Goal: Task Accomplishment & Management: Manage account settings

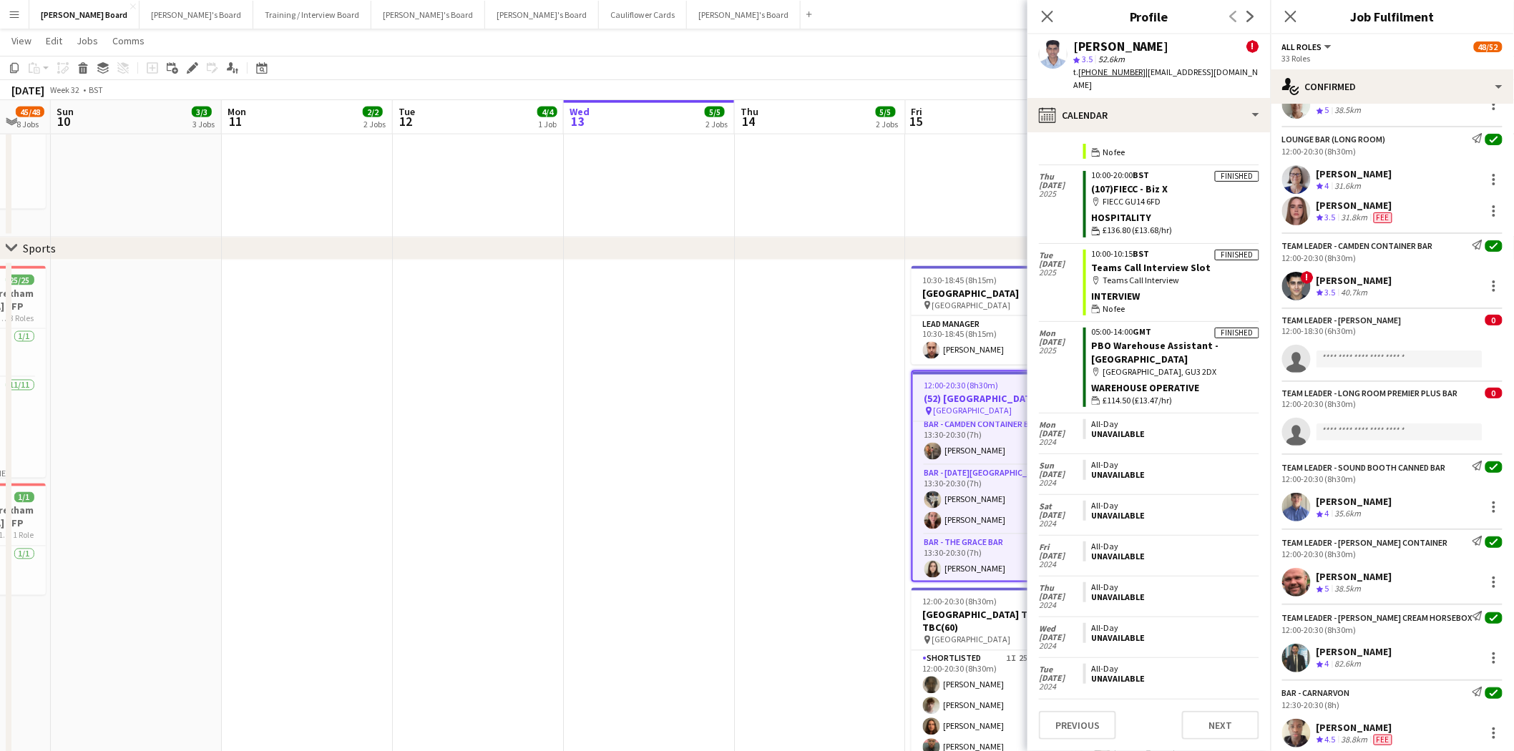
scroll to position [0, 290]
drag, startPoint x: 406, startPoint y: 429, endPoint x: 801, endPoint y: 465, distance: 396.5
click at [801, 465] on app-calendar-viewport "Fri 8 8/8 5 Jobs Sat 9 45/48 8 Jobs Sun 10 3/3 3 Jobs Mon 11 2/2 2 Jobs Tue 12 …" at bounding box center [757, 341] width 1514 height 2293
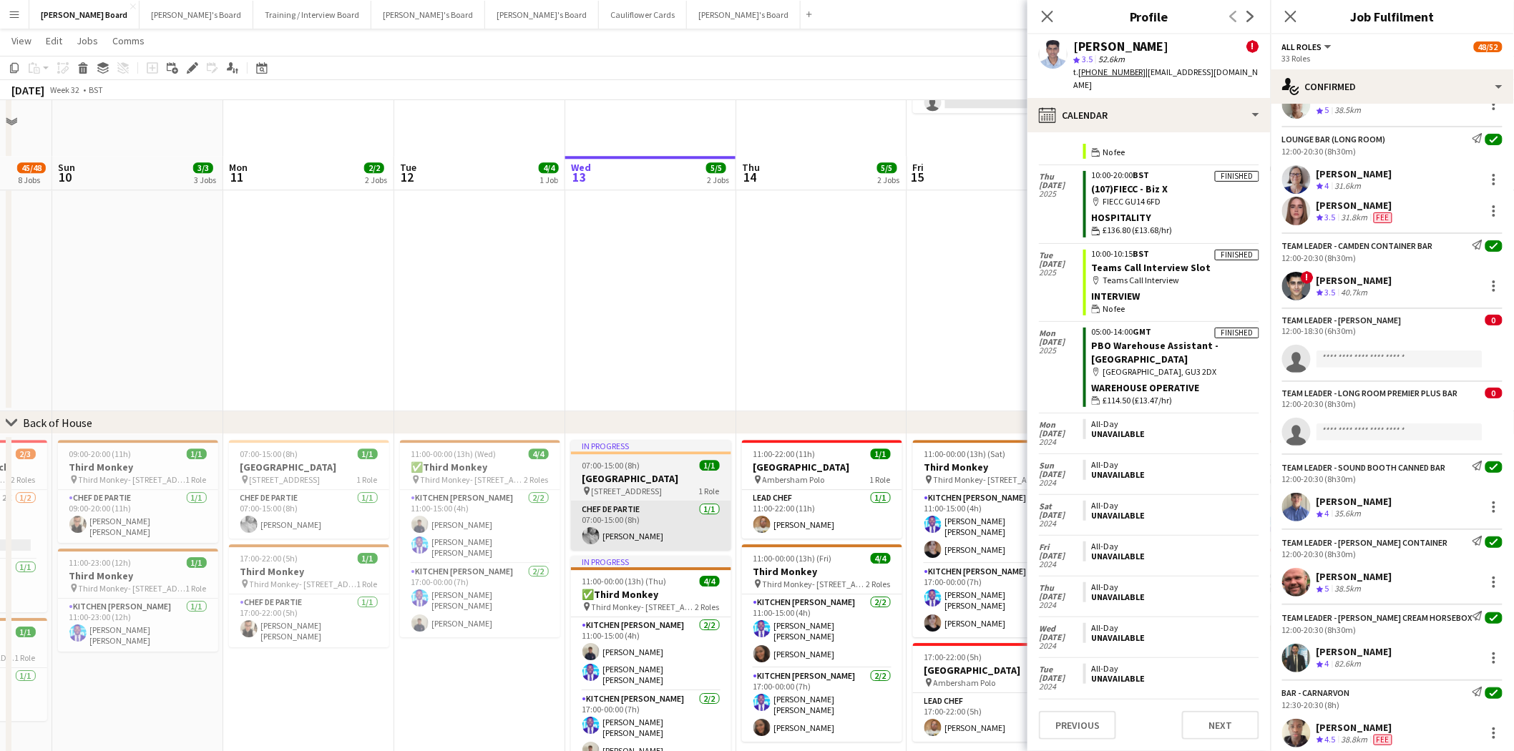
scroll to position [1621, 0]
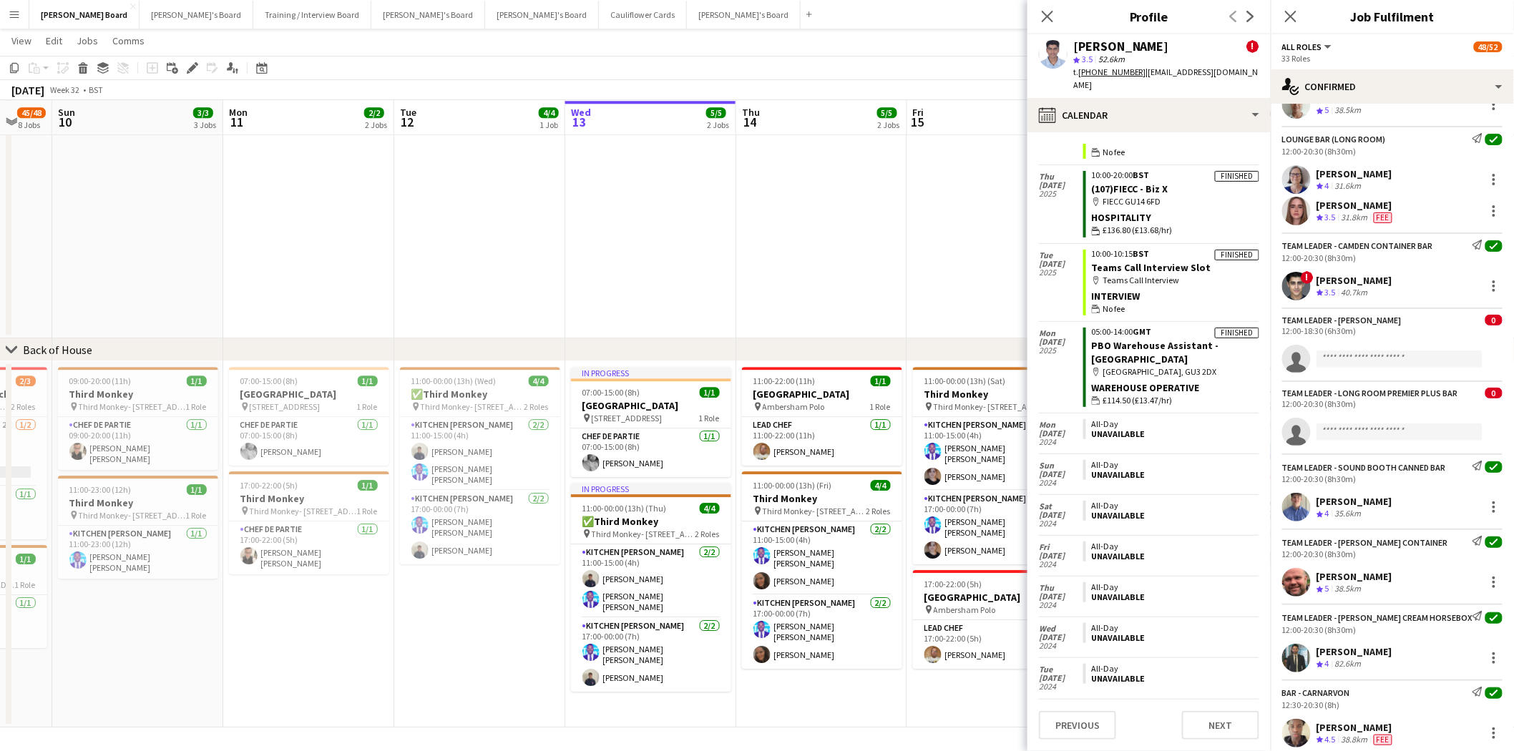
drag, startPoint x: 1041, startPoint y: 19, endPoint x: 1034, endPoint y: 68, distance: 49.2
click at [1042, 19] on icon "Close pop-in" at bounding box center [1046, 16] width 11 height 11
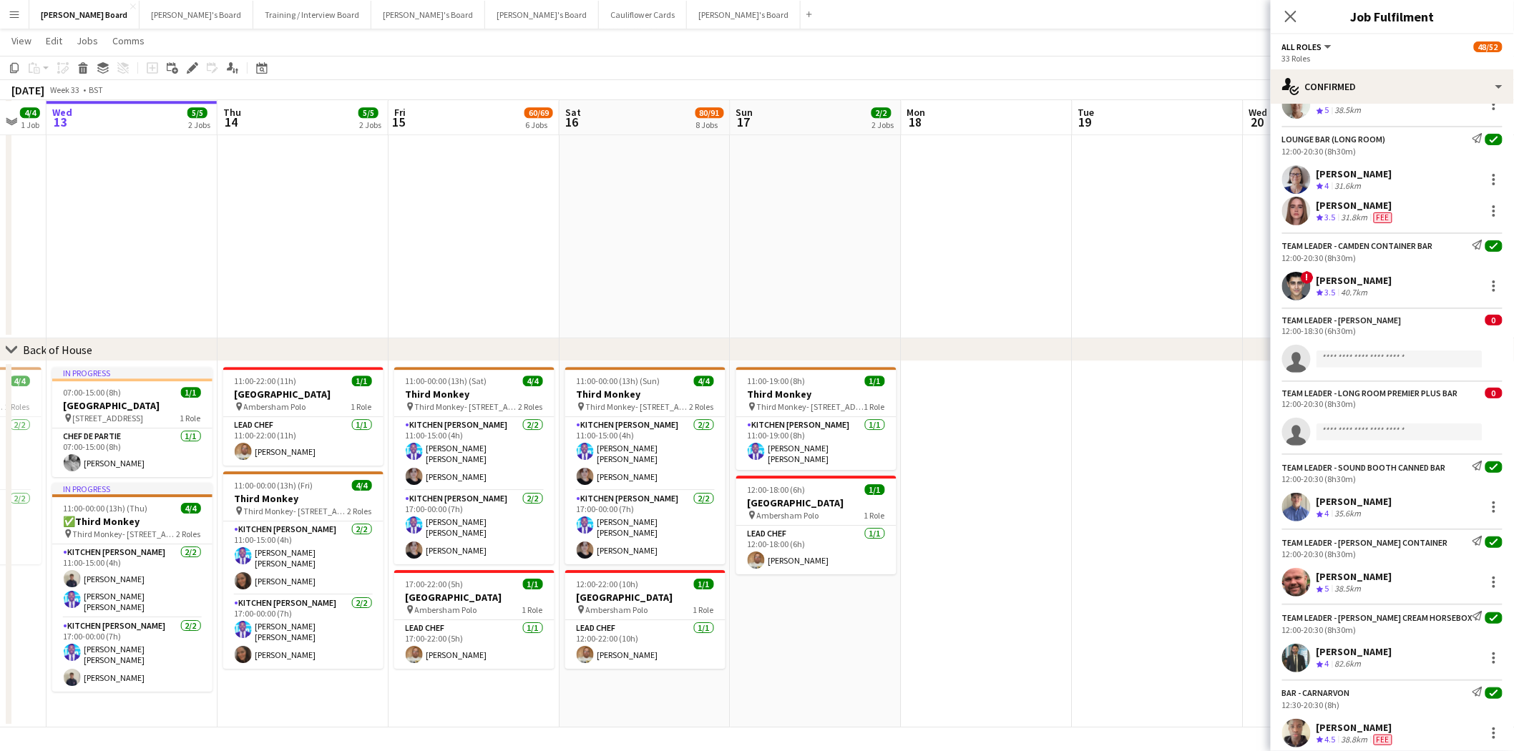
drag, startPoint x: 1163, startPoint y: 677, endPoint x: 649, endPoint y: 576, distance: 524.1
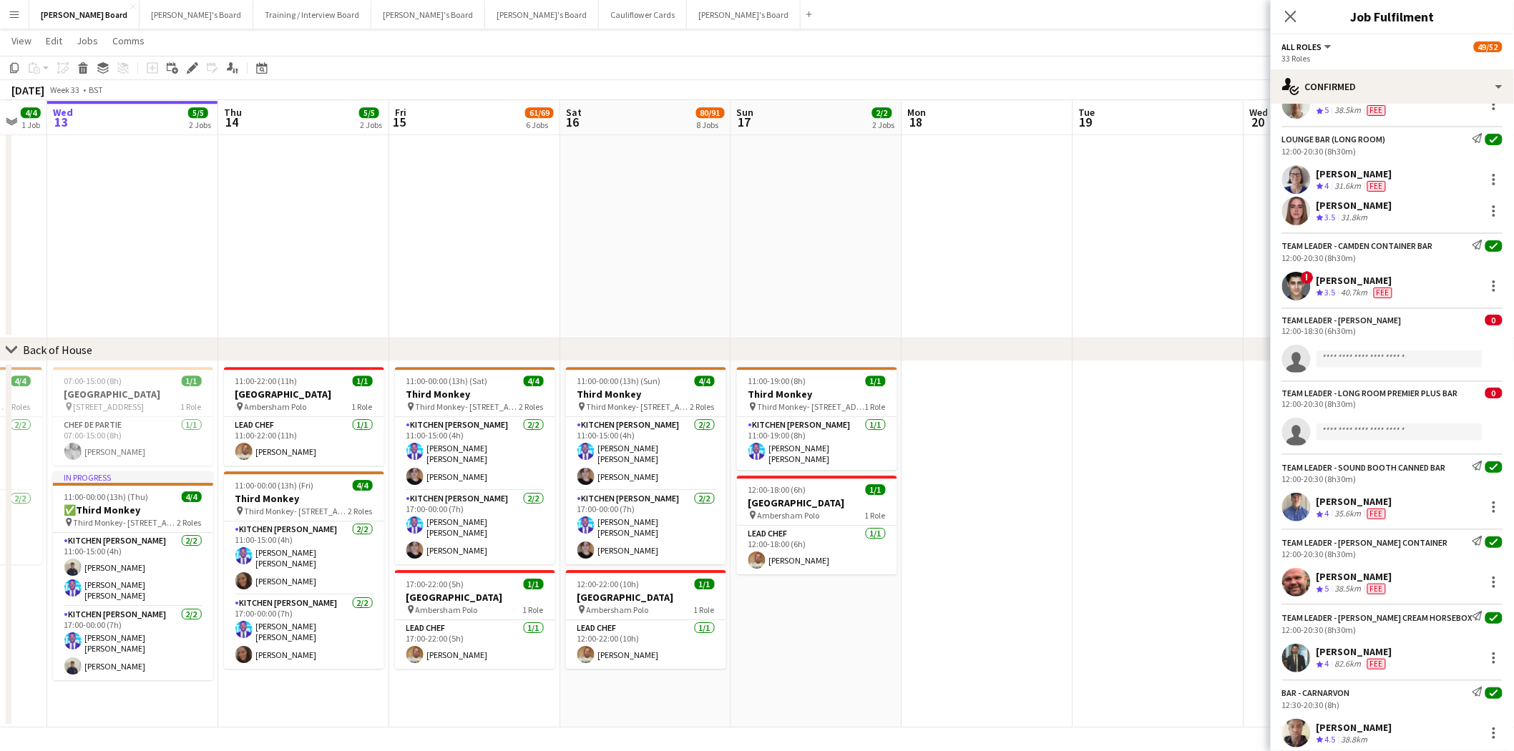
drag, startPoint x: 9, startPoint y: 16, endPoint x: 11, endPoint y: 27, distance: 11.5
click at [10, 16] on app-icon "Menu" at bounding box center [14, 14] width 11 height 11
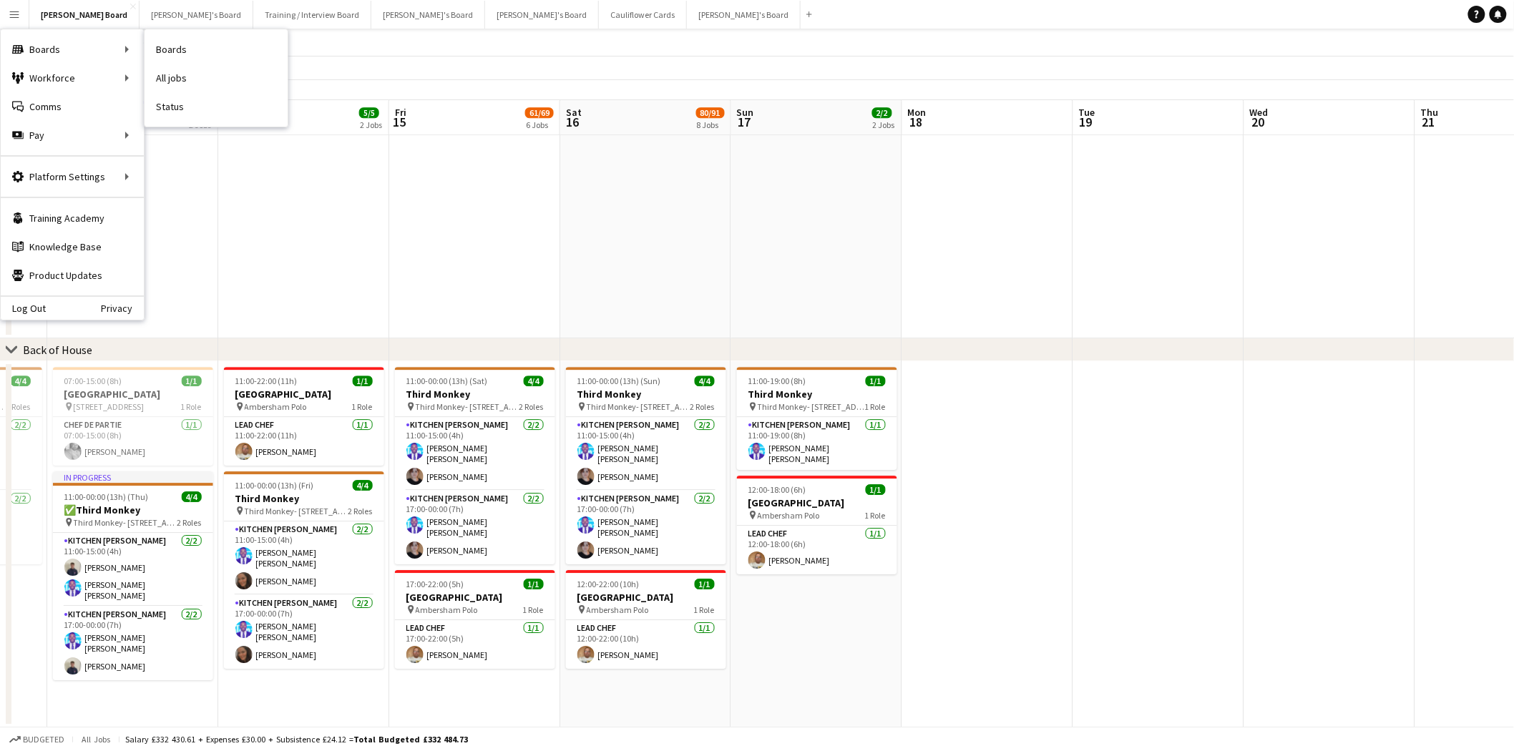
drag, startPoint x: 180, startPoint y: 98, endPoint x: 187, endPoint y: 141, distance: 43.6
click at [180, 98] on link "Status" at bounding box center [215, 106] width 143 height 29
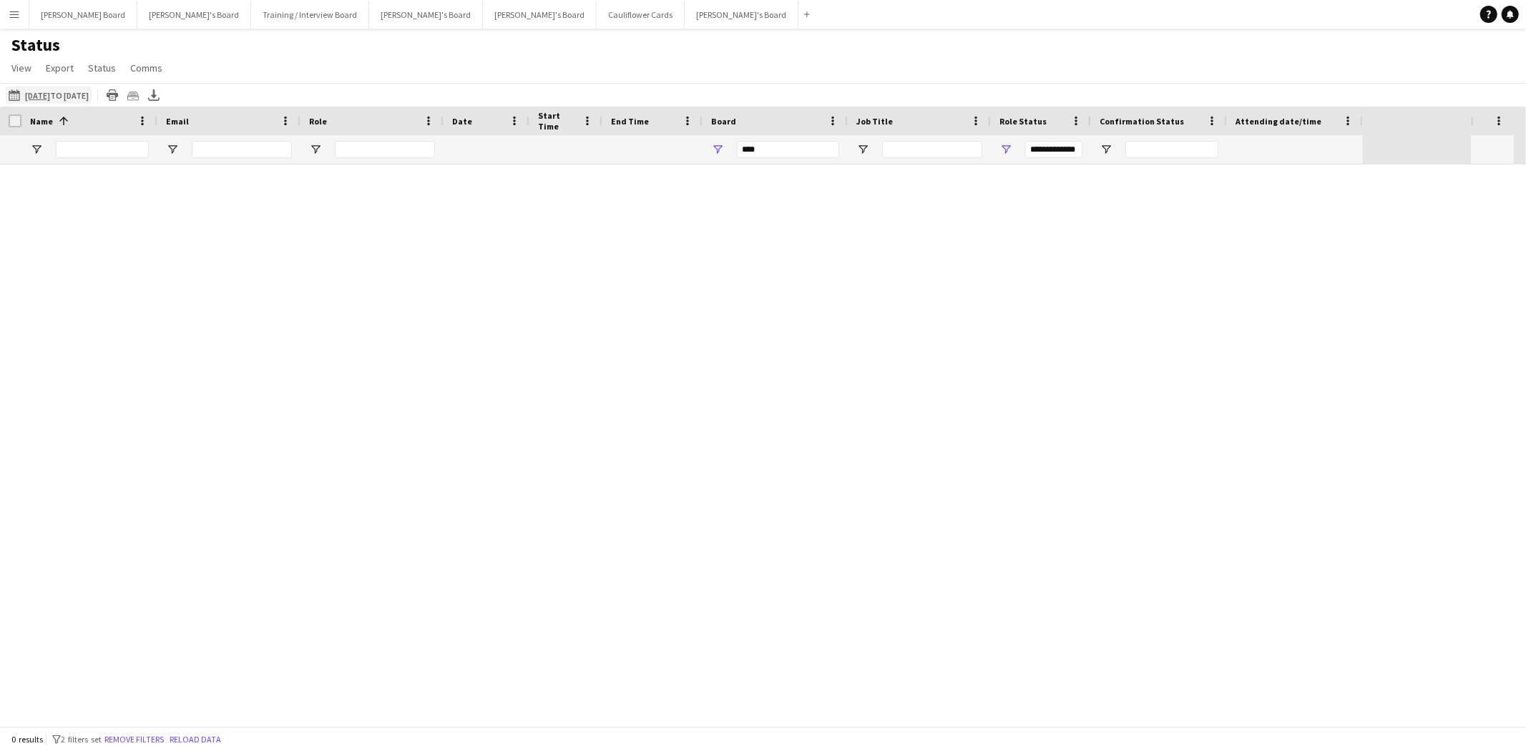
type input "***"
click at [16, 100] on app-icon "[DATE] to [DATE]" at bounding box center [17, 94] width 16 height 11
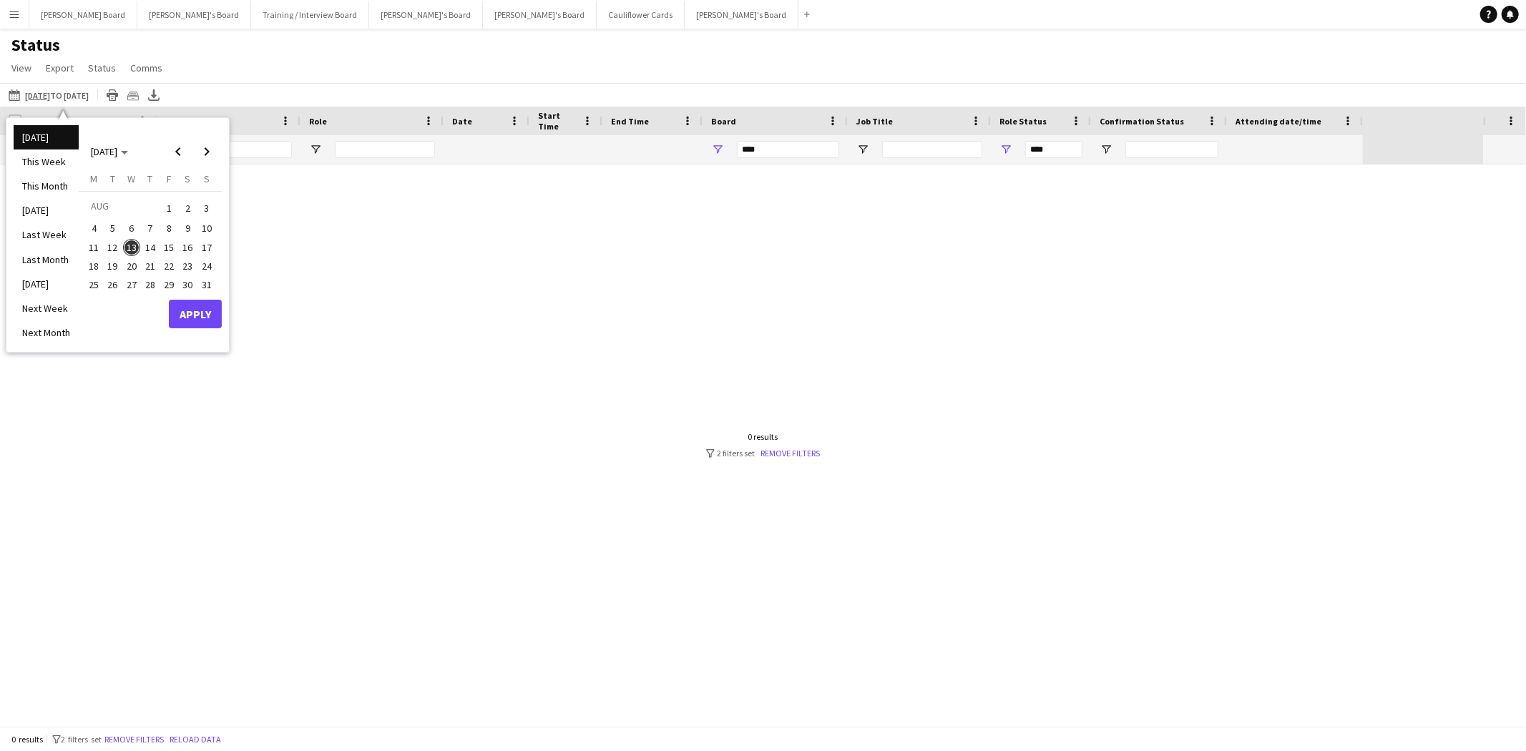
click at [134, 243] on span "13" at bounding box center [131, 247] width 17 height 17
click at [136, 230] on span "6" at bounding box center [131, 228] width 17 height 17
click at [199, 316] on button "Apply" at bounding box center [195, 314] width 53 height 29
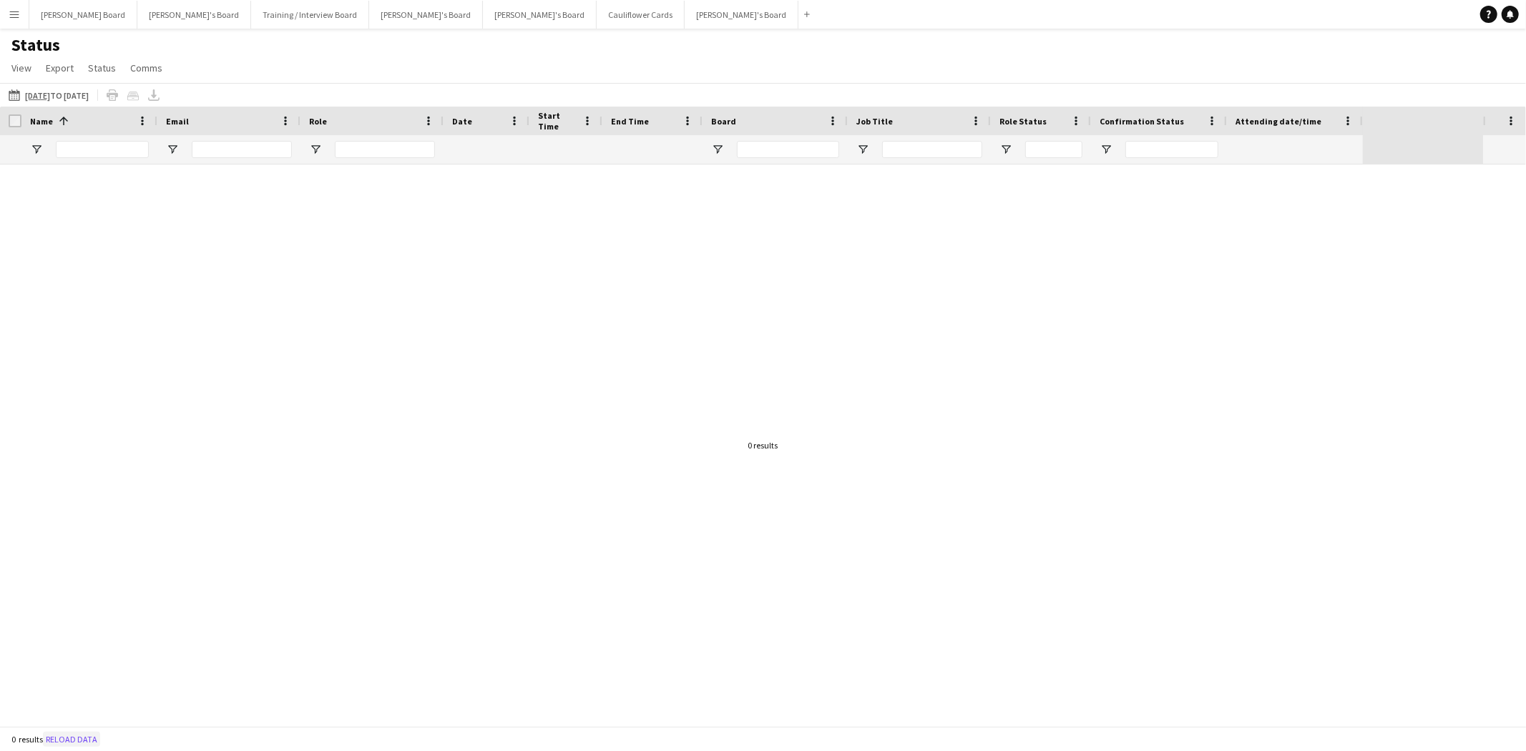
click at [77, 739] on button "Reload data" at bounding box center [71, 740] width 57 height 16
click at [46, 11] on button "[PERSON_NAME] Board Close" at bounding box center [83, 15] width 108 height 28
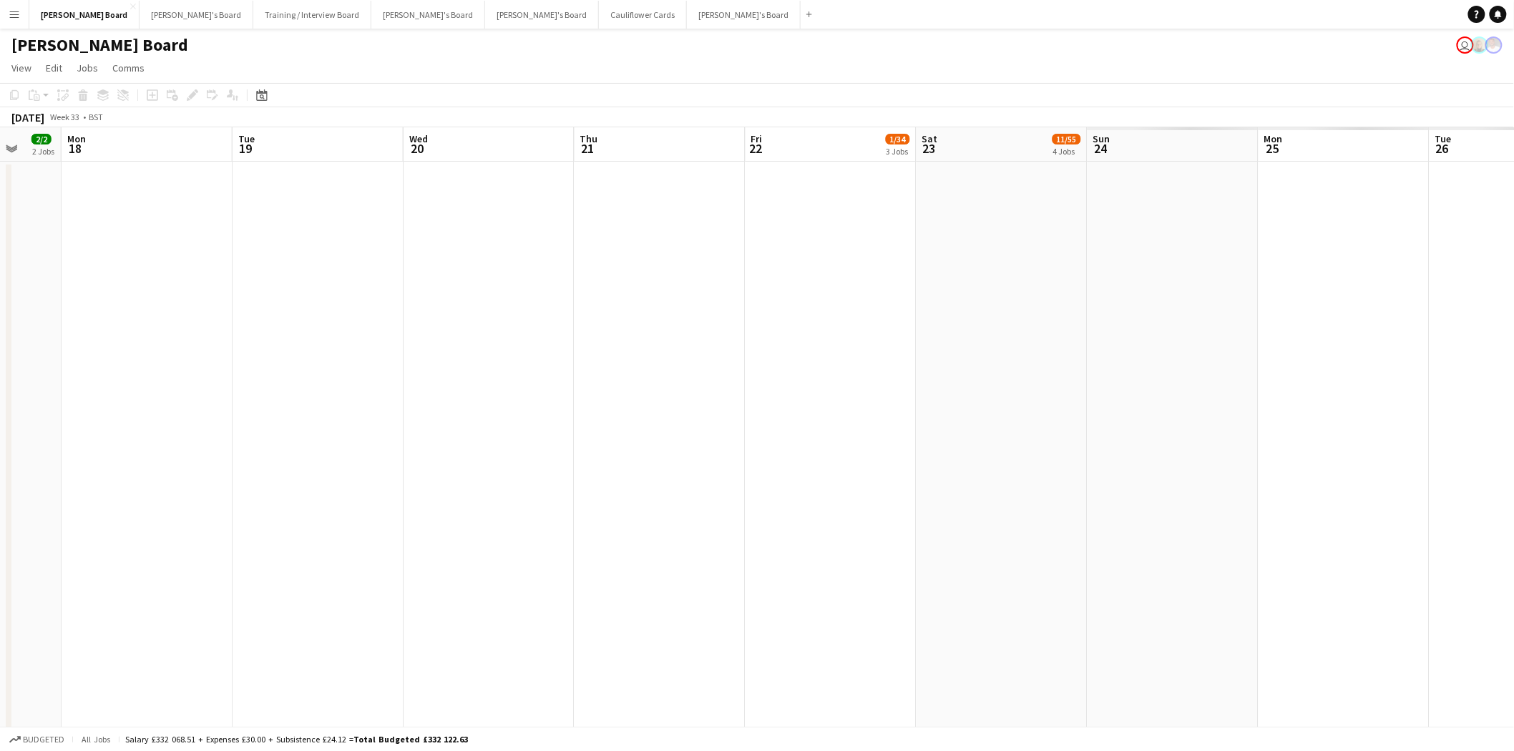
scroll to position [0, 373]
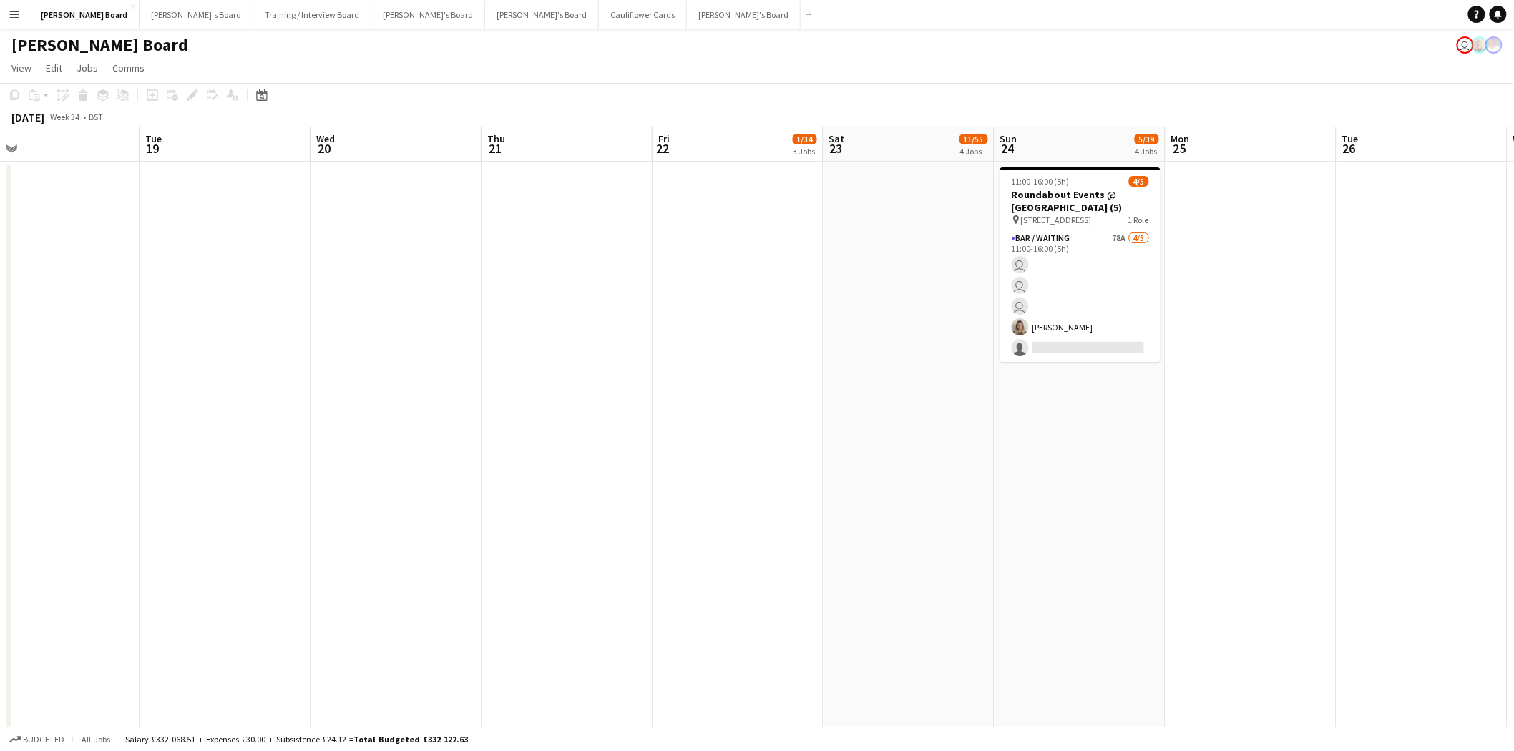
drag, startPoint x: 1363, startPoint y: 333, endPoint x: 305, endPoint y: 383, distance: 1058.4
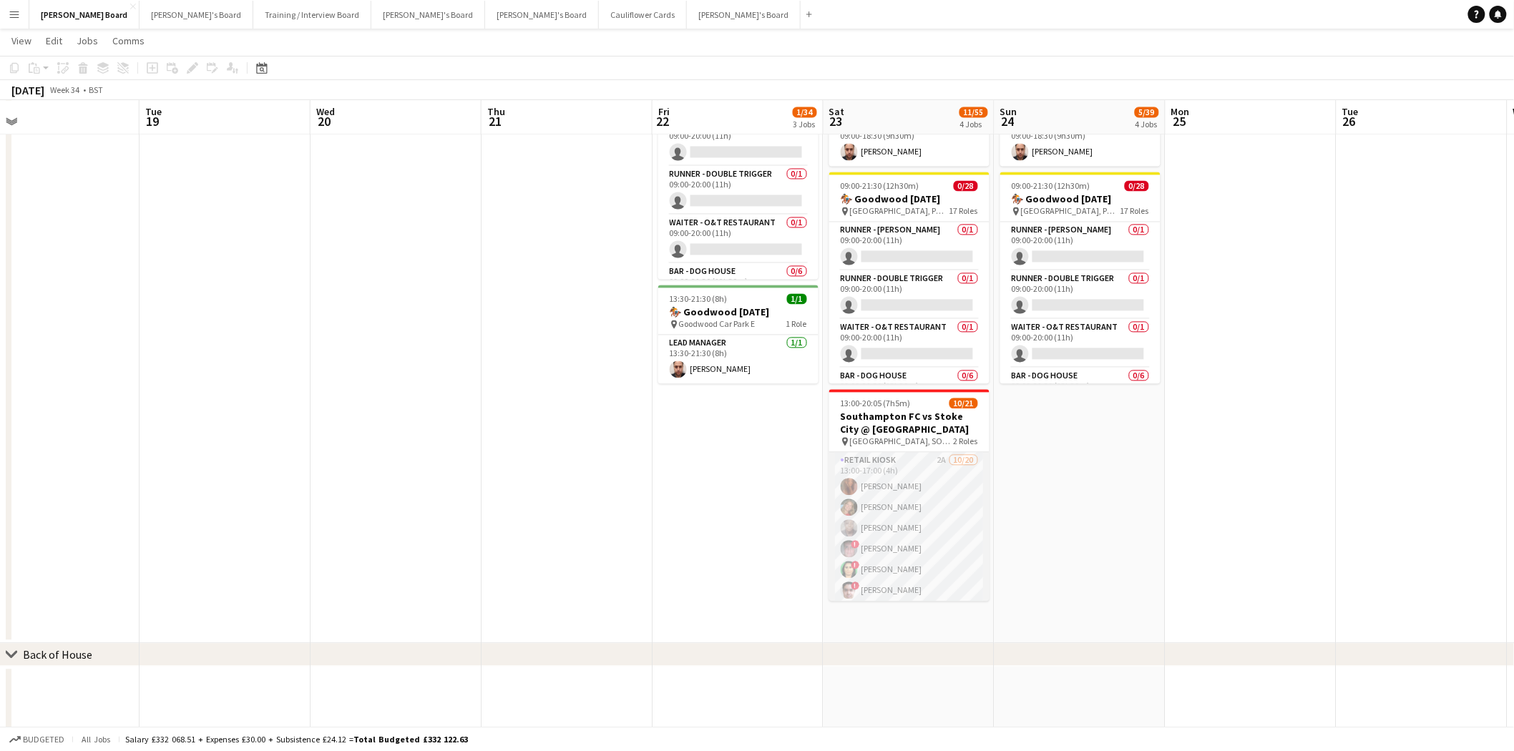
scroll to position [342, 0]
click at [485, 17] on button "[PERSON_NAME]'s Board Close" at bounding box center [542, 15] width 114 height 28
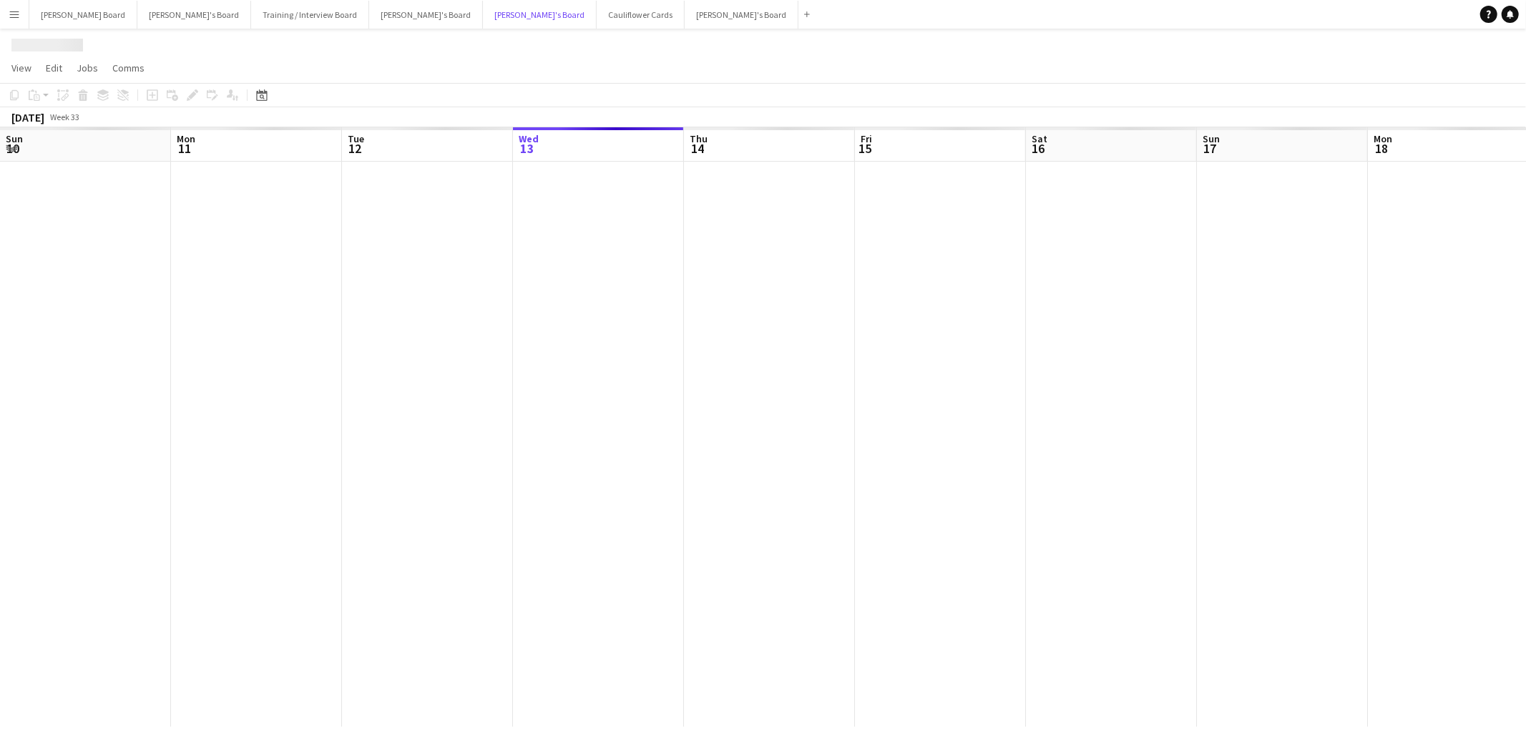
scroll to position [0, 341]
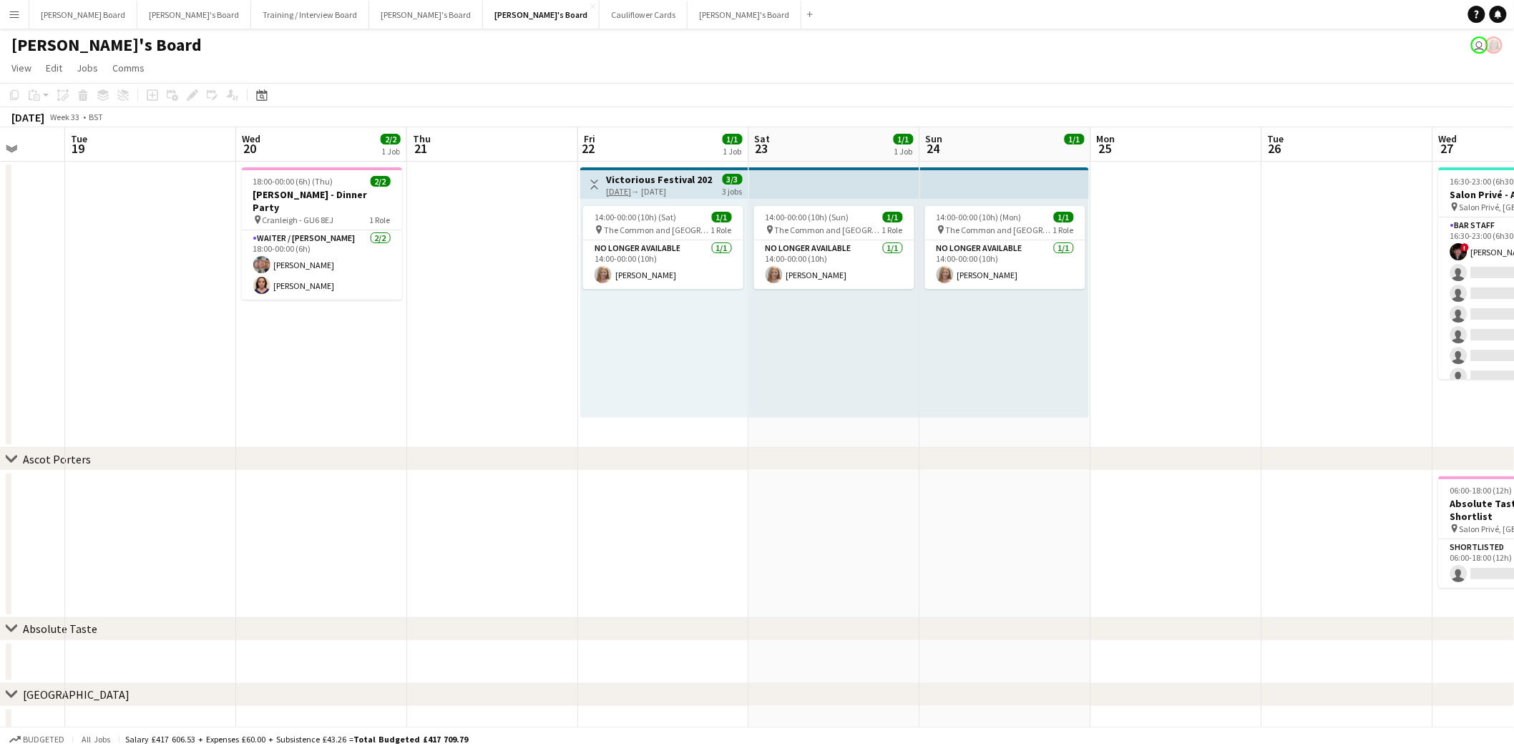
drag, startPoint x: 1152, startPoint y: 355, endPoint x: 29, endPoint y: 377, distance: 1122.5
click at [27, 377] on app-calendar-viewport "Sat 16 3/3 1 Job Sun 17 Mon 18 Tue 19 Wed 20 2/2 1 Job Thu 21 Fri 22 1/1 1 Job …" at bounding box center [757, 471] width 1514 height 688
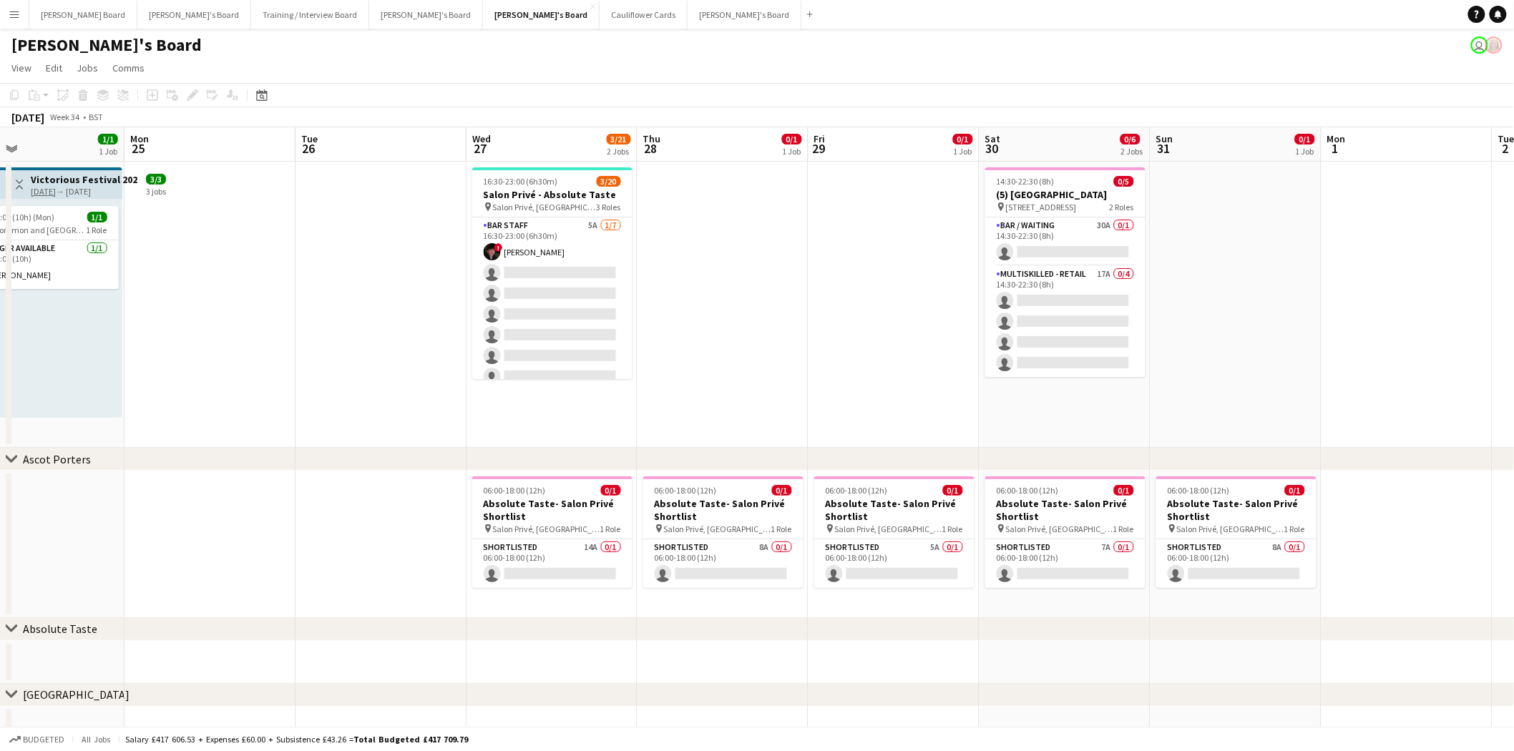
scroll to position [0, 572]
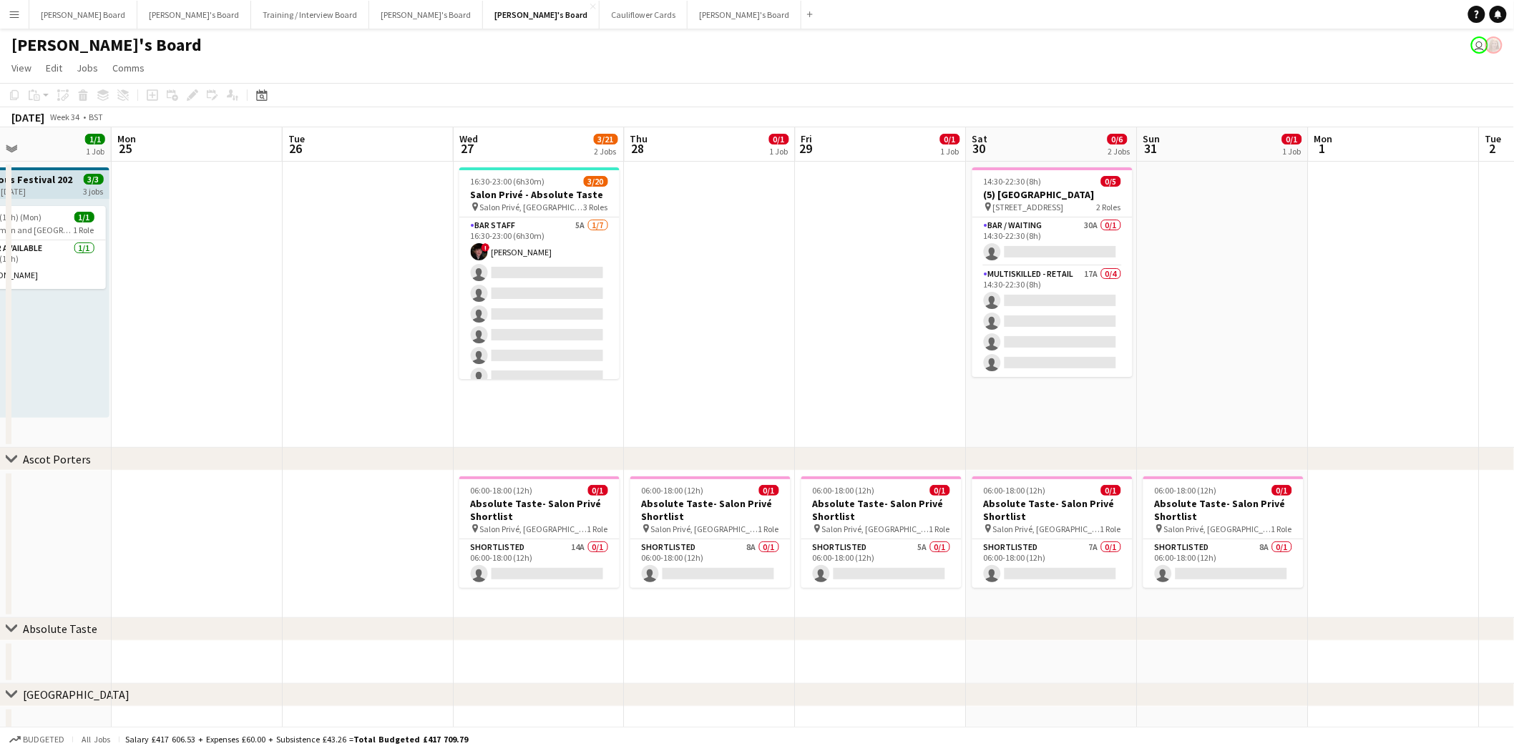
drag, startPoint x: 1200, startPoint y: 338, endPoint x: 255, endPoint y: 377, distance: 945.0
click at [255, 377] on app-calendar-viewport "Thu 21 Fri 22 1/1 1 Job Sat 23 1/1 1 Job Sun 24 1/1 1 Job Mon 25 Tue 26 Wed 27 …" at bounding box center [757, 471] width 1514 height 688
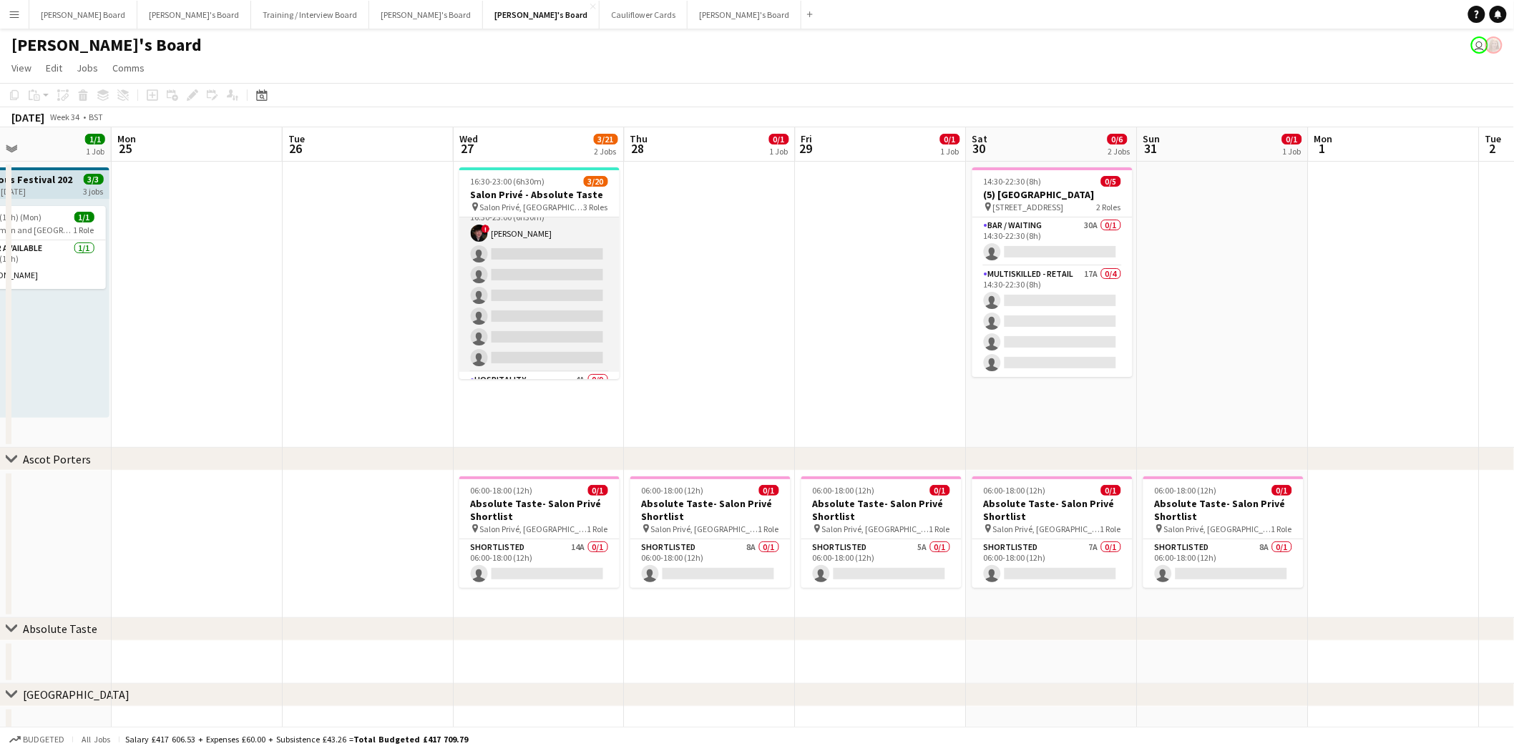
scroll to position [0, 0]
click at [531, 302] on app-card-role "BAR STAFF 5A [DATE] 16:30-23:00 (6h30m) ! [PERSON_NAME] single-neutral-actions …" at bounding box center [539, 303] width 160 height 173
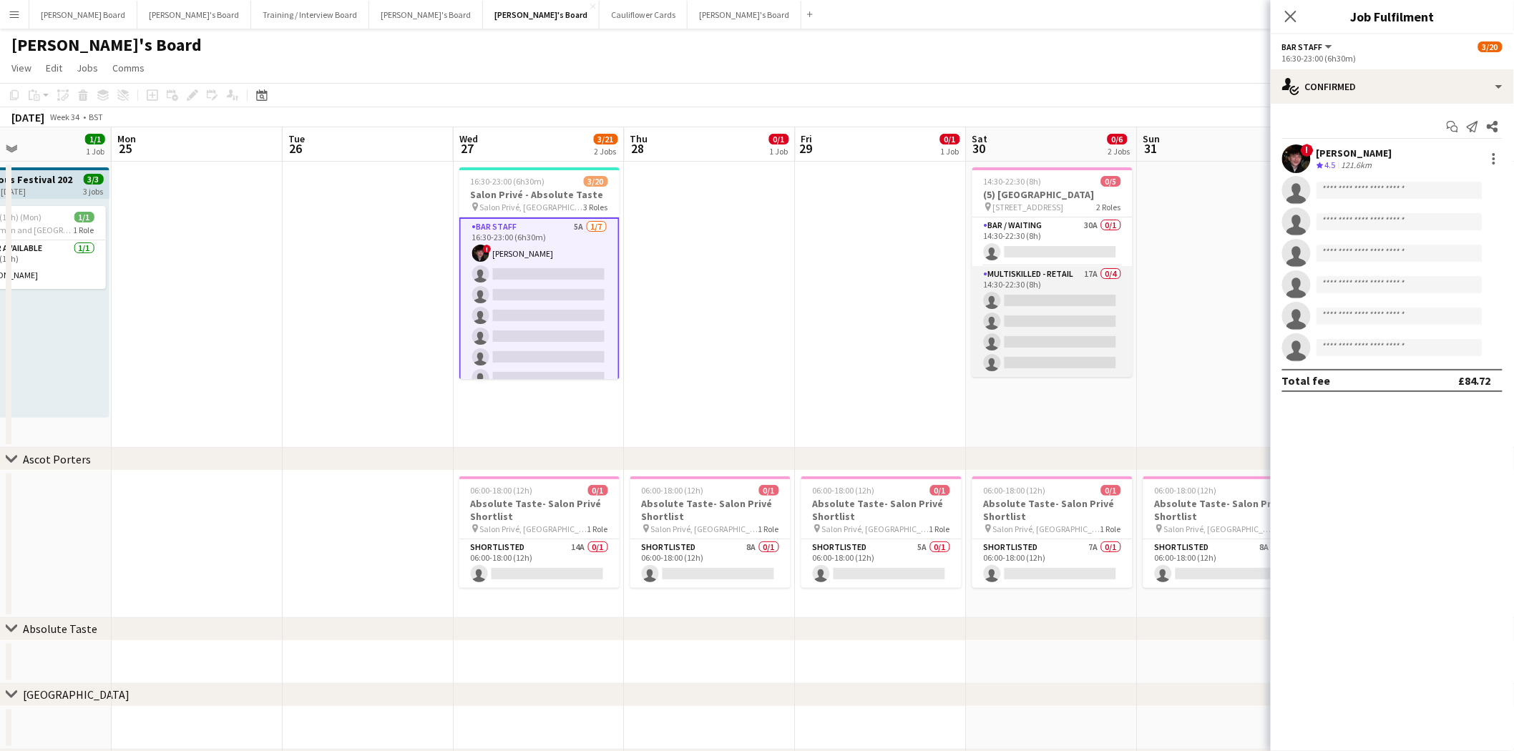
click at [1055, 313] on app-card-role "Multiskilled - Retail 17A 0/4 14:30-22:30 (8h) single-neutral-actions single-ne…" at bounding box center [1052, 321] width 160 height 111
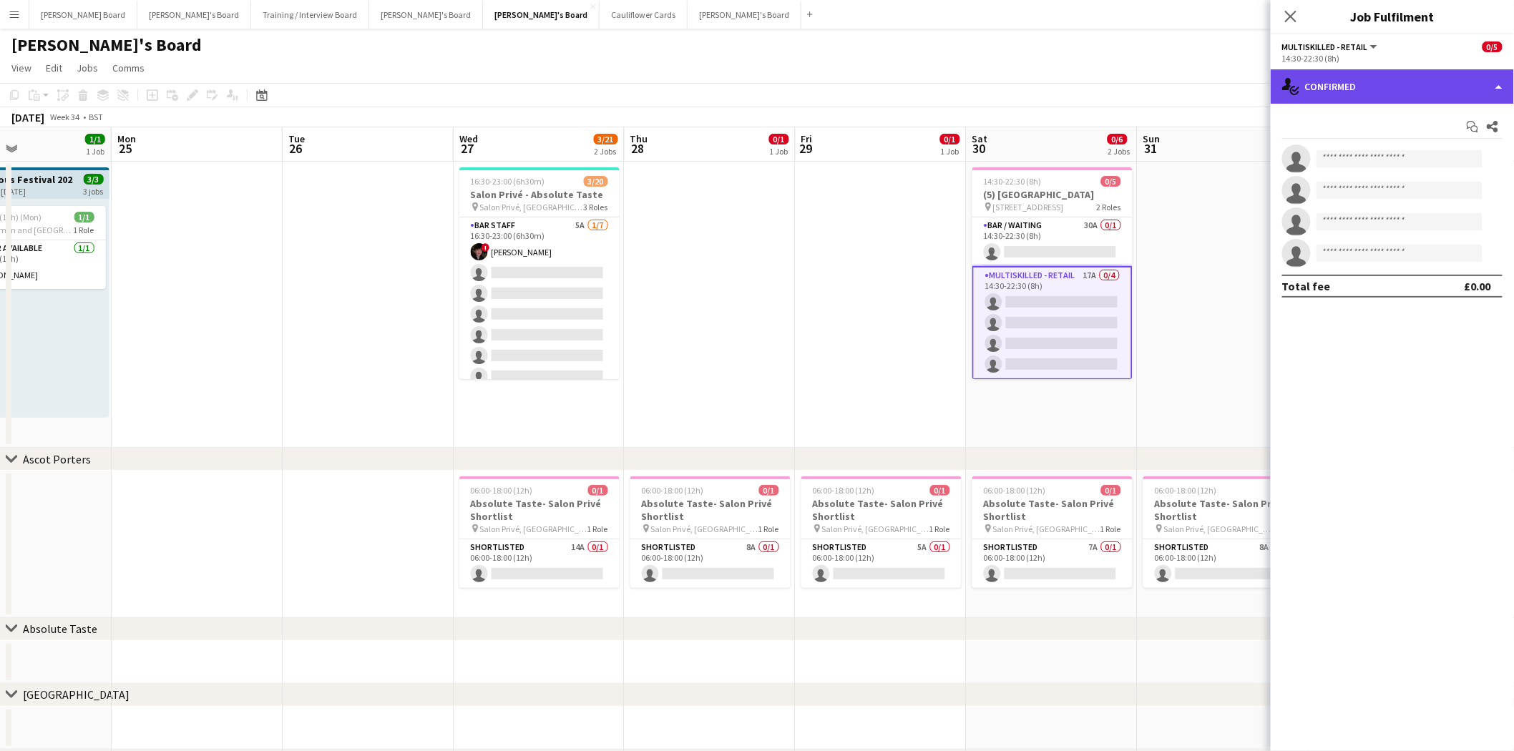
click at [1371, 87] on div "single-neutral-actions-check-2 Confirmed" at bounding box center [1391, 86] width 243 height 34
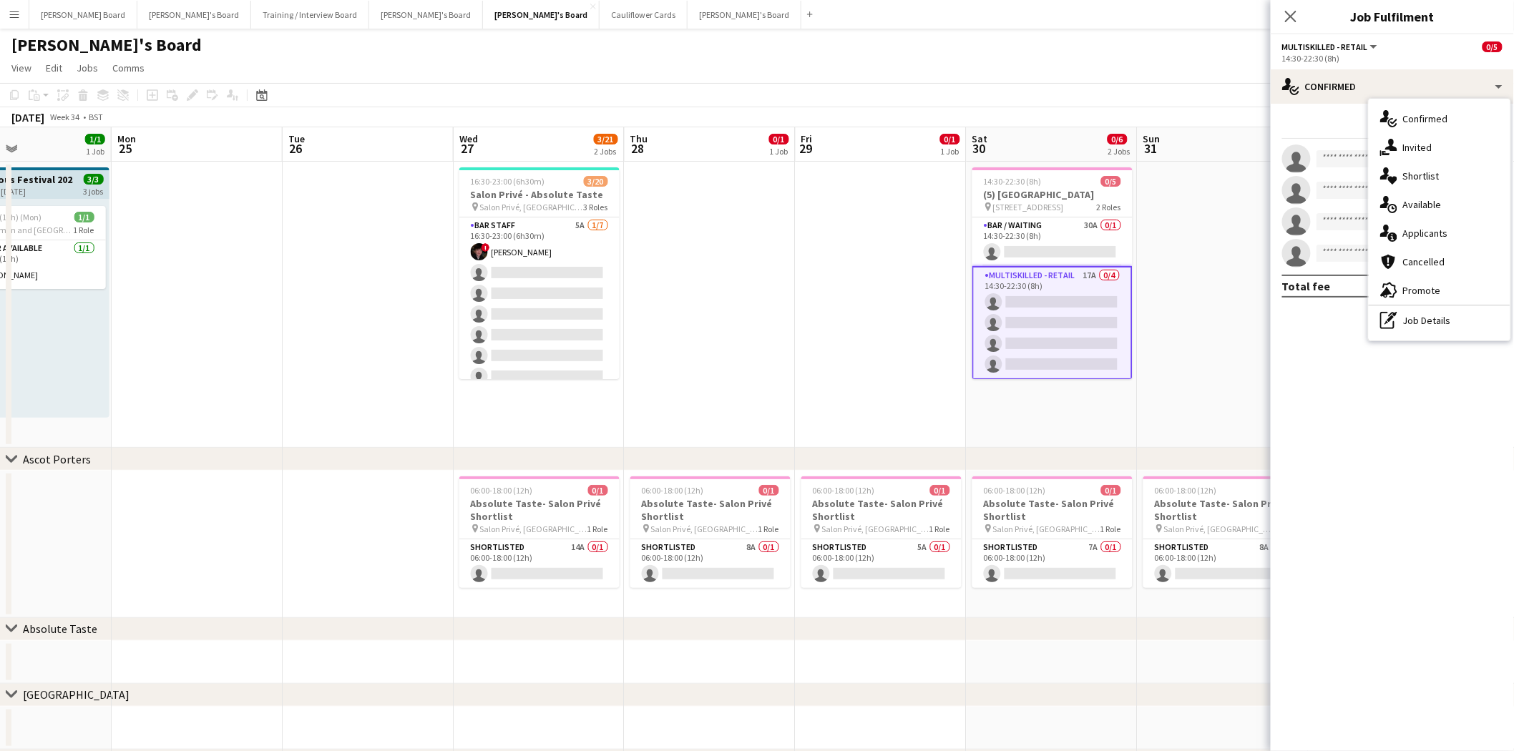
drag, startPoint x: 1428, startPoint y: 229, endPoint x: 1426, endPoint y: 238, distance: 9.5
click at [1428, 230] on div "single-neutral-actions-information Applicants" at bounding box center [1439, 233] width 142 height 29
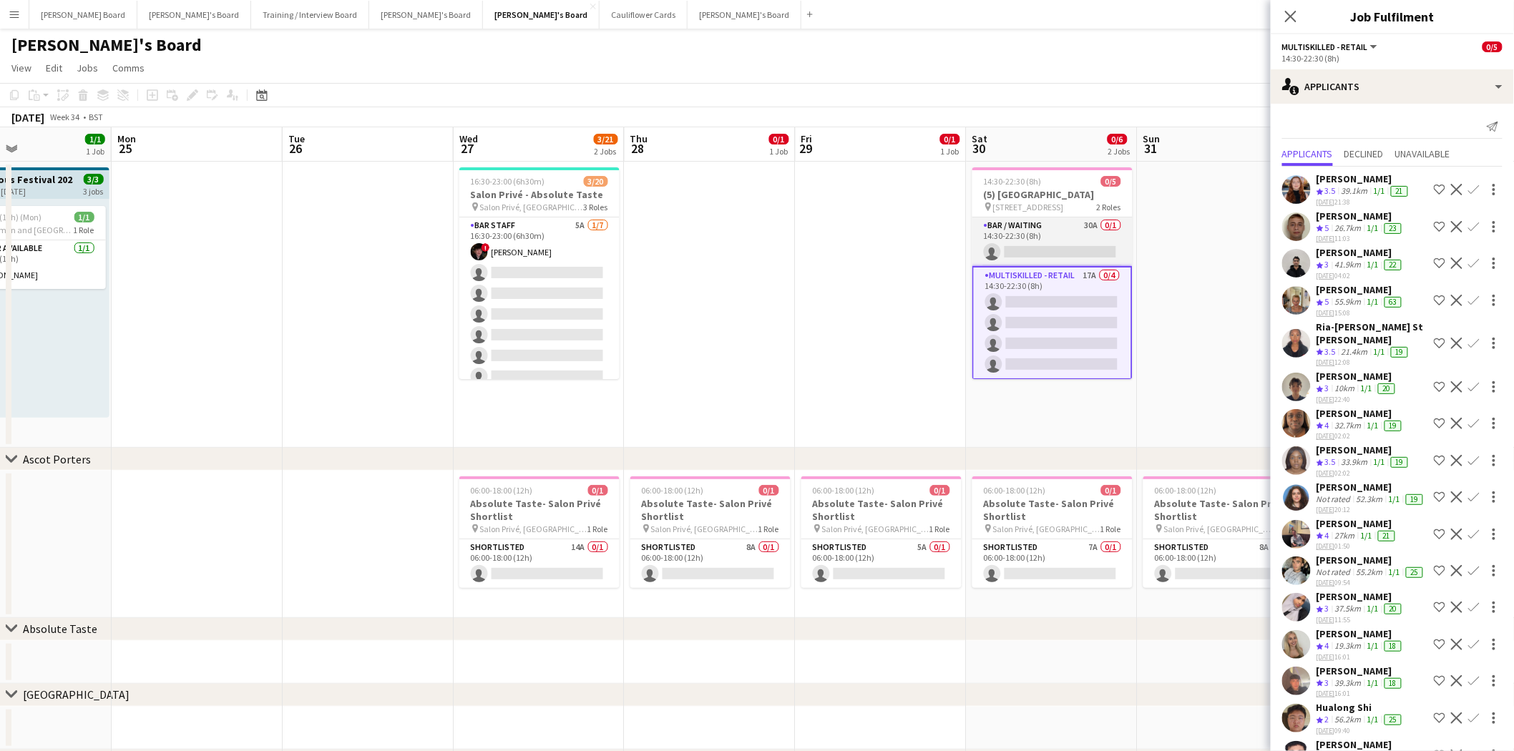
click at [1089, 237] on app-card-role "Bar / Waiting 30A 0/1 14:30-22:30 (8h) single-neutral-actions" at bounding box center [1052, 241] width 160 height 49
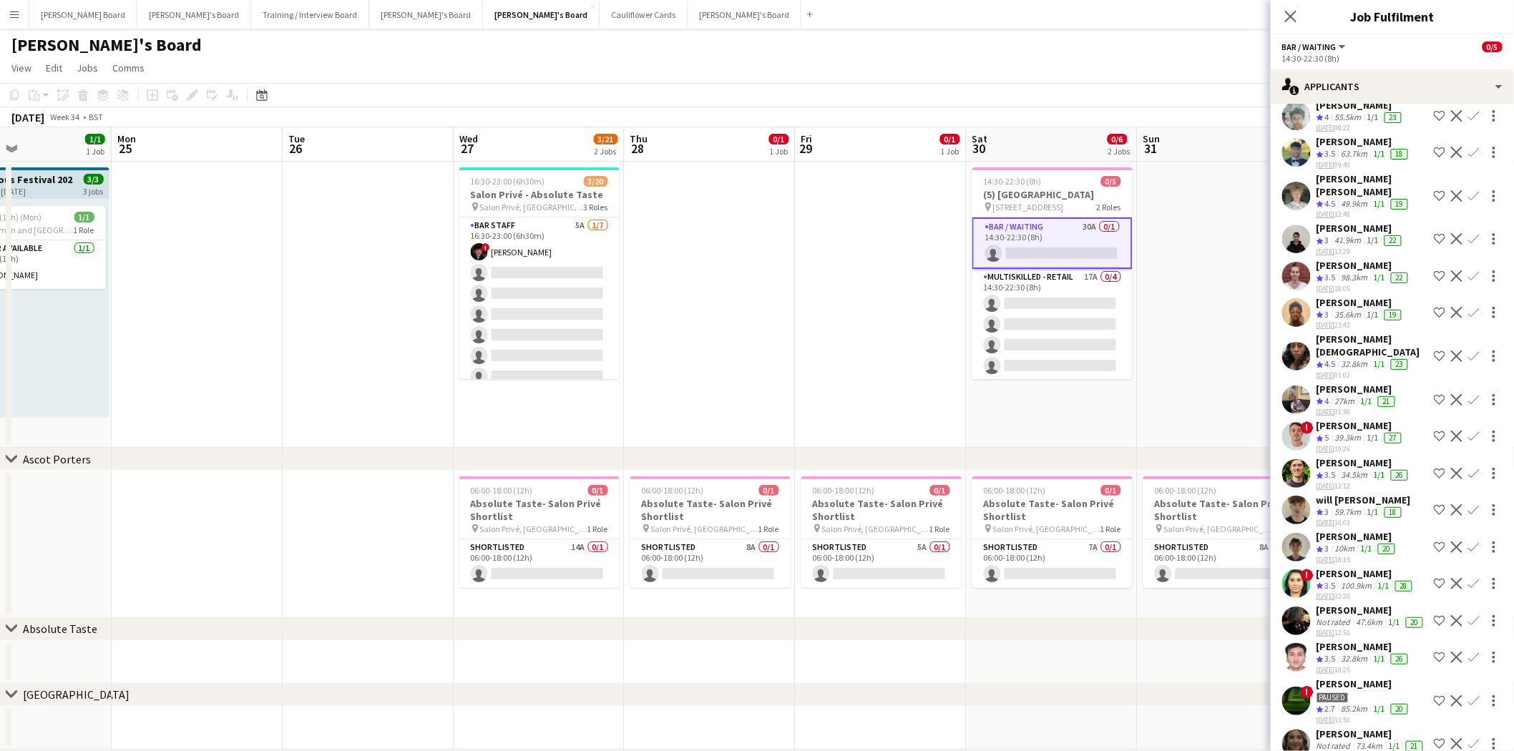
scroll to position [604, 0]
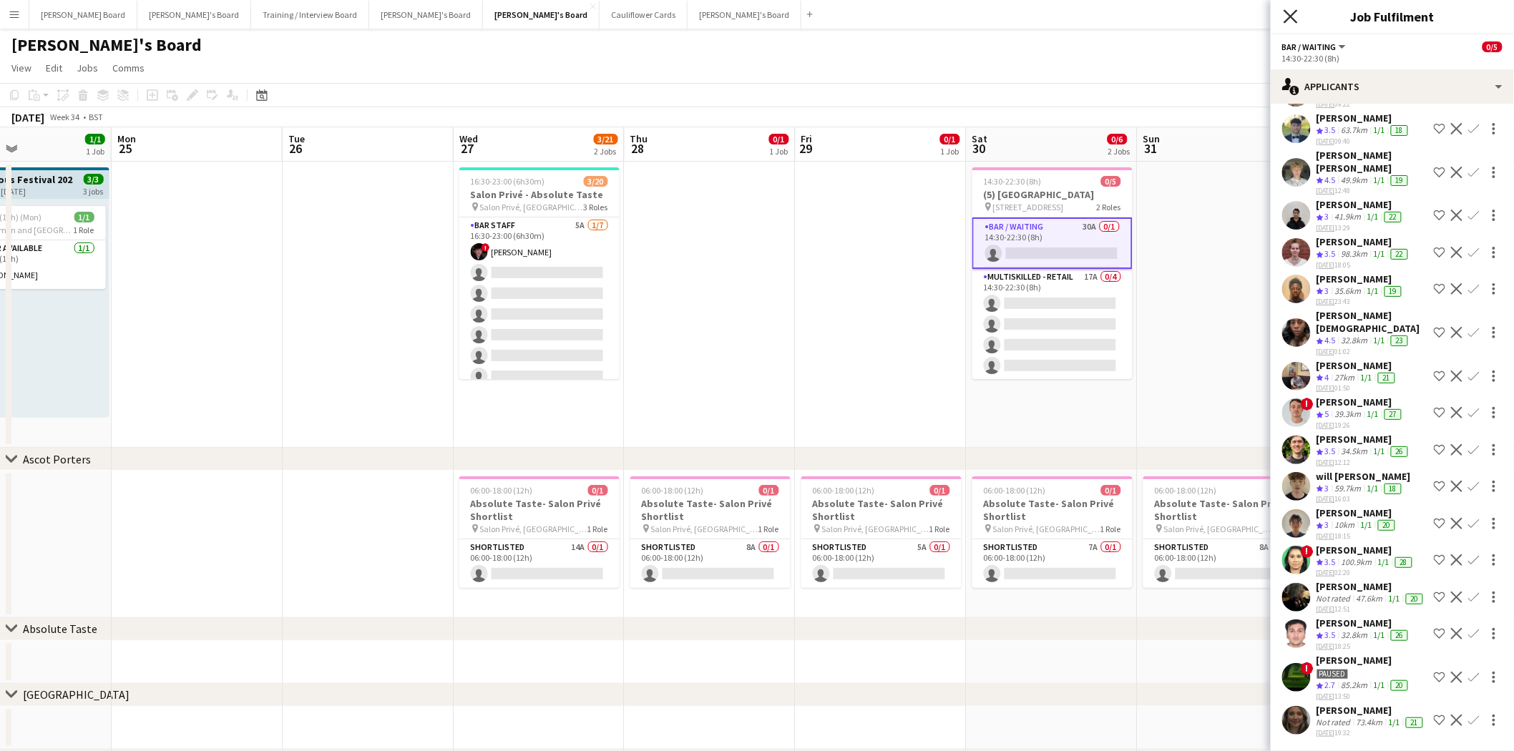
click at [1286, 15] on icon "Close pop-in" at bounding box center [1290, 16] width 14 height 14
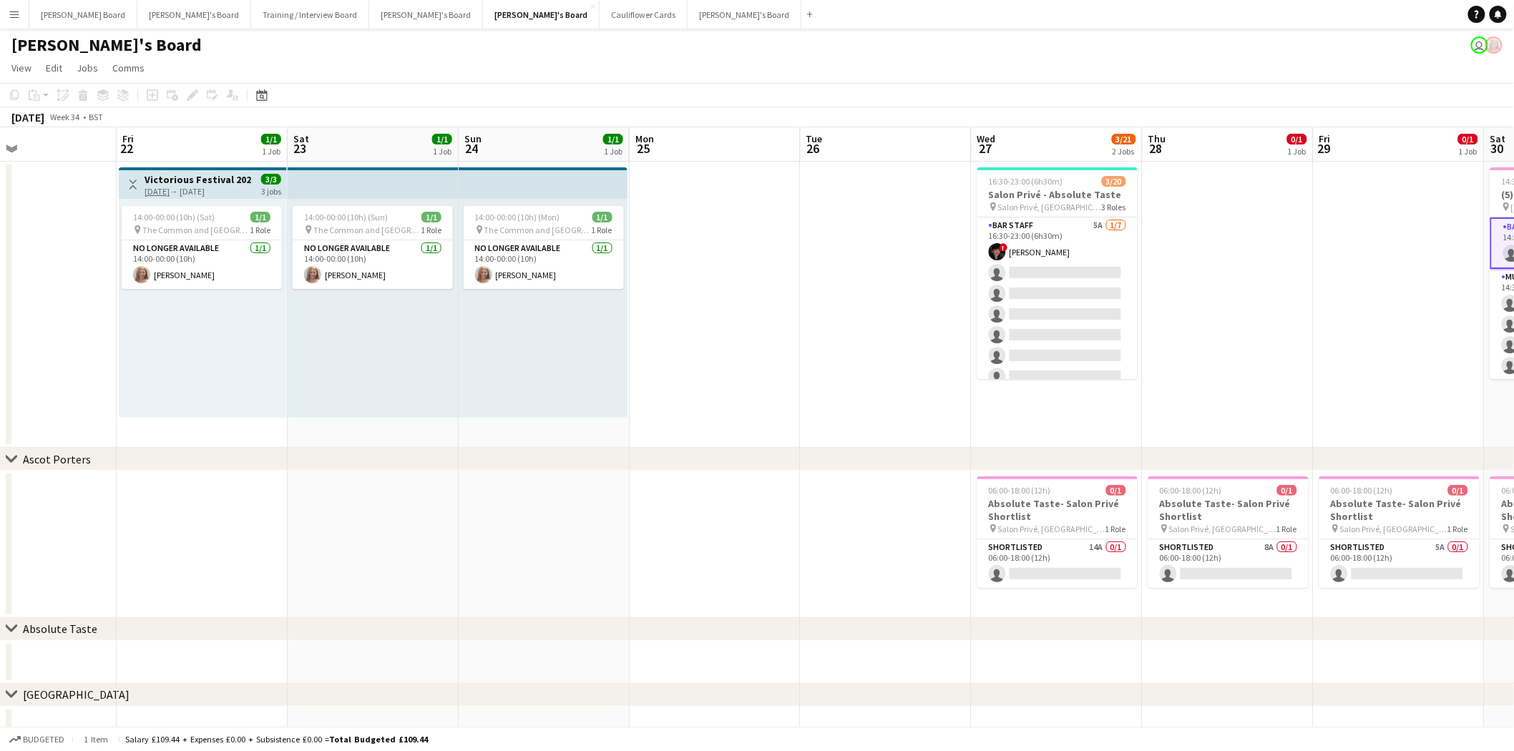
scroll to position [0, 394]
drag, startPoint x: 242, startPoint y: 279, endPoint x: 762, endPoint y: 311, distance: 521.0
click at [762, 311] on app-calendar-viewport "Tue 19 Wed 20 2/2 1 Job Thu 21 Fri 22 1/1 1 Job Sat 23 1/1 1 Job Sun 24 1/1 1 J…" at bounding box center [757, 471] width 1514 height 688
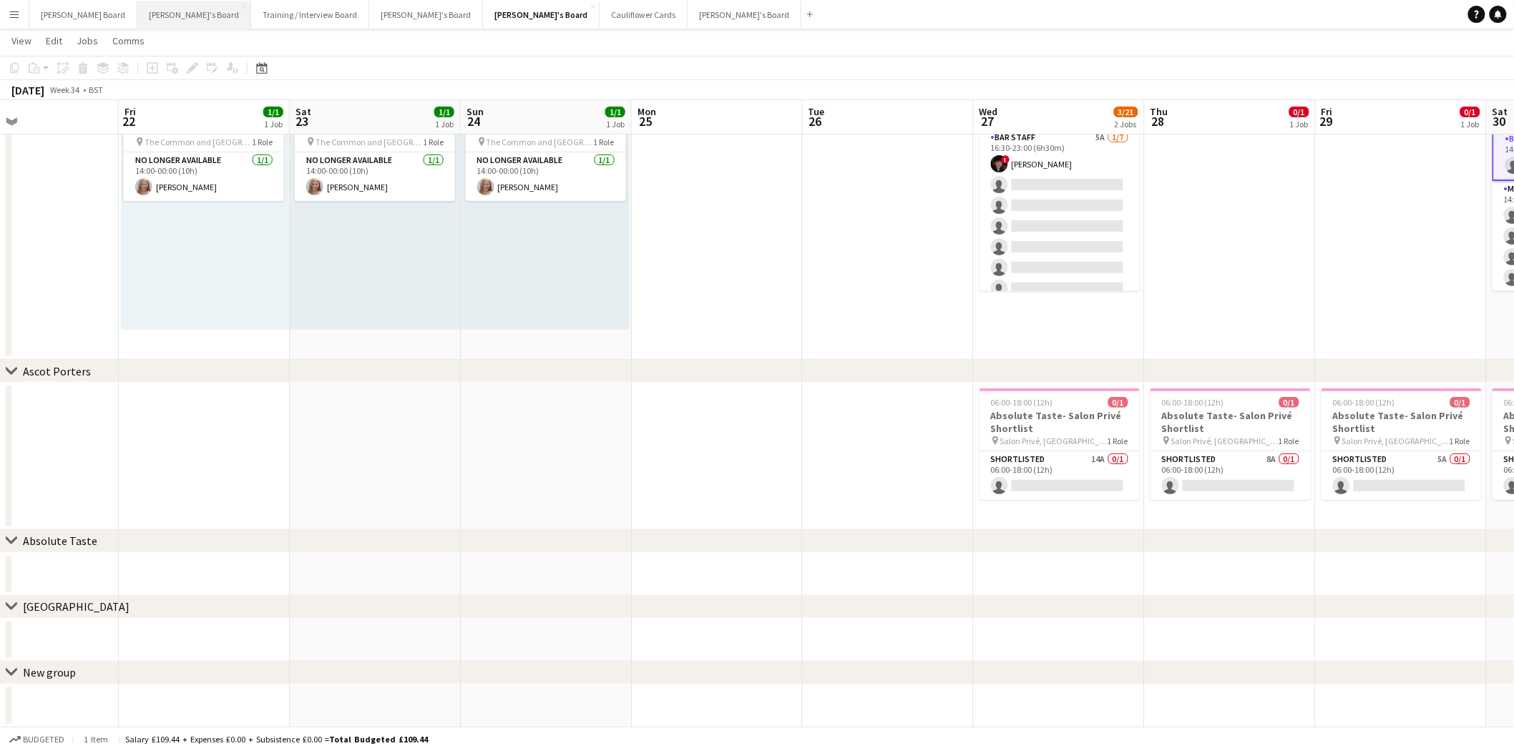
click at [138, 11] on button "[PERSON_NAME]'s Board Close" at bounding box center [194, 15] width 114 height 28
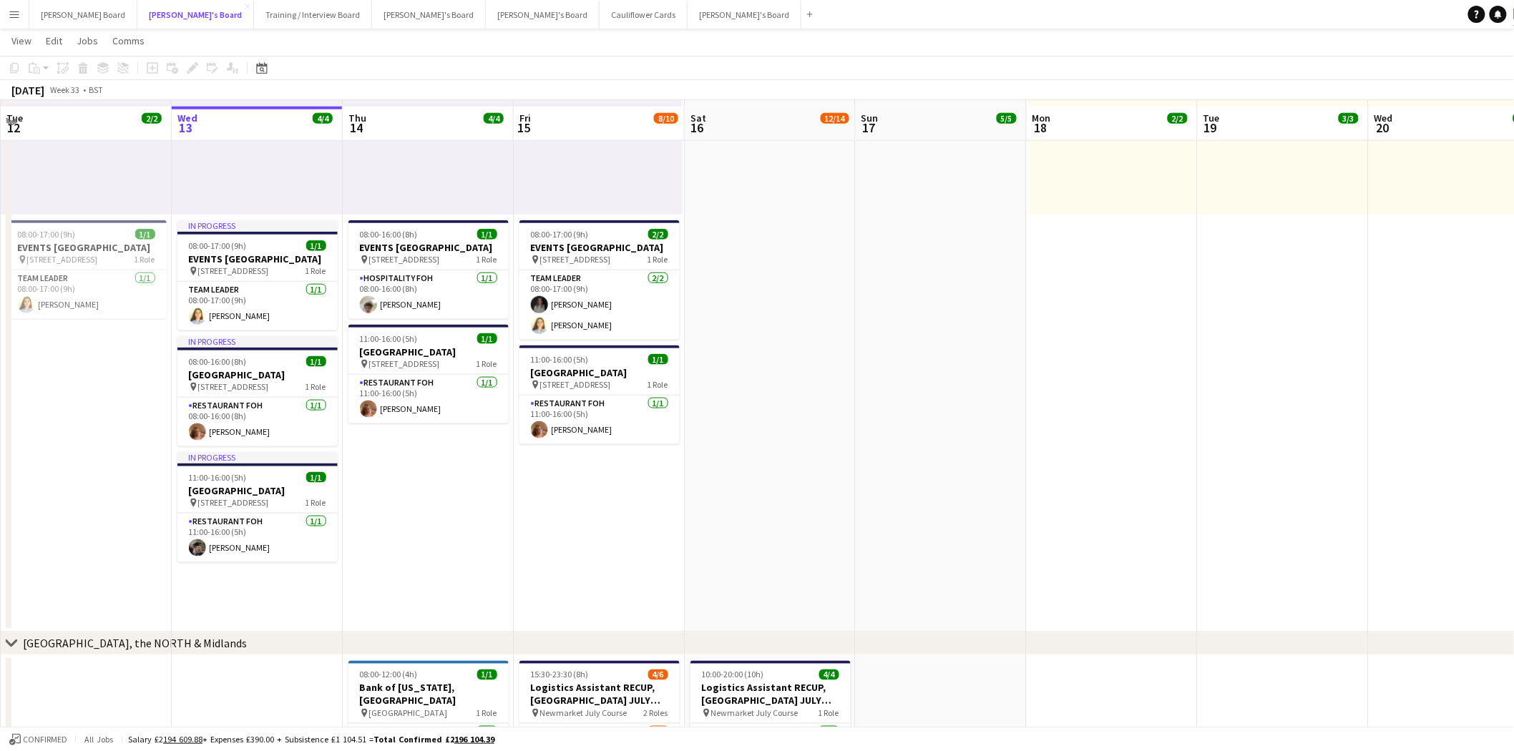
scroll to position [635, 0]
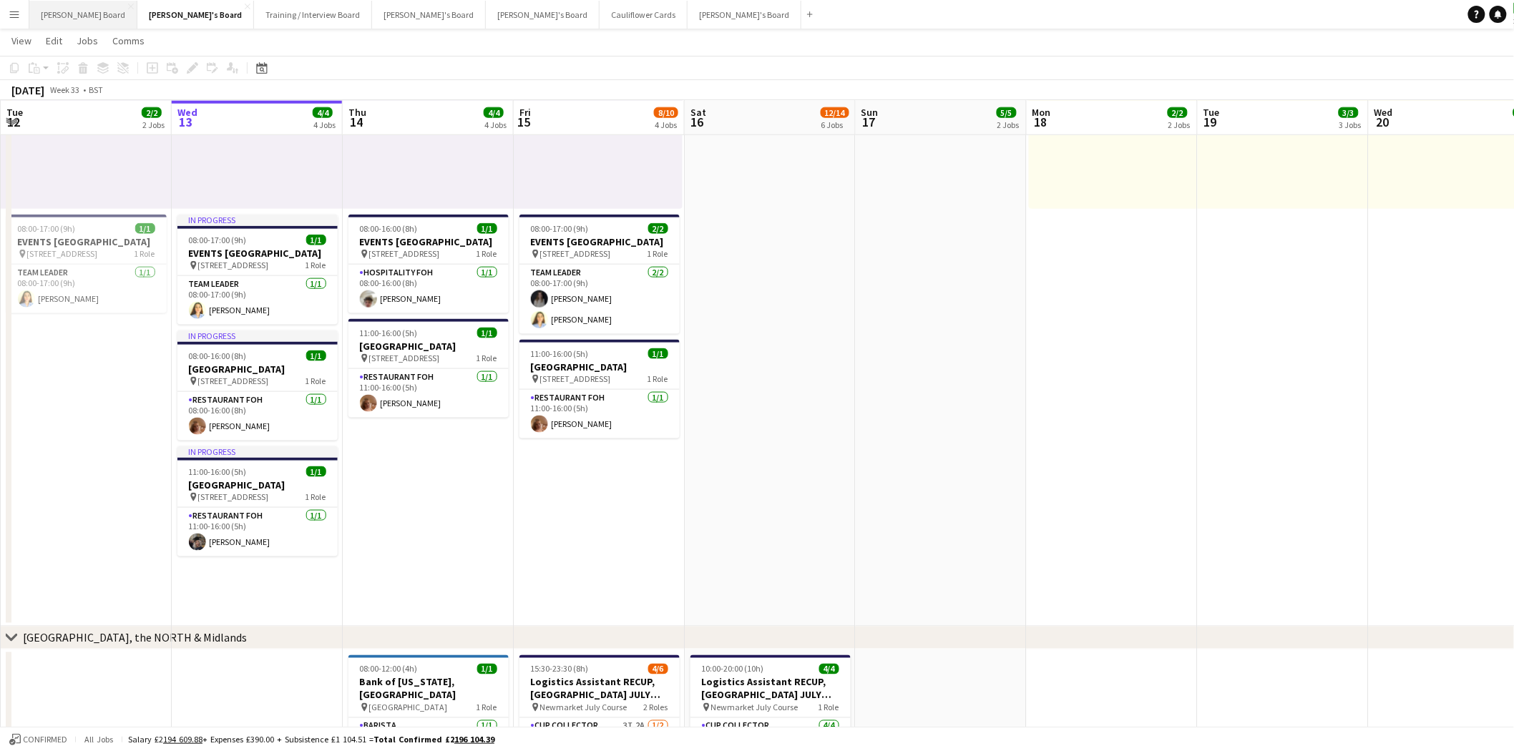
click at [41, 18] on button "[PERSON_NAME] Board Close" at bounding box center [83, 15] width 108 height 28
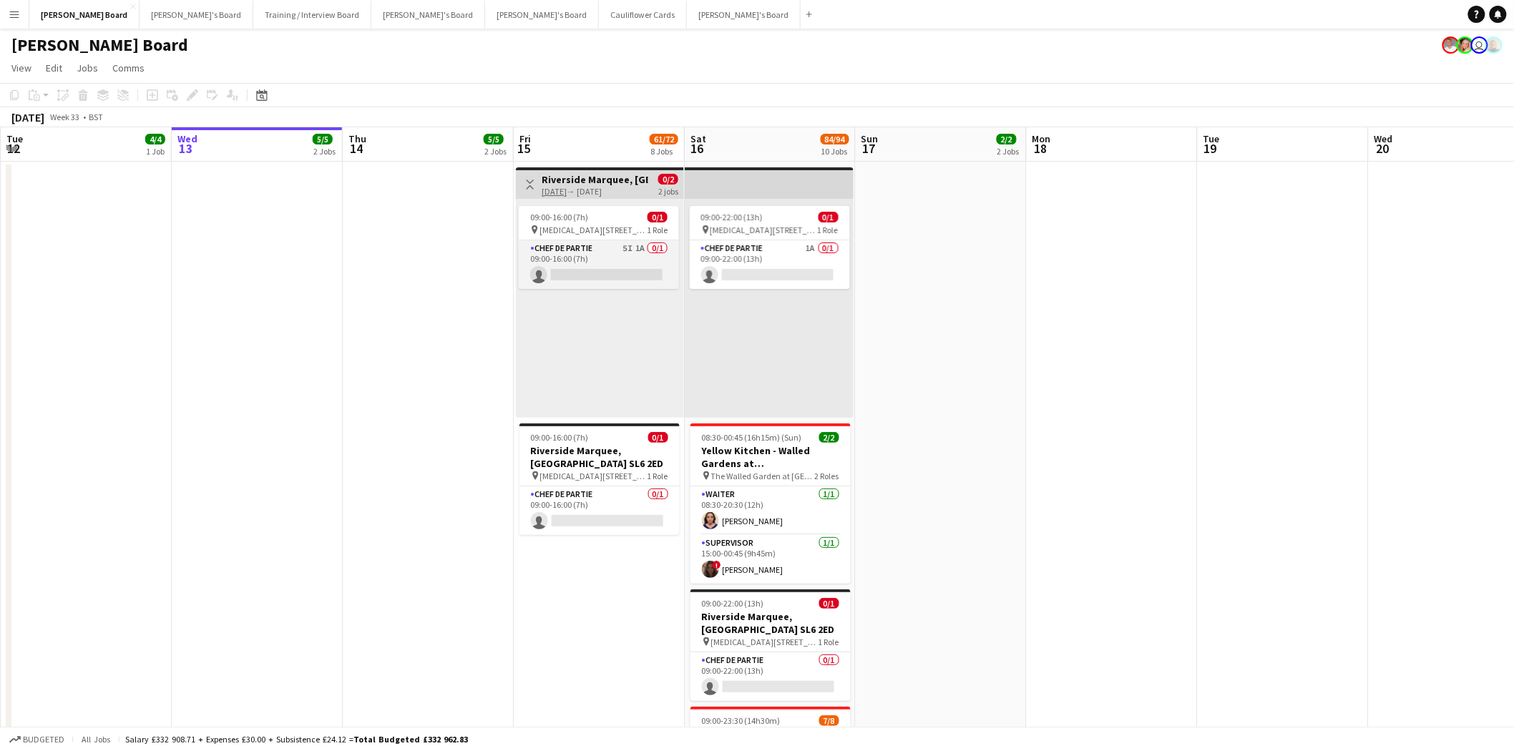
click at [582, 254] on app-card-role "Chef de Partie 5I 1A 0/1 09:00-16:00 (7h) single-neutral-actions" at bounding box center [599, 264] width 160 height 49
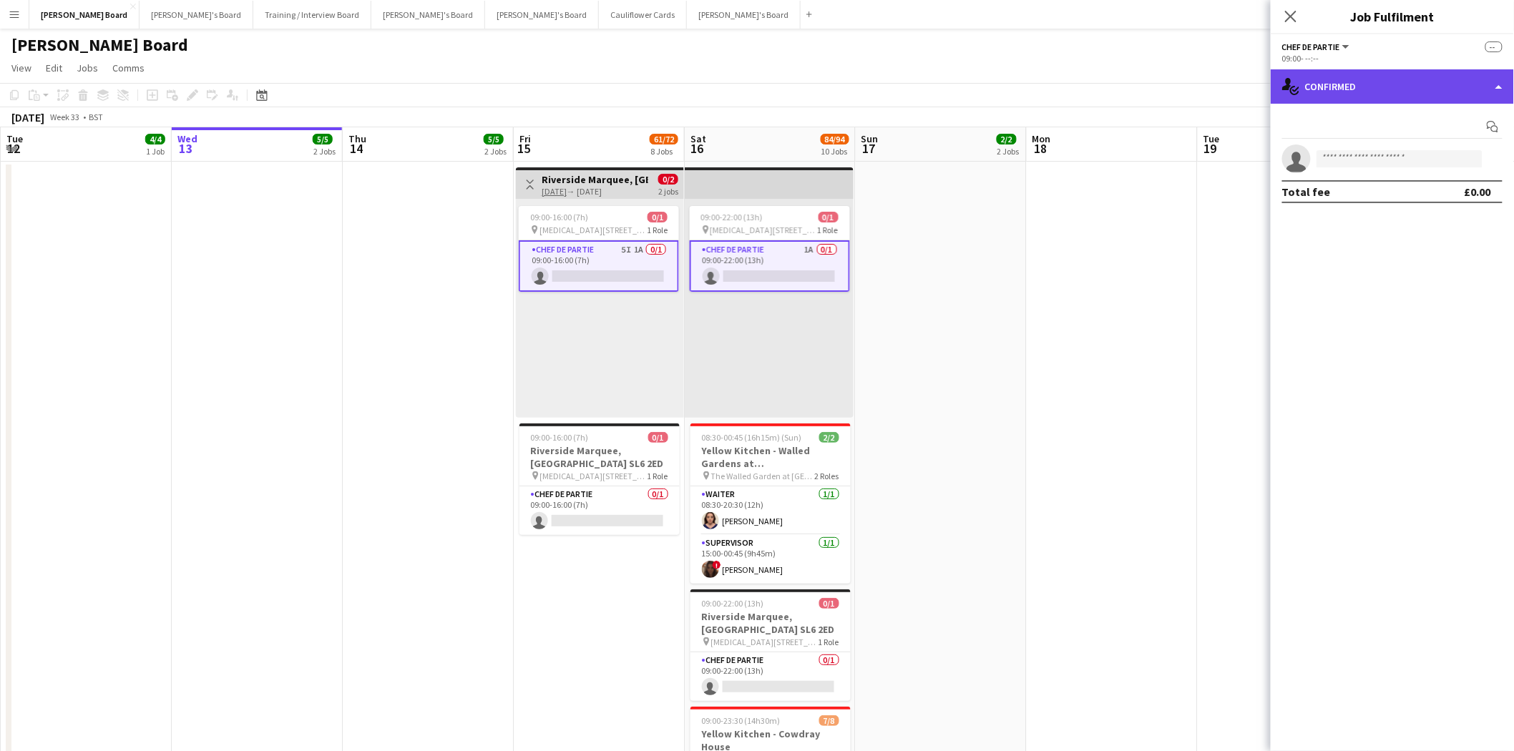
click at [1421, 84] on div "single-neutral-actions-check-2 Confirmed" at bounding box center [1391, 86] width 243 height 34
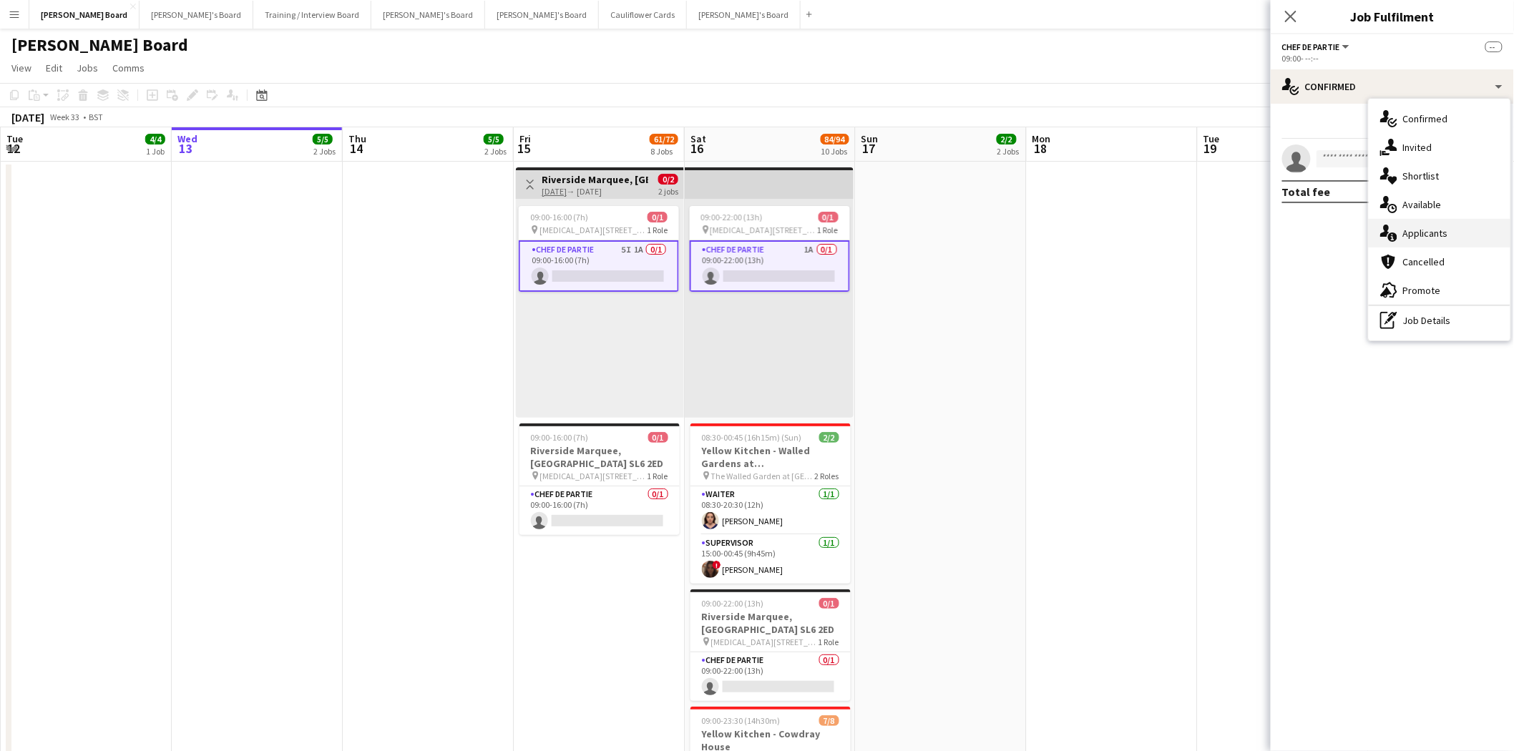
click at [1433, 244] on div "single-neutral-actions-information Applicants" at bounding box center [1439, 233] width 142 height 29
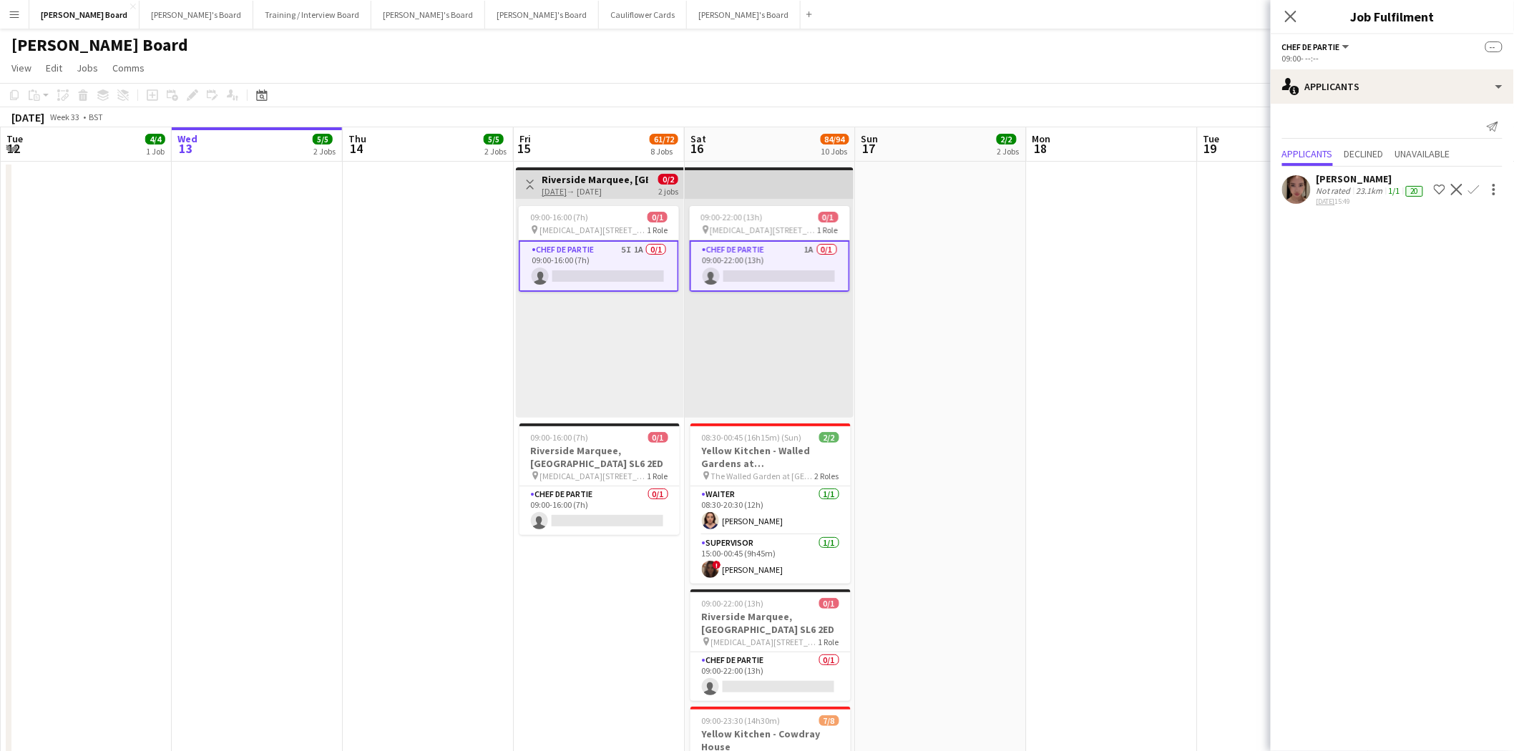
click at [1362, 185] on div "23.1km" at bounding box center [1369, 190] width 32 height 11
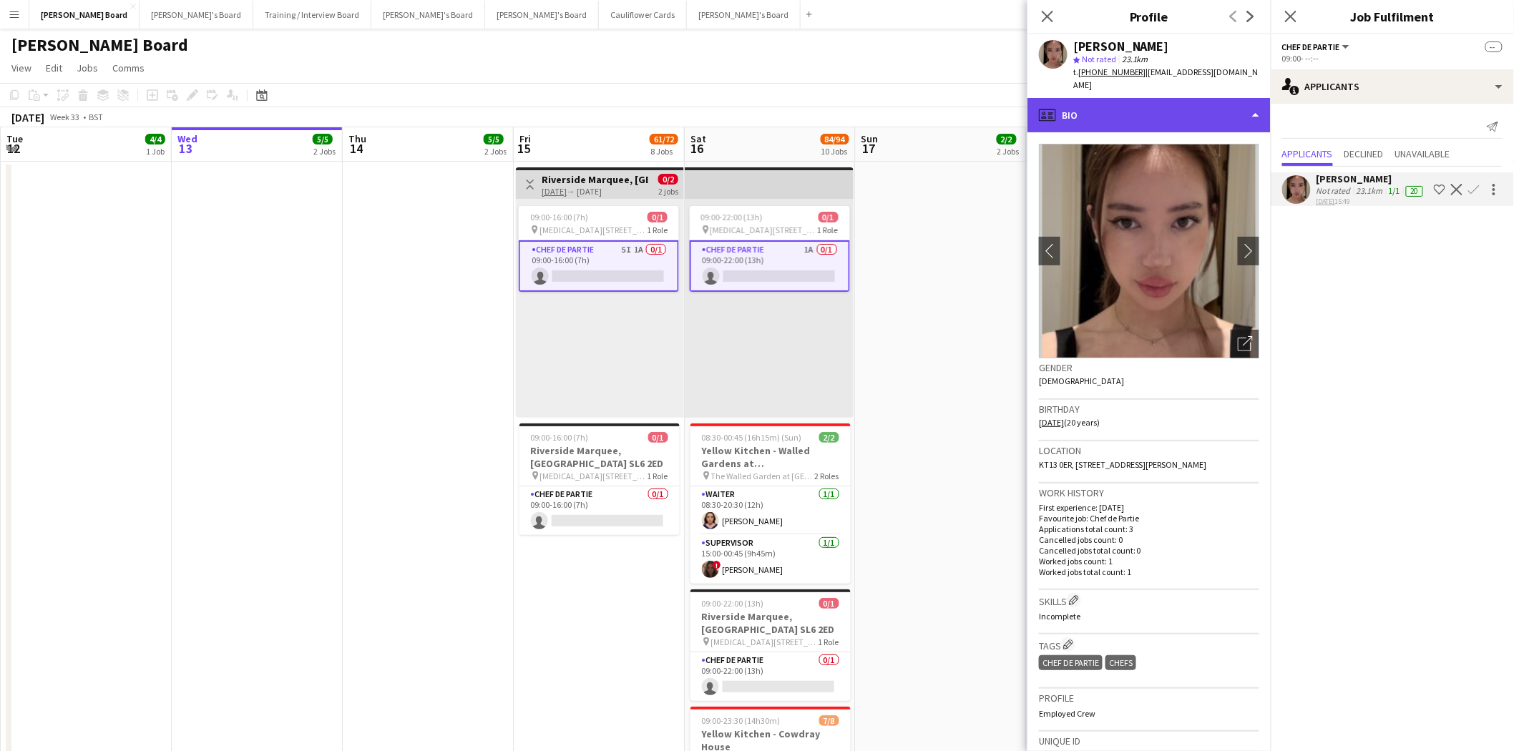
drag, startPoint x: 1099, startPoint y: 102, endPoint x: 1103, endPoint y: 112, distance: 10.6
click at [1100, 101] on div "profile Bio" at bounding box center [1148, 115] width 243 height 34
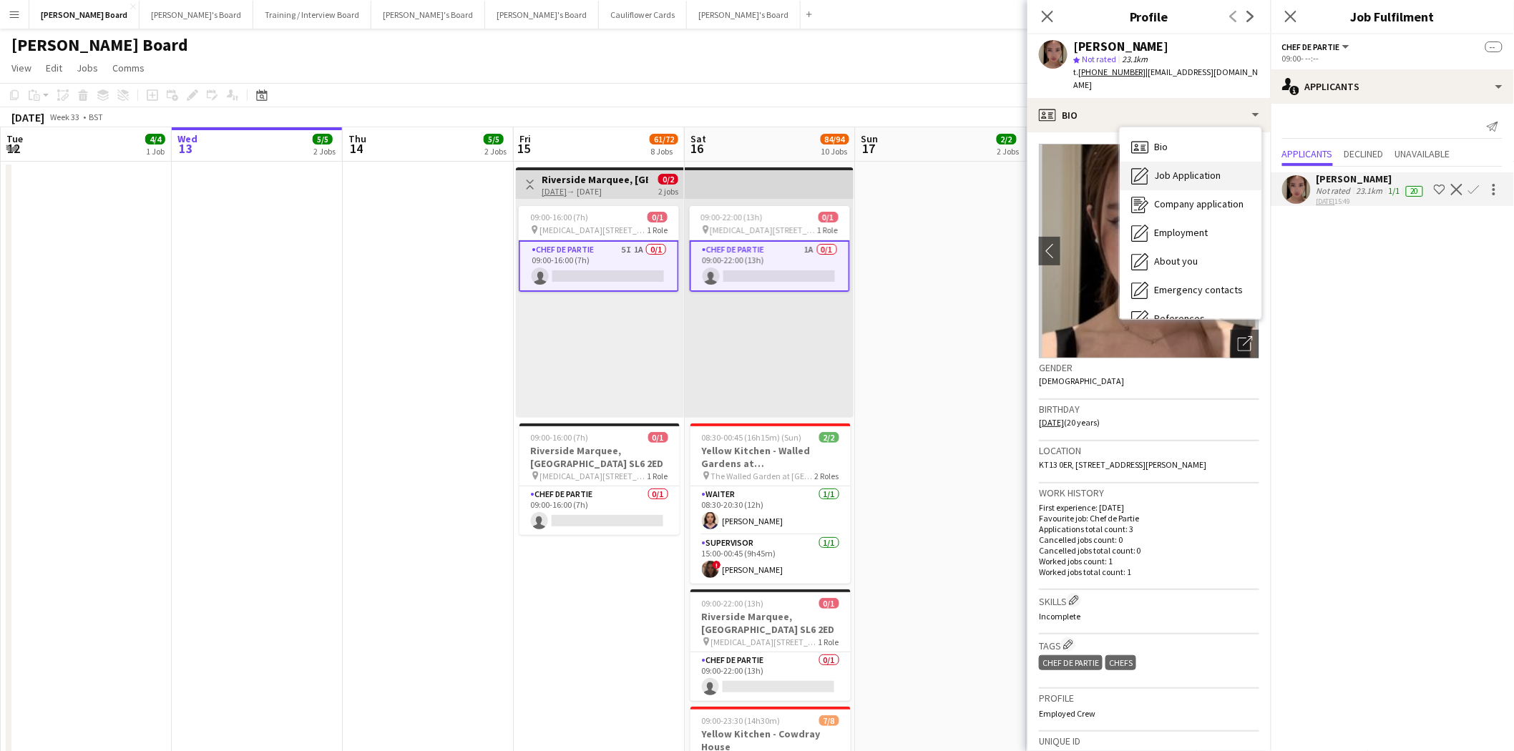
click at [1175, 169] on span "Job Application" at bounding box center [1187, 175] width 67 height 13
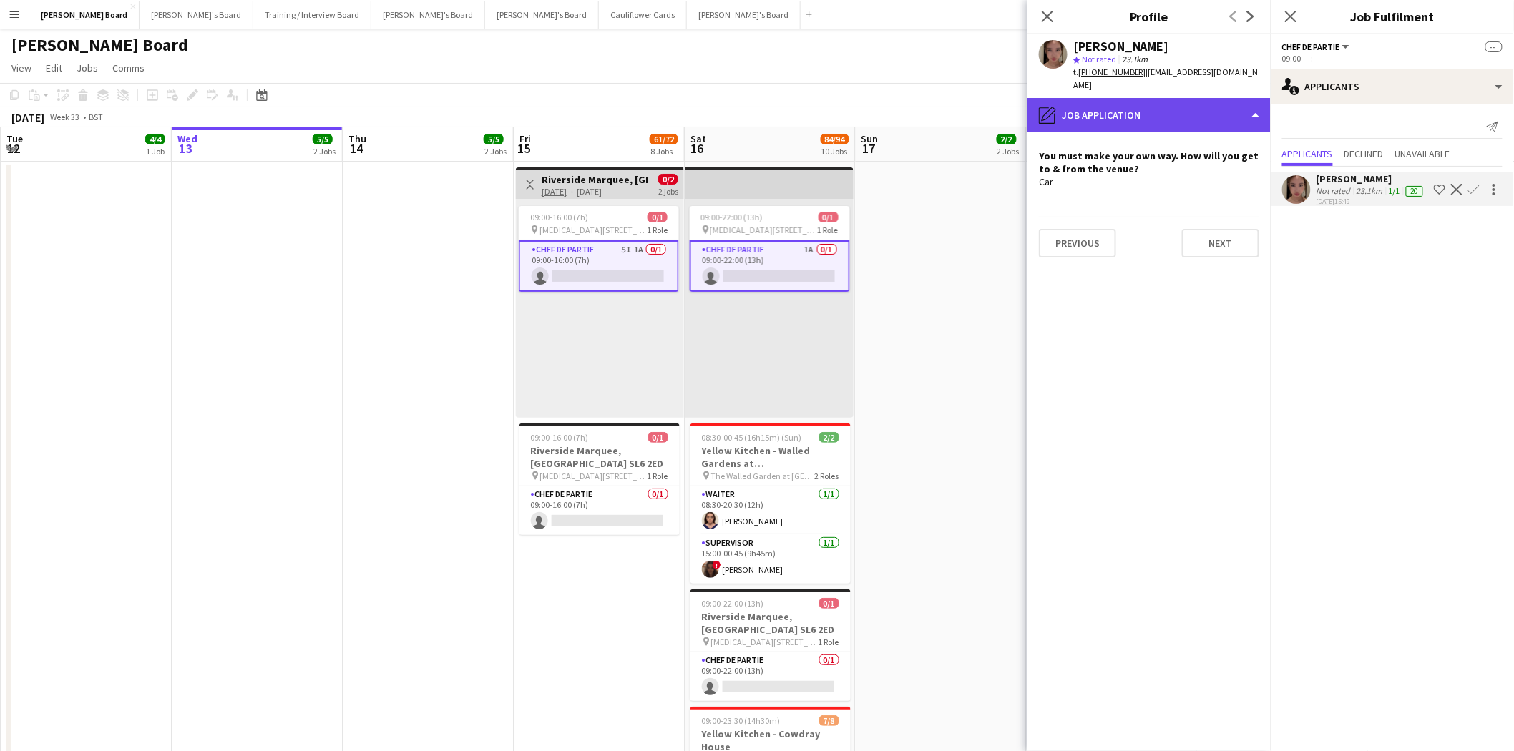
click at [1159, 105] on div "pencil4 Job Application" at bounding box center [1148, 115] width 243 height 34
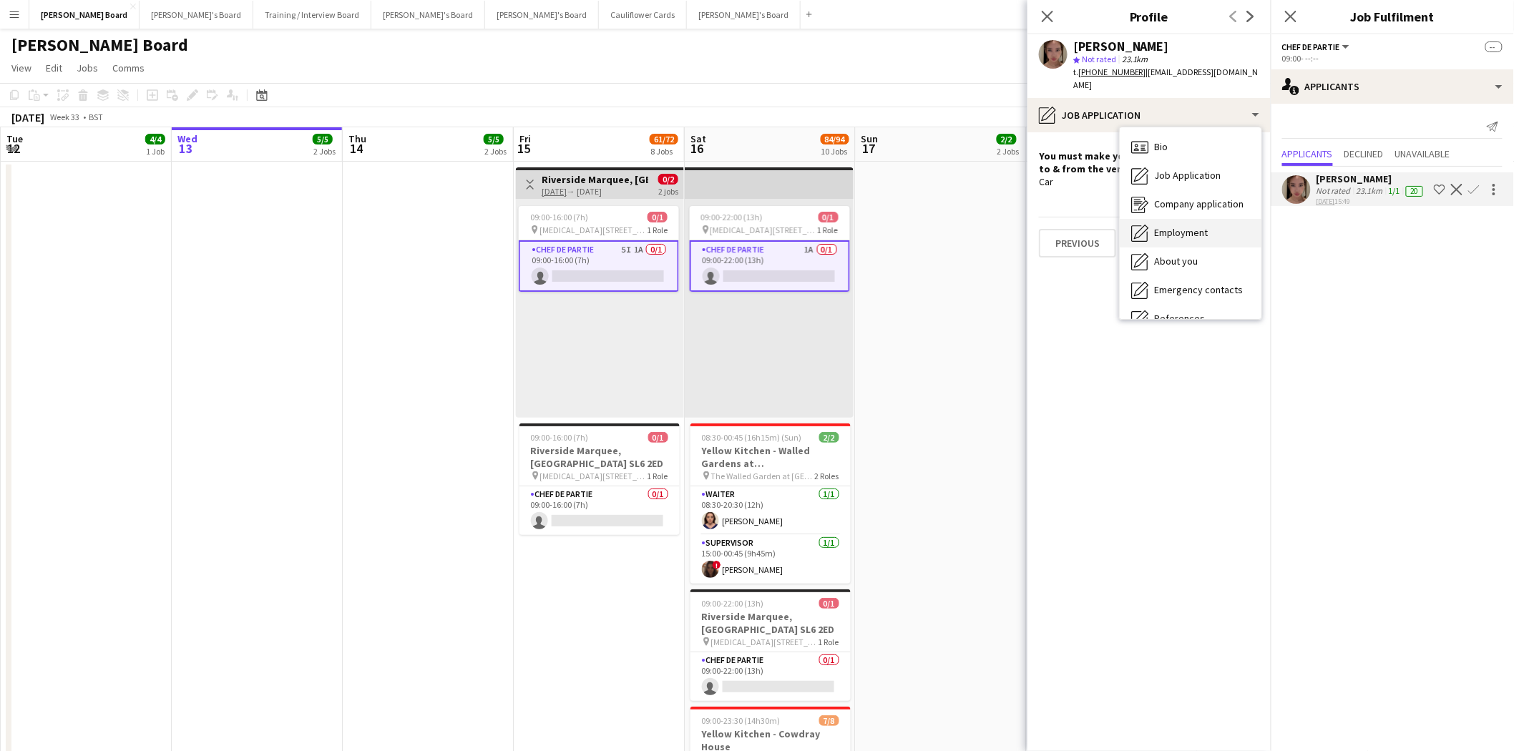
click at [1192, 219] on div "Employment Employment" at bounding box center [1190, 233] width 142 height 29
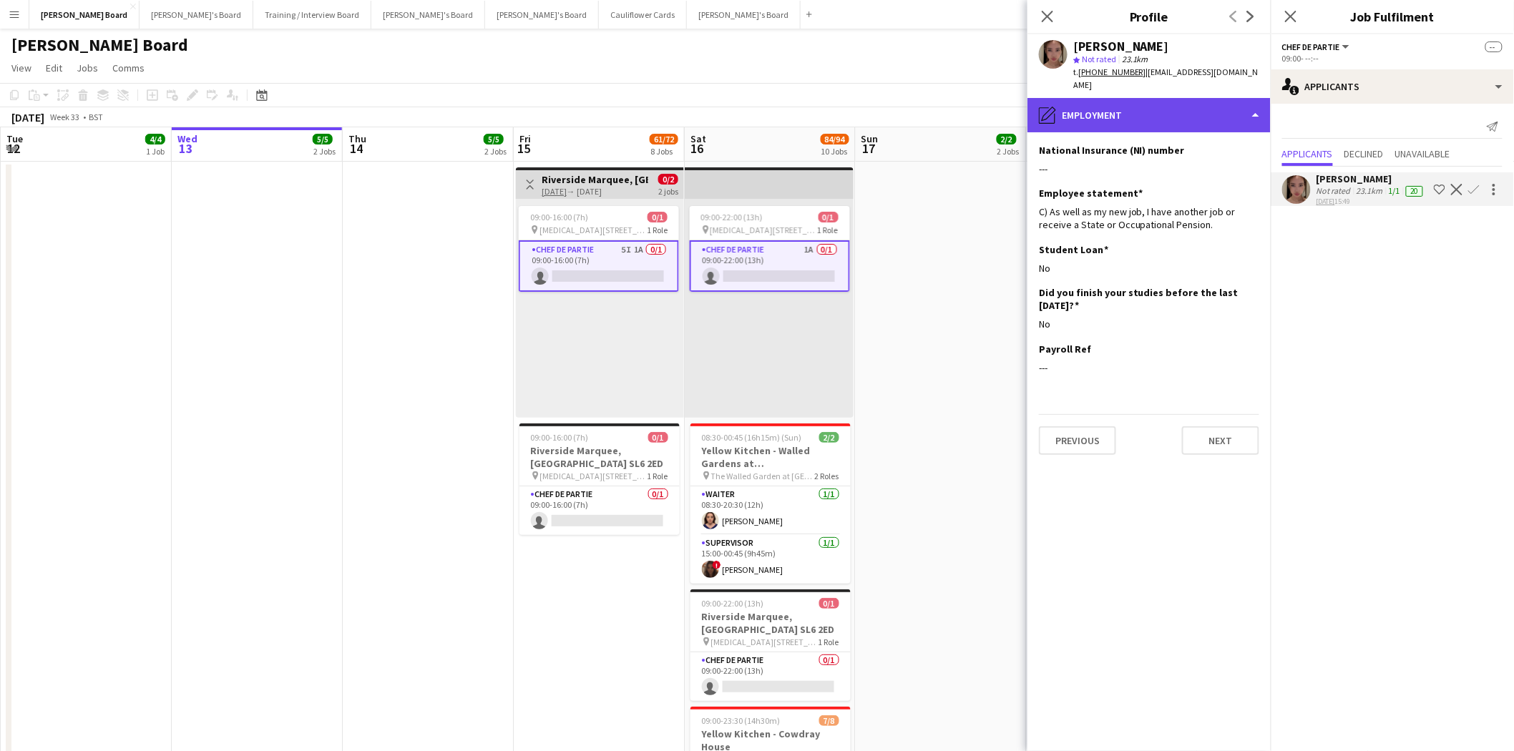
click at [1157, 109] on div "pencil4 Employment" at bounding box center [1148, 115] width 243 height 34
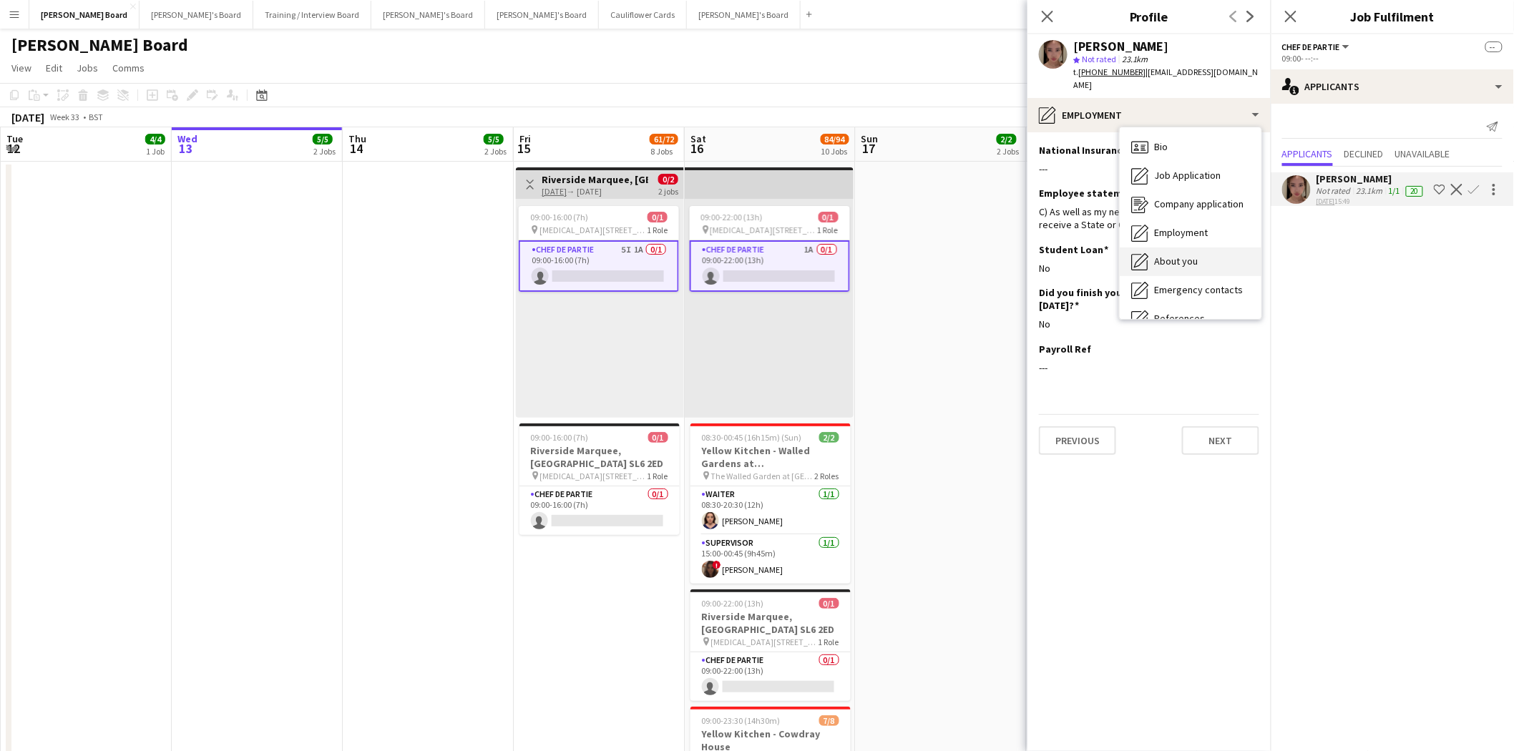
click at [1175, 255] on span "About you" at bounding box center [1176, 261] width 44 height 13
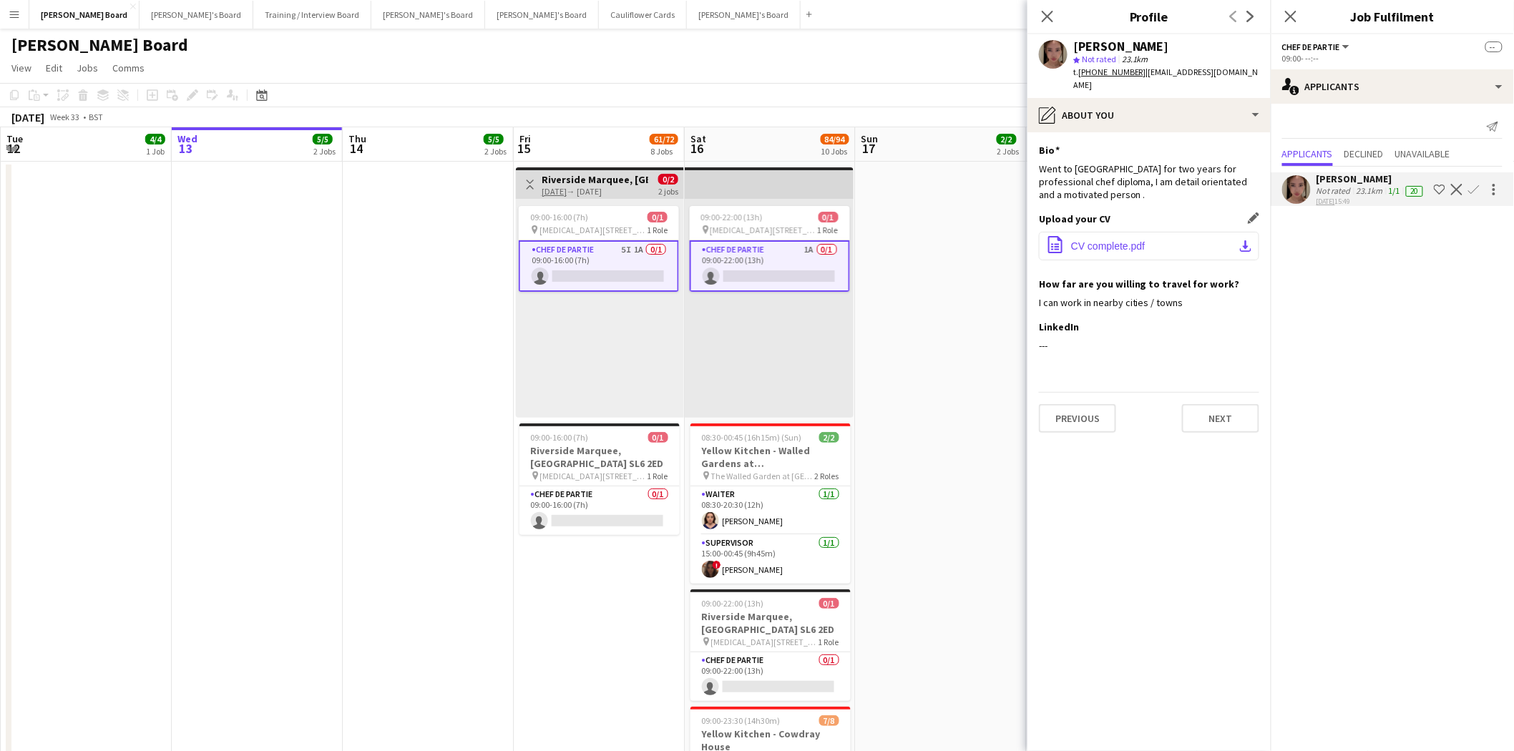
click at [1119, 240] on span "CV complete.pdf" at bounding box center [1108, 245] width 74 height 11
click at [1131, 107] on div "pencil4 About you" at bounding box center [1148, 115] width 243 height 34
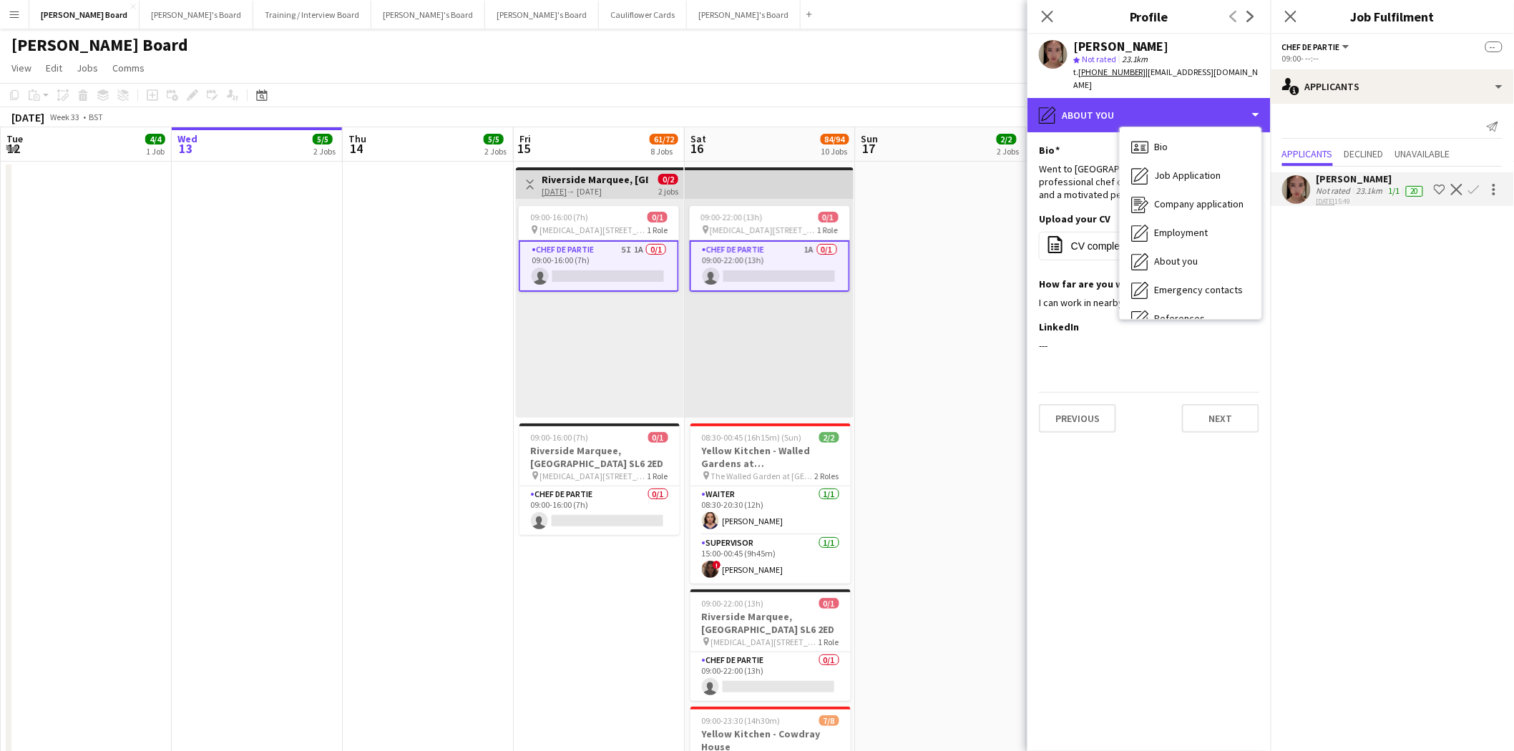
scroll to position [219, 0]
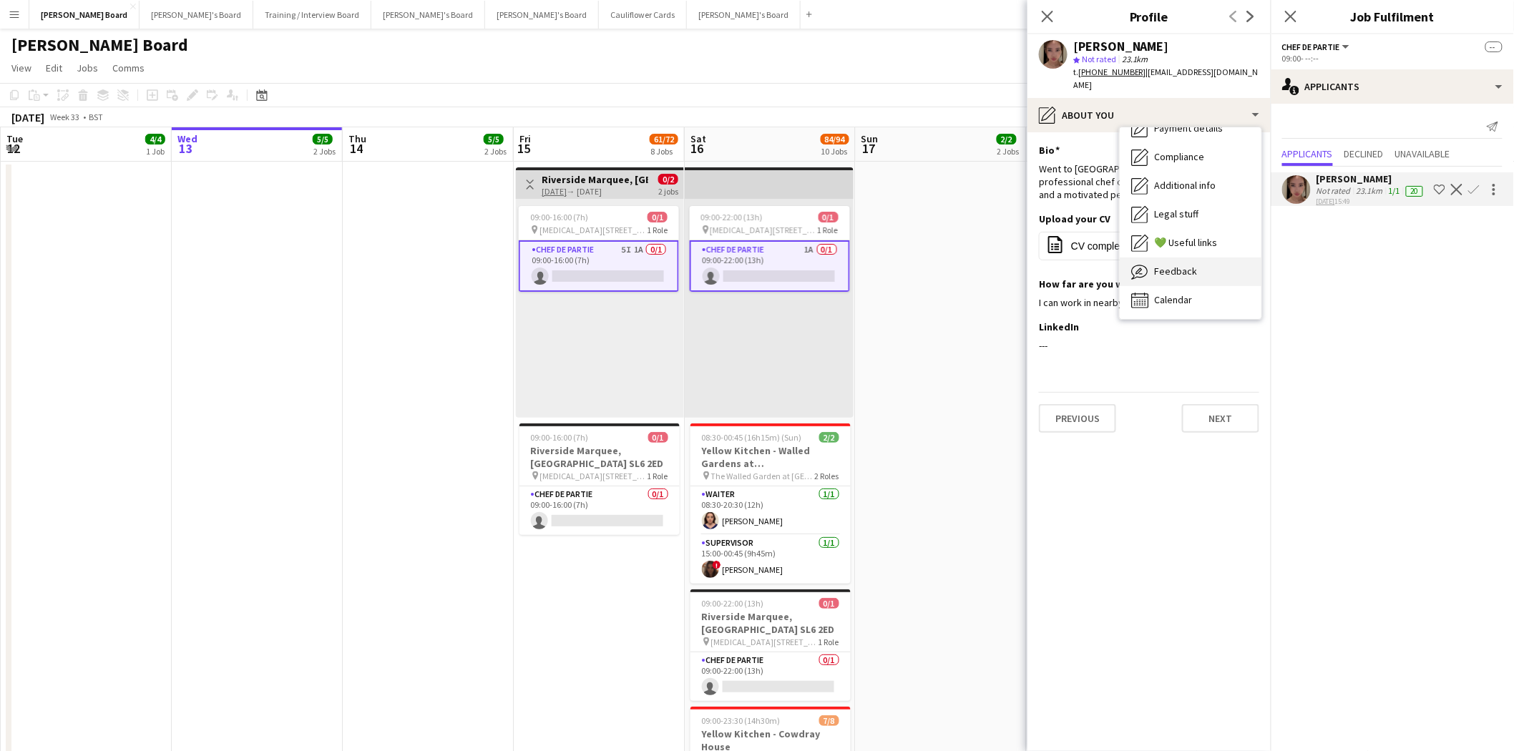
click at [1193, 265] on span "Feedback" at bounding box center [1175, 271] width 43 height 13
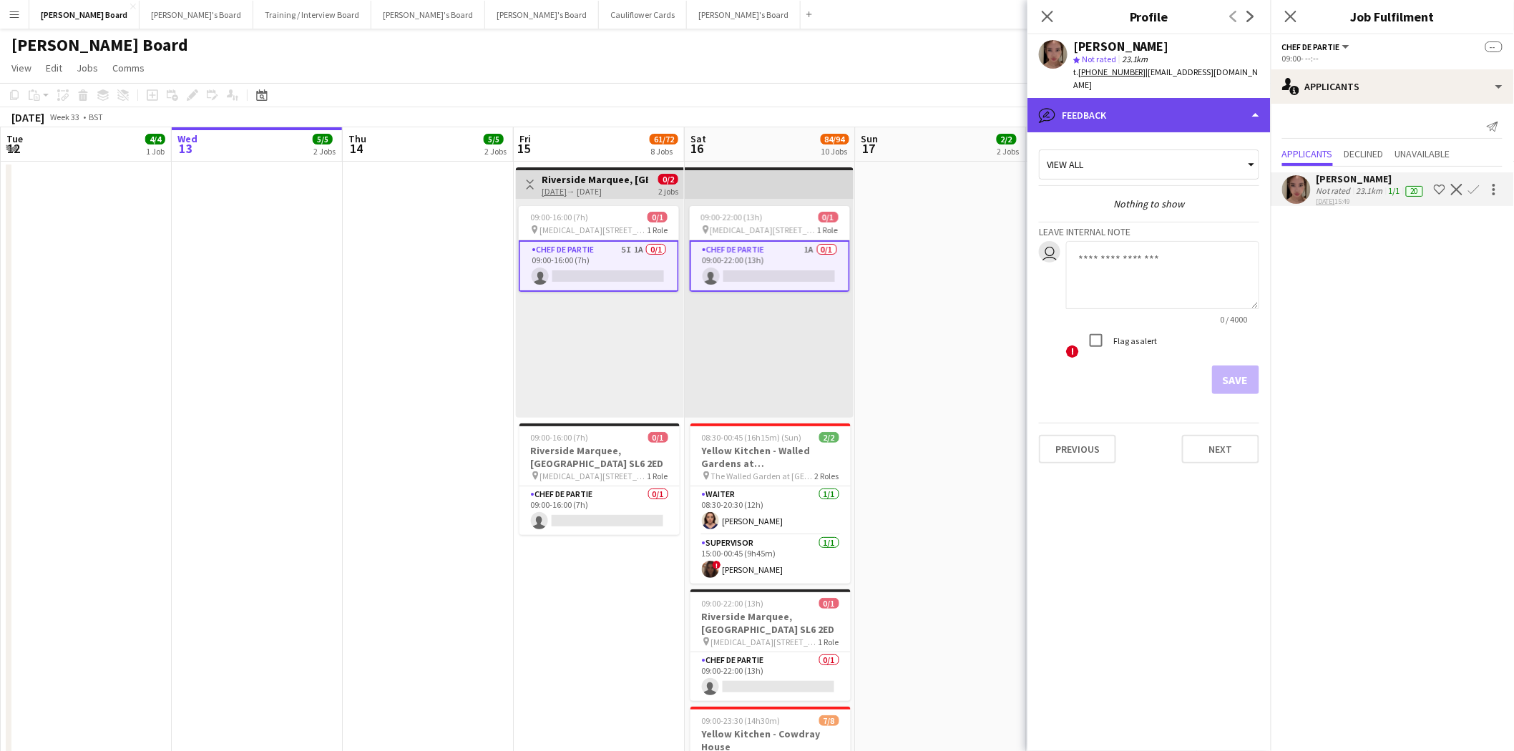
click at [1120, 98] on div "bubble-pencil Feedback" at bounding box center [1148, 115] width 243 height 34
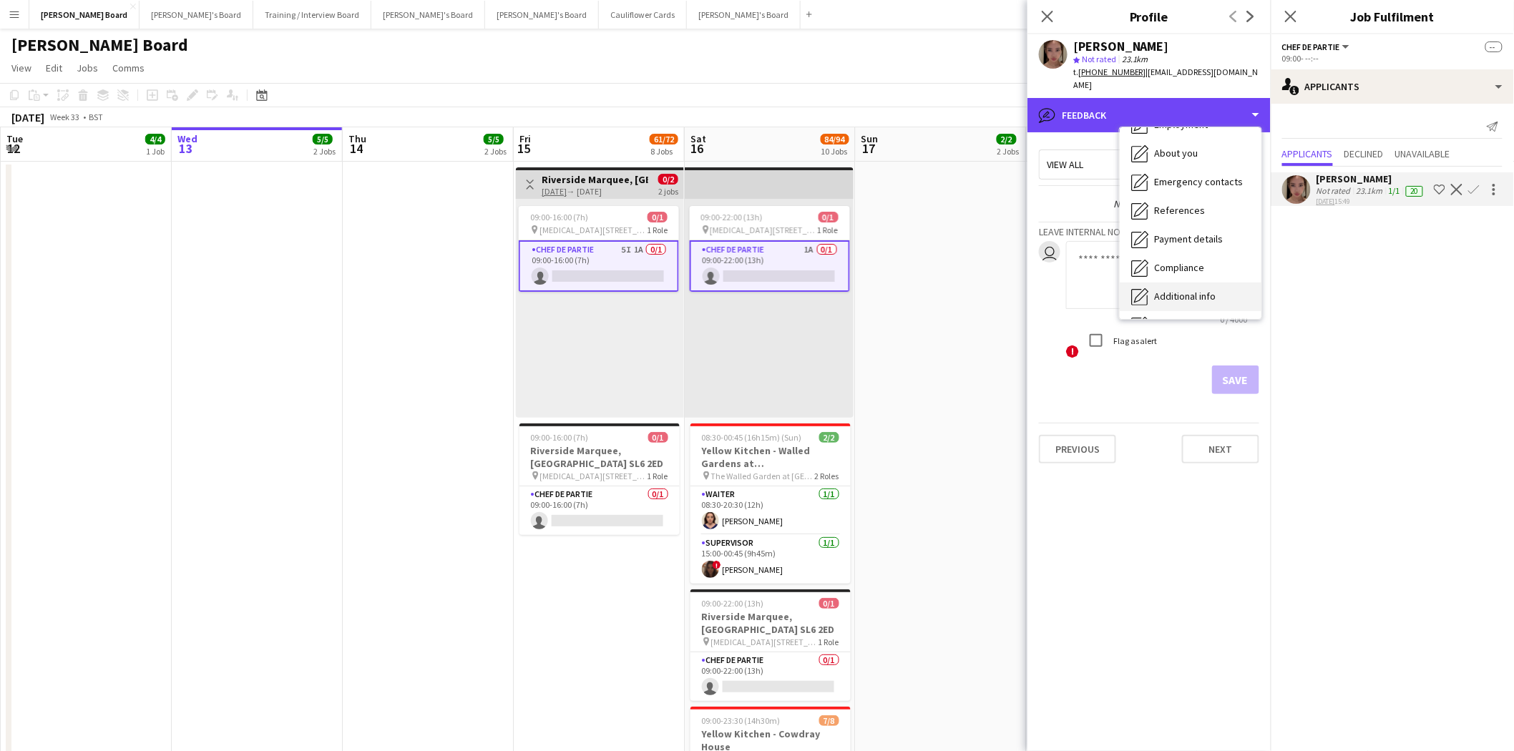
scroll to position [0, 0]
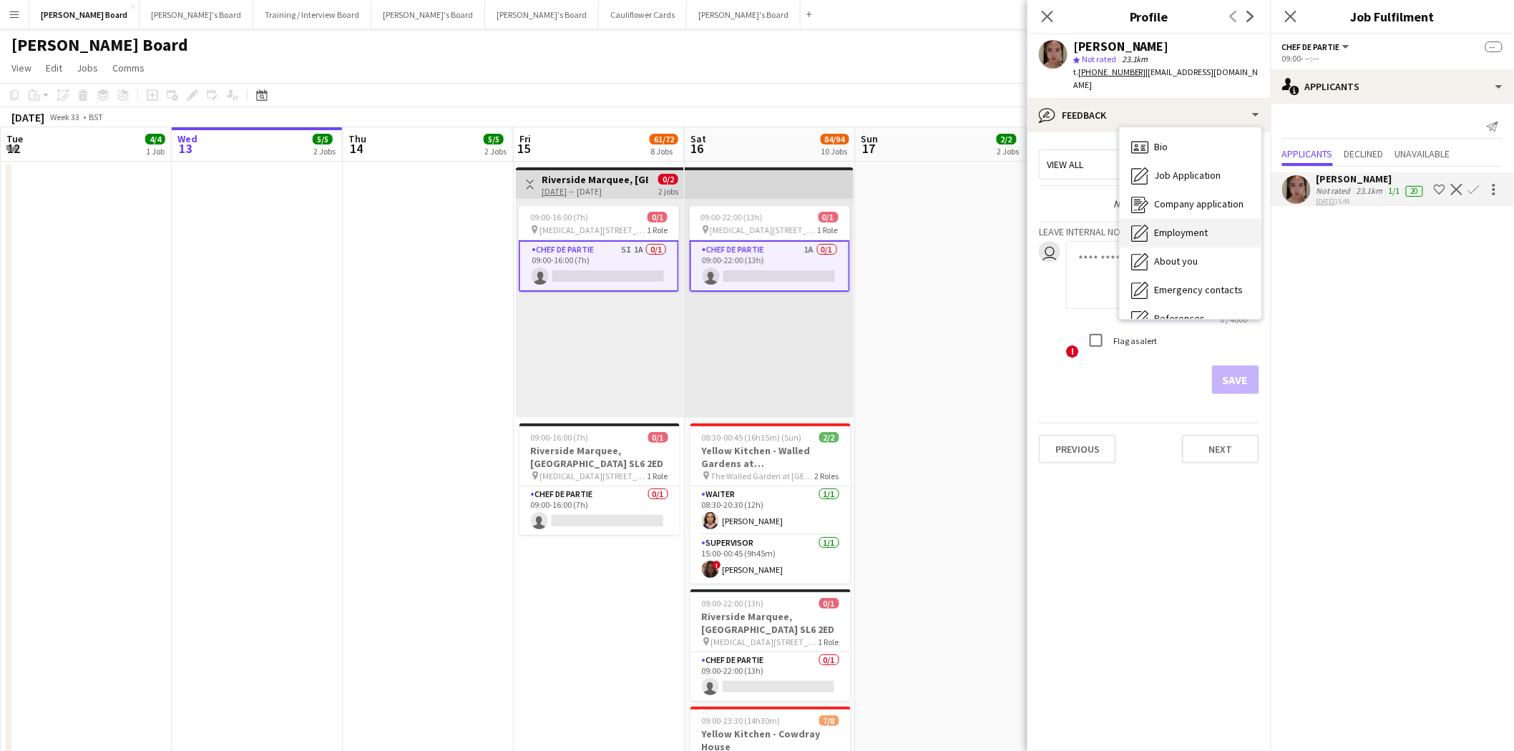
click at [1171, 226] on span "Employment" at bounding box center [1181, 232] width 54 height 13
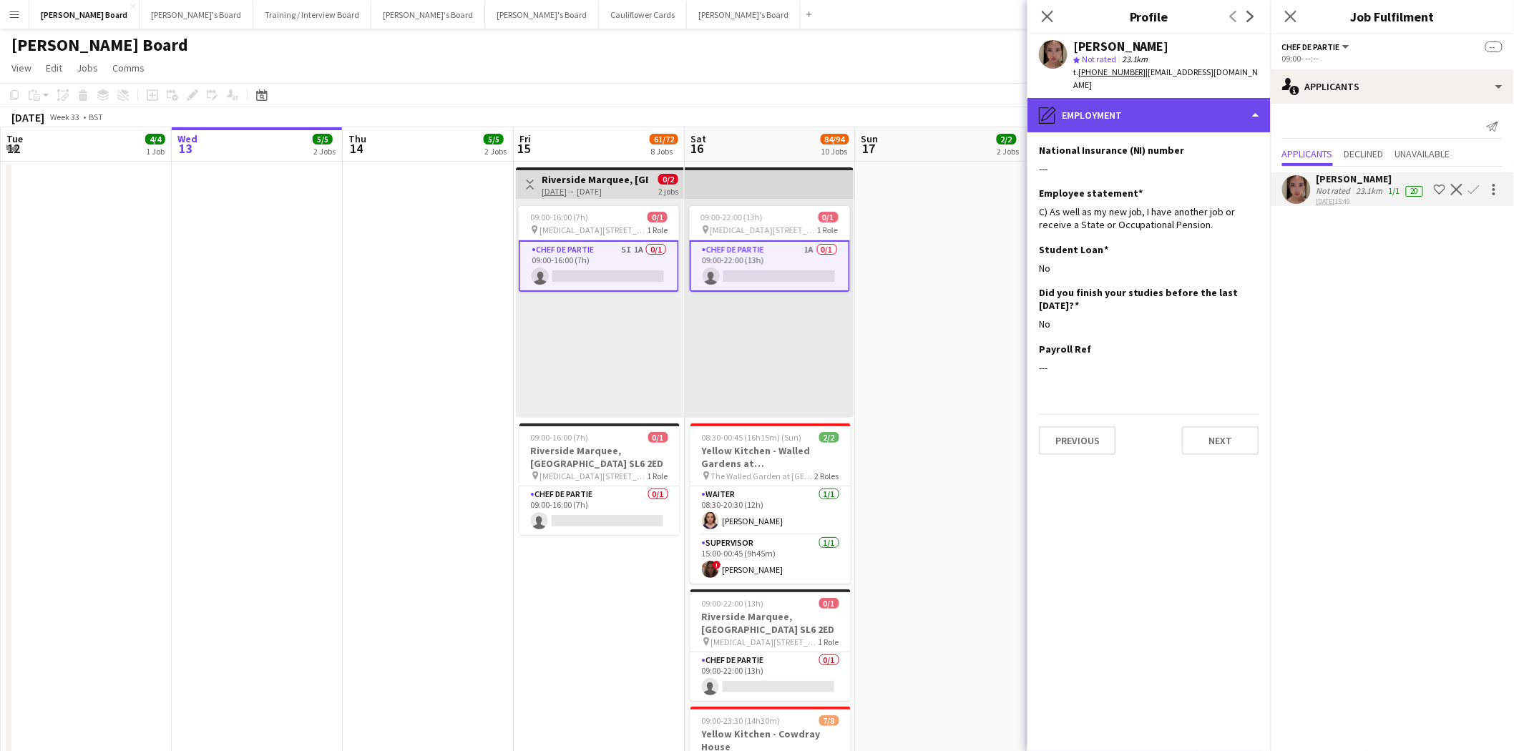
click at [1156, 113] on div "pencil4 Employment" at bounding box center [1148, 115] width 243 height 34
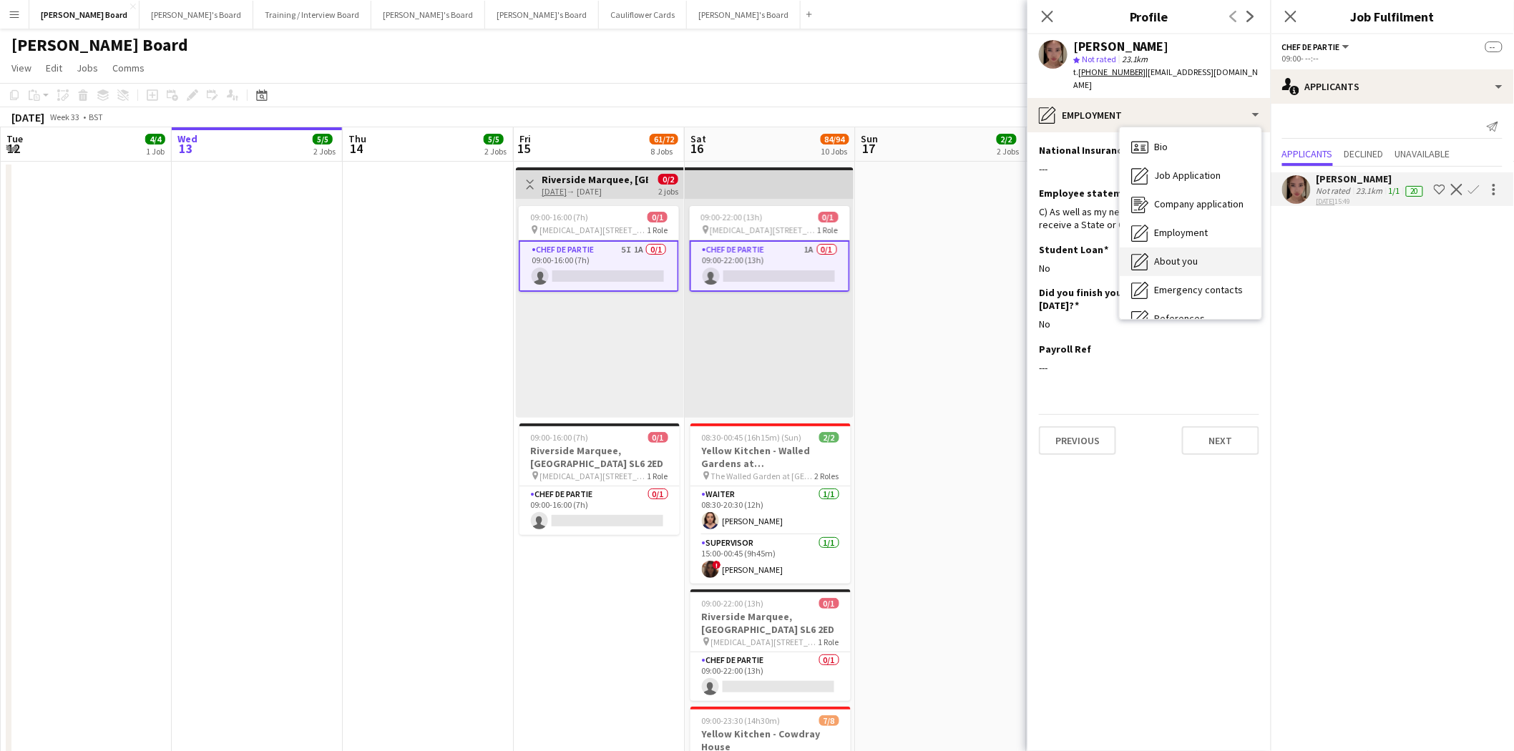
click at [1191, 255] on span "About you" at bounding box center [1176, 261] width 44 height 13
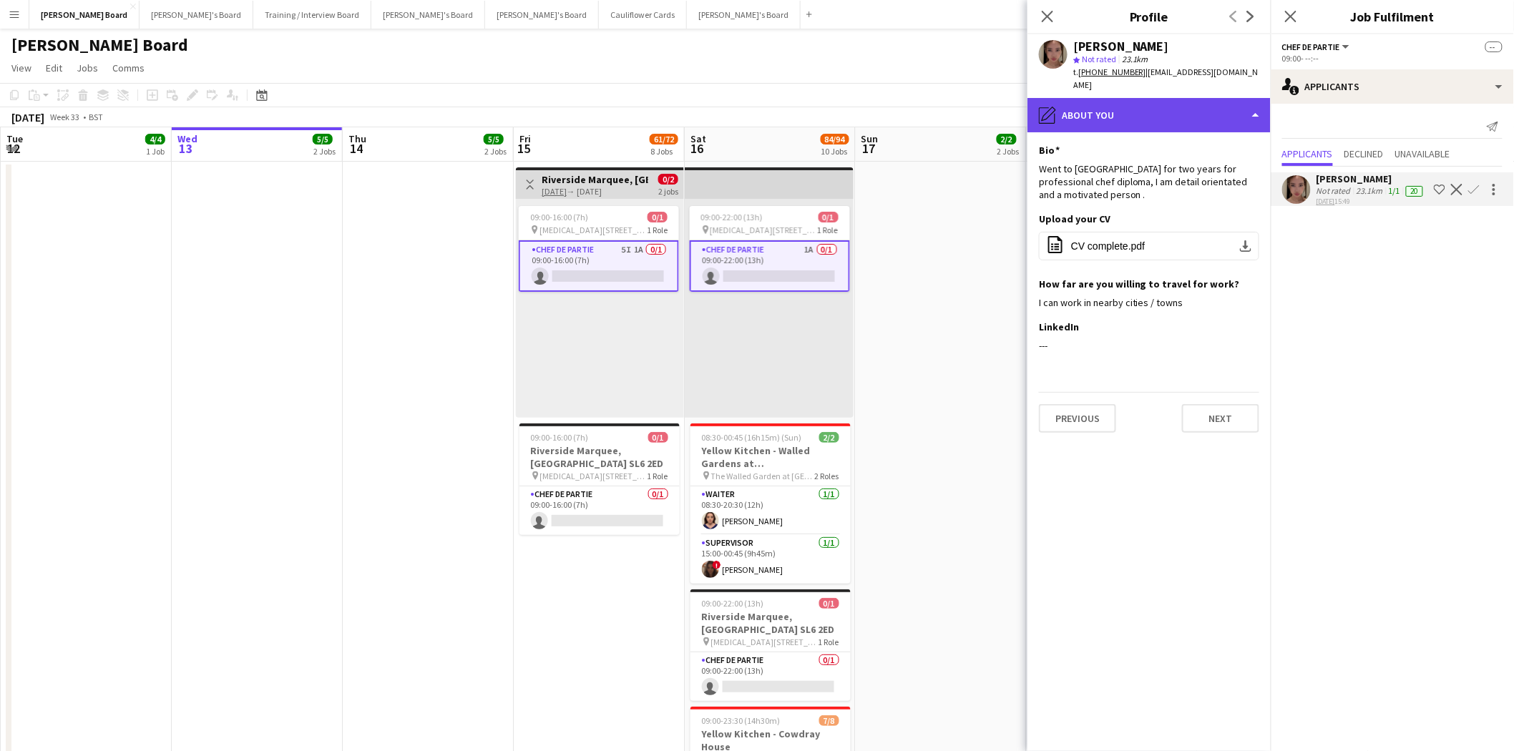
click at [1142, 98] on div "pencil4 About you" at bounding box center [1148, 115] width 243 height 34
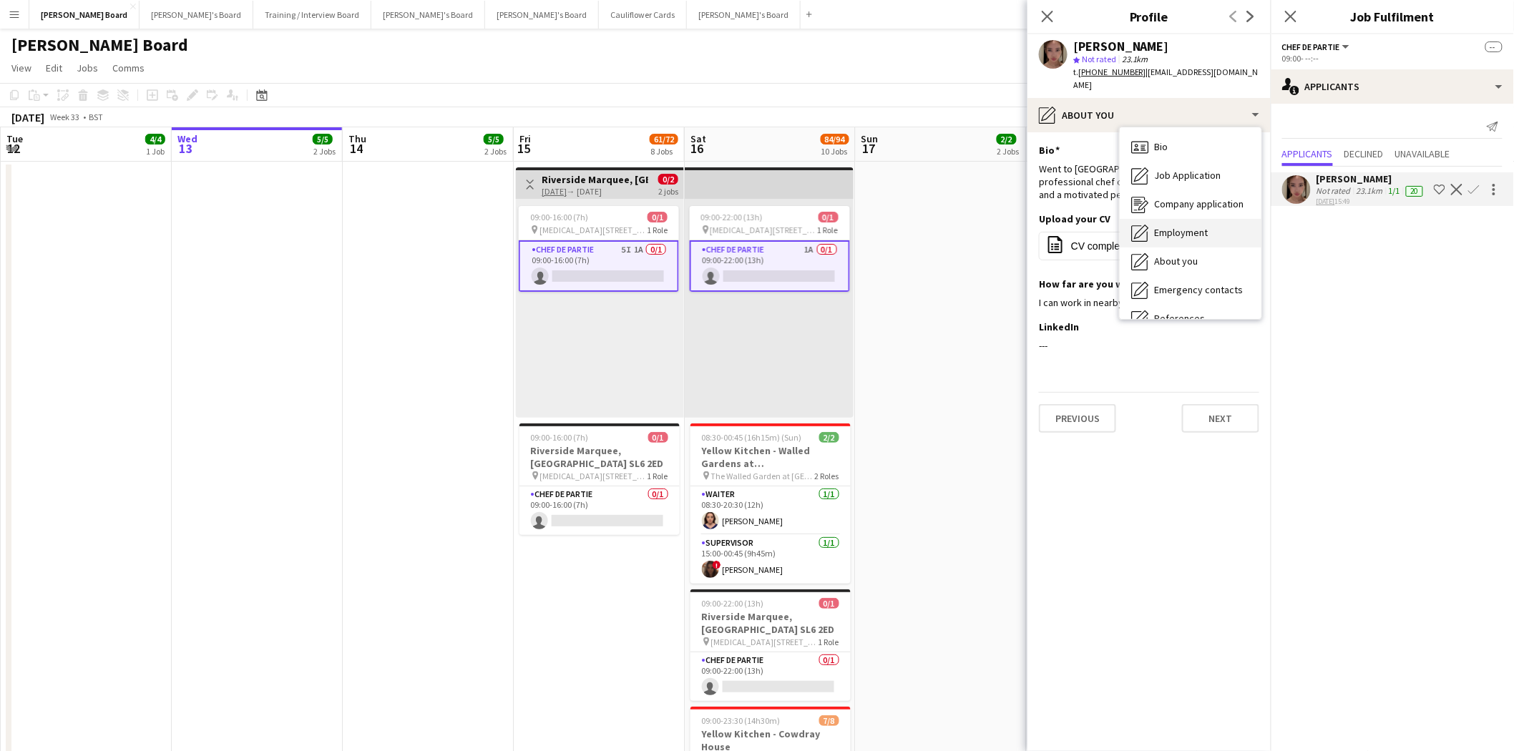
click at [1192, 226] on span "Employment" at bounding box center [1181, 232] width 54 height 13
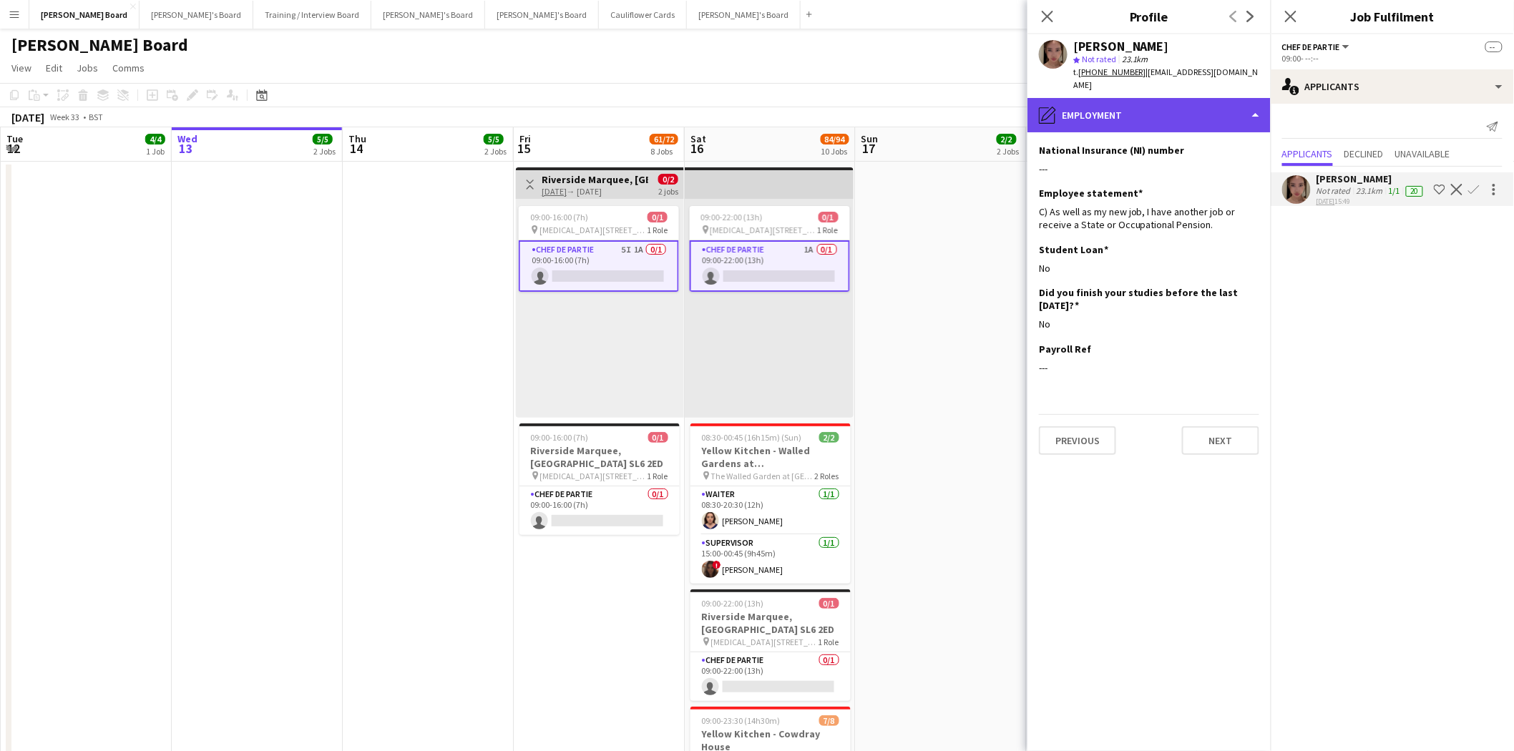
click at [1130, 108] on div "pencil4 Employment" at bounding box center [1148, 115] width 243 height 34
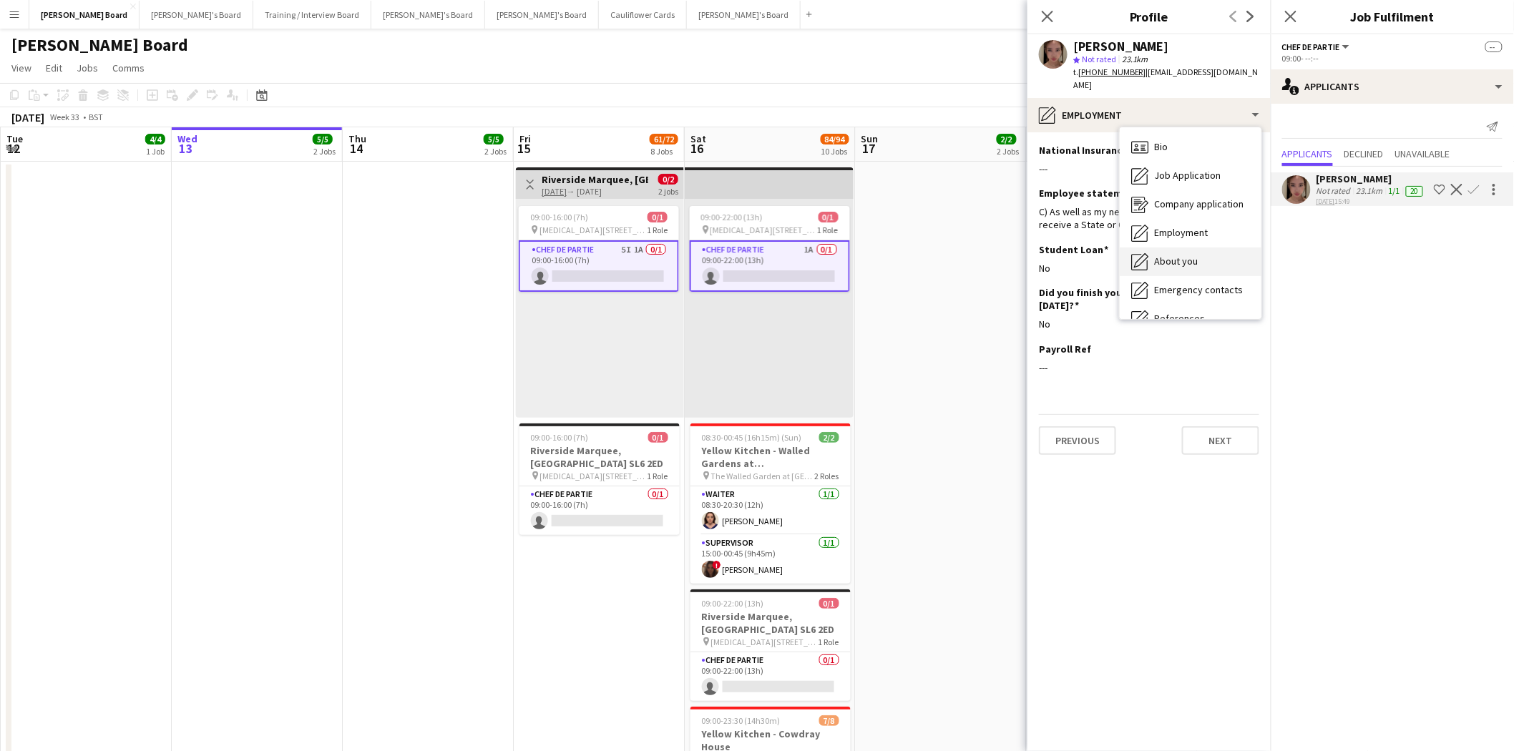
click at [1197, 255] on span "About you" at bounding box center [1176, 261] width 44 height 13
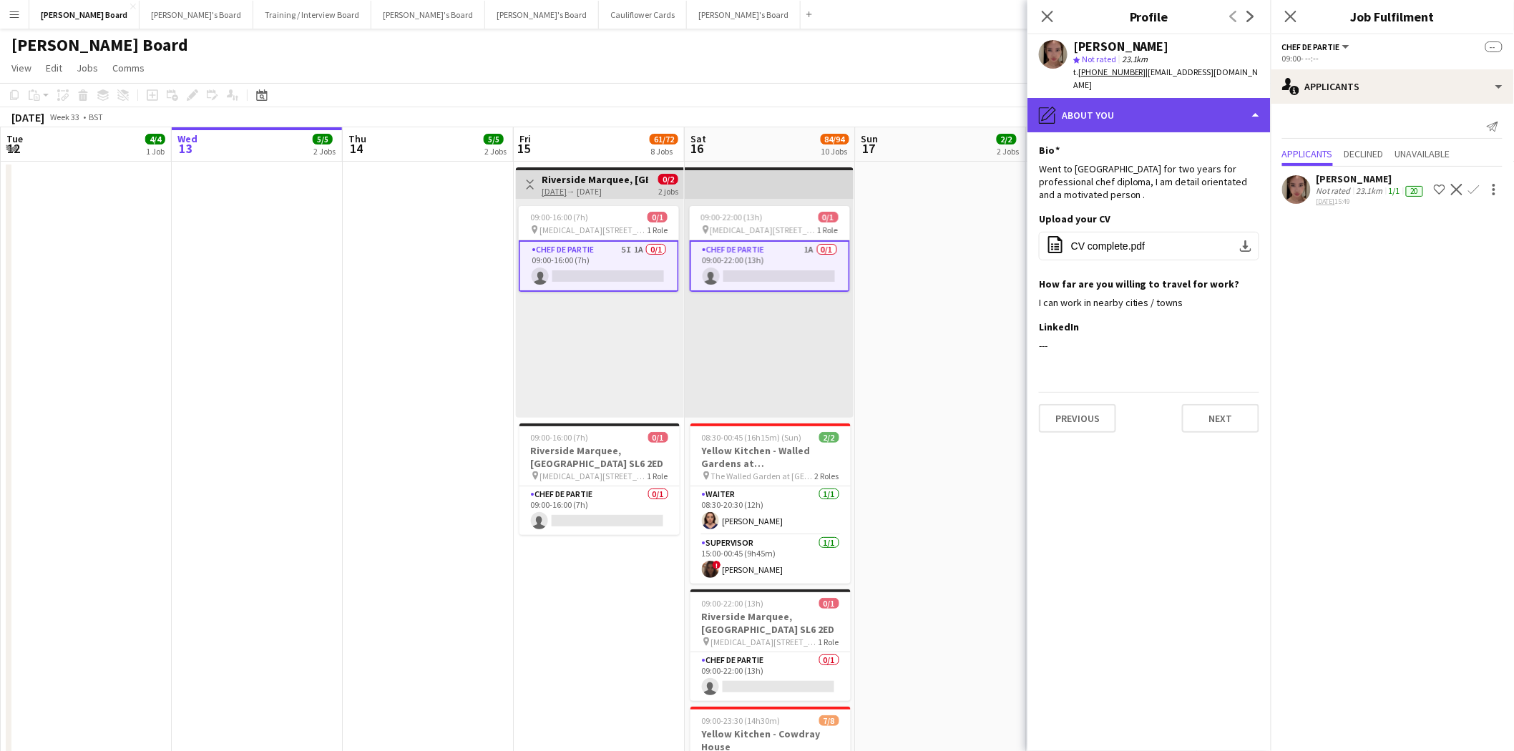
click at [1142, 99] on div "pencil4 About you" at bounding box center [1148, 115] width 243 height 34
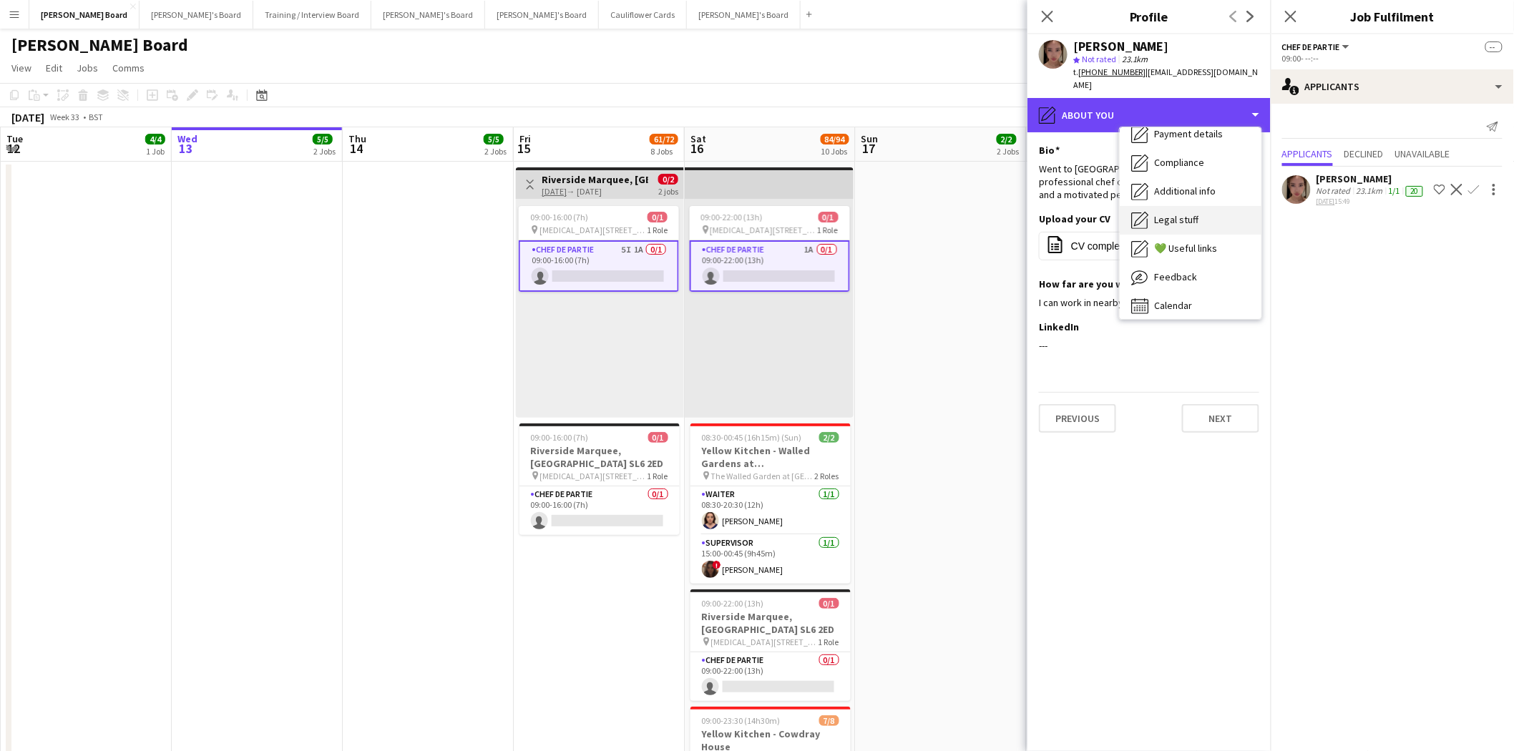
scroll to position [219, 0]
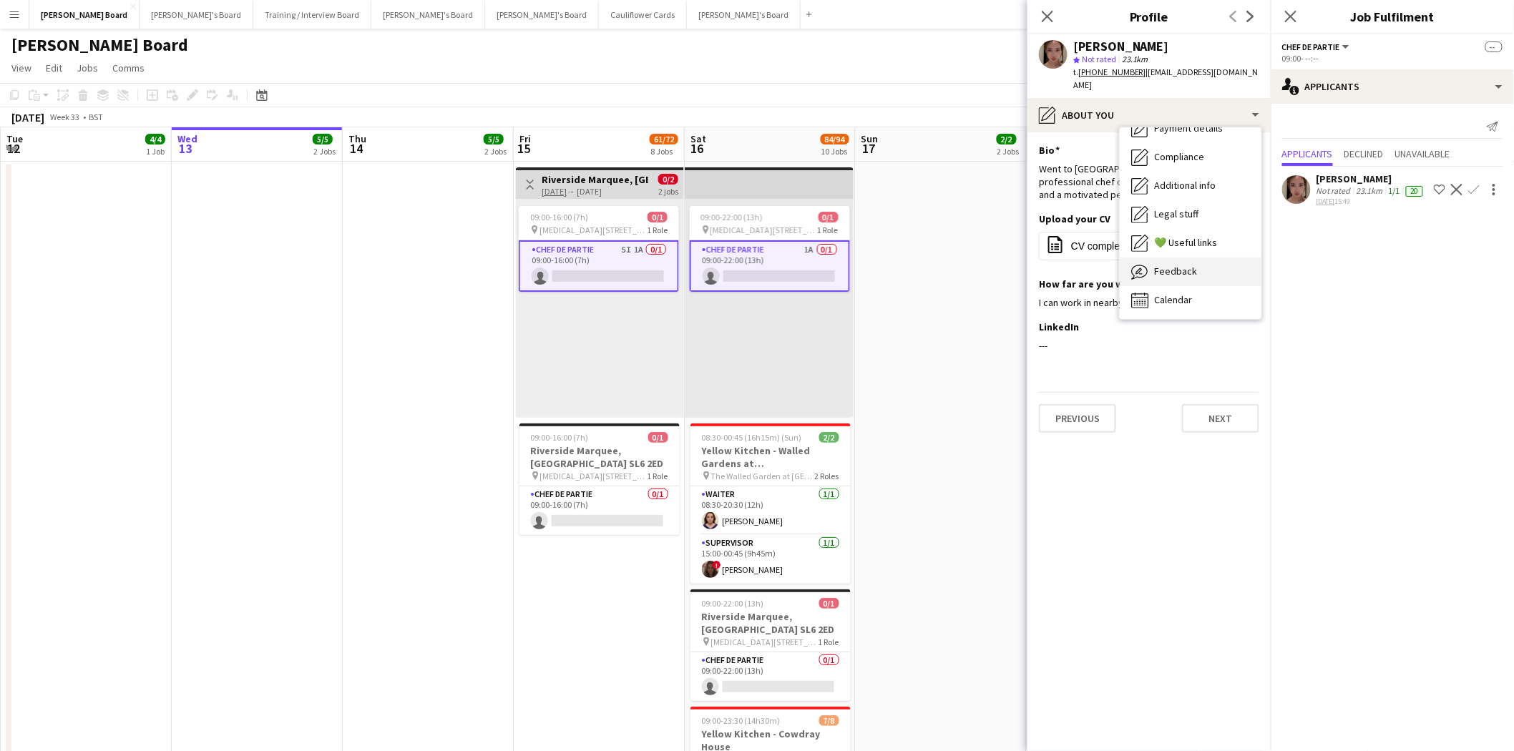
click at [1192, 265] on span "Feedback" at bounding box center [1175, 271] width 43 height 13
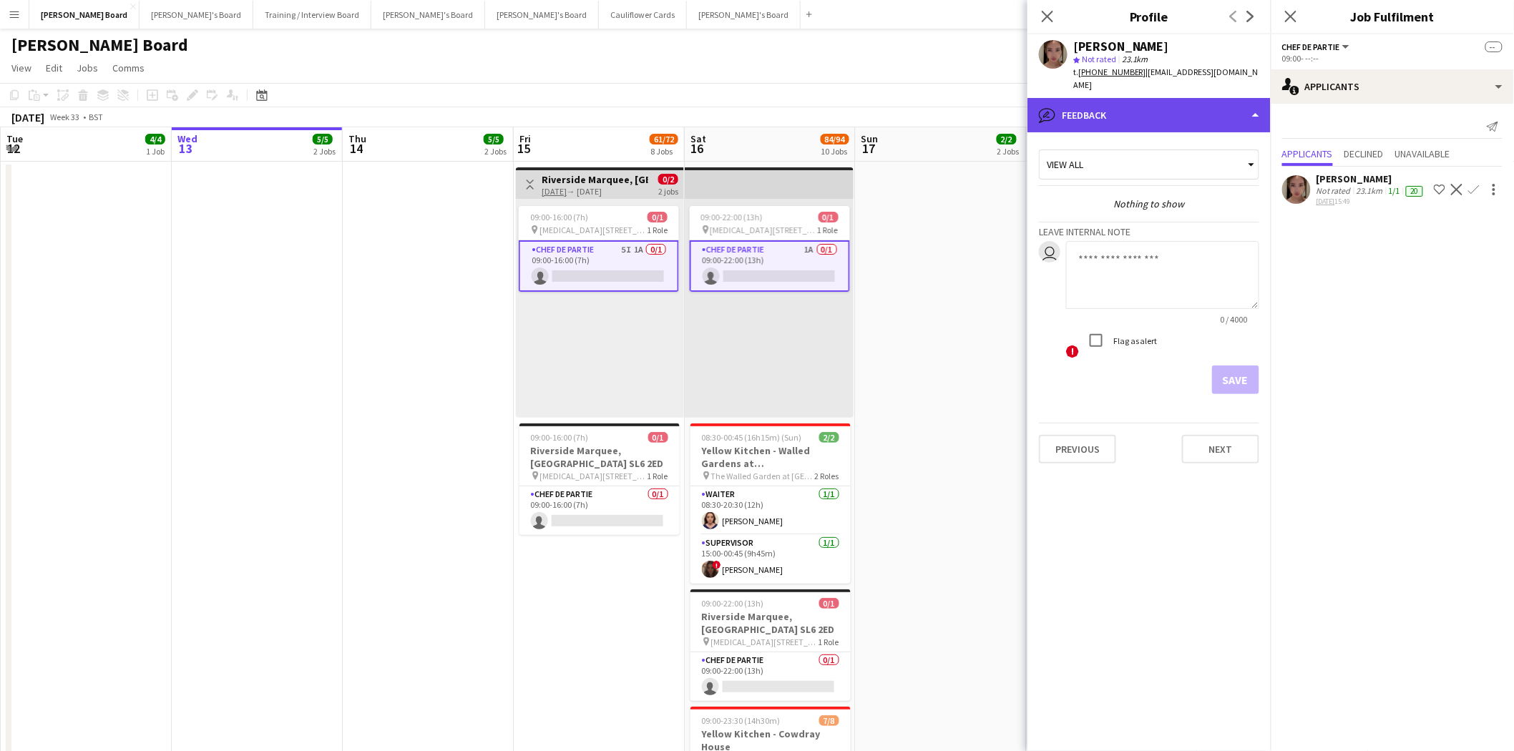
click at [1120, 105] on div "bubble-pencil Feedback" at bounding box center [1148, 115] width 243 height 34
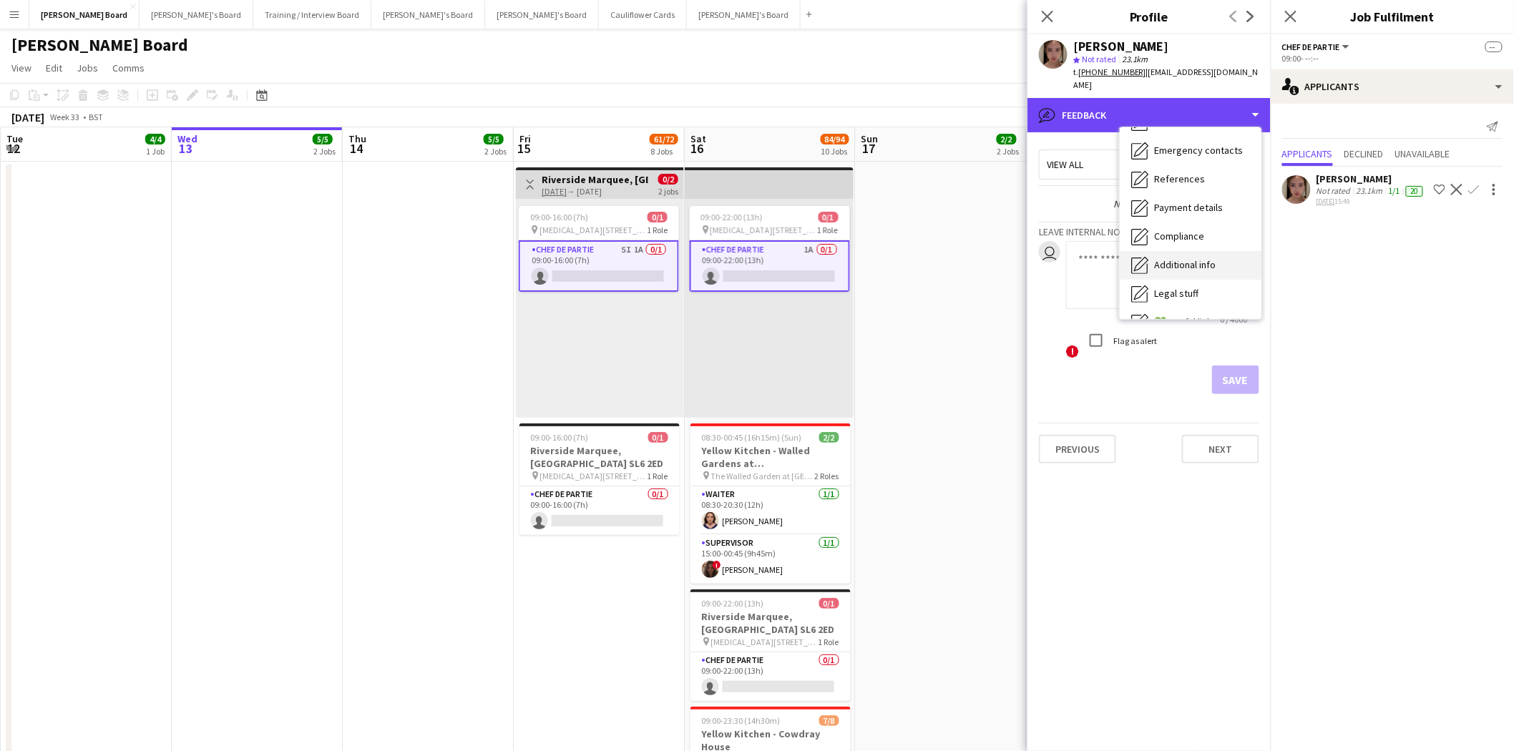
scroll to position [0, 0]
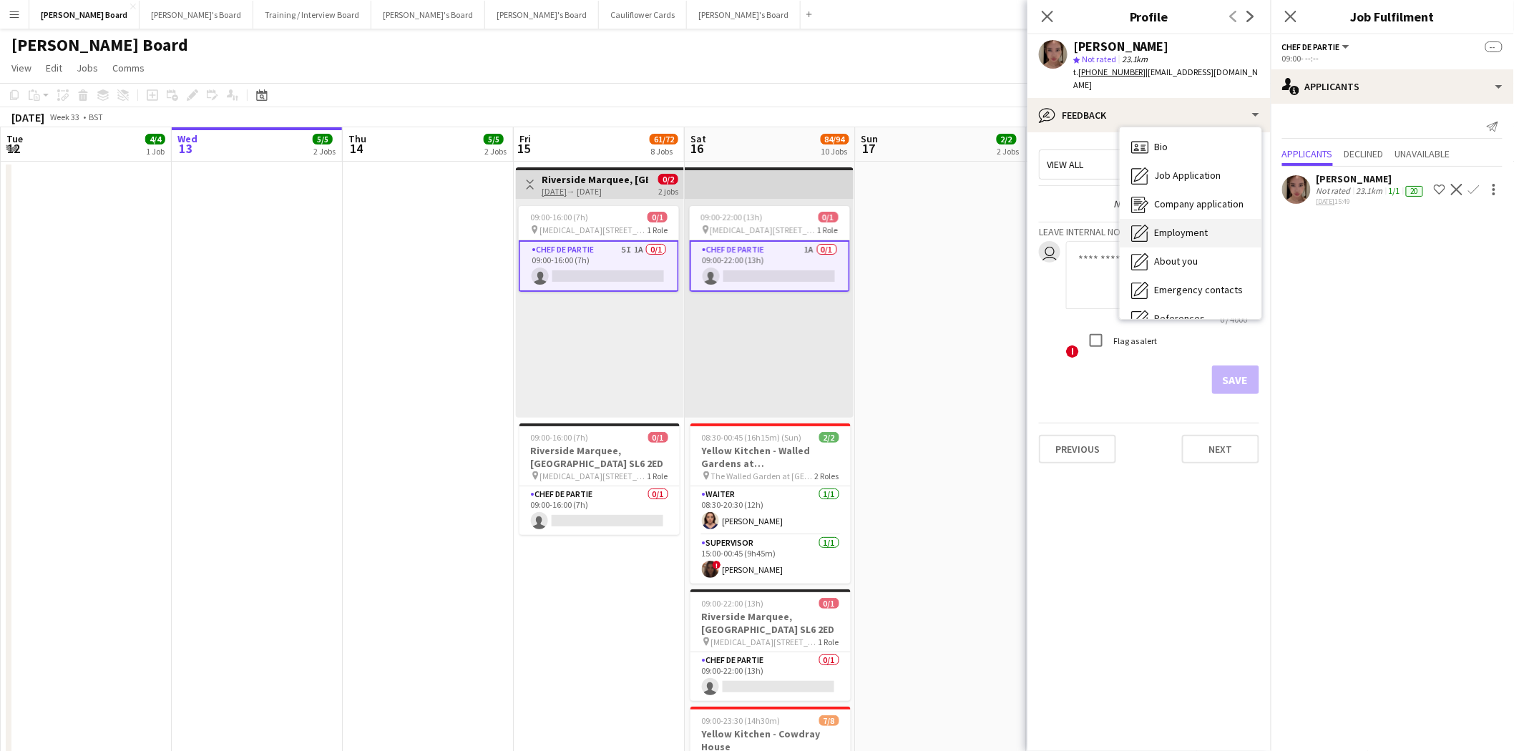
click at [1200, 226] on span "Employment" at bounding box center [1181, 232] width 54 height 13
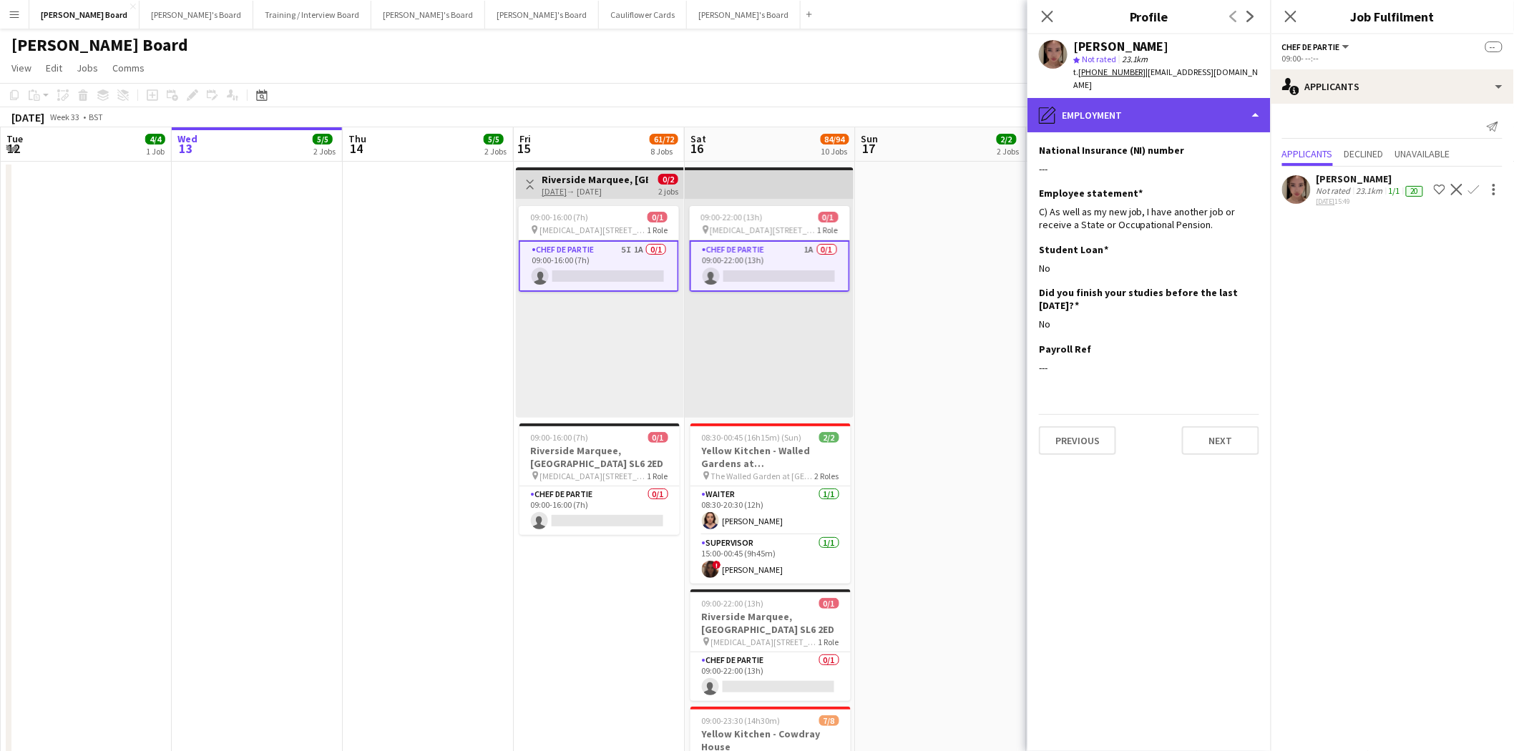
click at [1133, 102] on div "pencil4 Employment" at bounding box center [1148, 115] width 243 height 34
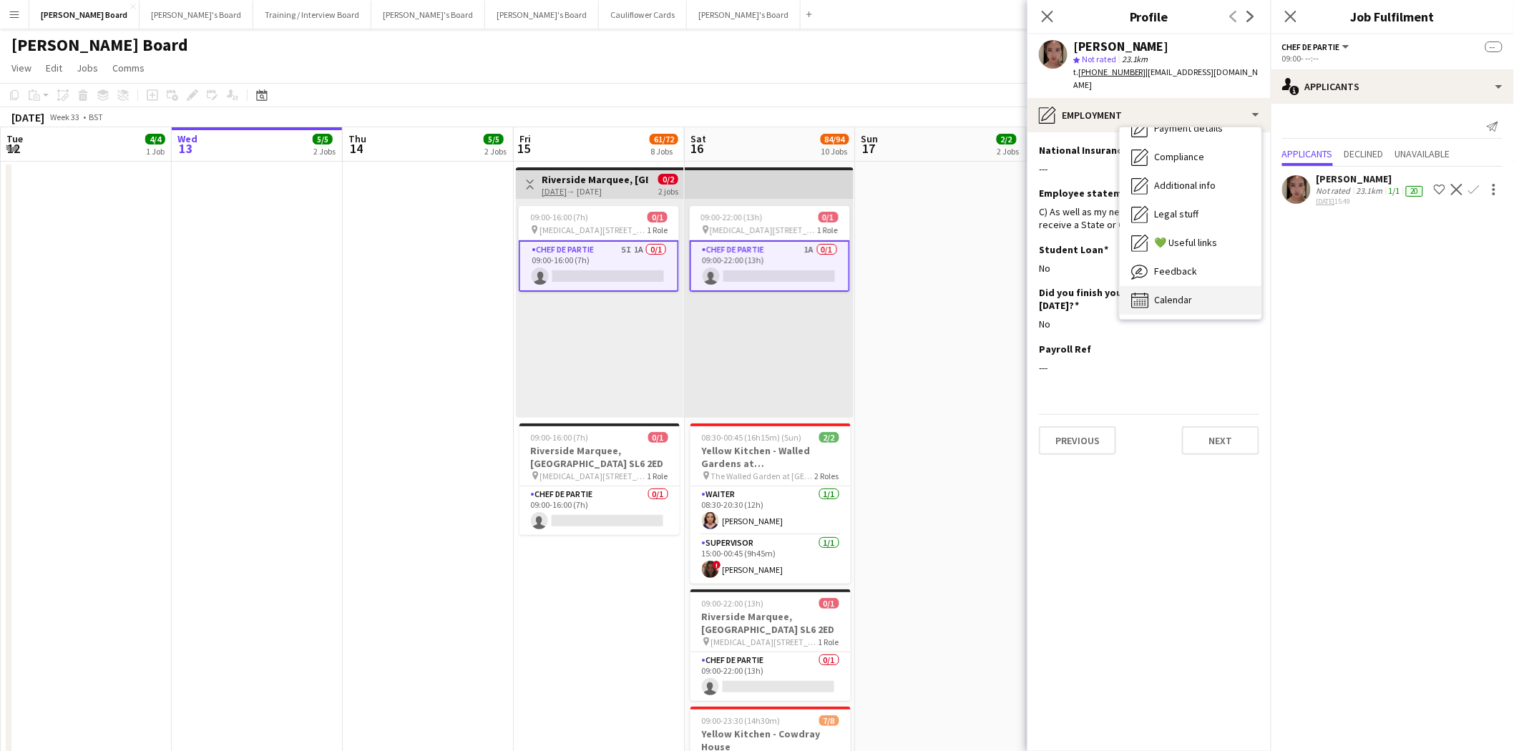
click at [1202, 295] on div "Calendar Calendar" at bounding box center [1190, 300] width 142 height 29
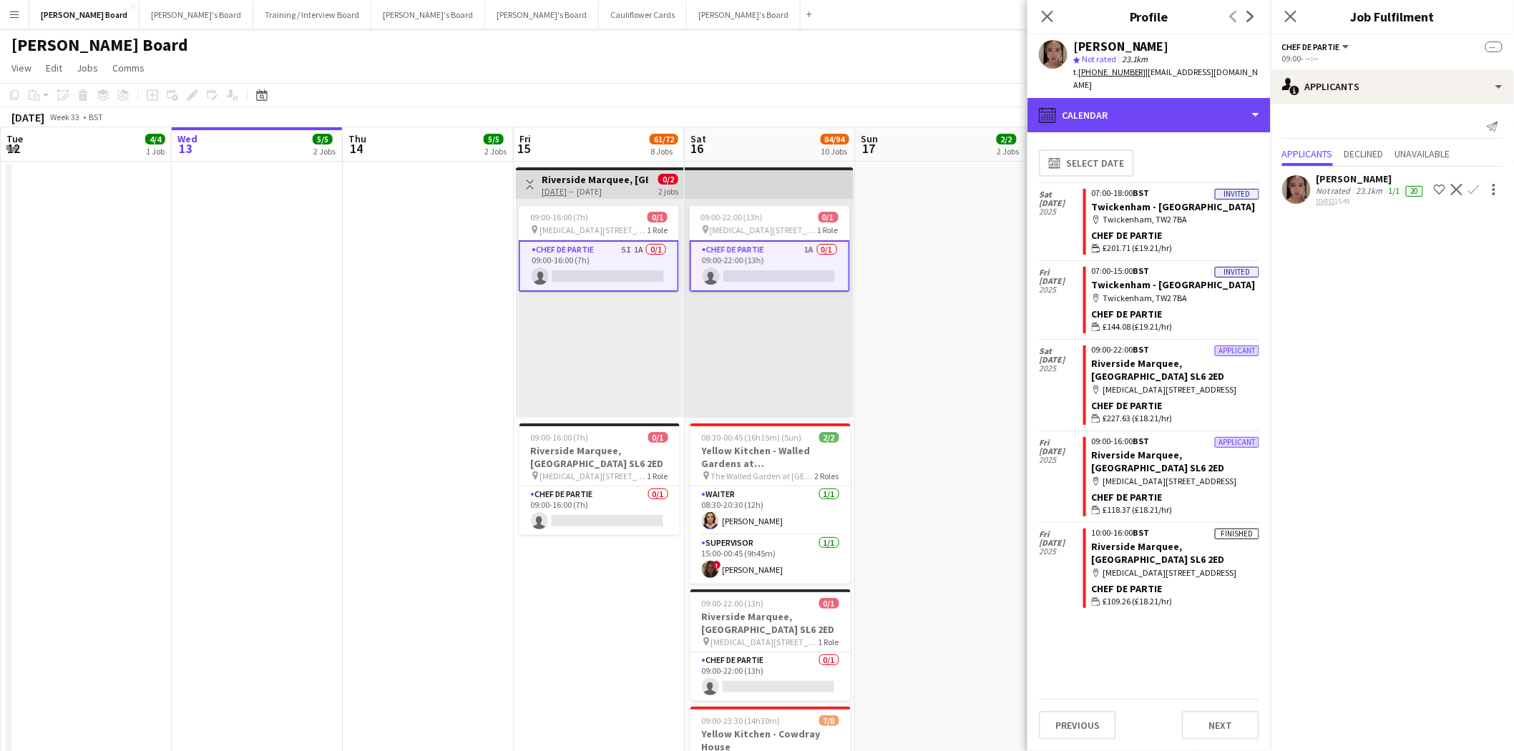
drag, startPoint x: 1188, startPoint y: 104, endPoint x: 1202, endPoint y: 145, distance: 43.7
click at [1189, 104] on div "calendar-full Calendar" at bounding box center [1148, 115] width 243 height 34
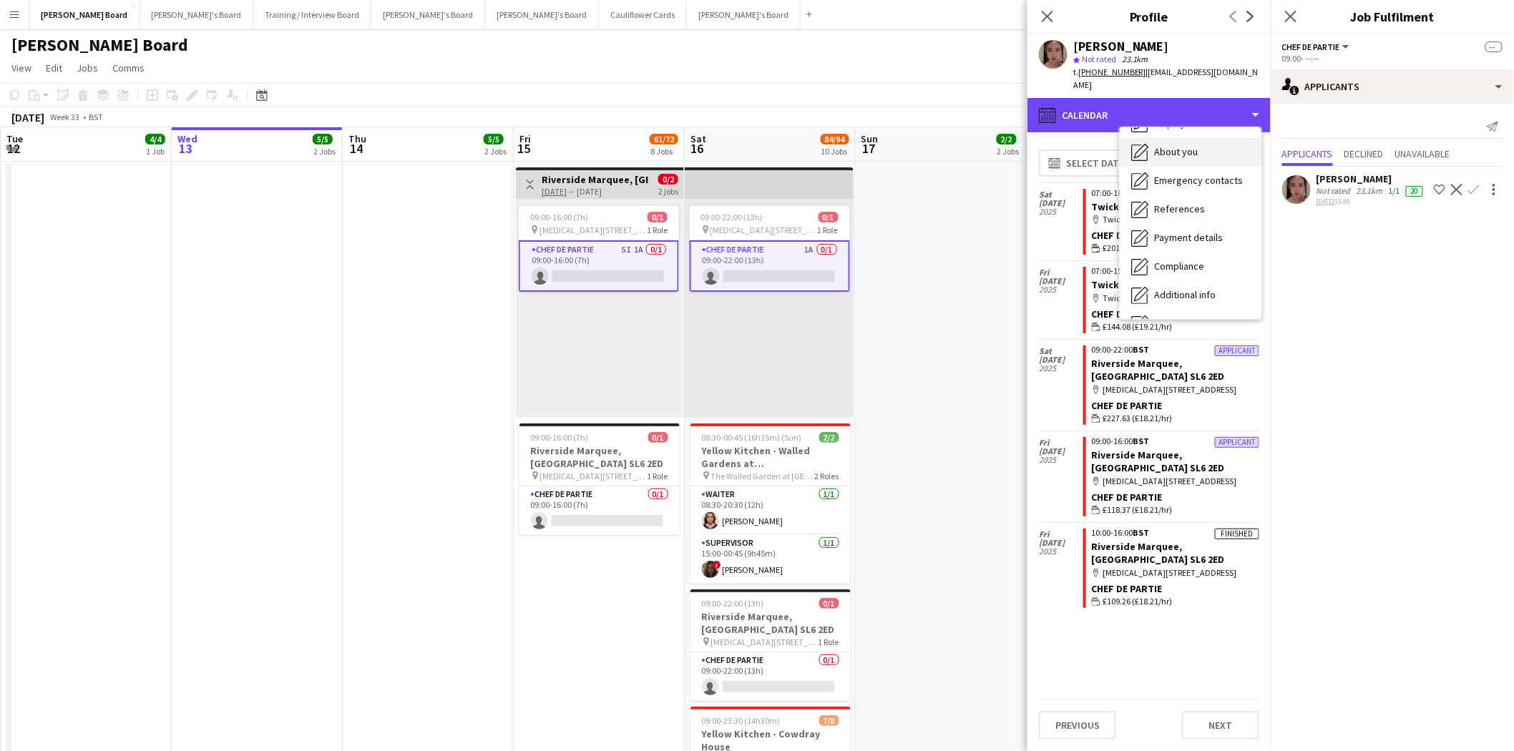
scroll to position [0, 0]
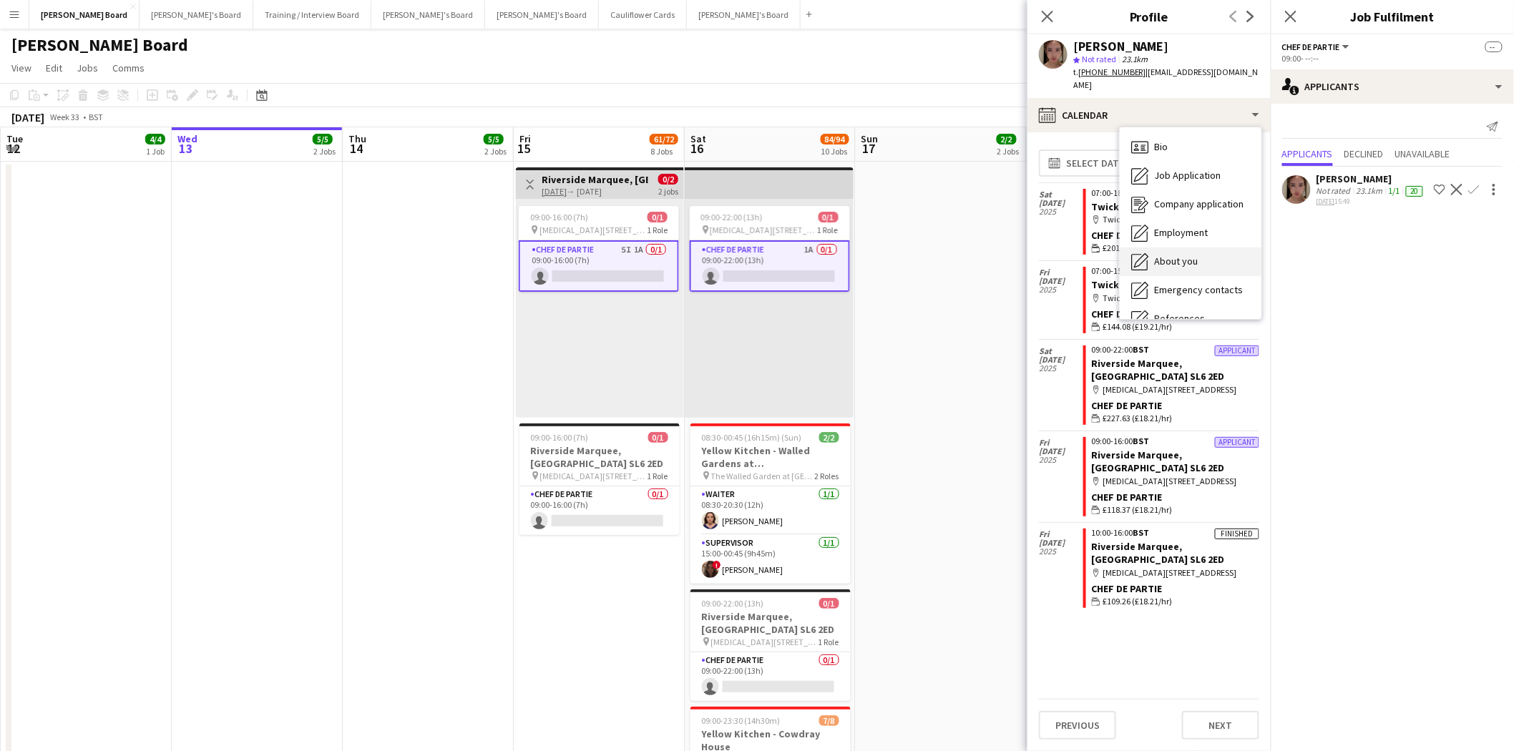
click at [1171, 255] on span "About you" at bounding box center [1176, 261] width 44 height 13
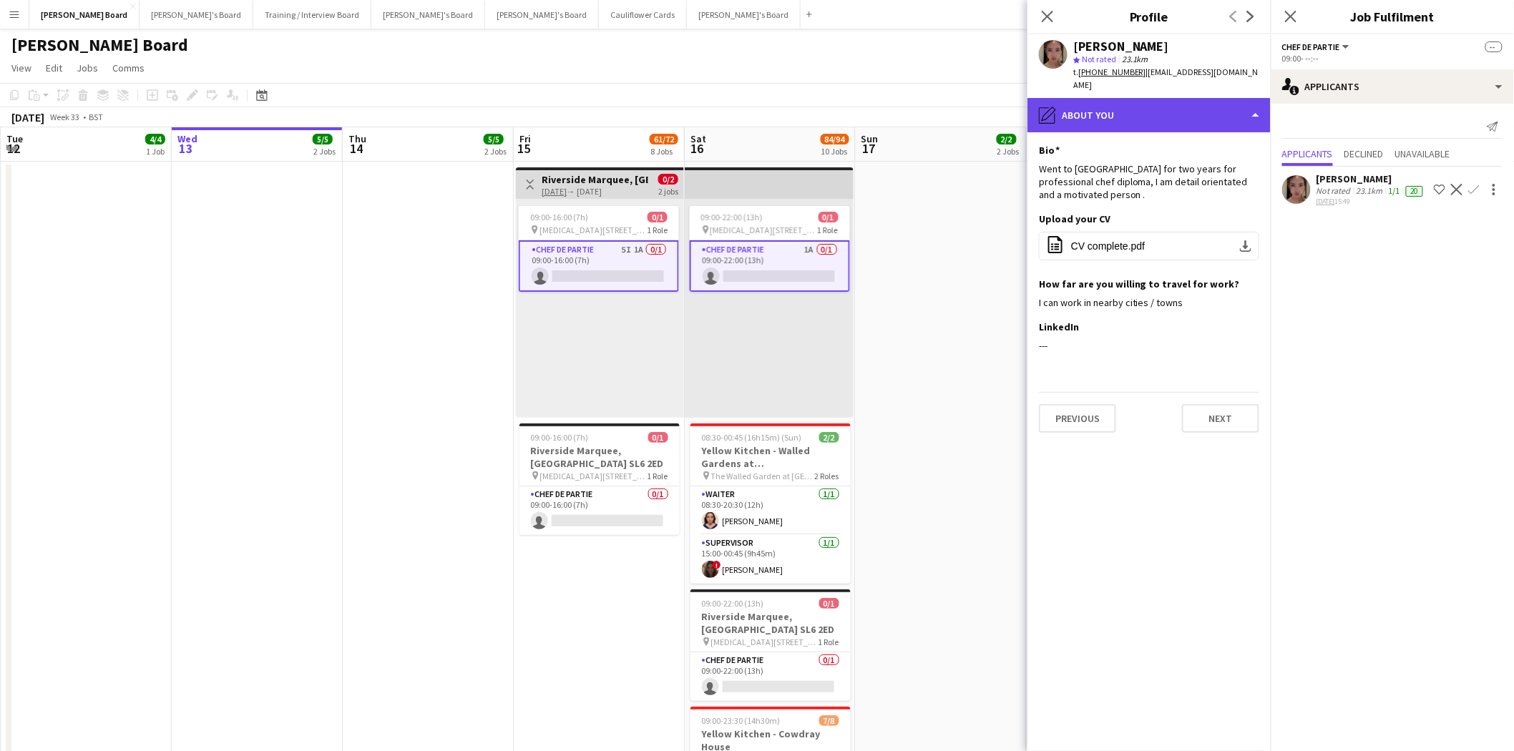
click at [1197, 100] on div "pencil4 About you" at bounding box center [1148, 115] width 243 height 34
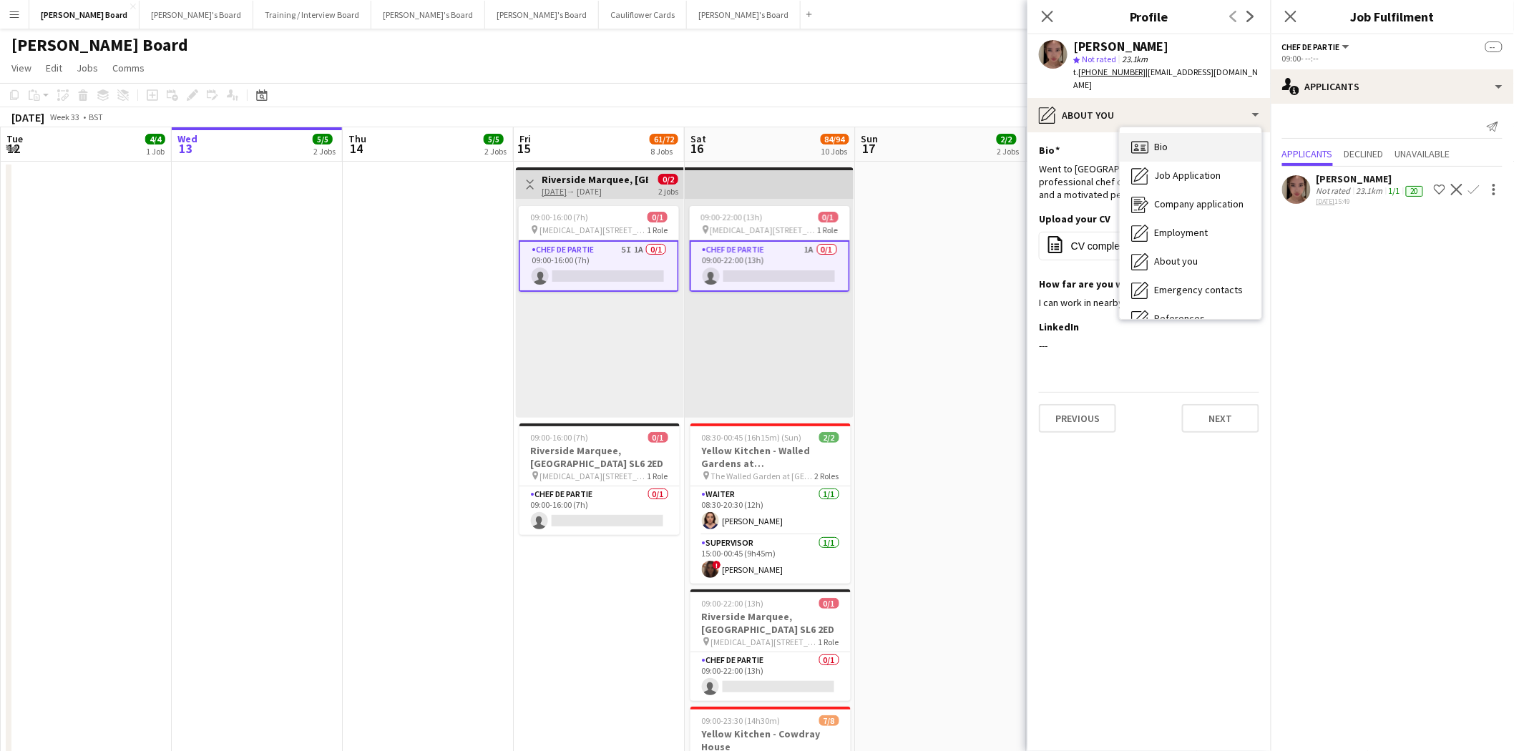
click at [1188, 133] on div "Bio Bio" at bounding box center [1190, 147] width 142 height 29
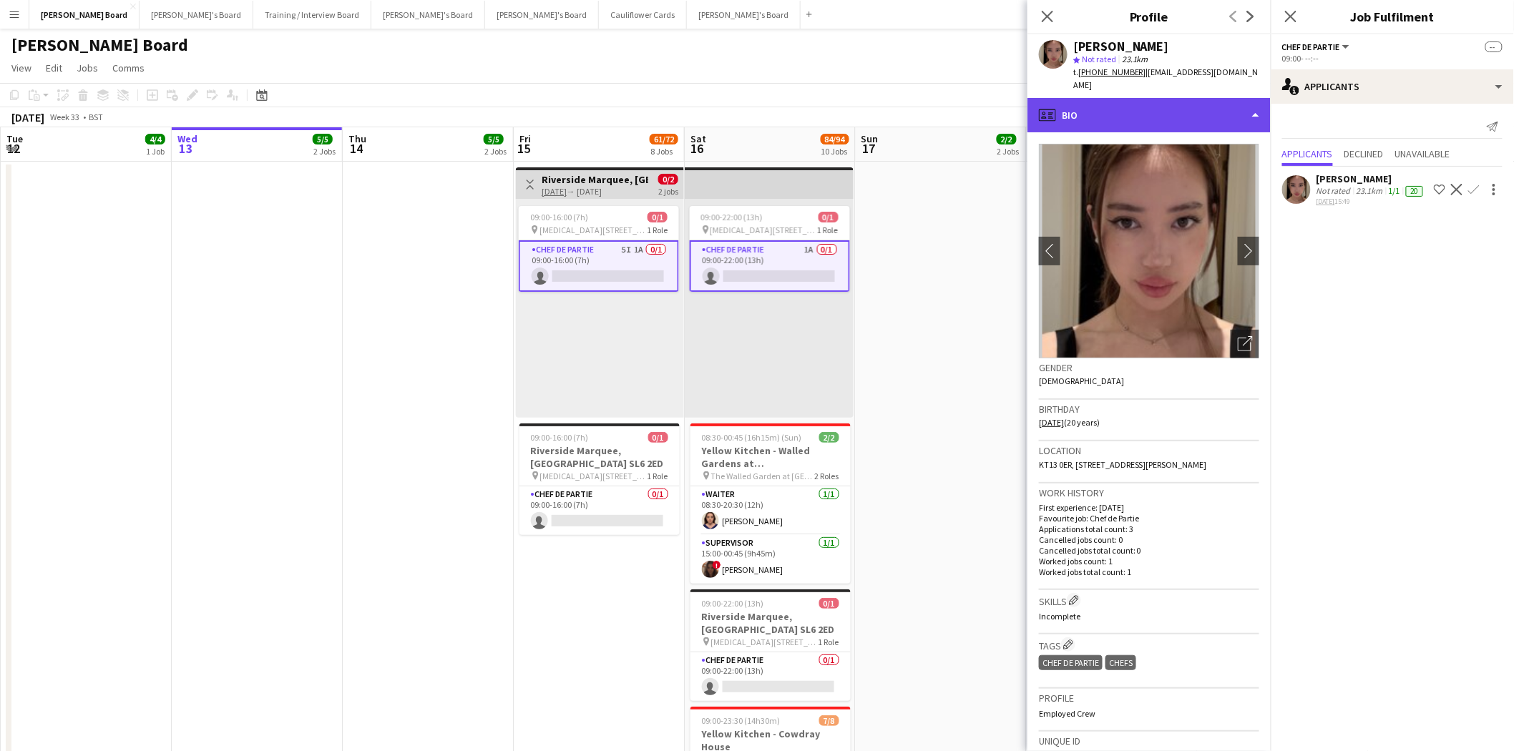
drag, startPoint x: 1096, startPoint y: 102, endPoint x: 1136, endPoint y: 190, distance: 96.0
click at [1096, 103] on div "profile Bio" at bounding box center [1148, 115] width 243 height 34
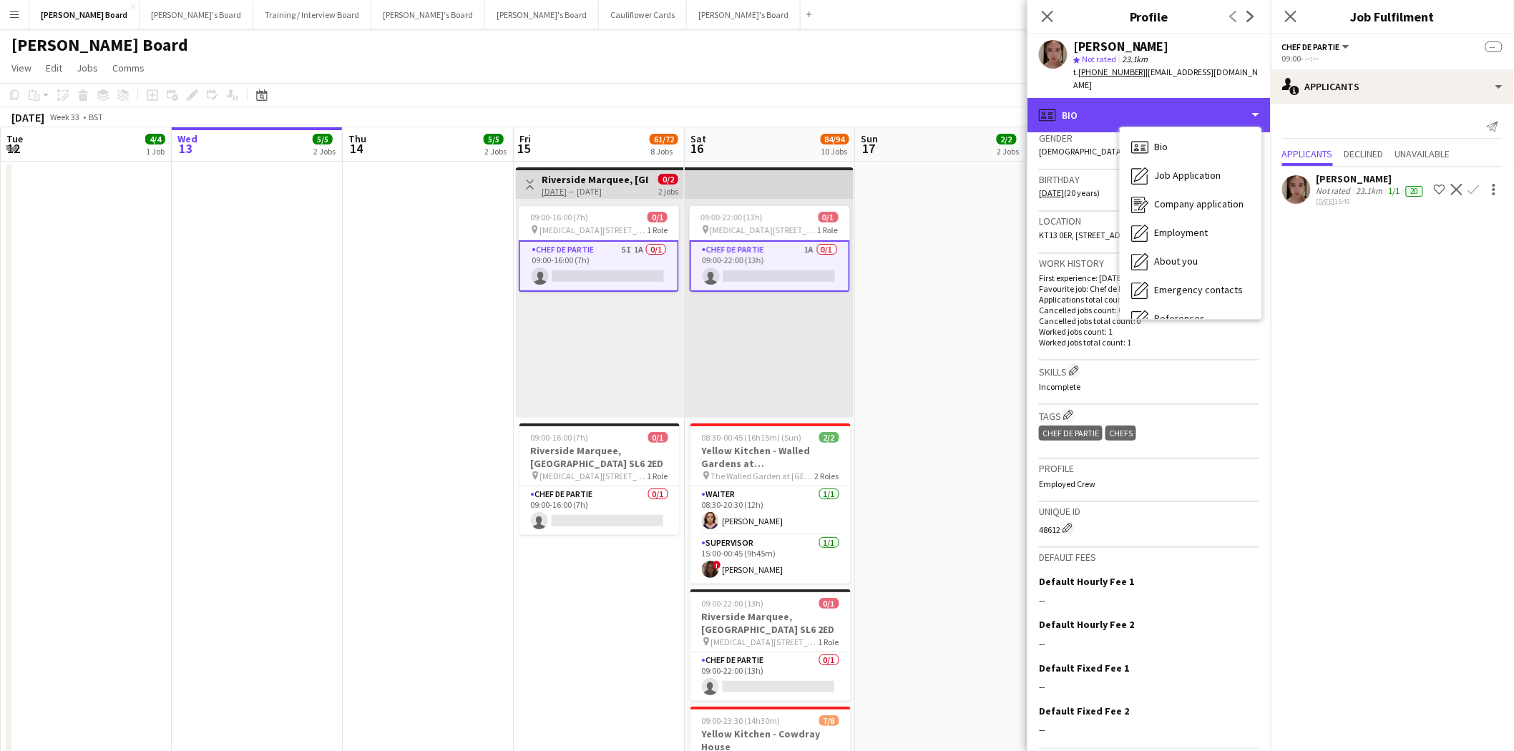
scroll to position [238, 0]
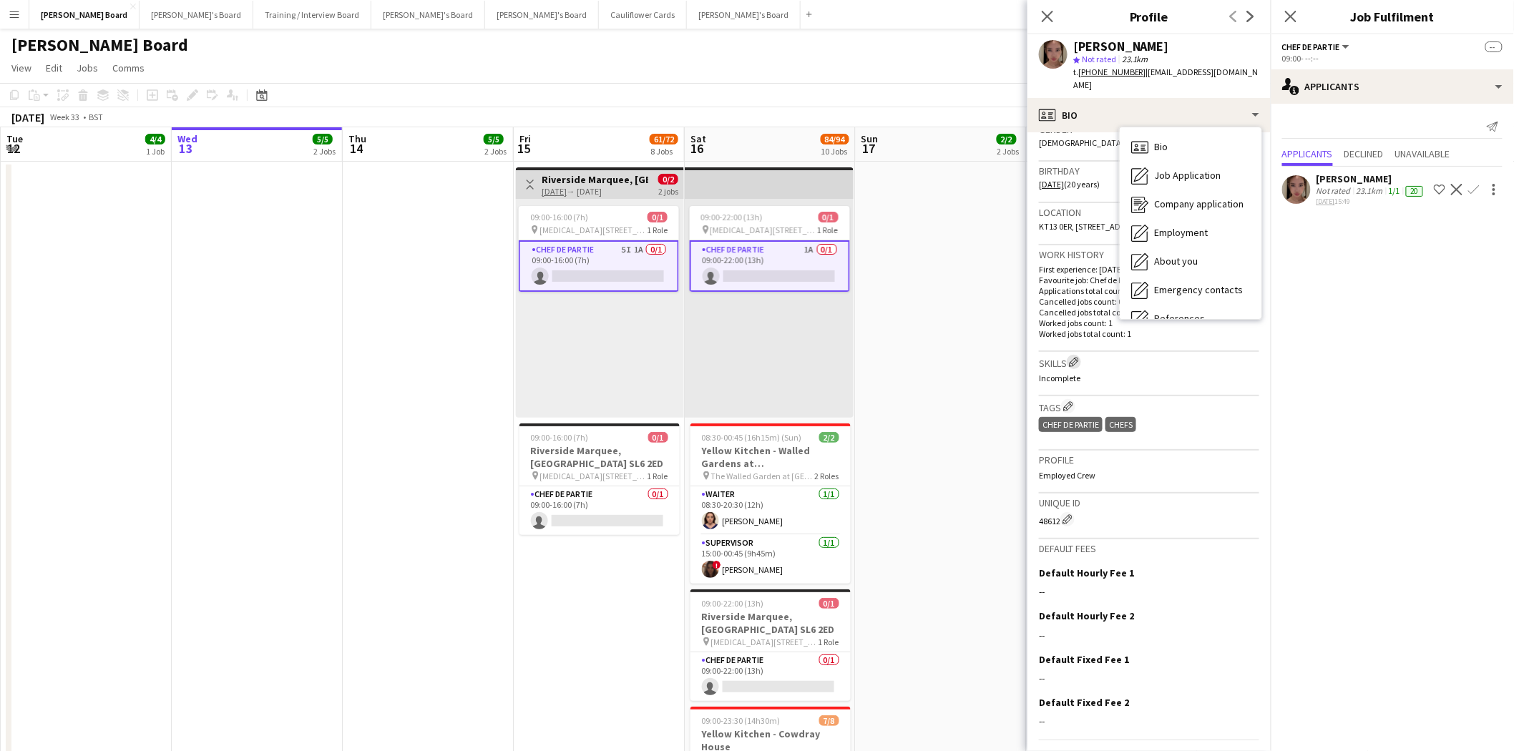
click at [1078, 360] on app-icon "Edit crew company skills" at bounding box center [1074, 362] width 10 height 10
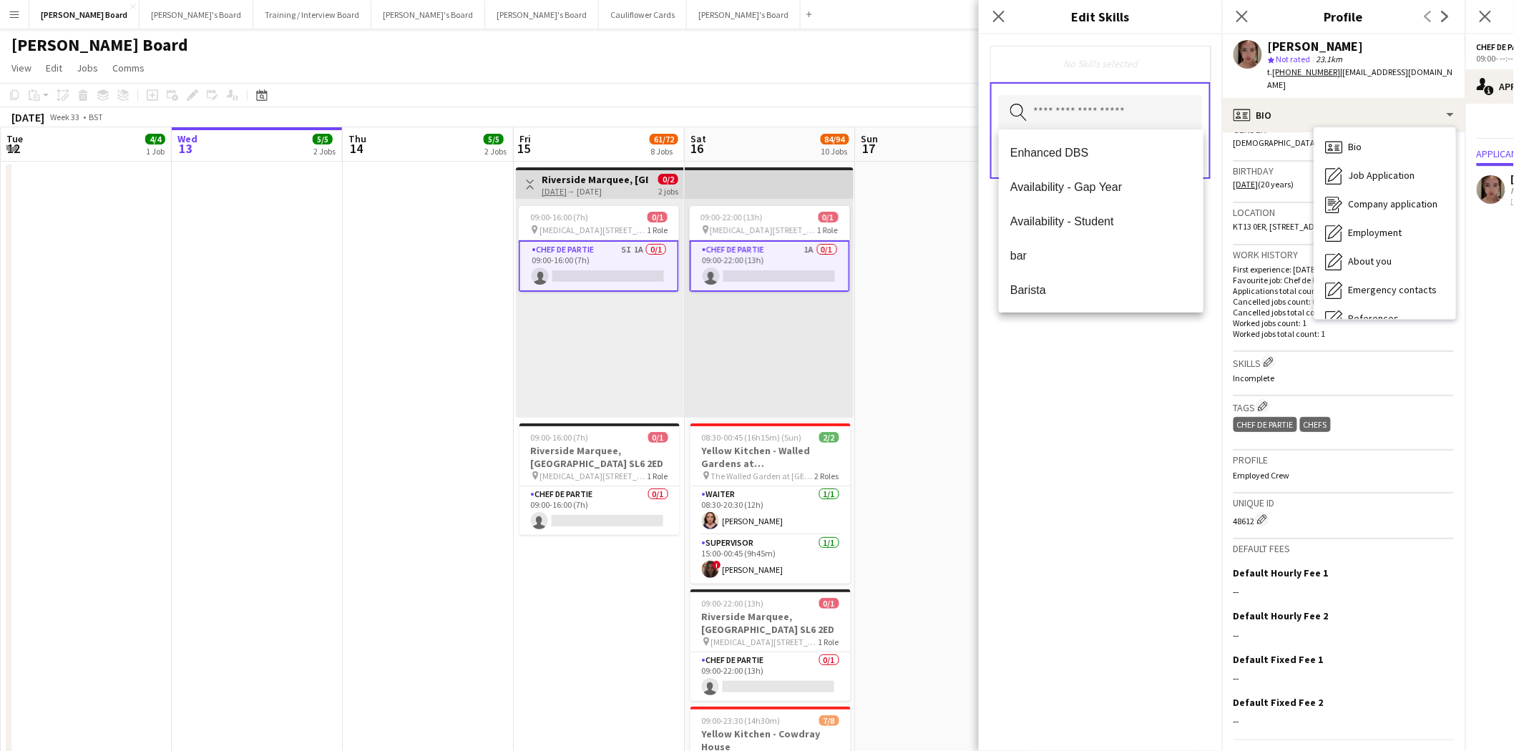
click at [1036, 118] on input "text" at bounding box center [1100, 113] width 203 height 36
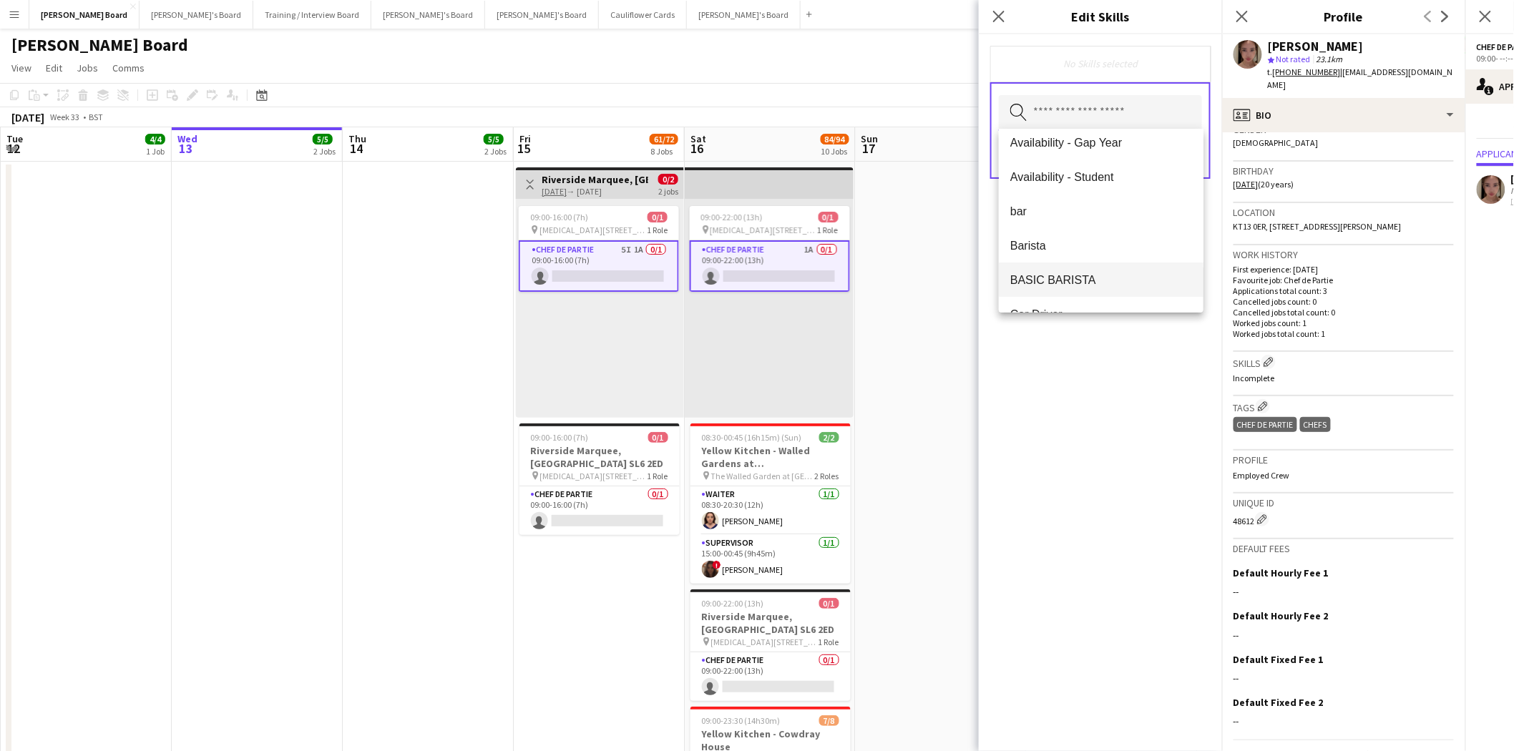
scroll to position [79, 0]
click at [1064, 281] on span "Car Driver" at bounding box center [1101, 280] width 182 height 14
click at [1041, 260] on span "Chef" at bounding box center [1101, 259] width 182 height 14
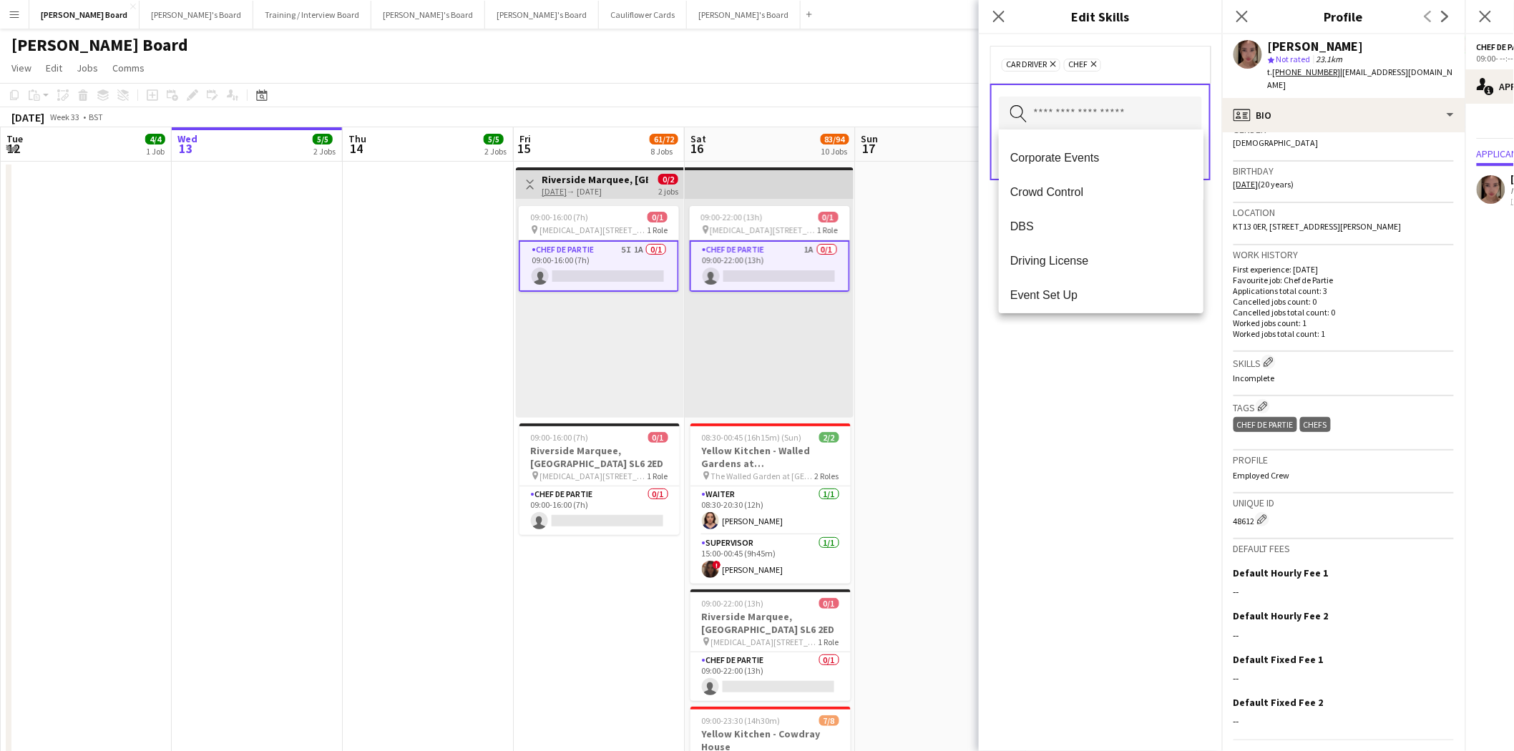
click at [604, 251] on app-card-role "Chef de Partie 5I 1A 0/1 09:00-16:00 (7h) single-neutral-actions" at bounding box center [599, 266] width 160 height 52
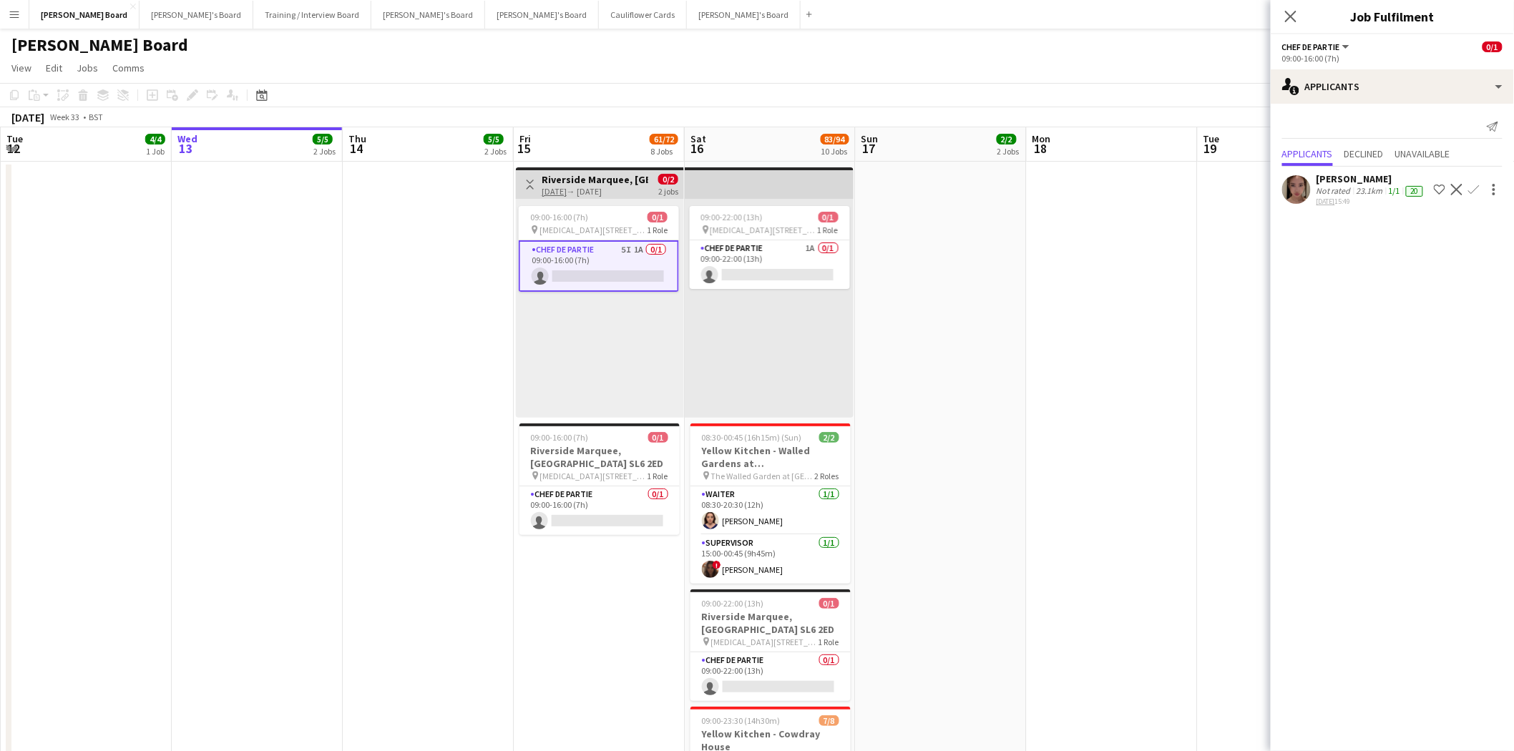
drag, startPoint x: 1479, startPoint y: 187, endPoint x: 1204, endPoint y: 210, distance: 275.6
click at [1471, 188] on app-icon "Confirm" at bounding box center [1473, 189] width 11 height 11
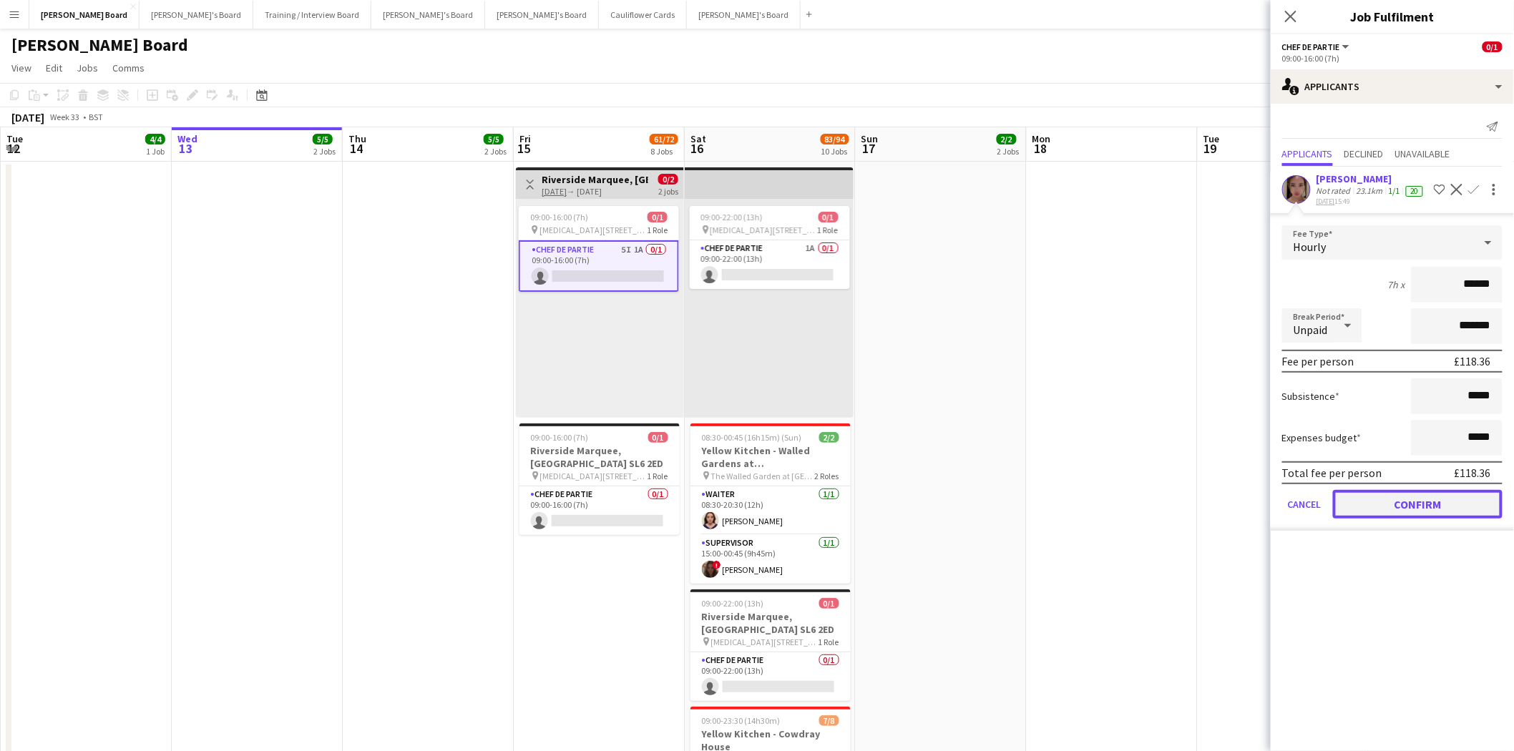
drag, startPoint x: 1396, startPoint y: 506, endPoint x: 1174, endPoint y: 422, distance: 237.3
click at [1396, 506] on button "Confirm" at bounding box center [1418, 504] width 170 height 29
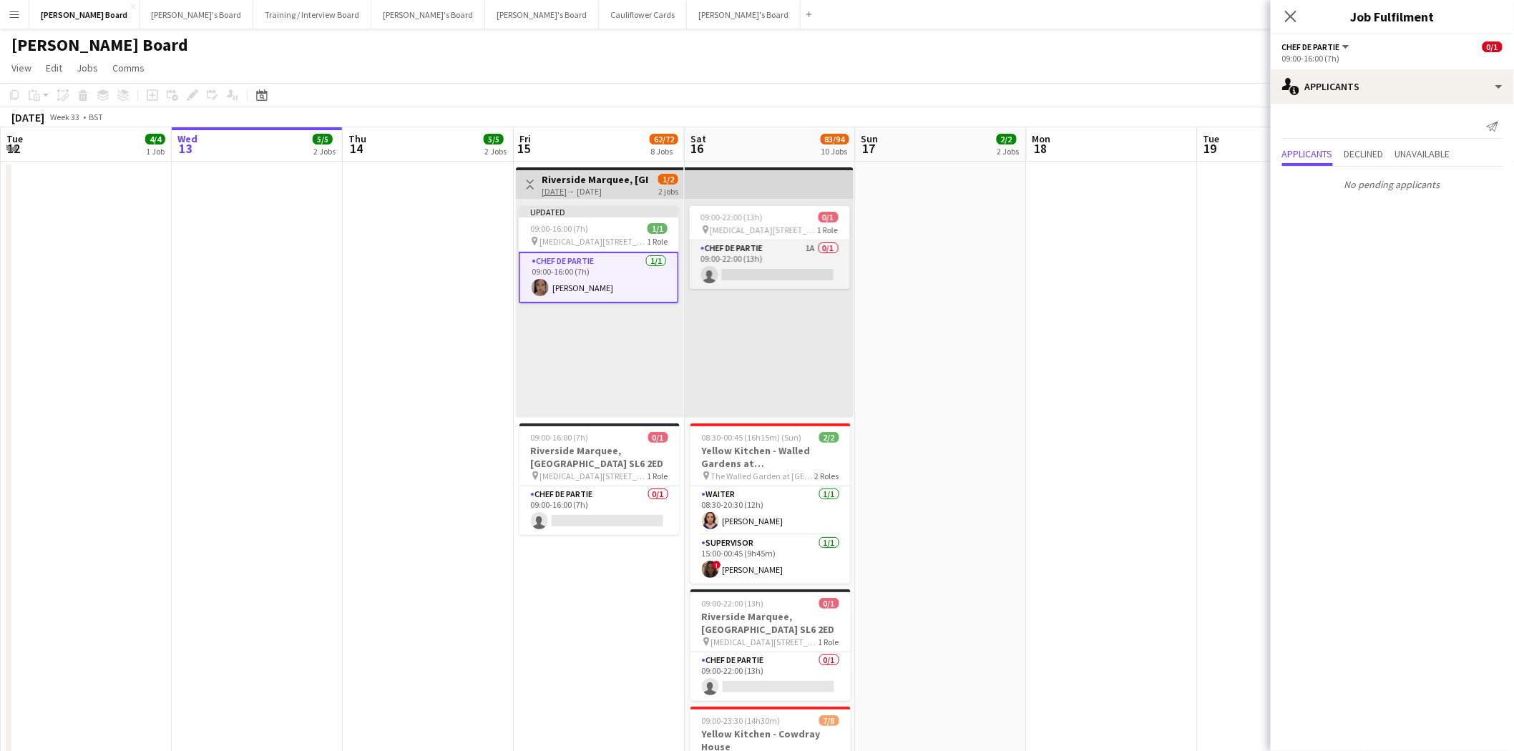
click at [753, 255] on app-card-role "Chef de Partie 1A 0/1 09:00-22:00 (13h) single-neutral-actions" at bounding box center [770, 264] width 160 height 49
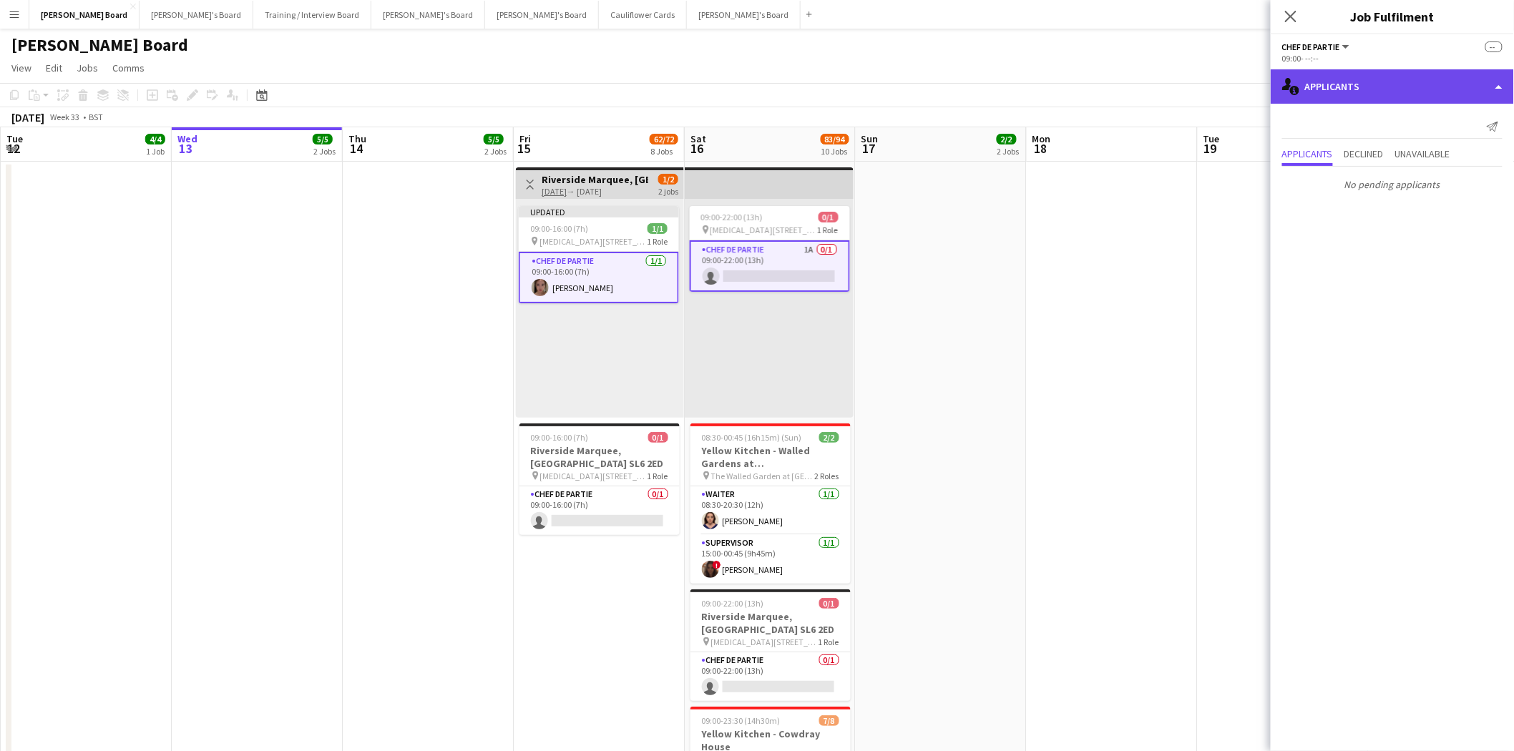
drag, startPoint x: 1371, startPoint y: 95, endPoint x: 1446, endPoint y: 175, distance: 109.8
click at [1371, 95] on div "single-neutral-actions-information Applicants" at bounding box center [1391, 86] width 243 height 34
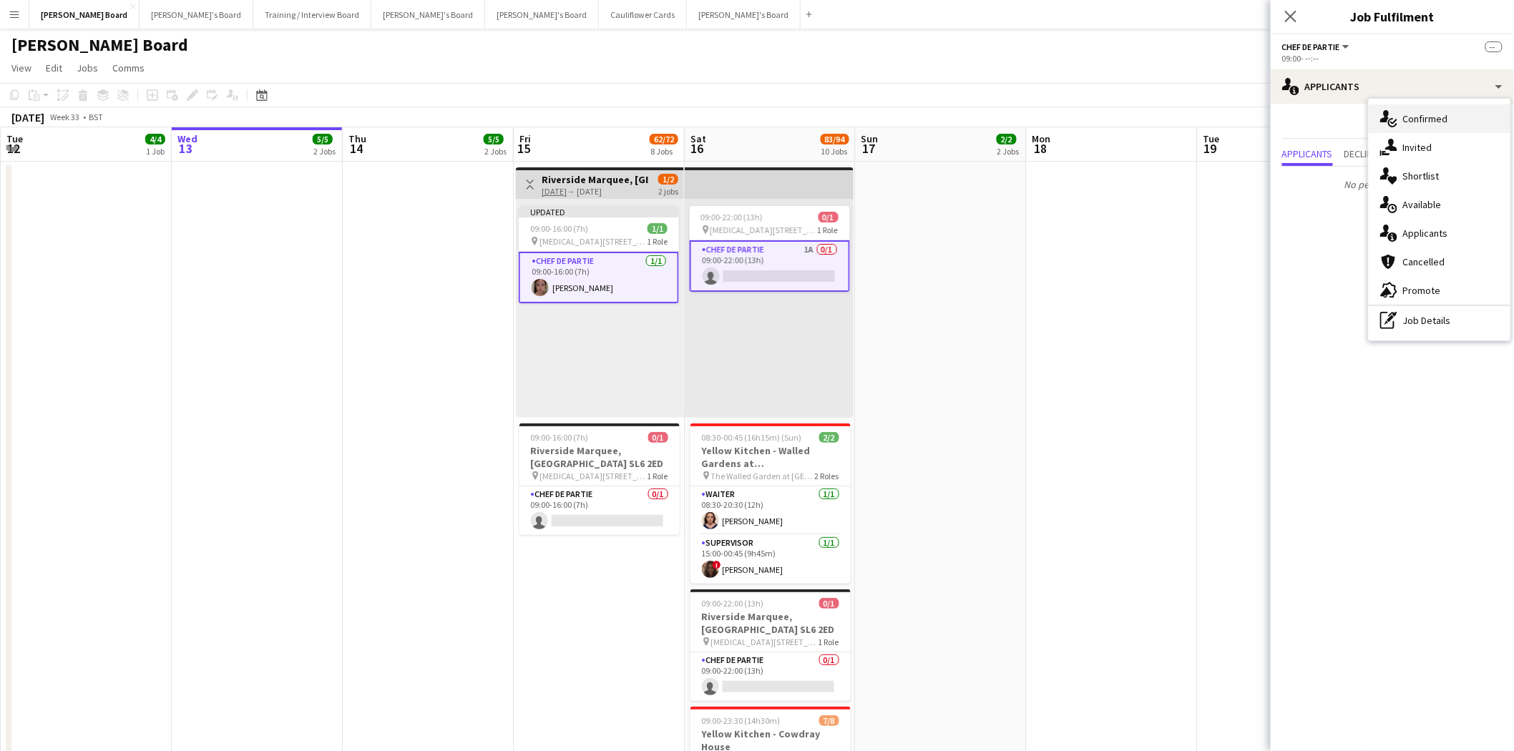
click at [1425, 120] on div "single-neutral-actions-check-2 Confirmed" at bounding box center [1439, 118] width 142 height 29
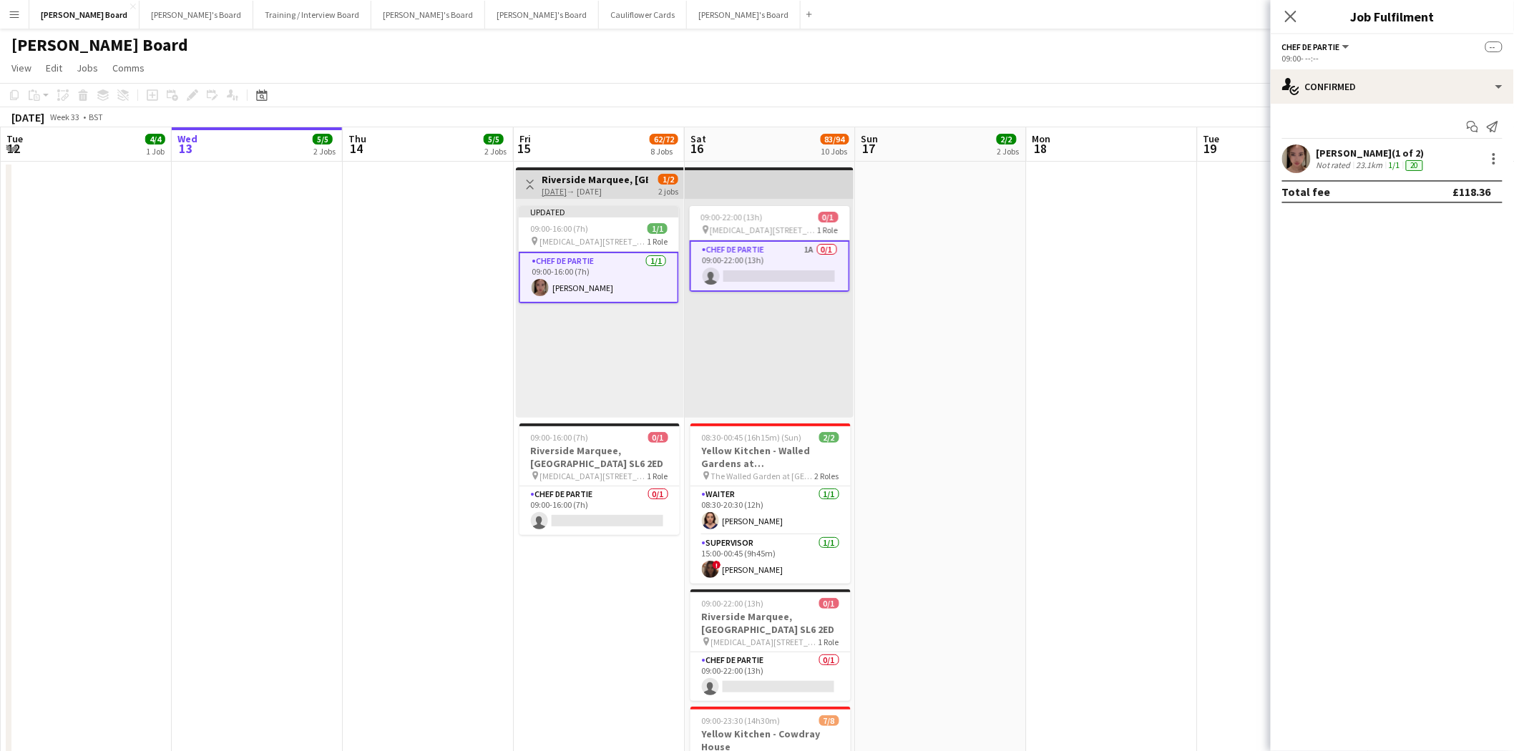
click at [1431, 155] on div "[PERSON_NAME] (1 of 2) Not rated 23.1km 1/1 20" at bounding box center [1391, 158] width 243 height 29
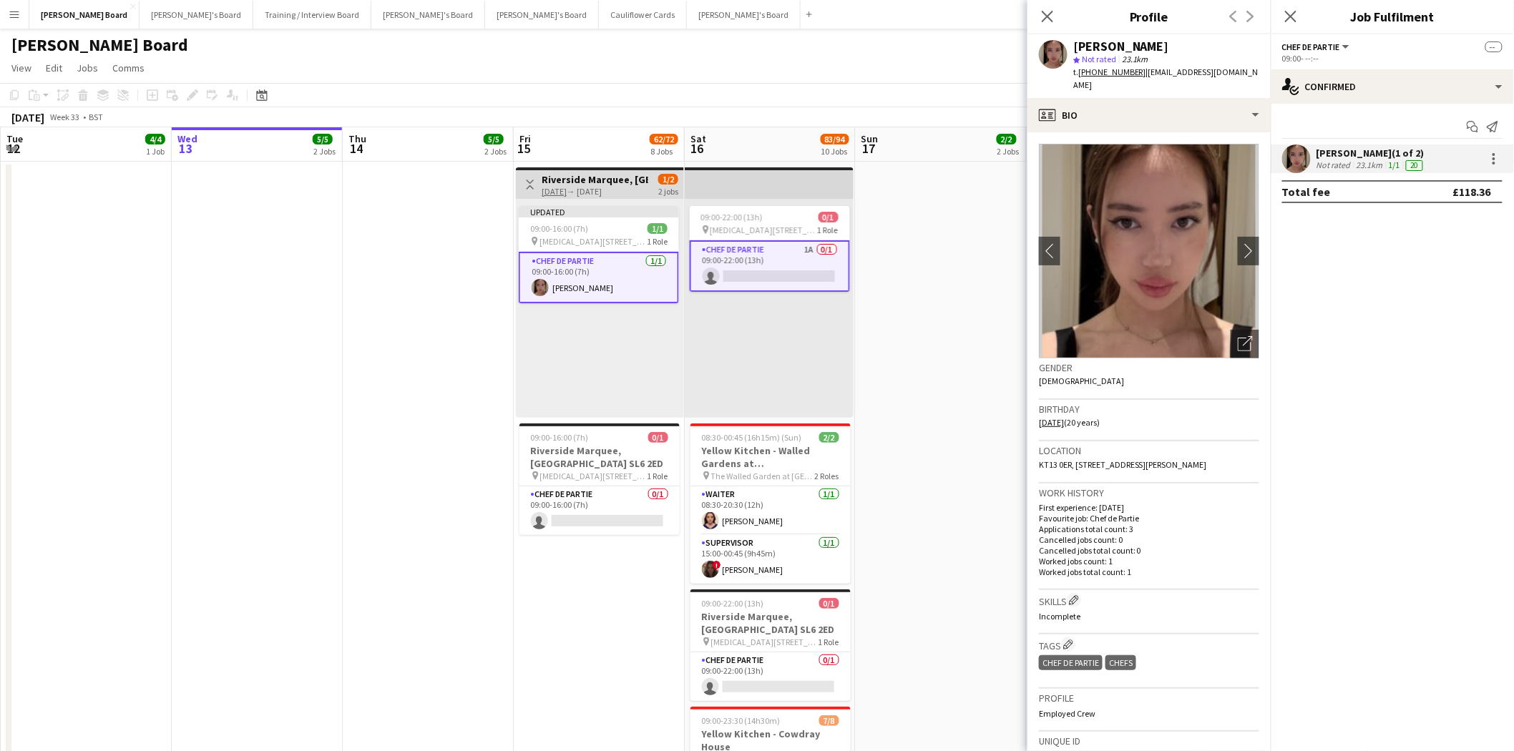
scroll to position [0, 340]
click at [717, 263] on app-card-role "Chef de Partie 1A 0/1 09:00-22:00 (13h) single-neutral-actions" at bounding box center [770, 266] width 160 height 52
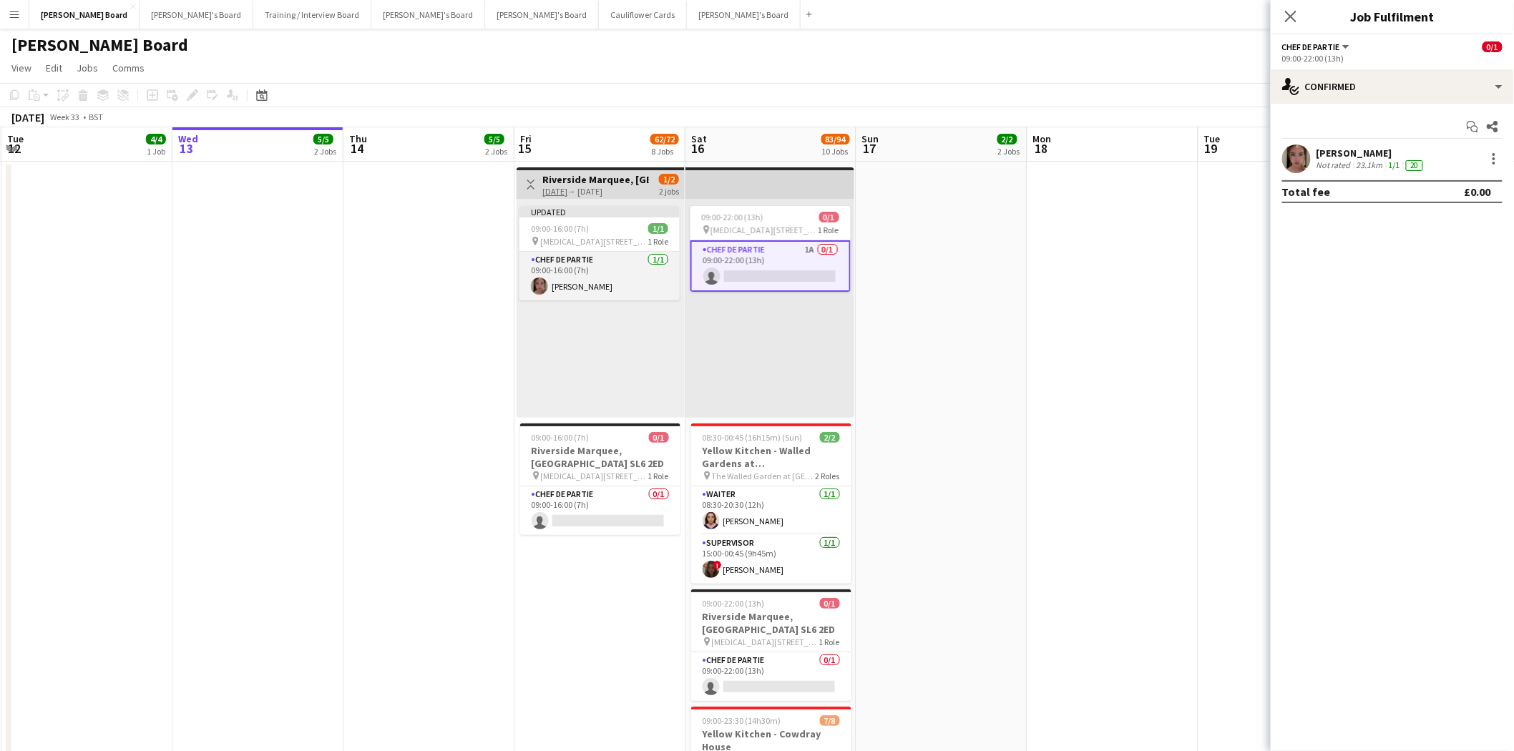
drag, startPoint x: 623, startPoint y: 276, endPoint x: 630, endPoint y: 273, distance: 8.0
click at [624, 275] on app-card-role "Chef de Partie [DATE] 09:00-16:00 (7h) [PERSON_NAME]" at bounding box center [599, 276] width 160 height 49
click at [774, 268] on app-card-role "Chef de Partie 1A 0/1 09:00-22:00 (13h) single-neutral-actions" at bounding box center [772, 266] width 160 height 52
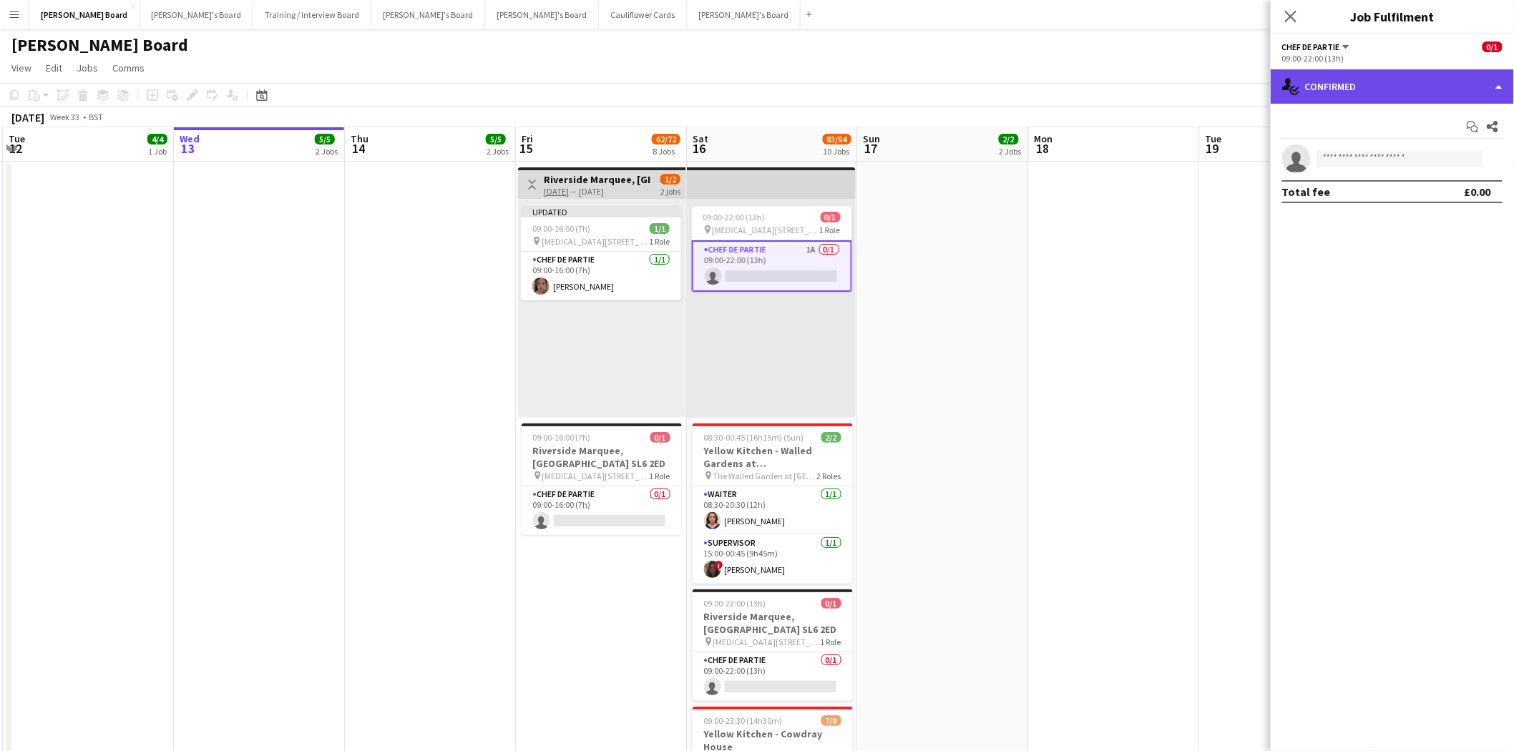
click at [1399, 87] on div "single-neutral-actions-check-2 Confirmed" at bounding box center [1391, 86] width 243 height 34
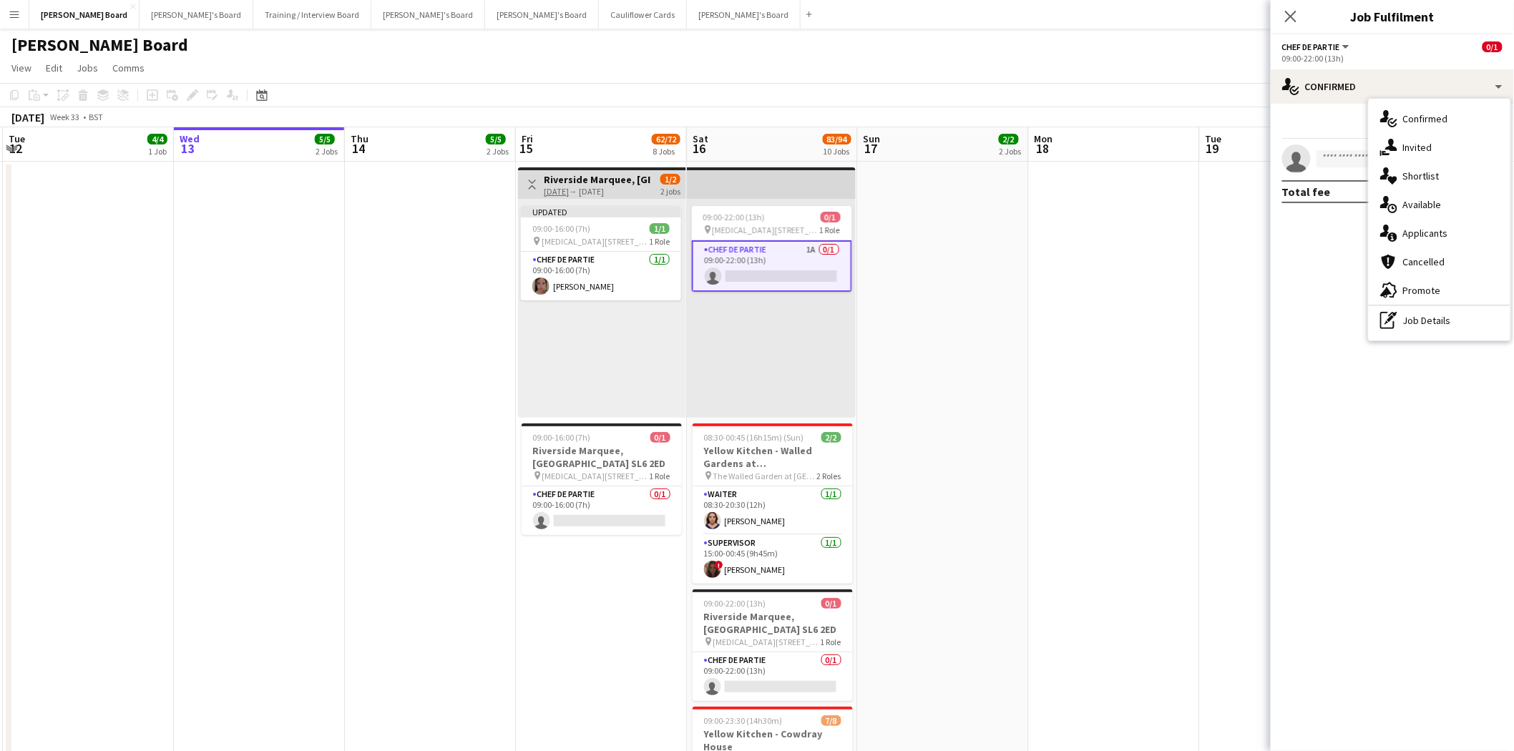
drag, startPoint x: 1445, startPoint y: 232, endPoint x: 1426, endPoint y: 238, distance: 19.7
click at [1446, 232] on div "single-neutral-actions-information Applicants" at bounding box center [1439, 233] width 142 height 29
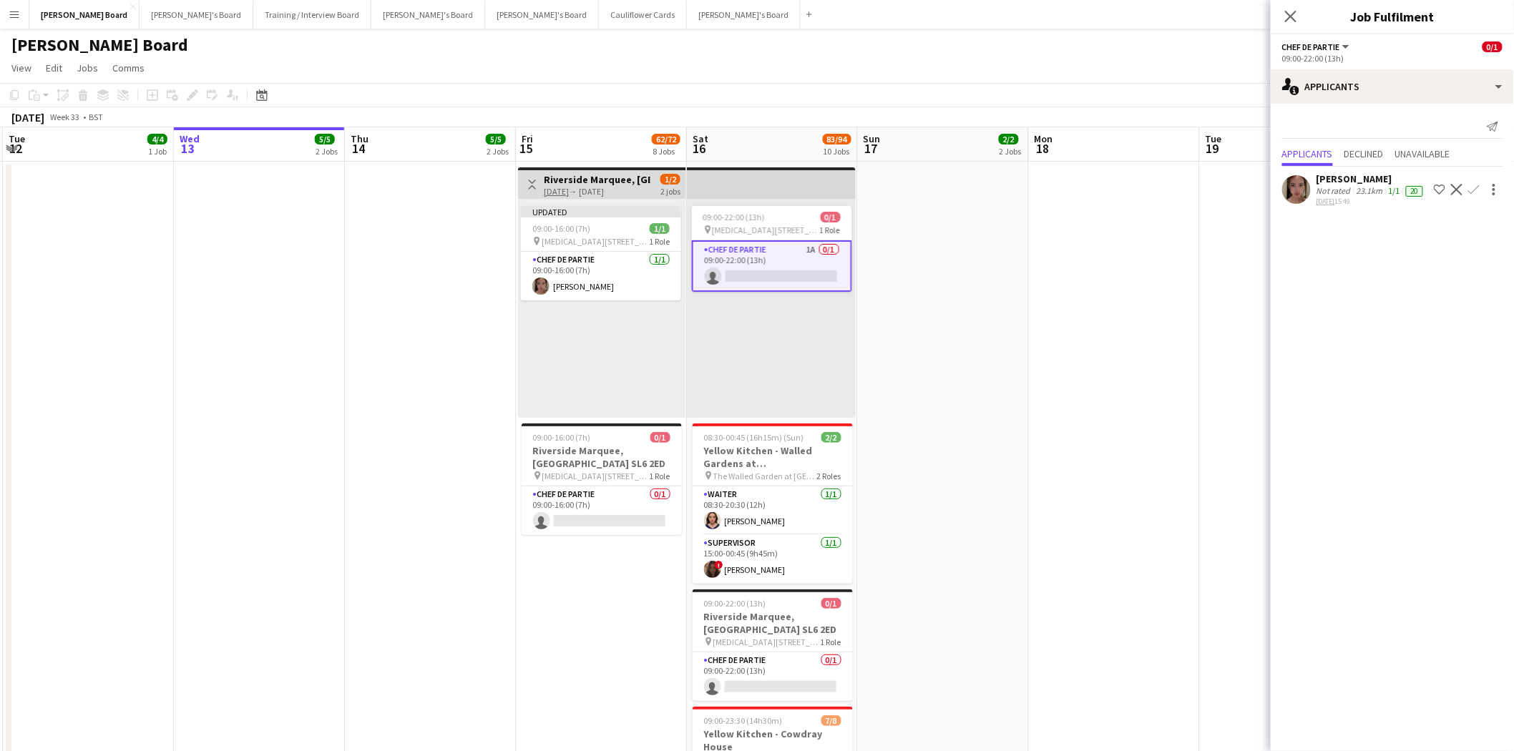
click at [1469, 190] on button "Confirm" at bounding box center [1473, 189] width 17 height 17
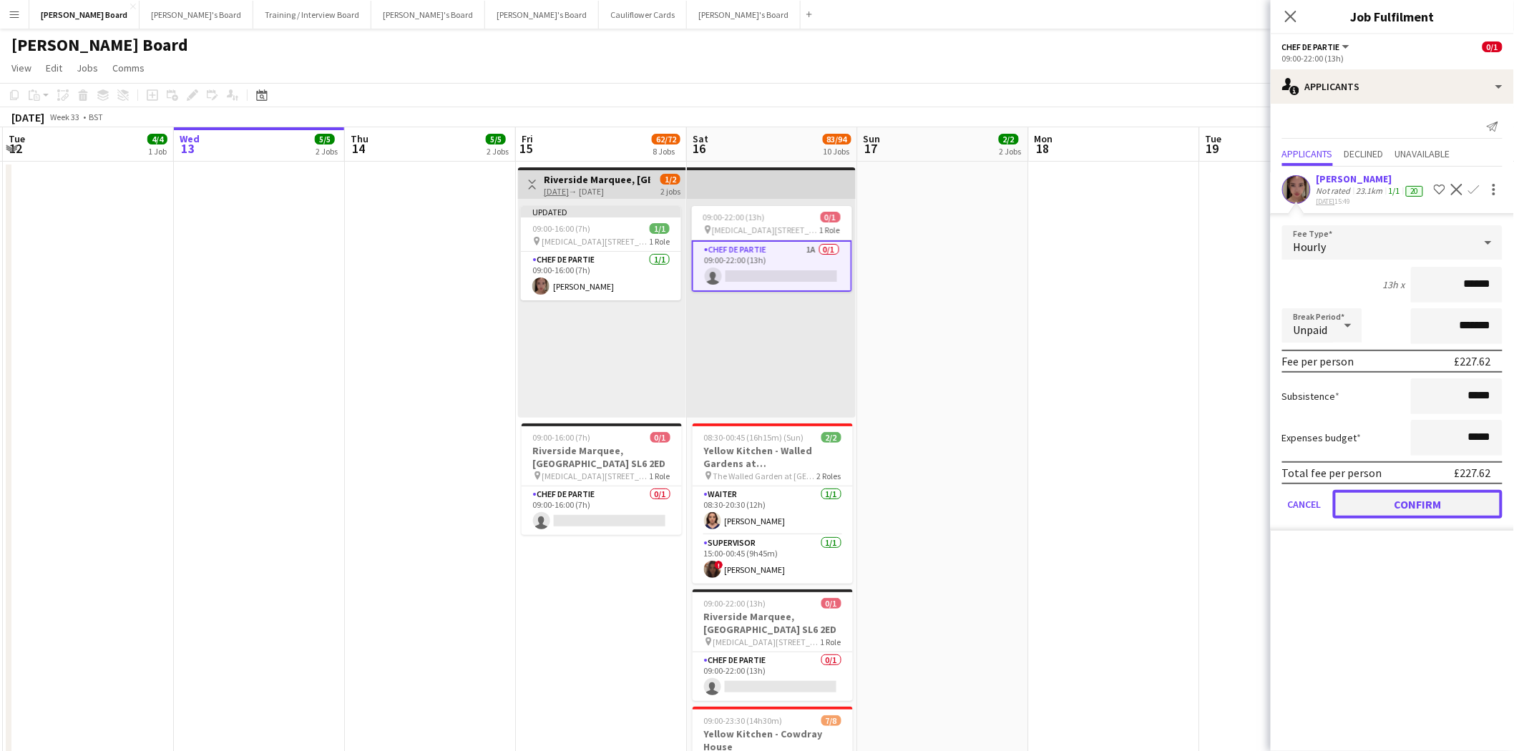
click at [1402, 496] on button "Confirm" at bounding box center [1418, 504] width 170 height 29
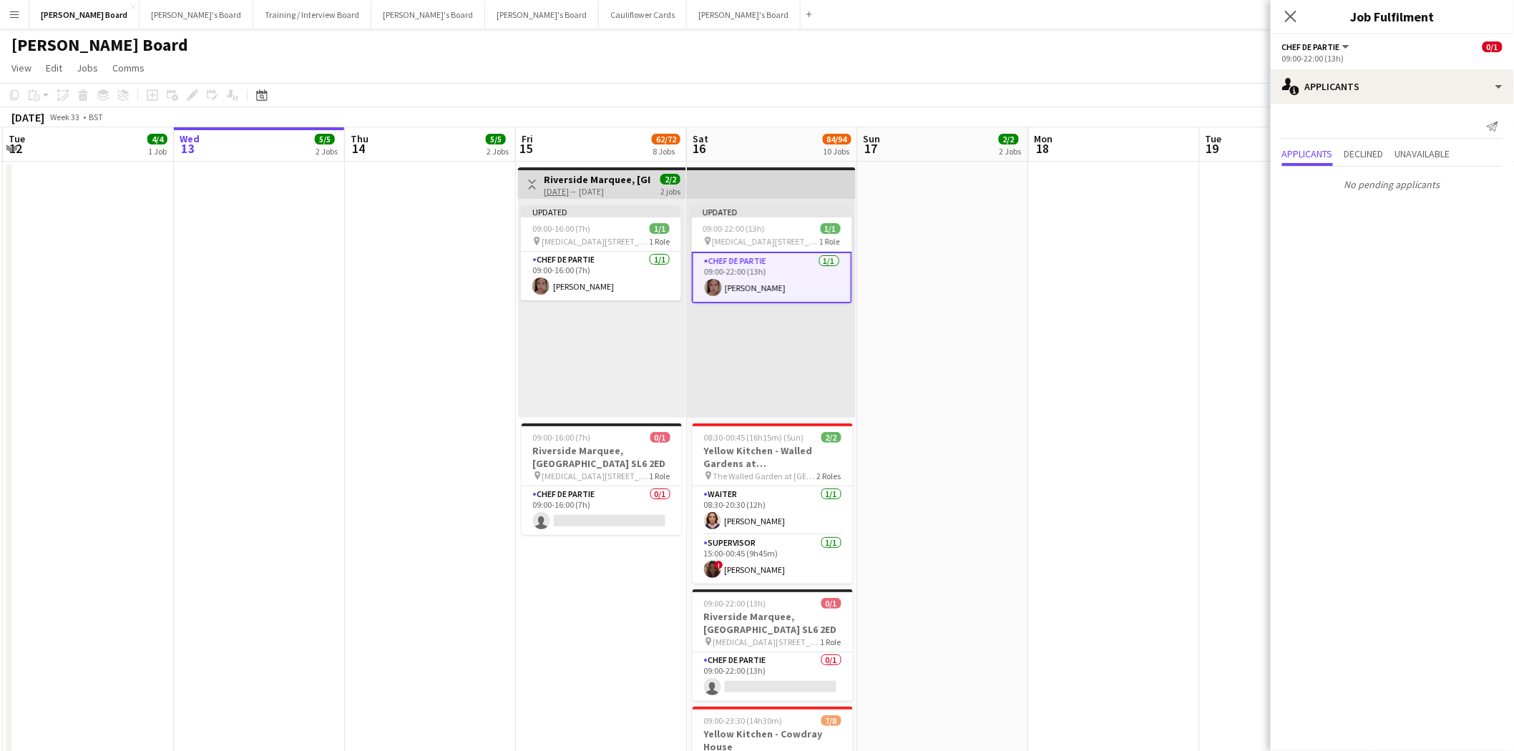
click at [979, 411] on app-date-cell at bounding box center [943, 556] width 171 height 788
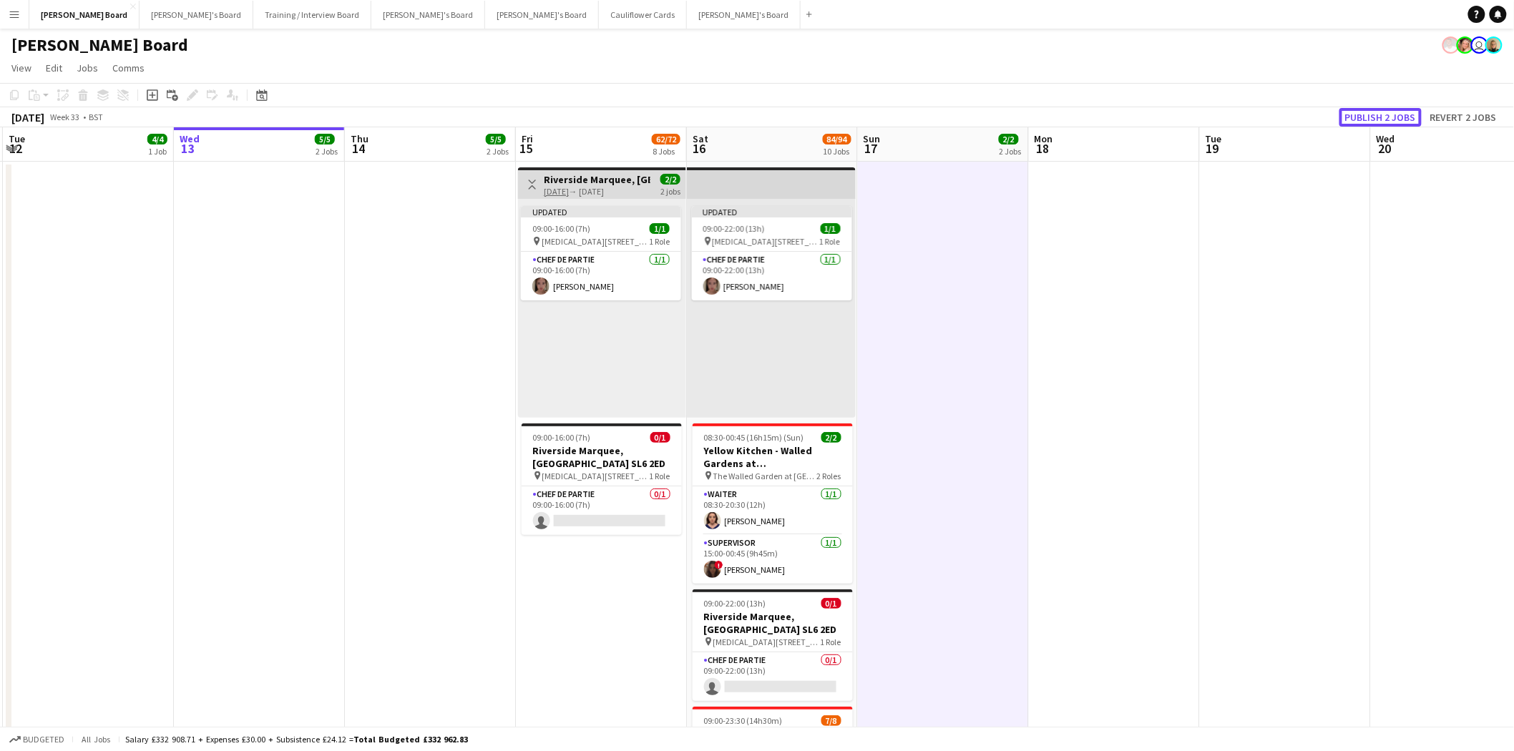
click at [1369, 110] on button "Publish 2 jobs" at bounding box center [1380, 117] width 82 height 19
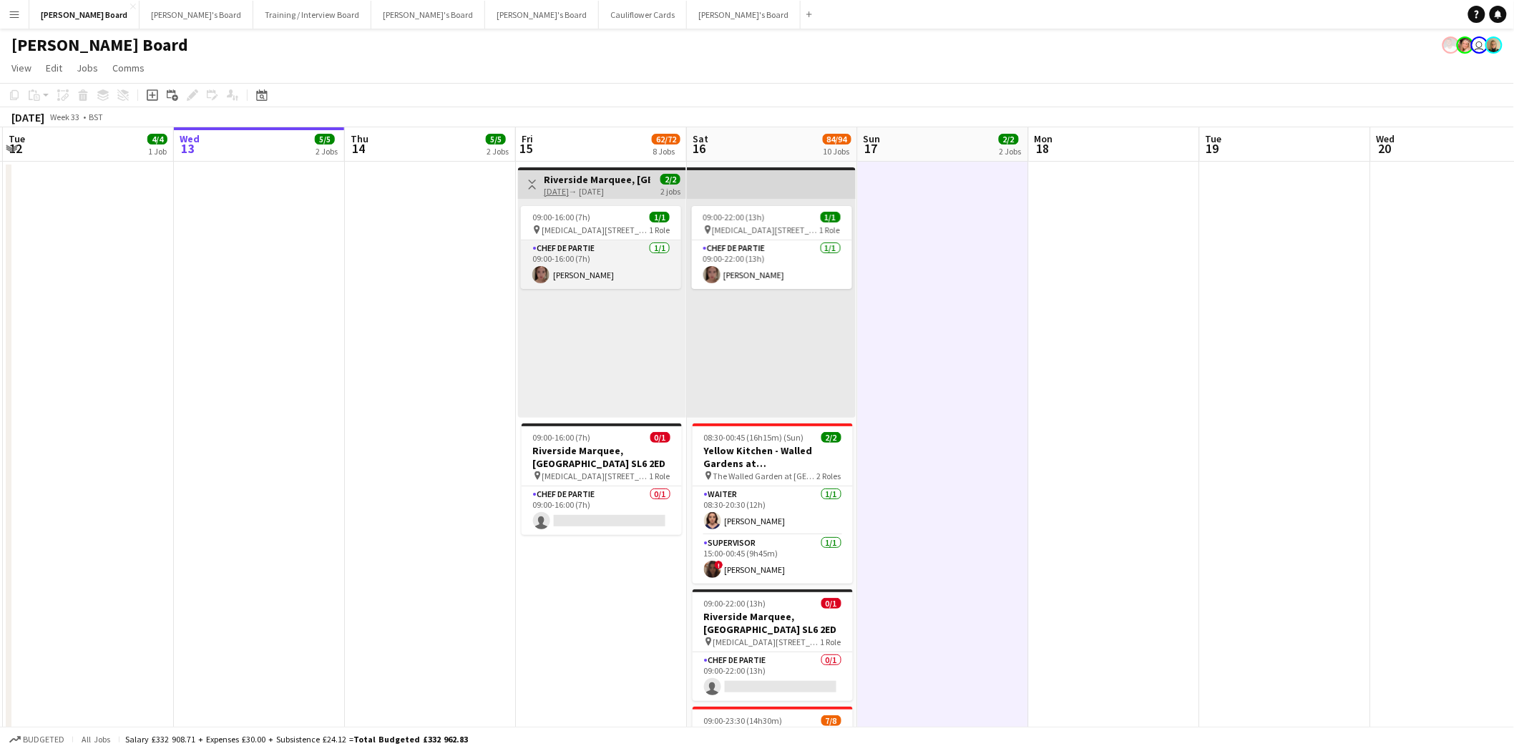
drag, startPoint x: 618, startPoint y: 288, endPoint x: 632, endPoint y: 285, distance: 14.7
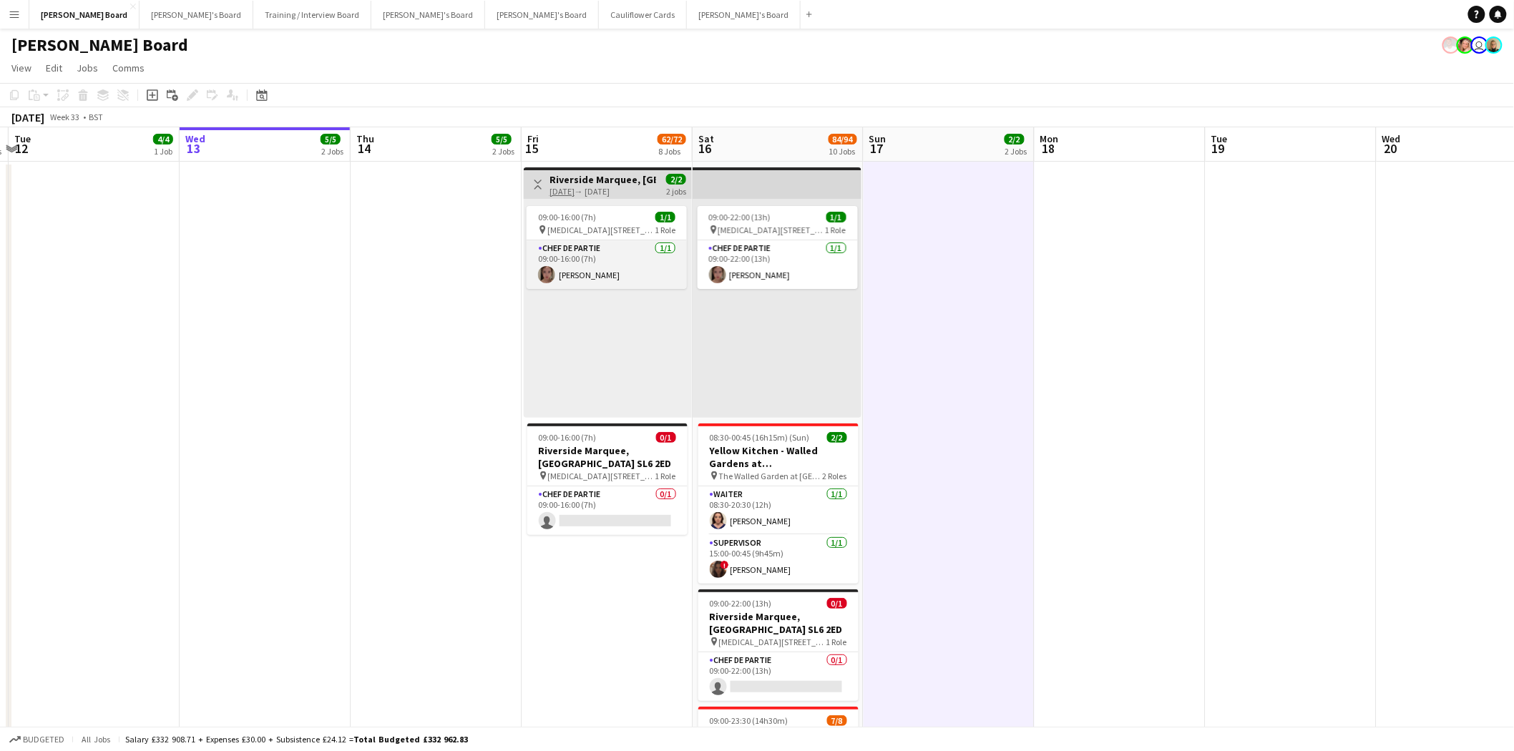
click at [641, 259] on app-card-role "Chef de Partie [DATE] 09:00-16:00 (7h) [PERSON_NAME]" at bounding box center [606, 264] width 160 height 49
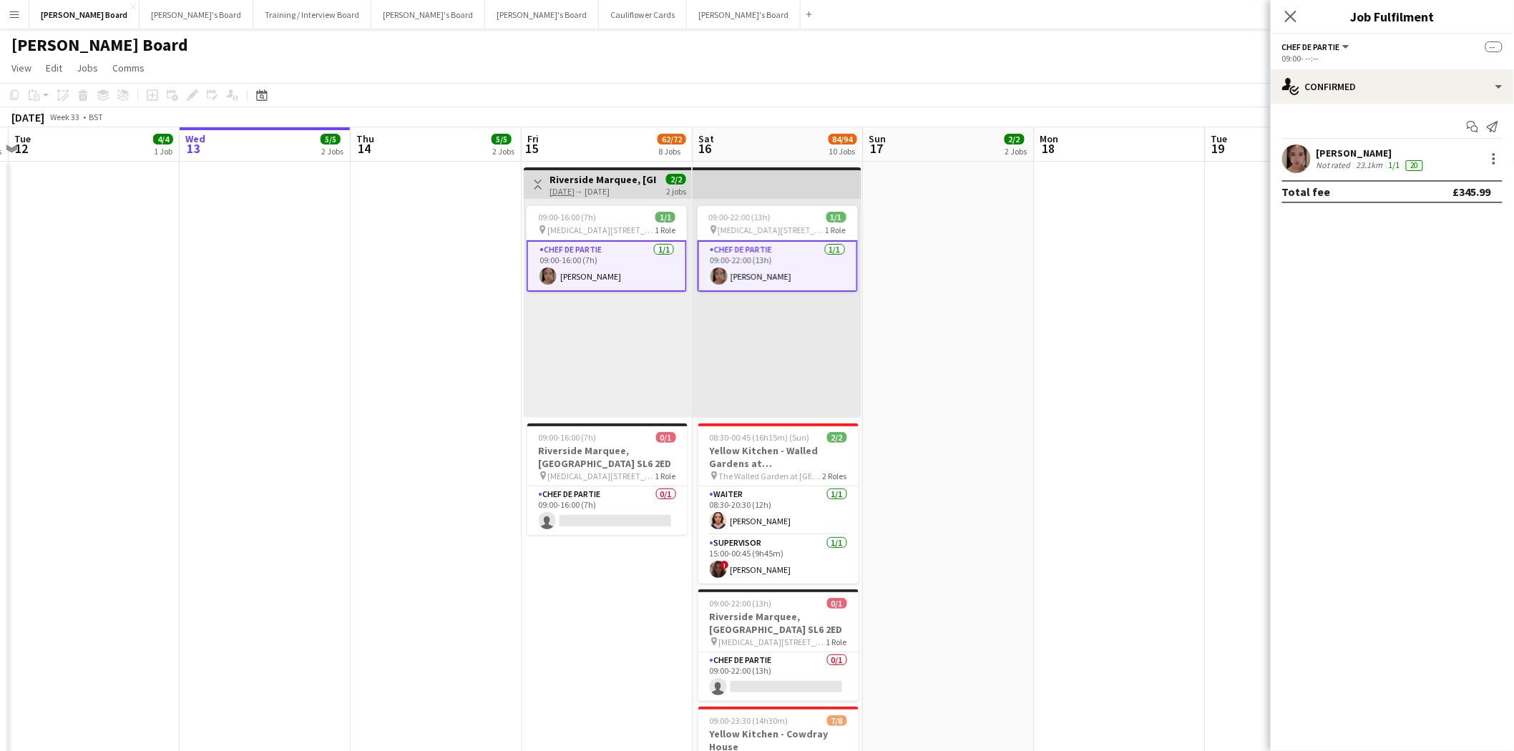
click at [1366, 150] on div "[PERSON_NAME]" at bounding box center [1370, 153] width 109 height 13
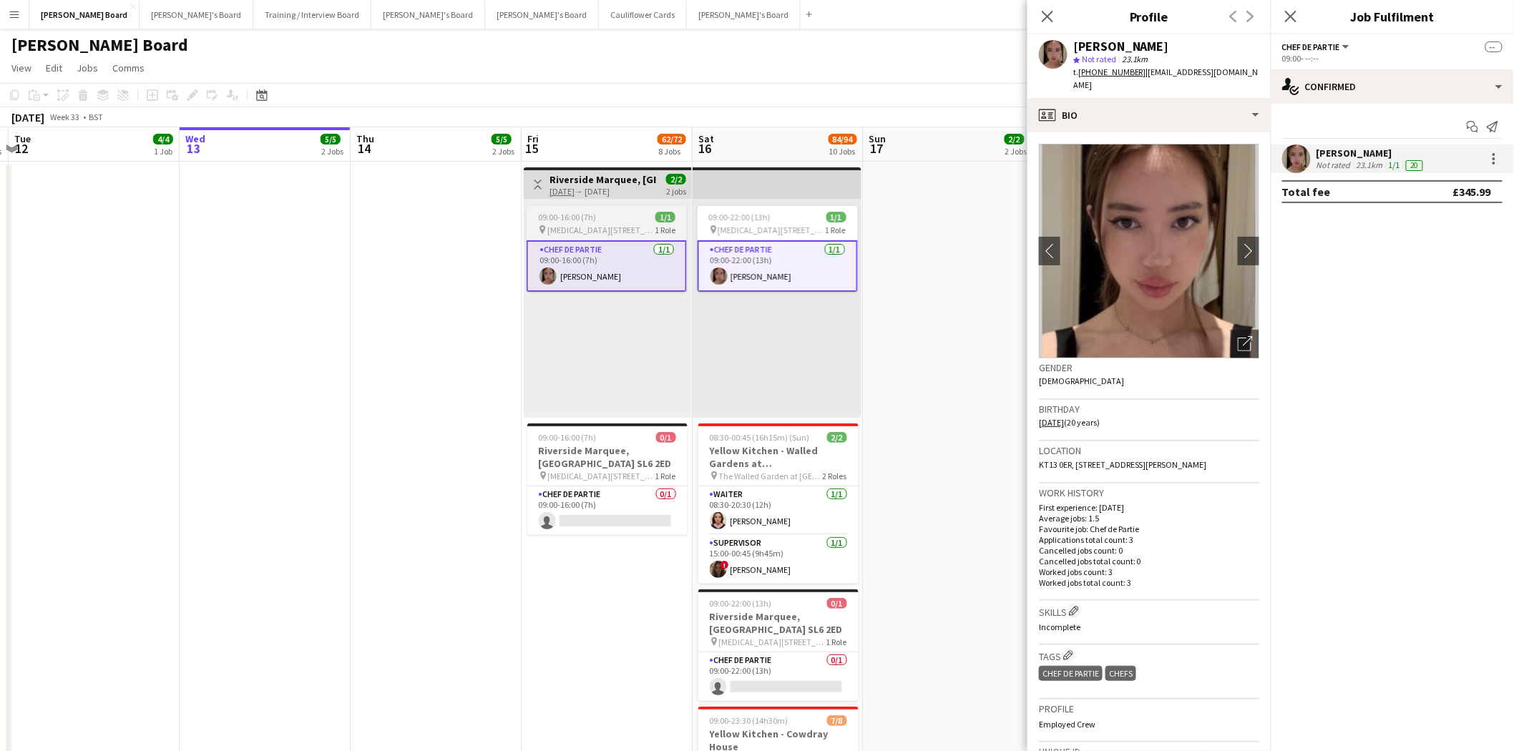
click at [594, 220] on span "09:00-16:00 (7h)" at bounding box center [567, 217] width 58 height 11
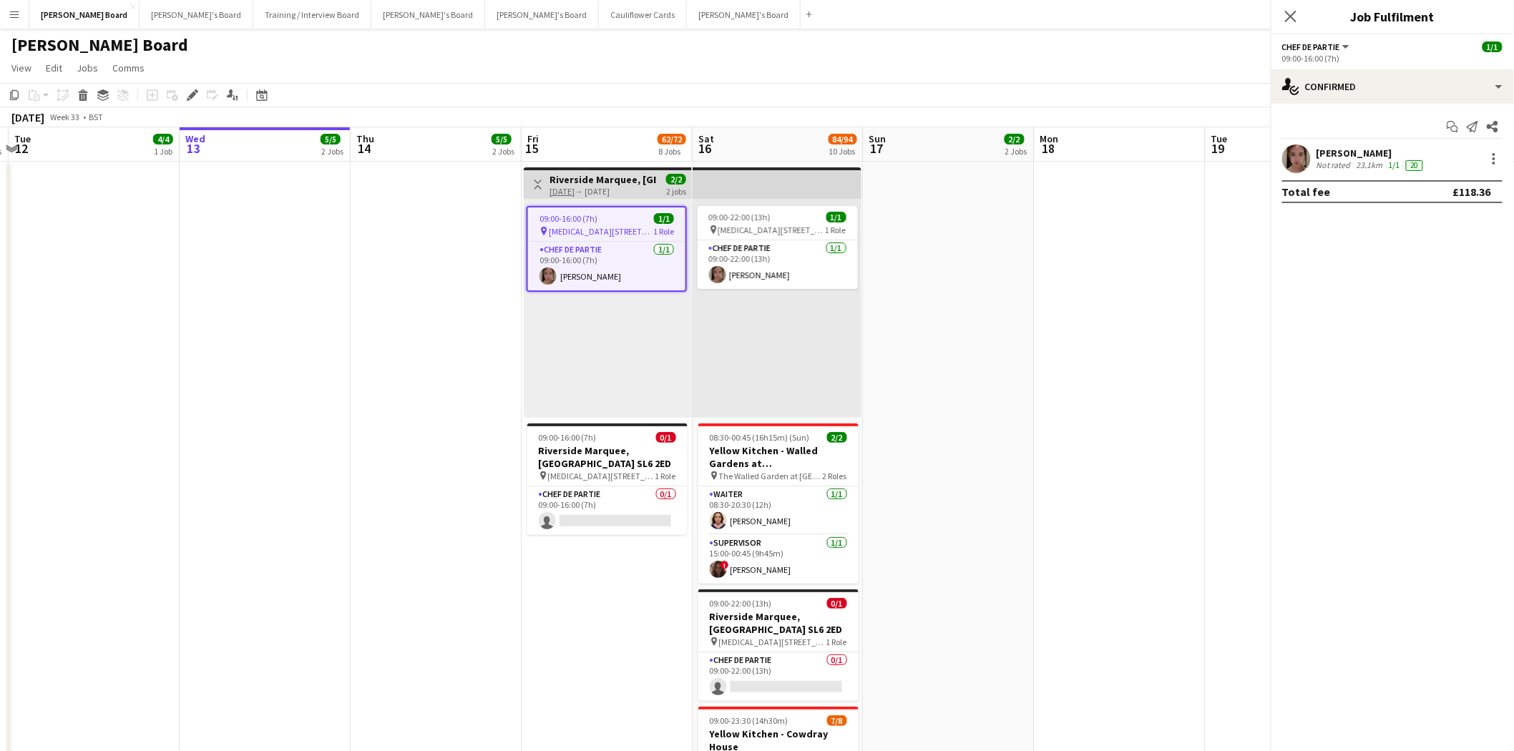
scroll to position [0, 331]
click at [591, 222] on span "09:00-16:00 (7h)" at bounding box center [570, 218] width 58 height 11
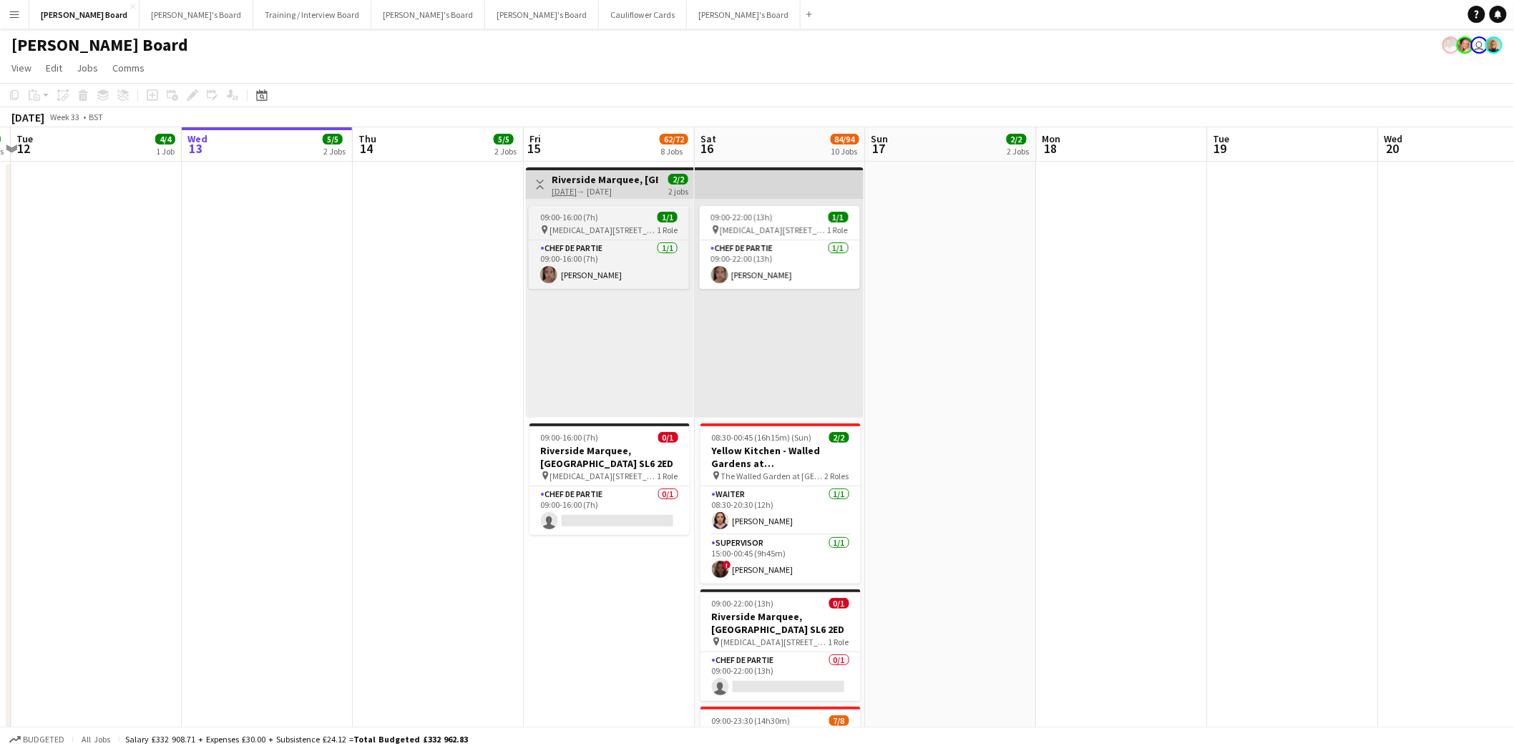
click at [591, 222] on span "09:00-16:00 (7h)" at bounding box center [569, 217] width 58 height 11
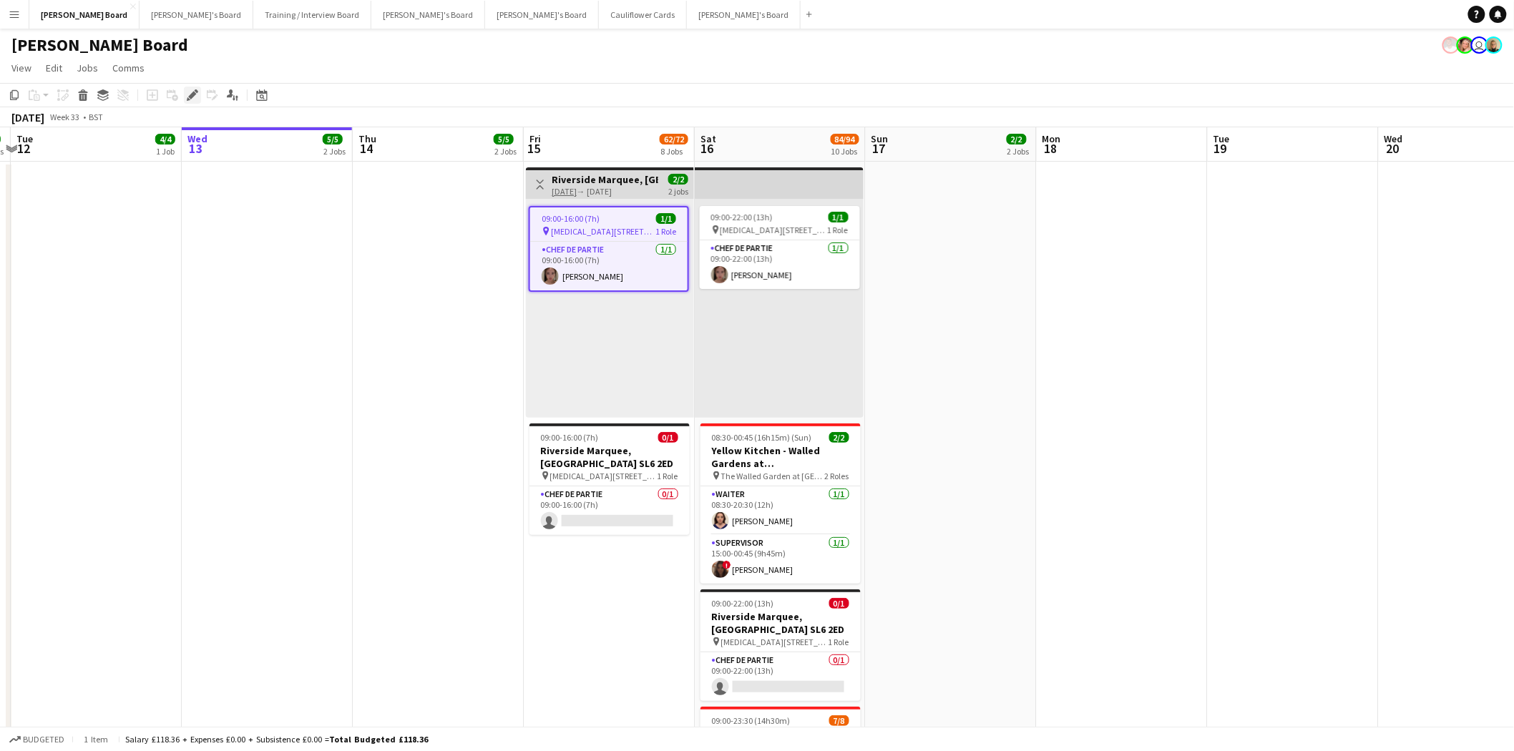
click at [193, 90] on icon "Edit" at bounding box center [192, 94] width 11 height 11
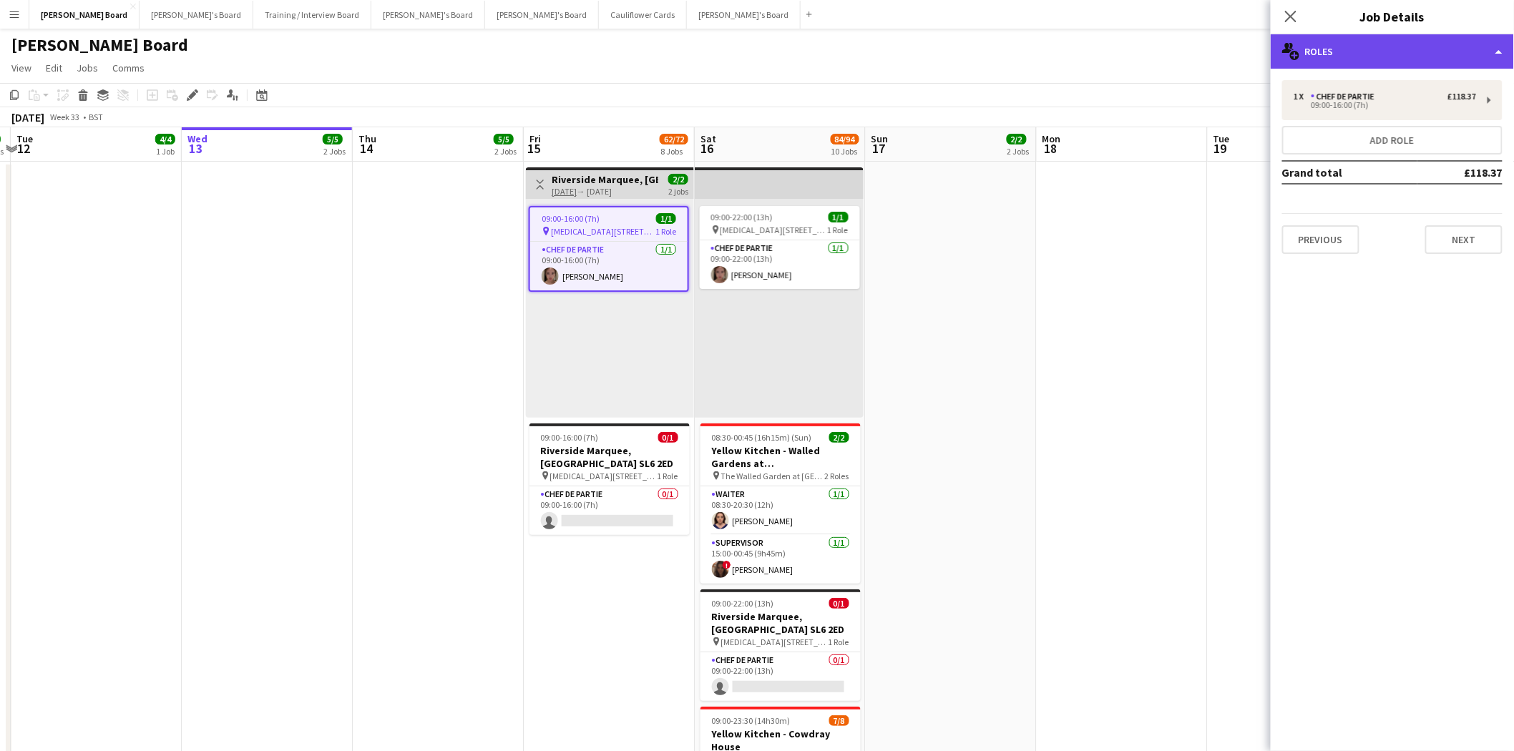
click at [1381, 52] on div "multiple-users-add Roles" at bounding box center [1391, 51] width 243 height 34
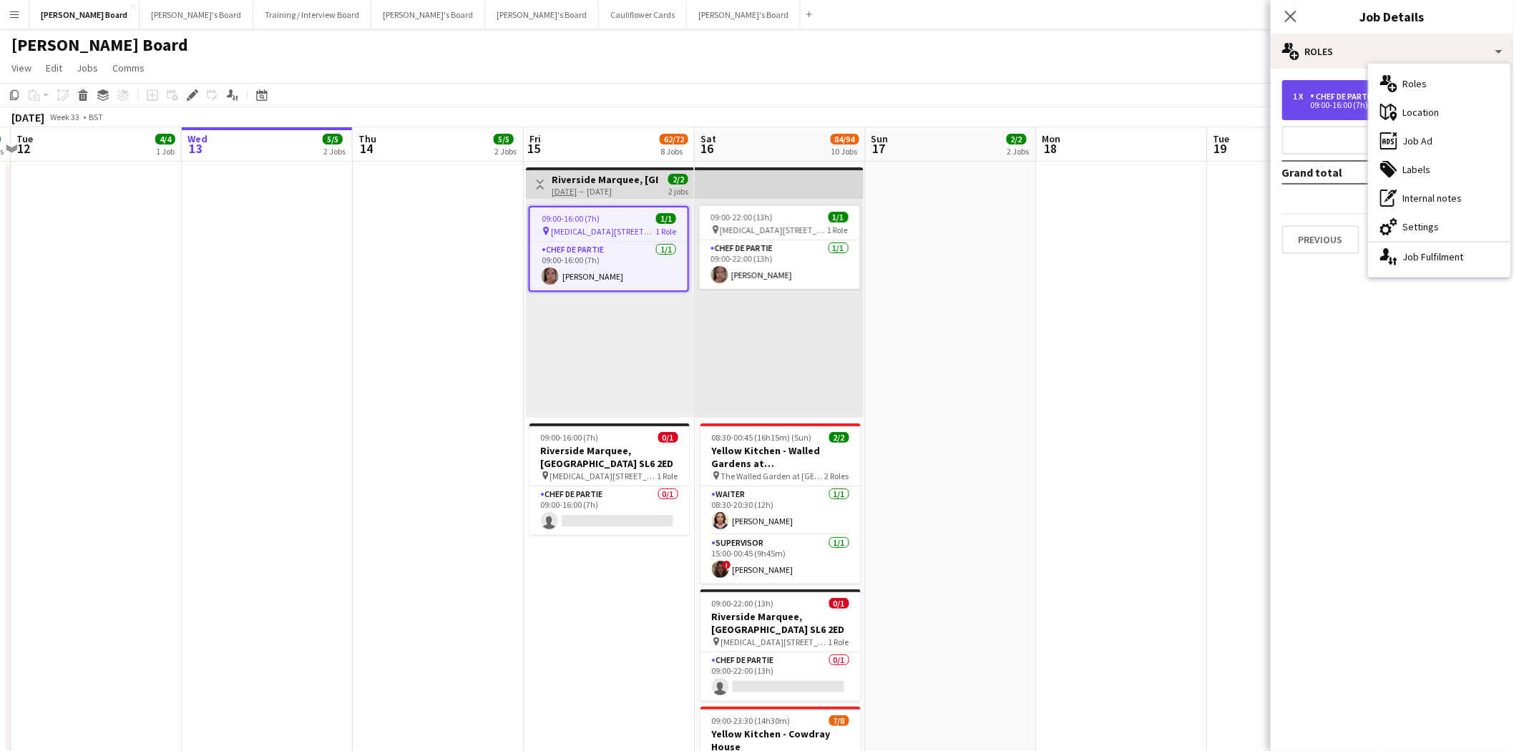
click at [1326, 95] on div "Chef de Partie" at bounding box center [1344, 97] width 69 height 10
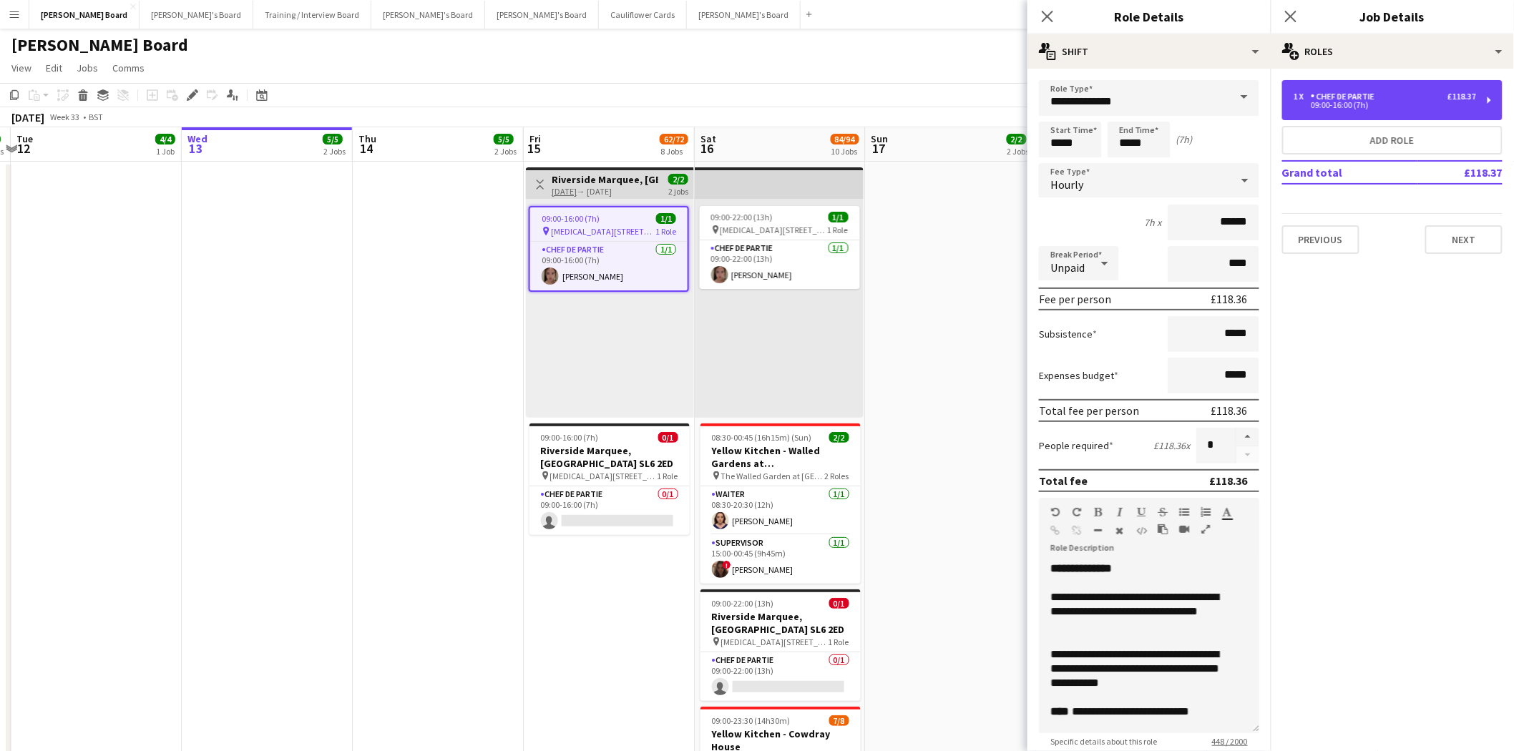
scroll to position [79, 0]
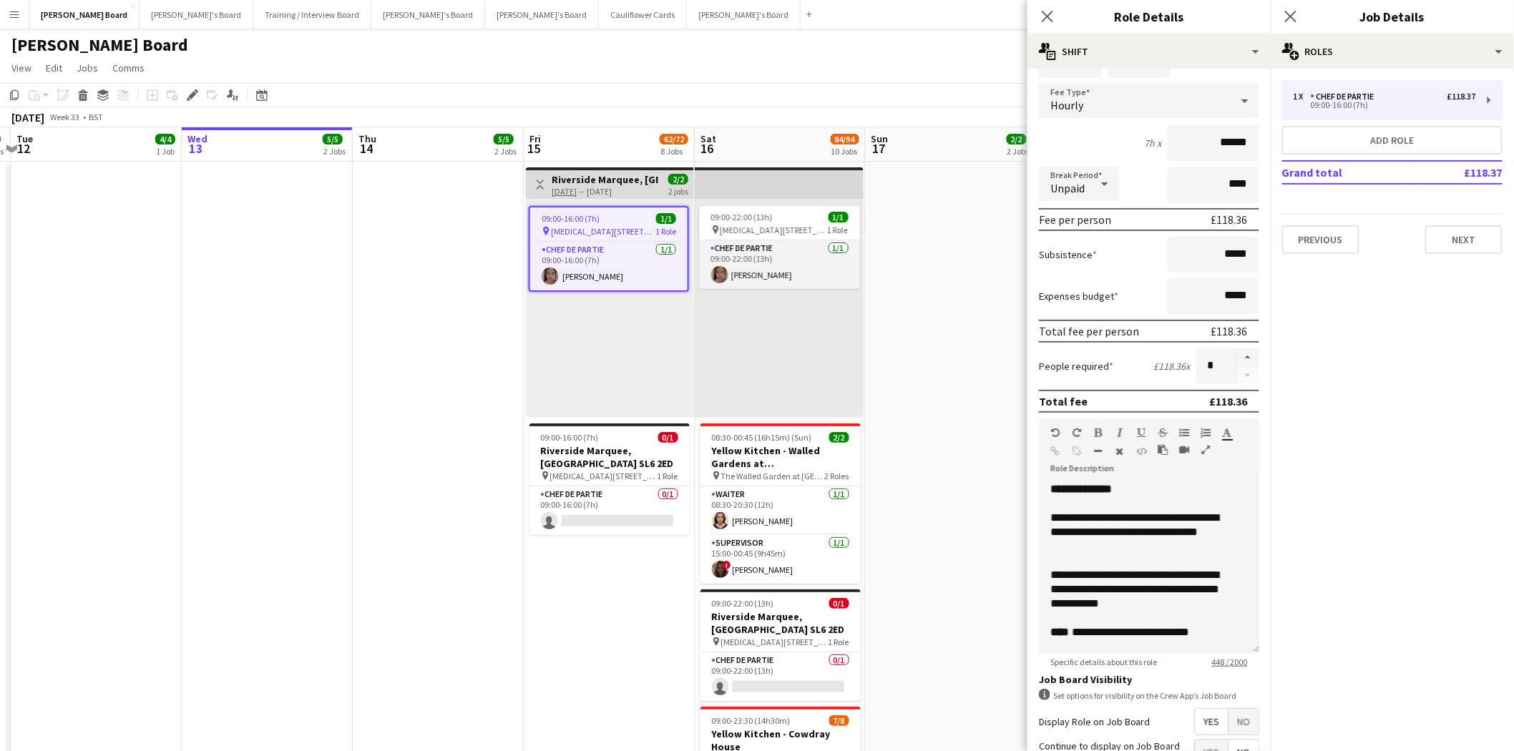
click at [769, 274] on app-card-role "Chef de Partie [DATE] 09:00-22:00 (13h) [PERSON_NAME]" at bounding box center [780, 264] width 160 height 49
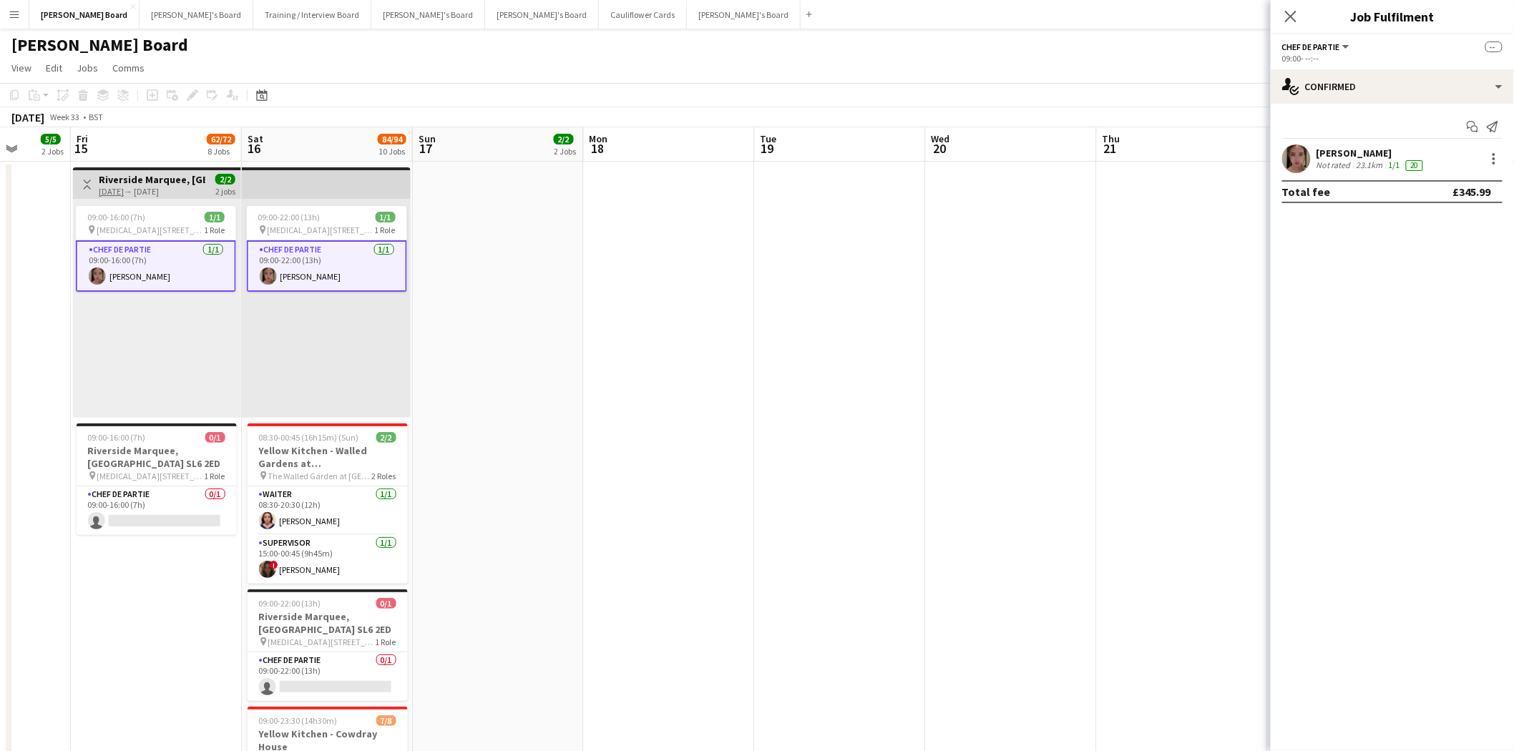
scroll to position [0, 516]
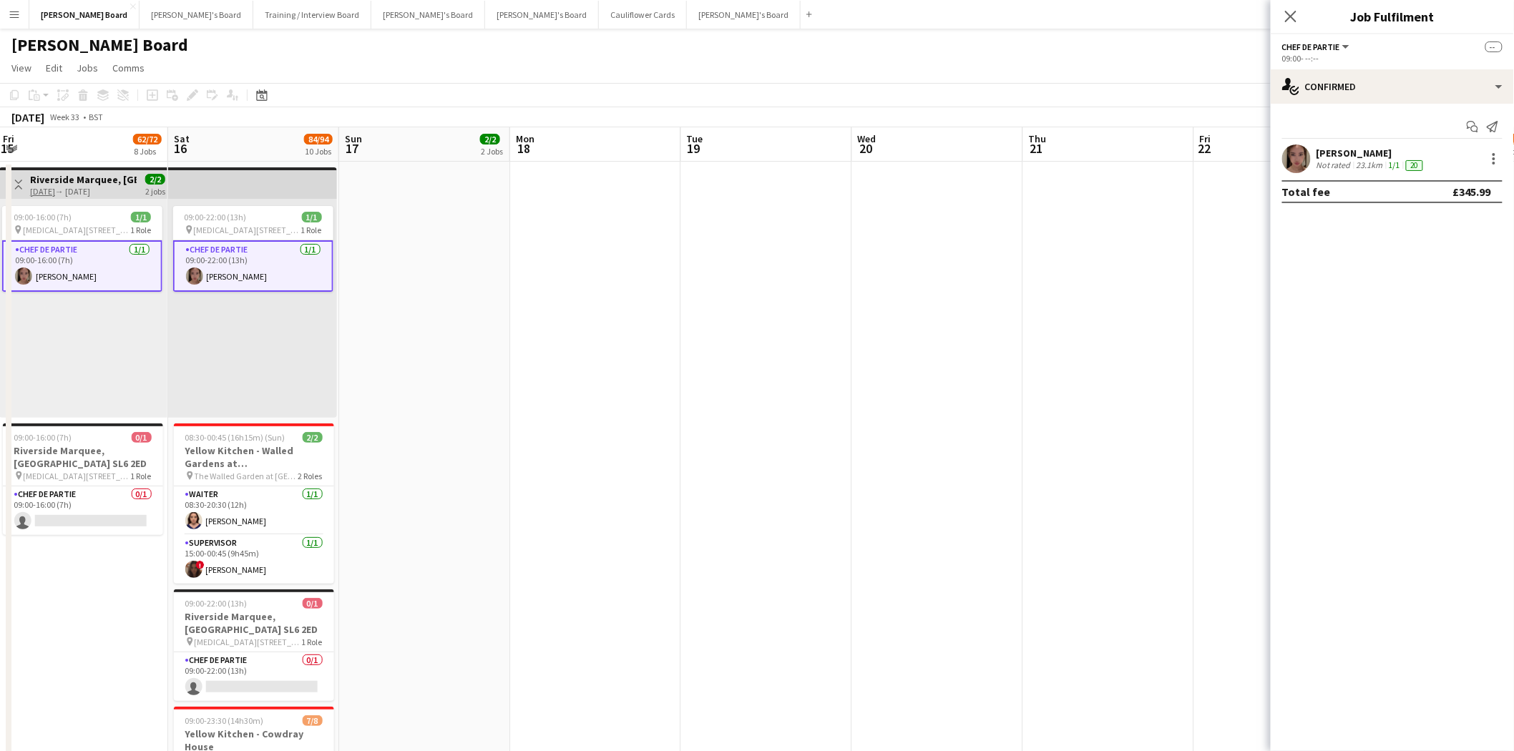
drag, startPoint x: 987, startPoint y: 310, endPoint x: 461, endPoint y: 356, distance: 528.5
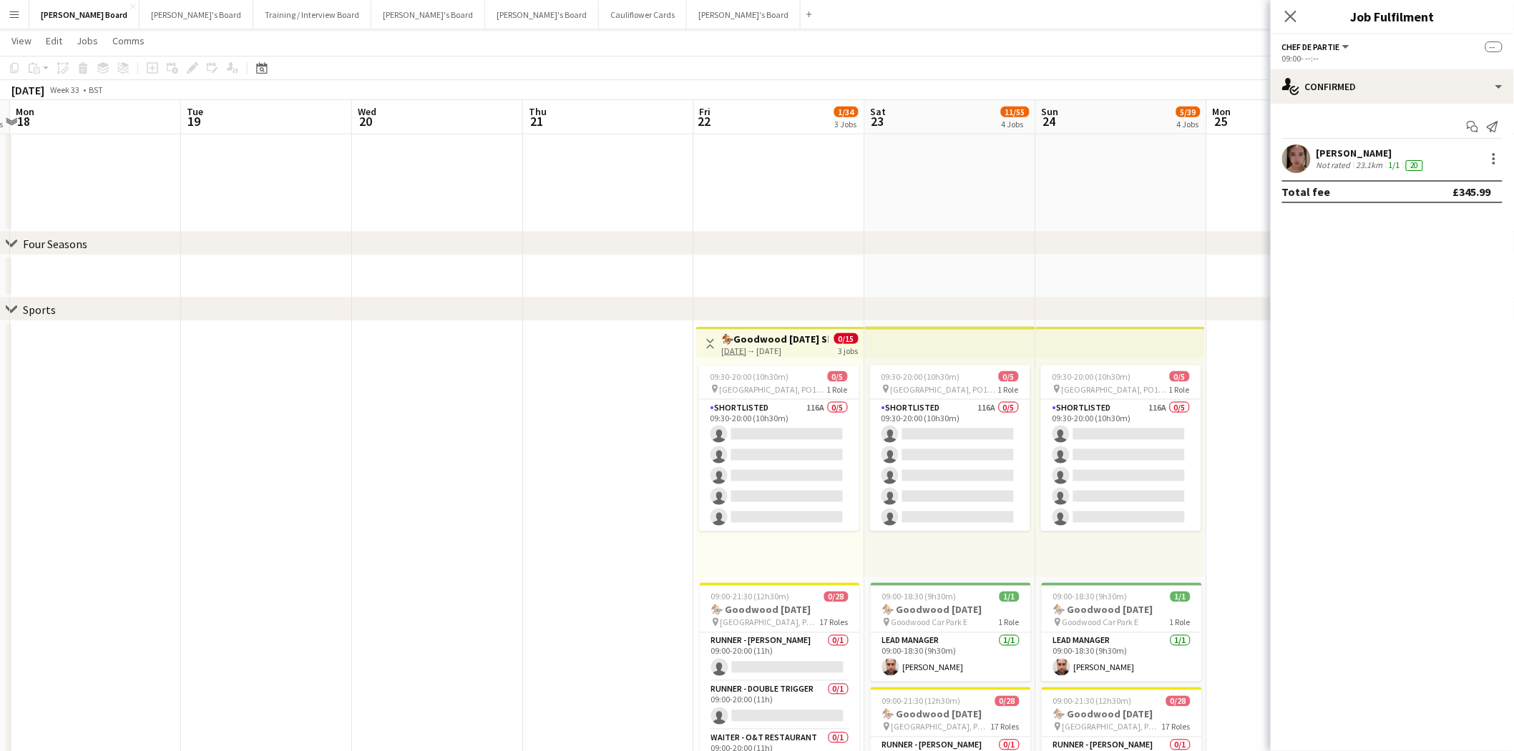
scroll to position [0, 506]
drag, startPoint x: 1037, startPoint y: 554, endPoint x: 534, endPoint y: 596, distance: 505.3
click at [534, 596] on app-calendar-viewport "Fri 15 62/72 8 Jobs Sat 16 84/94 10 Jobs Sun 17 2/2 2 Jobs Mon 18 Tue 19 Wed 20…" at bounding box center [757, 438] width 1514 height 2196
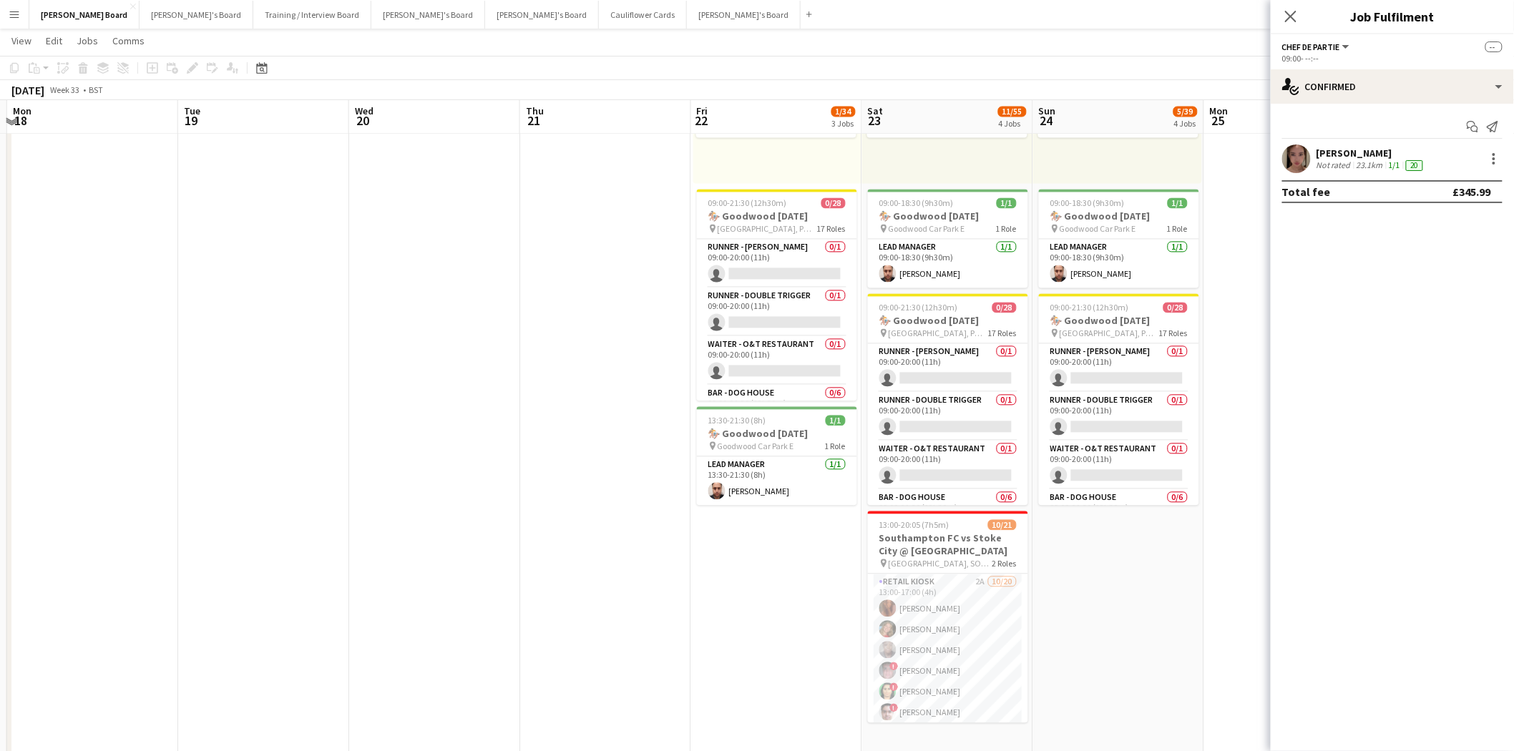
scroll to position [1112, 0]
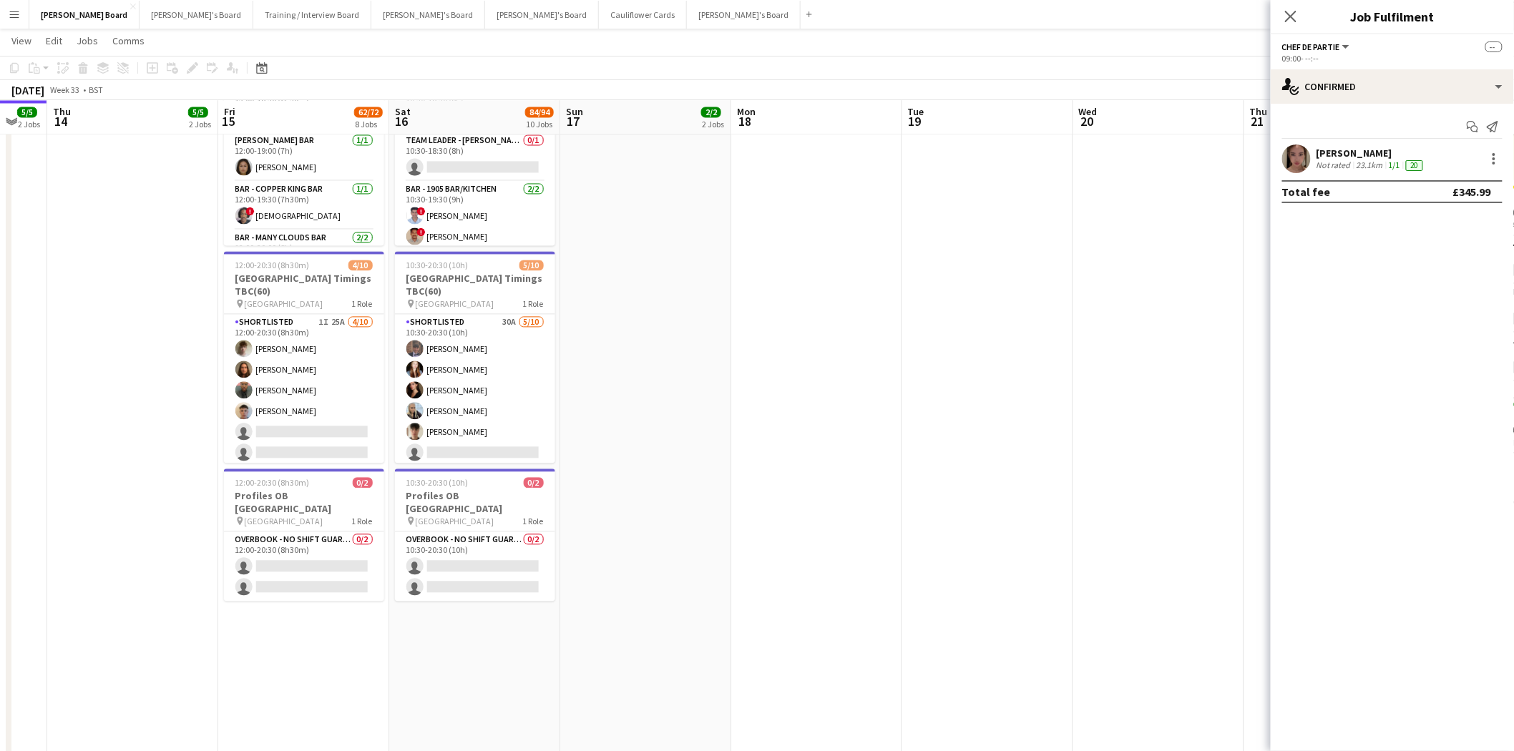
drag, startPoint x: 451, startPoint y: 514, endPoint x: 1177, endPoint y: 597, distance: 730.8
click at [1177, 597] on app-calendar-viewport "Tue 12 4/4 1 Job Wed 13 5/5 2 Jobs Thu 14 5/5 2 Jobs Fri 15 62/72 8 Jobs Sat 16…" at bounding box center [757, 41] width 1514 height 2196
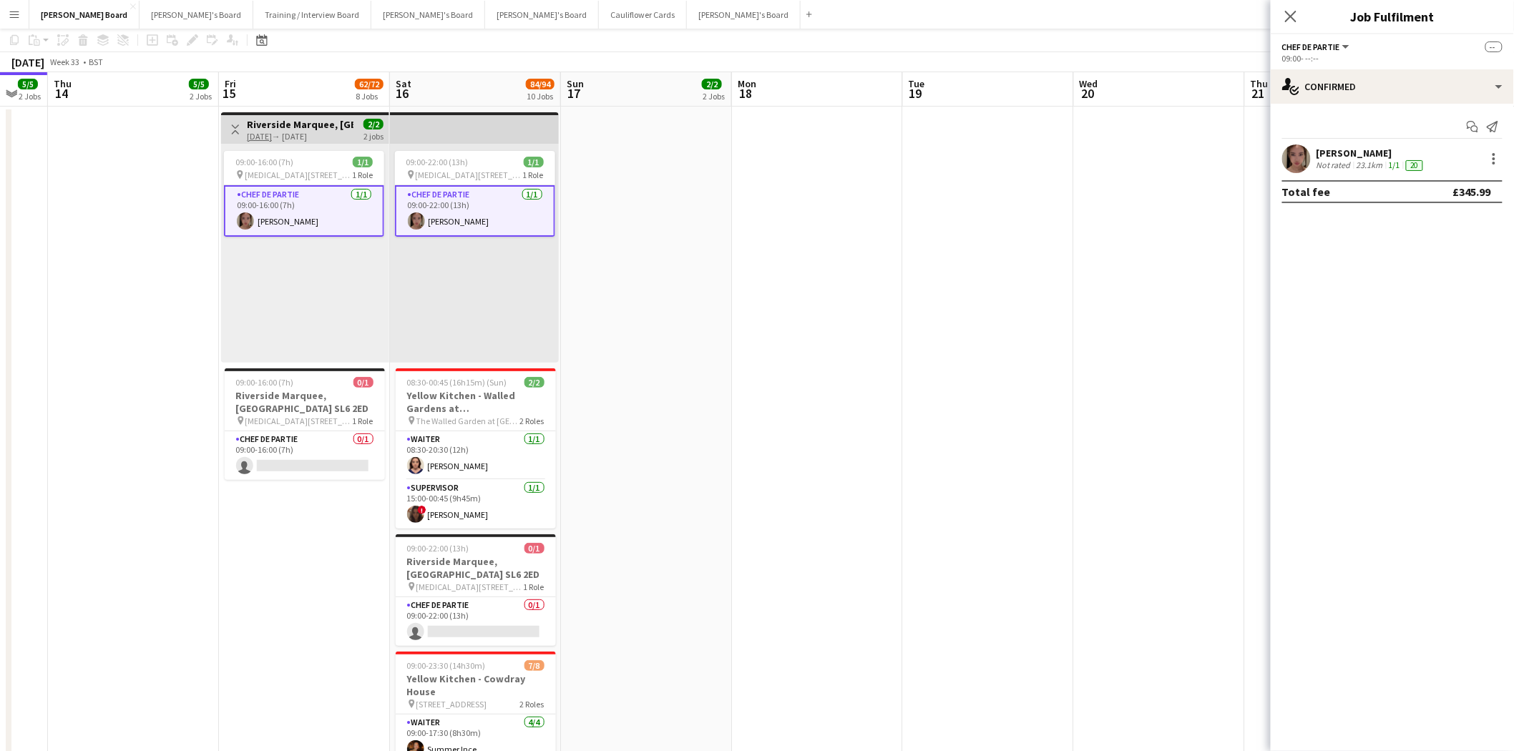
scroll to position [0, 0]
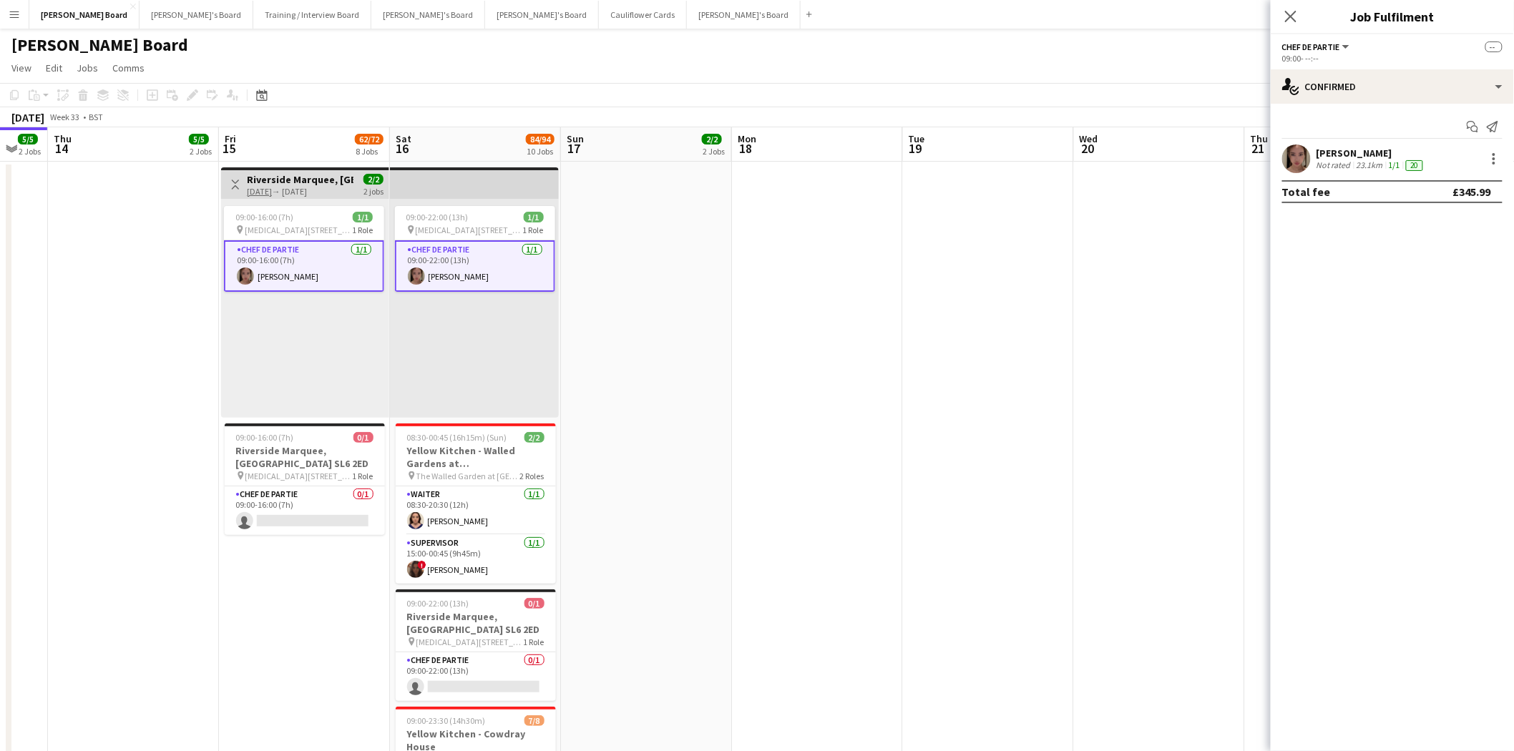
click at [1356, 160] on div "23.1km" at bounding box center [1369, 165] width 32 height 11
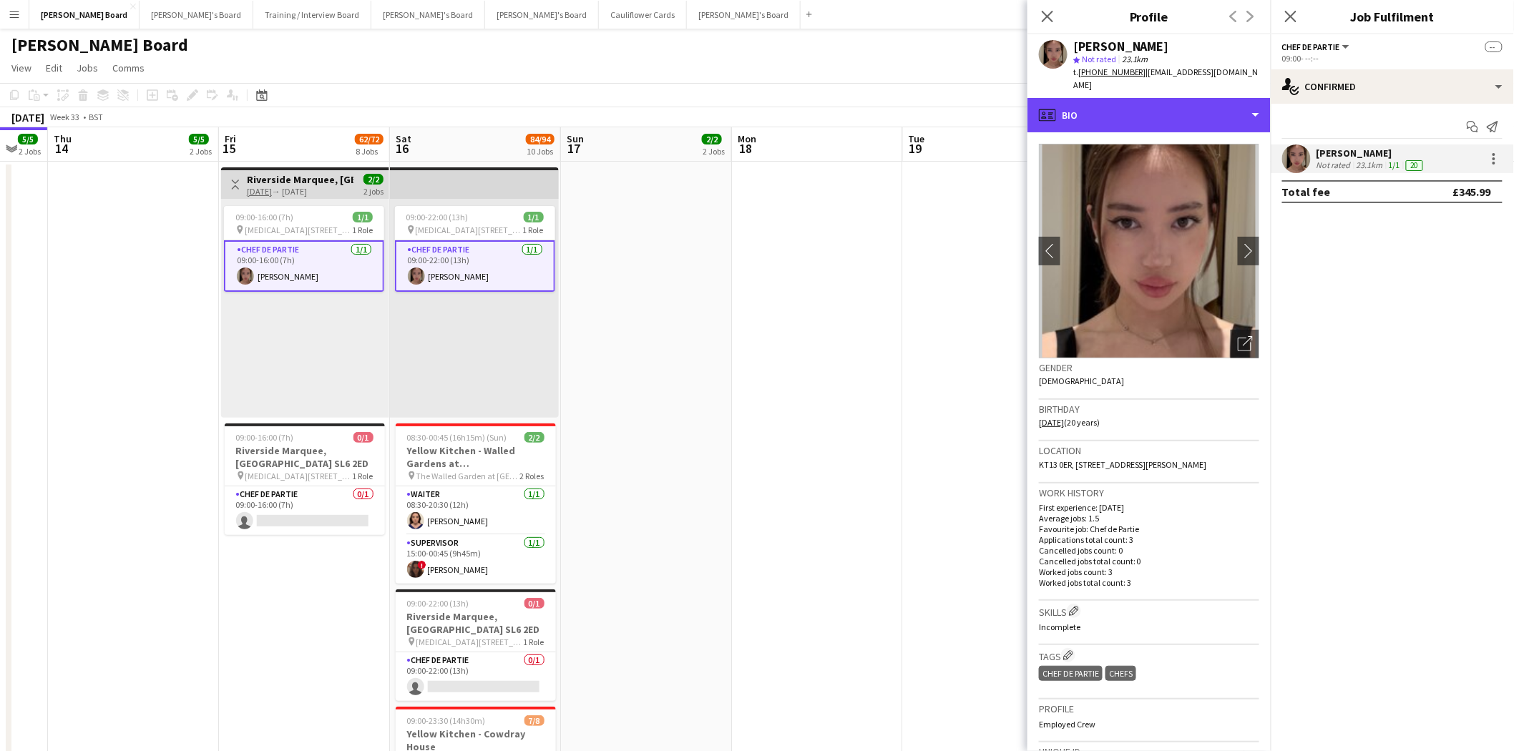
drag, startPoint x: 1126, startPoint y: 95, endPoint x: 1188, endPoint y: 215, distance: 135.3
click at [1126, 98] on div "profile Bio" at bounding box center [1148, 115] width 243 height 34
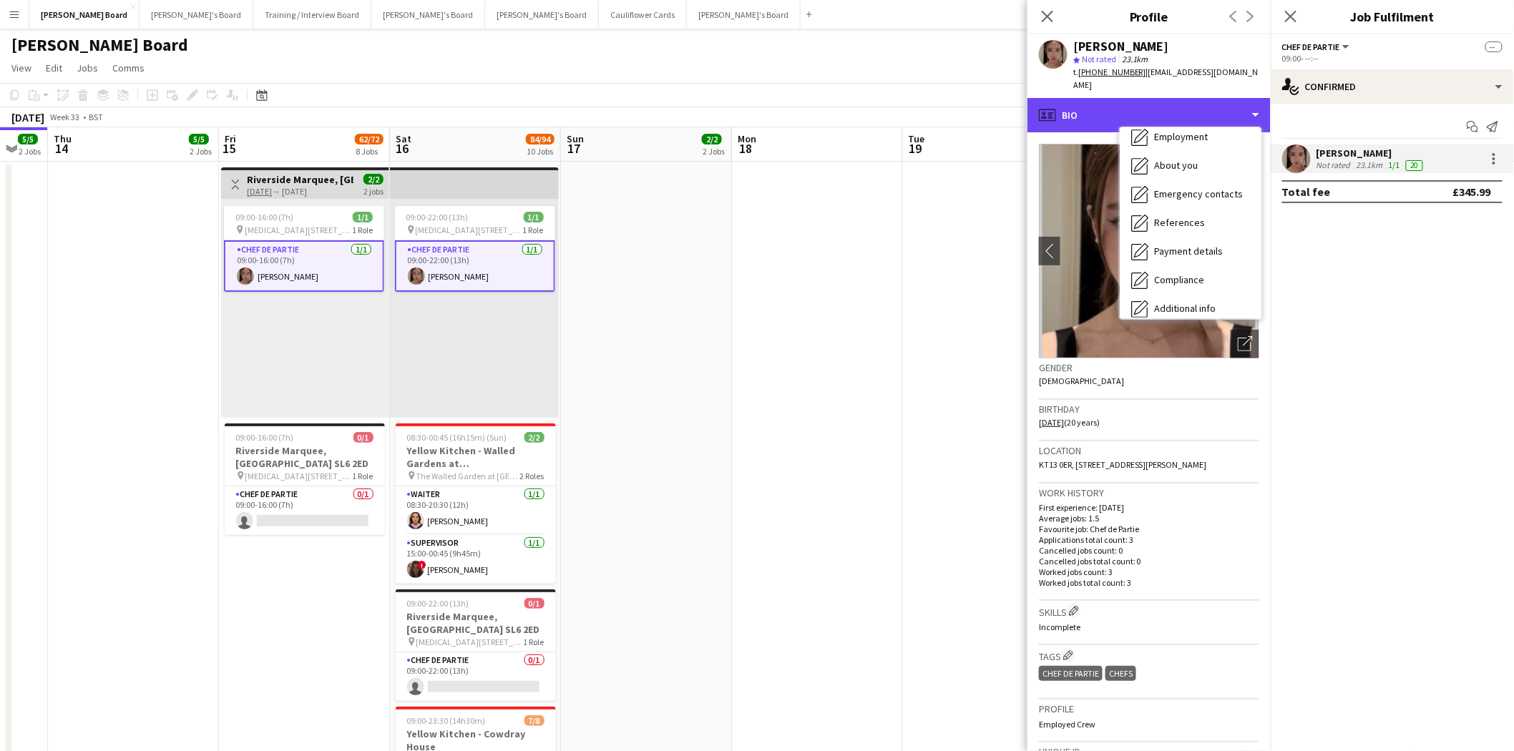
scroll to position [219, 0]
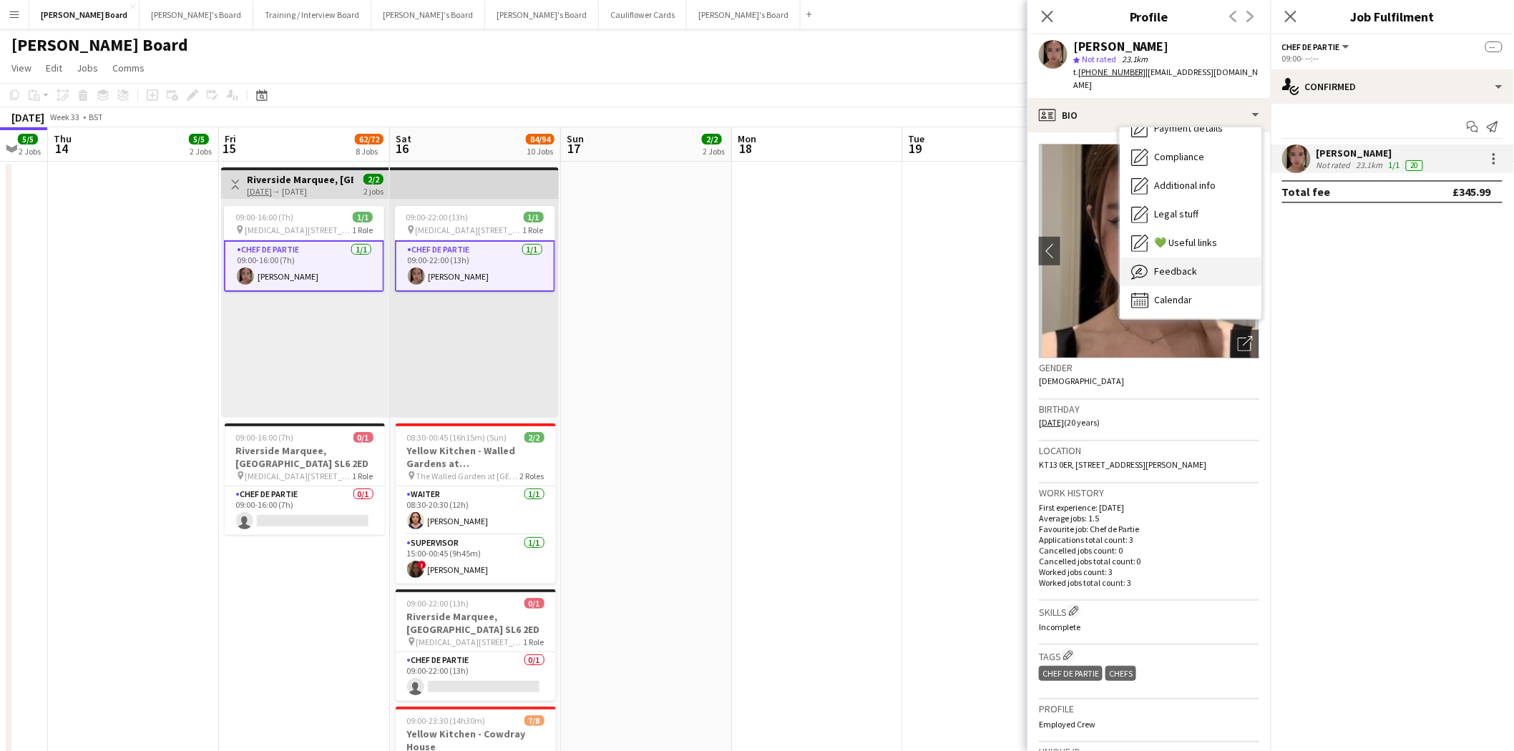
click at [1177, 265] on span "Feedback" at bounding box center [1175, 271] width 43 height 13
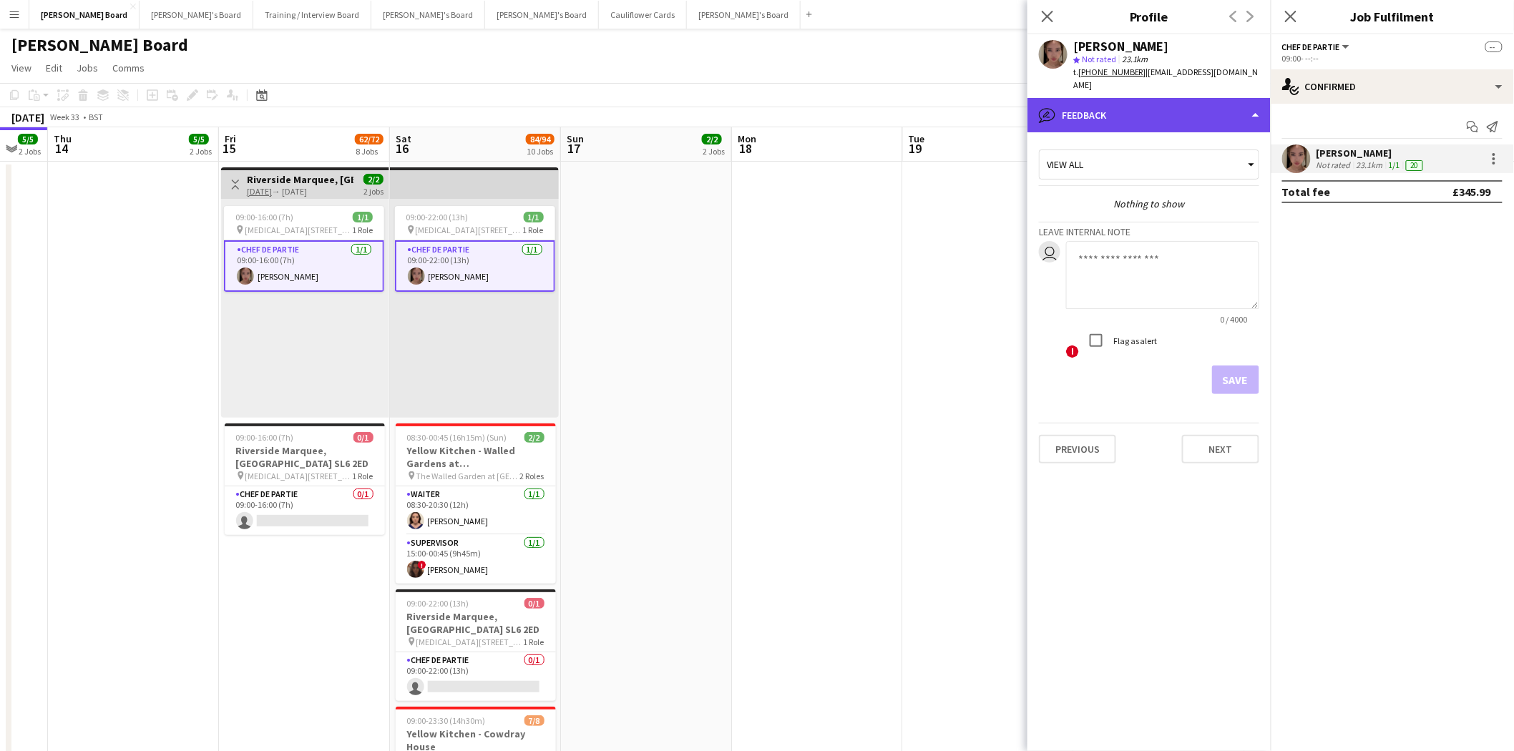
click at [1138, 99] on div "bubble-pencil Feedback" at bounding box center [1148, 115] width 243 height 34
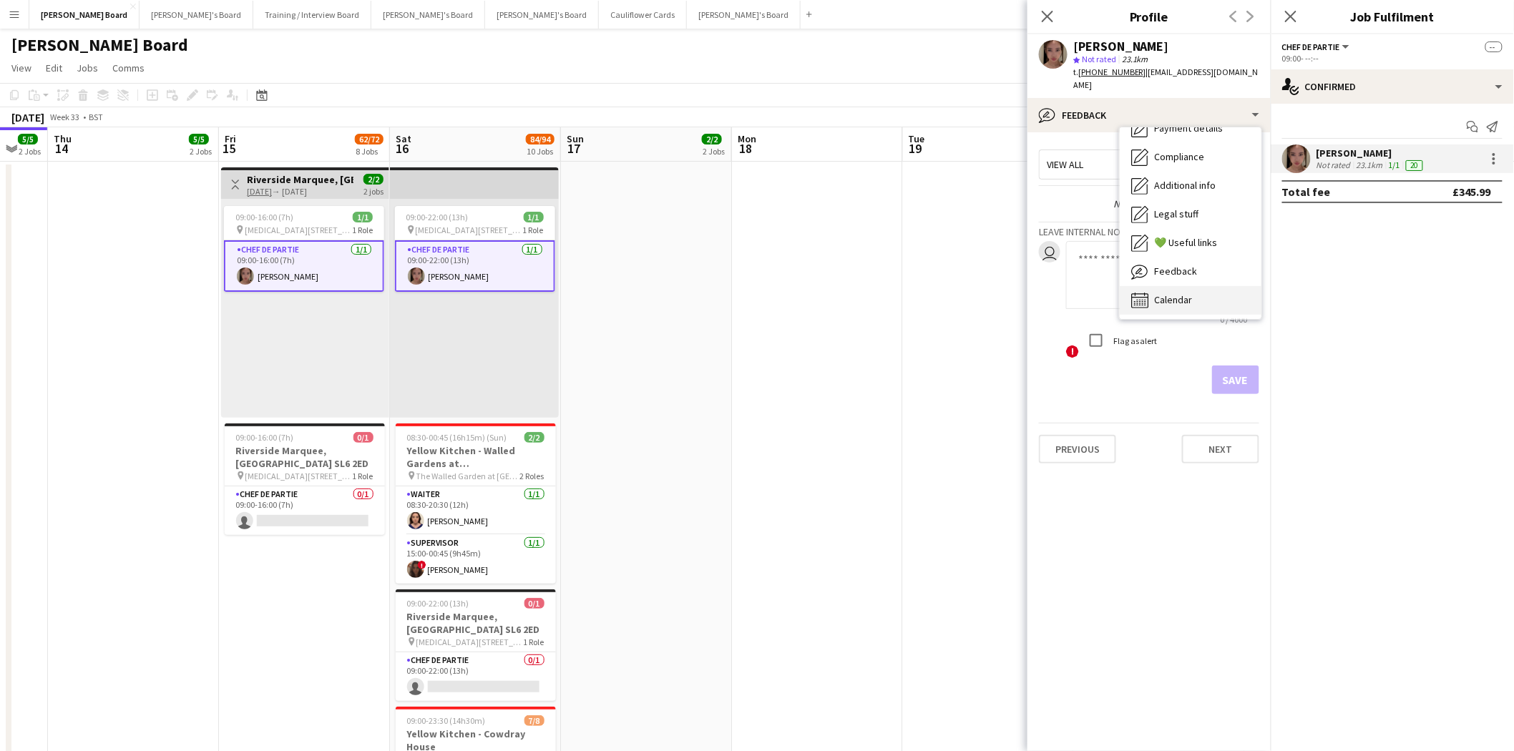
click at [1180, 293] on span "Calendar" at bounding box center [1173, 299] width 38 height 13
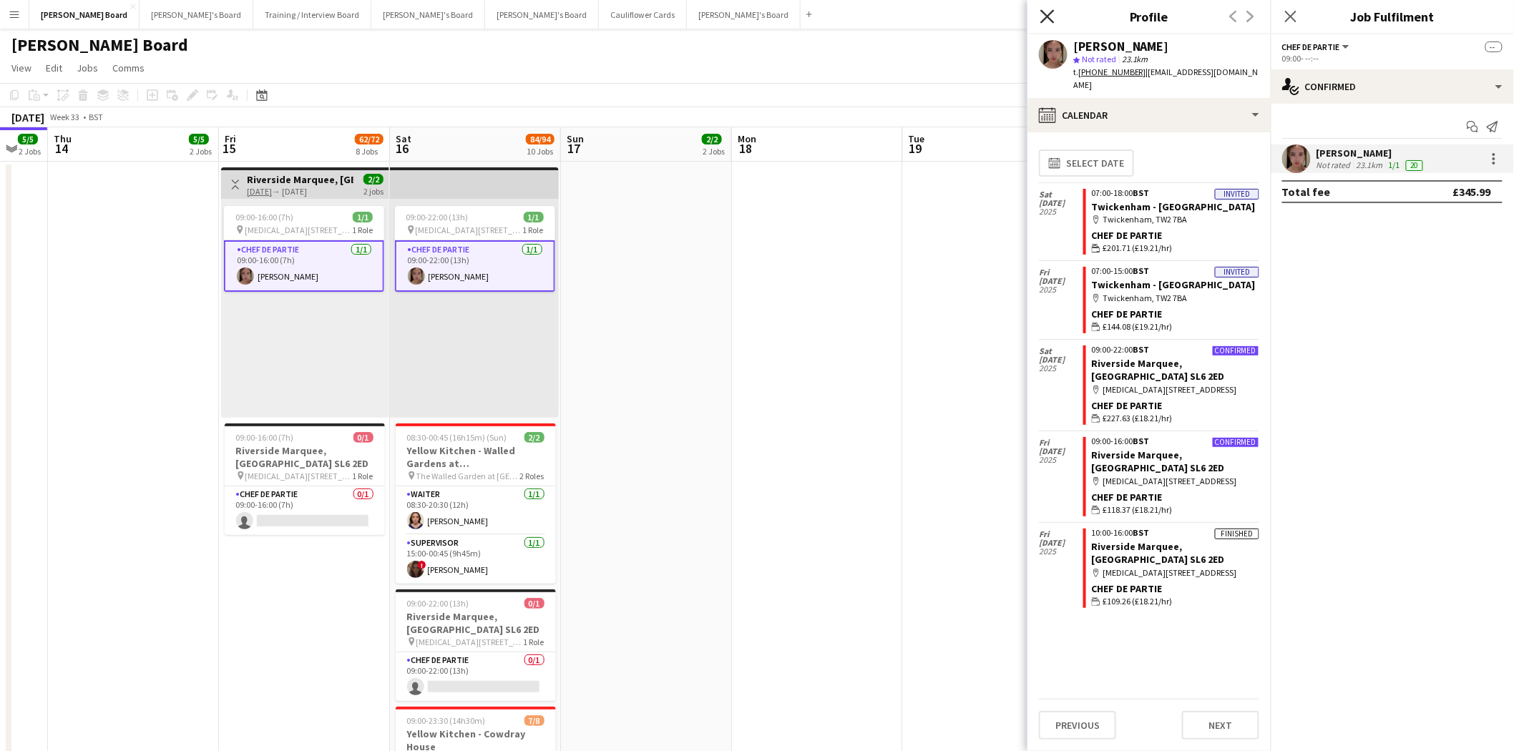
drag, startPoint x: 1047, startPoint y: 13, endPoint x: 867, endPoint y: 103, distance: 201.5
click at [1046, 13] on icon "Close pop-in" at bounding box center [1047, 16] width 14 height 14
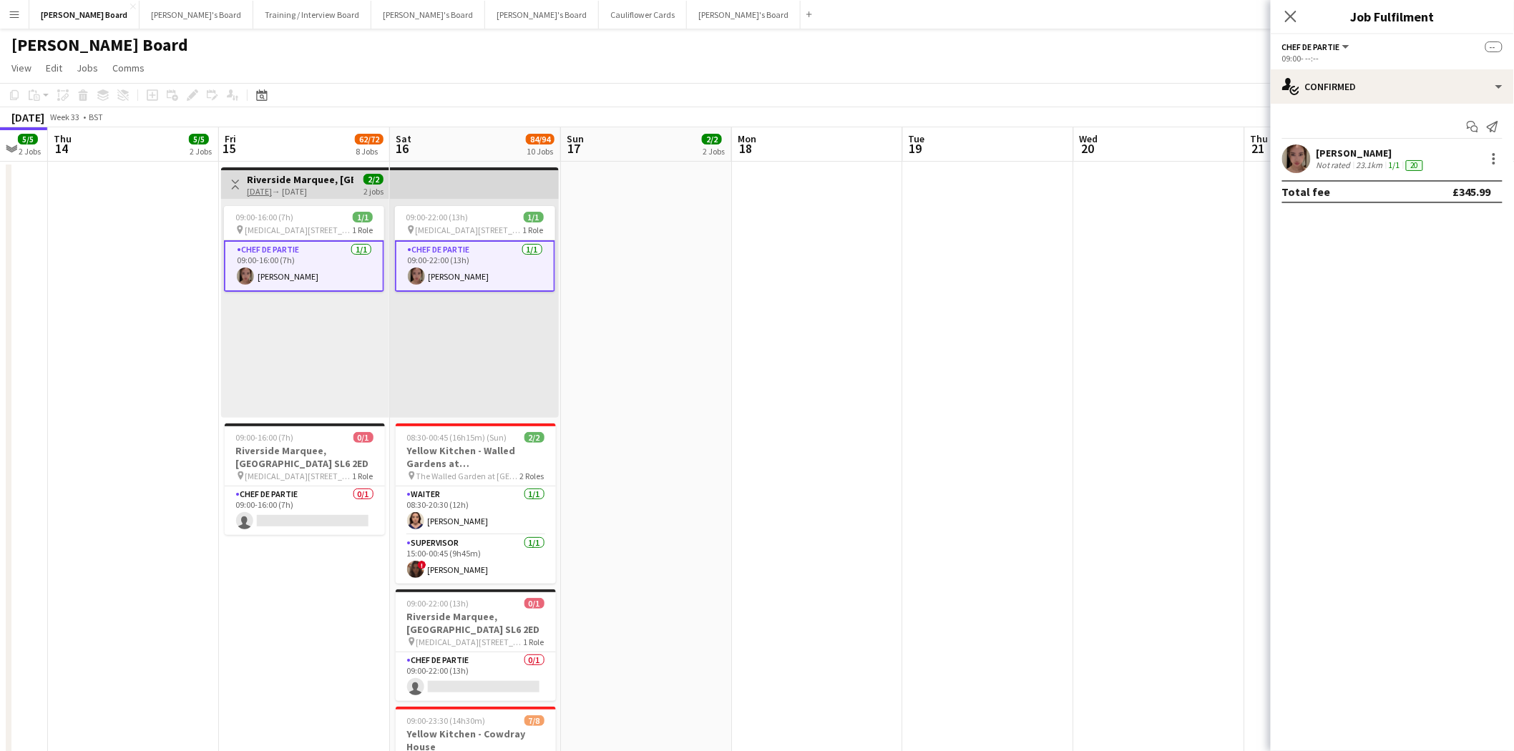
drag, startPoint x: 479, startPoint y: 279, endPoint x: 430, endPoint y: 278, distance: 49.4
click at [476, 278] on app-card-role "Chef de Partie [DATE] 09:00-22:00 (13h) [PERSON_NAME]" at bounding box center [475, 266] width 160 height 52
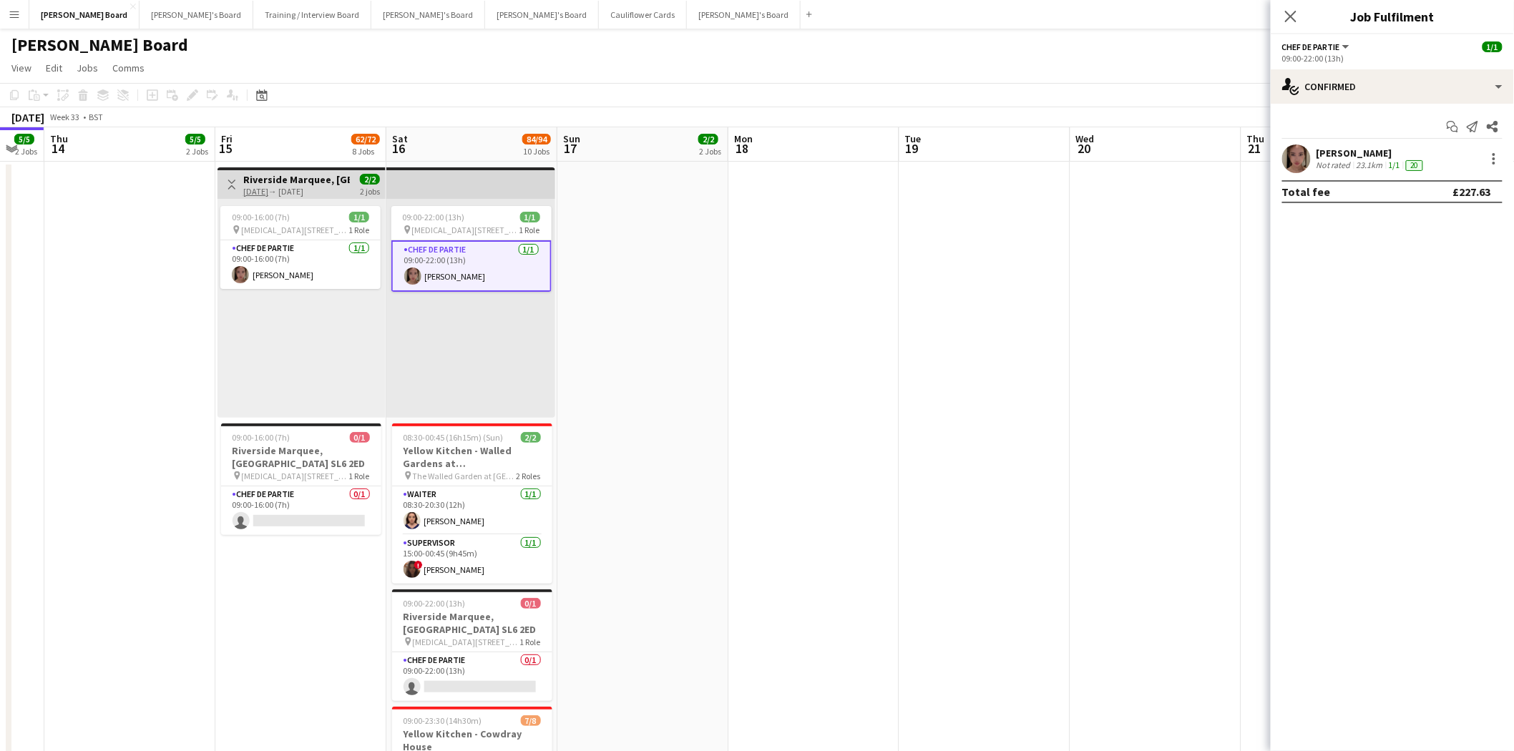
drag, startPoint x: 297, startPoint y: 272, endPoint x: 306, endPoint y: 270, distance: 9.4
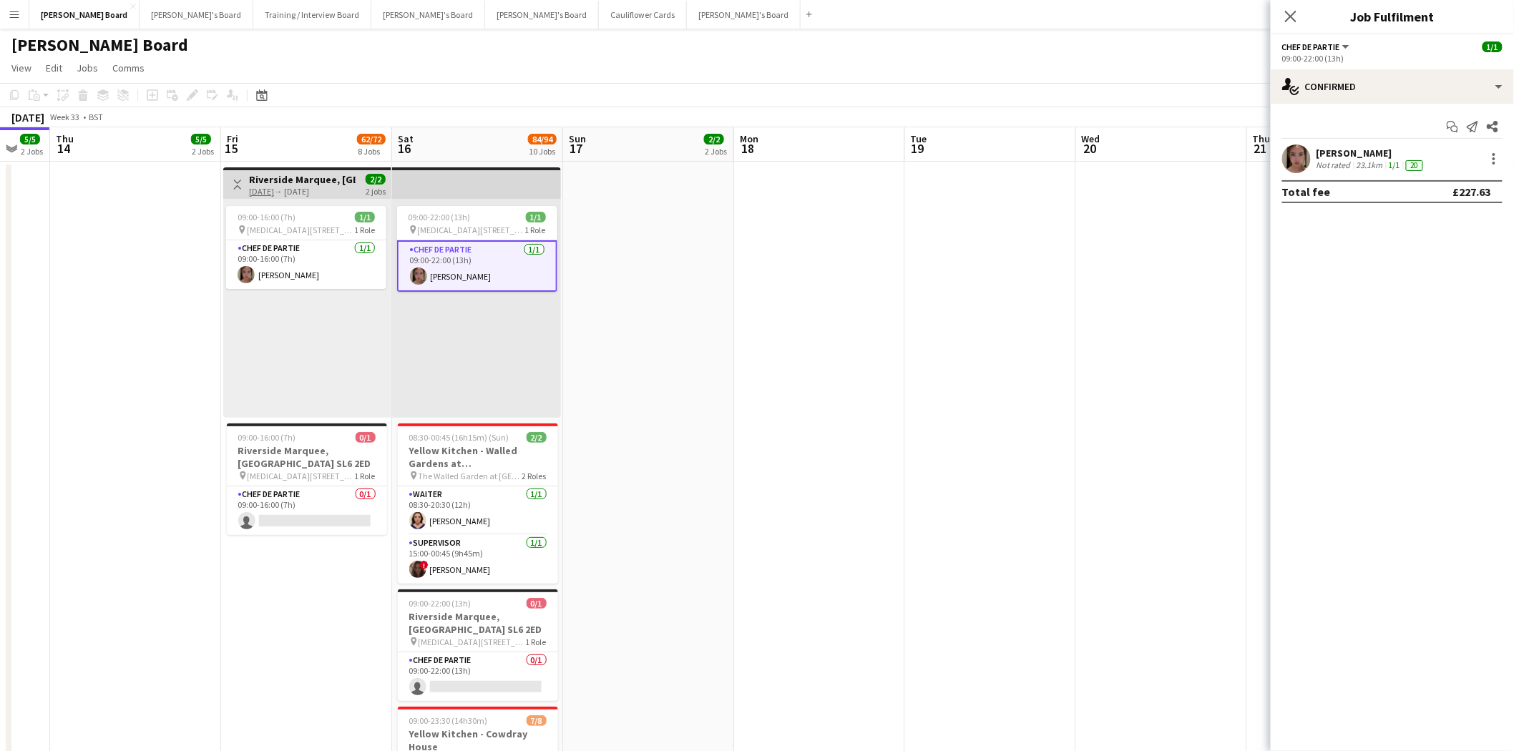
drag, startPoint x: 485, startPoint y: 259, endPoint x: 685, endPoint y: 205, distance: 206.8
click at [489, 254] on app-card-role "Chef de Partie [DATE] 09:00-22:00 (13h) [PERSON_NAME]" at bounding box center [477, 266] width 160 height 52
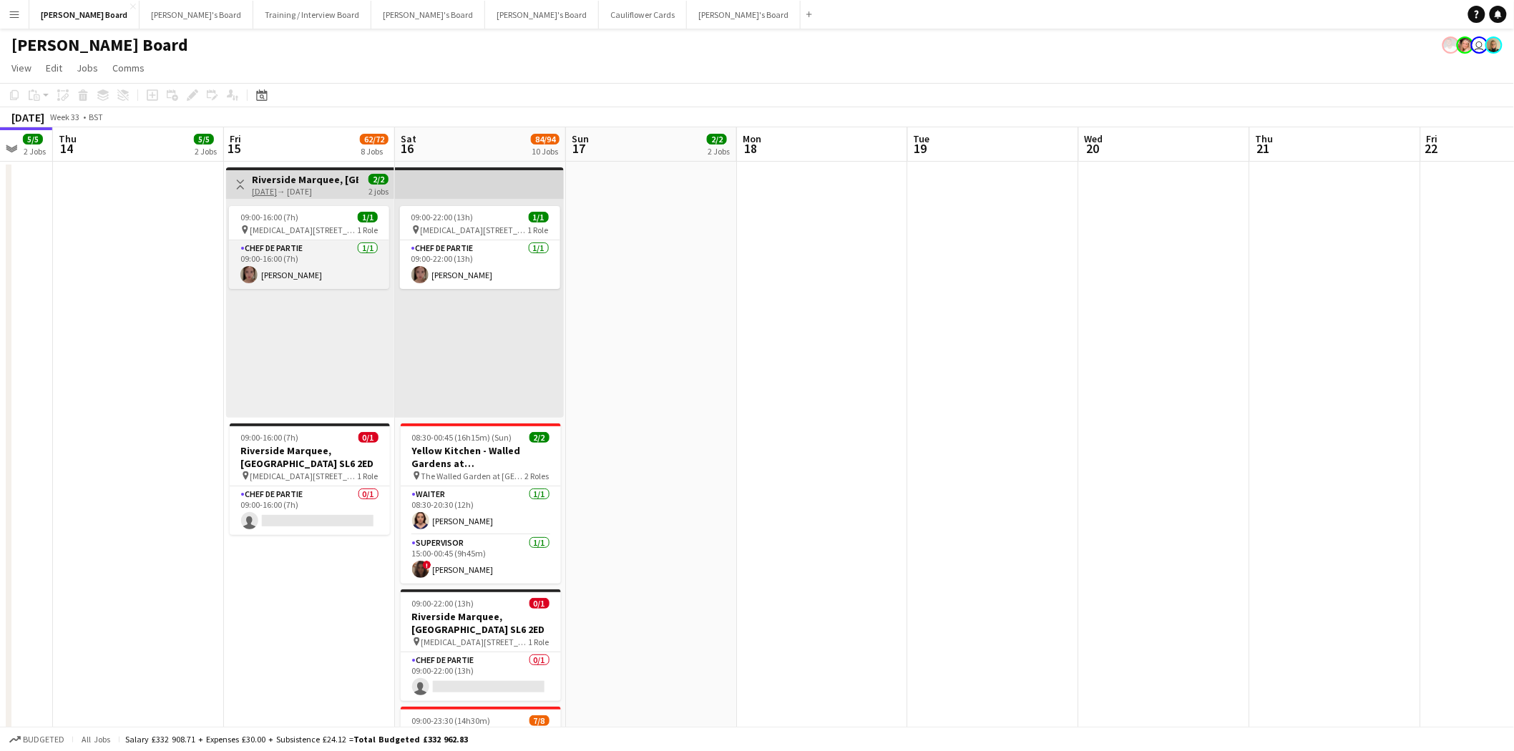
drag, startPoint x: 323, startPoint y: 255, endPoint x: 358, endPoint y: 254, distance: 35.1
click at [325, 255] on app-card-role "Chef de Partie [DATE] 09:00-16:00 (7h) [PERSON_NAME]" at bounding box center [309, 264] width 160 height 49
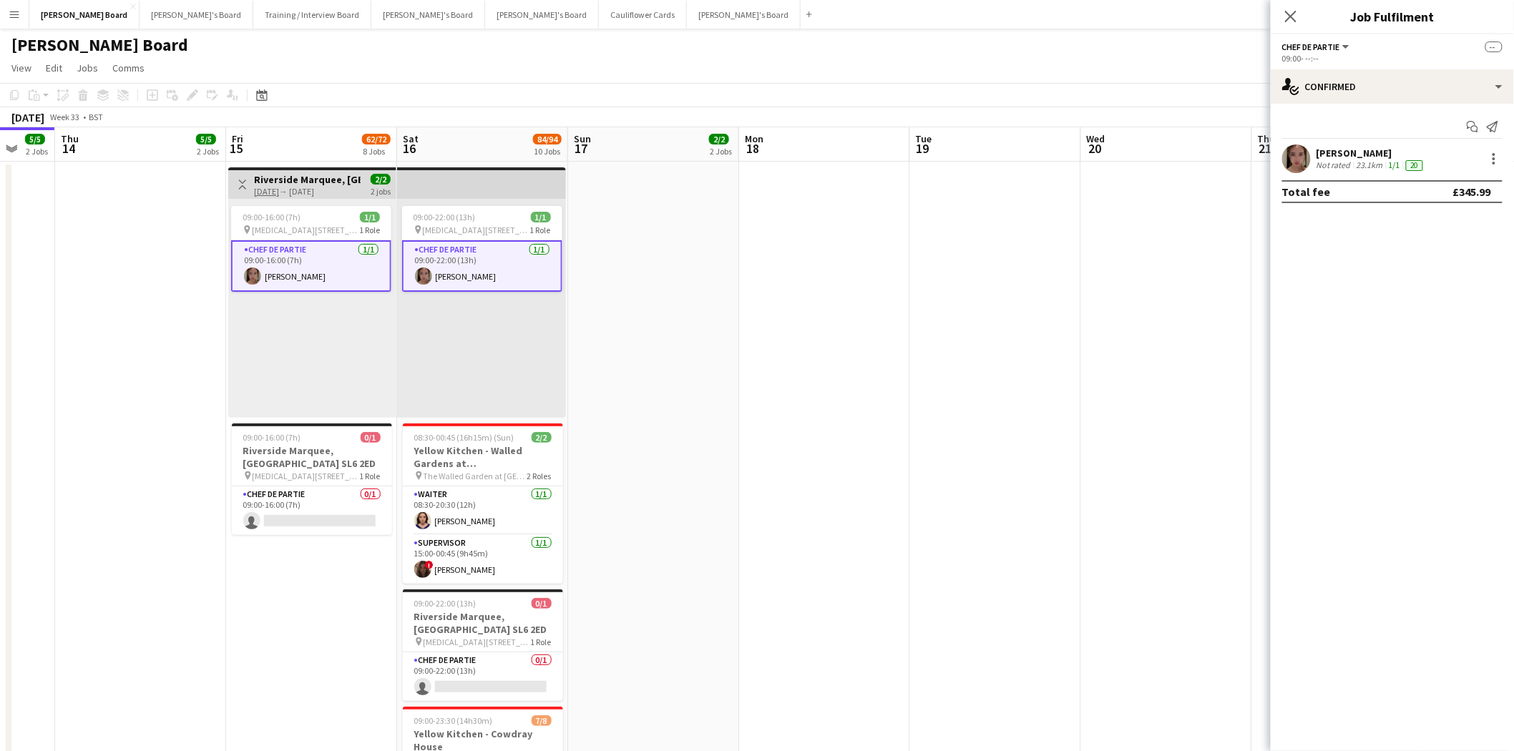
drag, startPoint x: 542, startPoint y: 266, endPoint x: 516, endPoint y: 269, distance: 26.6
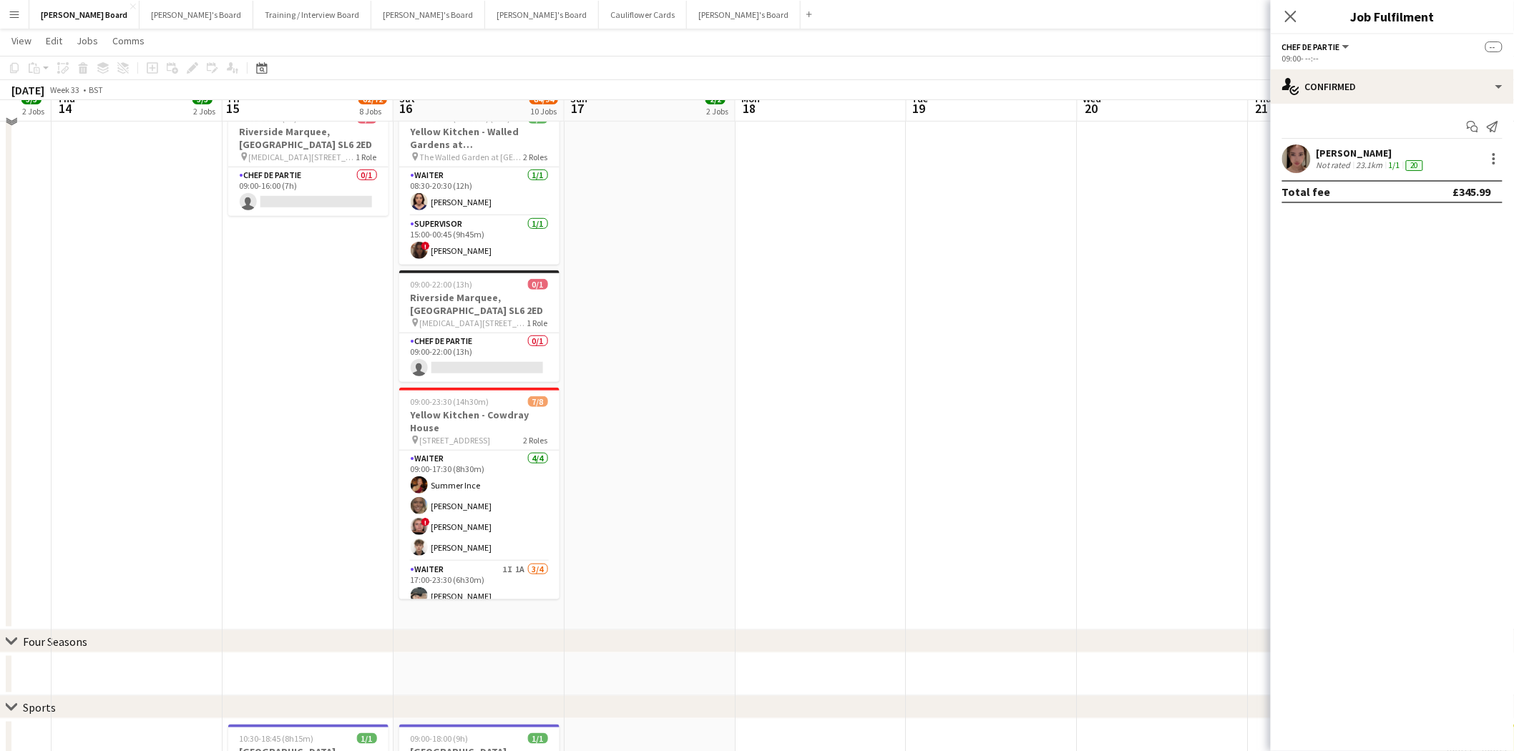
scroll to position [0, 0]
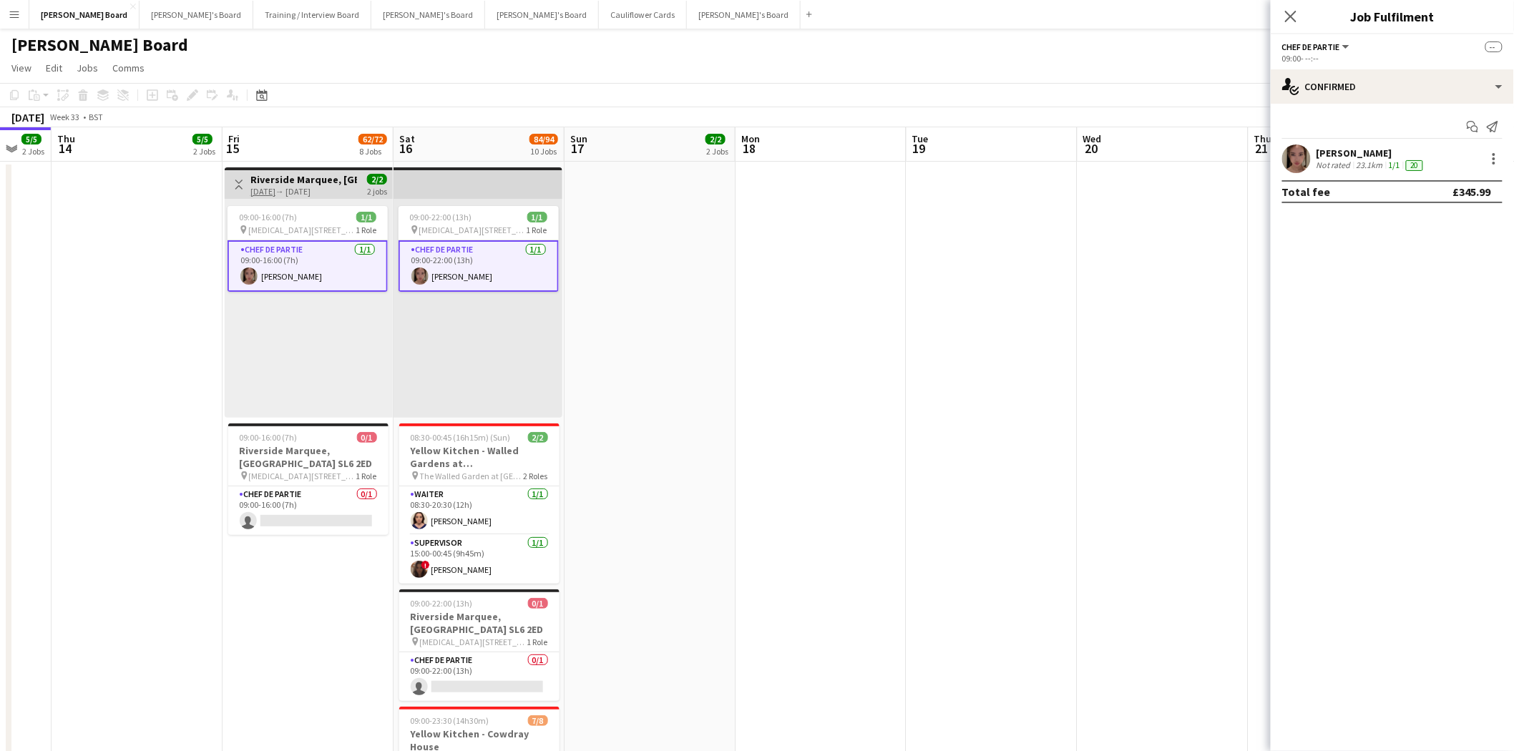
click at [1346, 147] on div "[PERSON_NAME]" at bounding box center [1370, 153] width 109 height 13
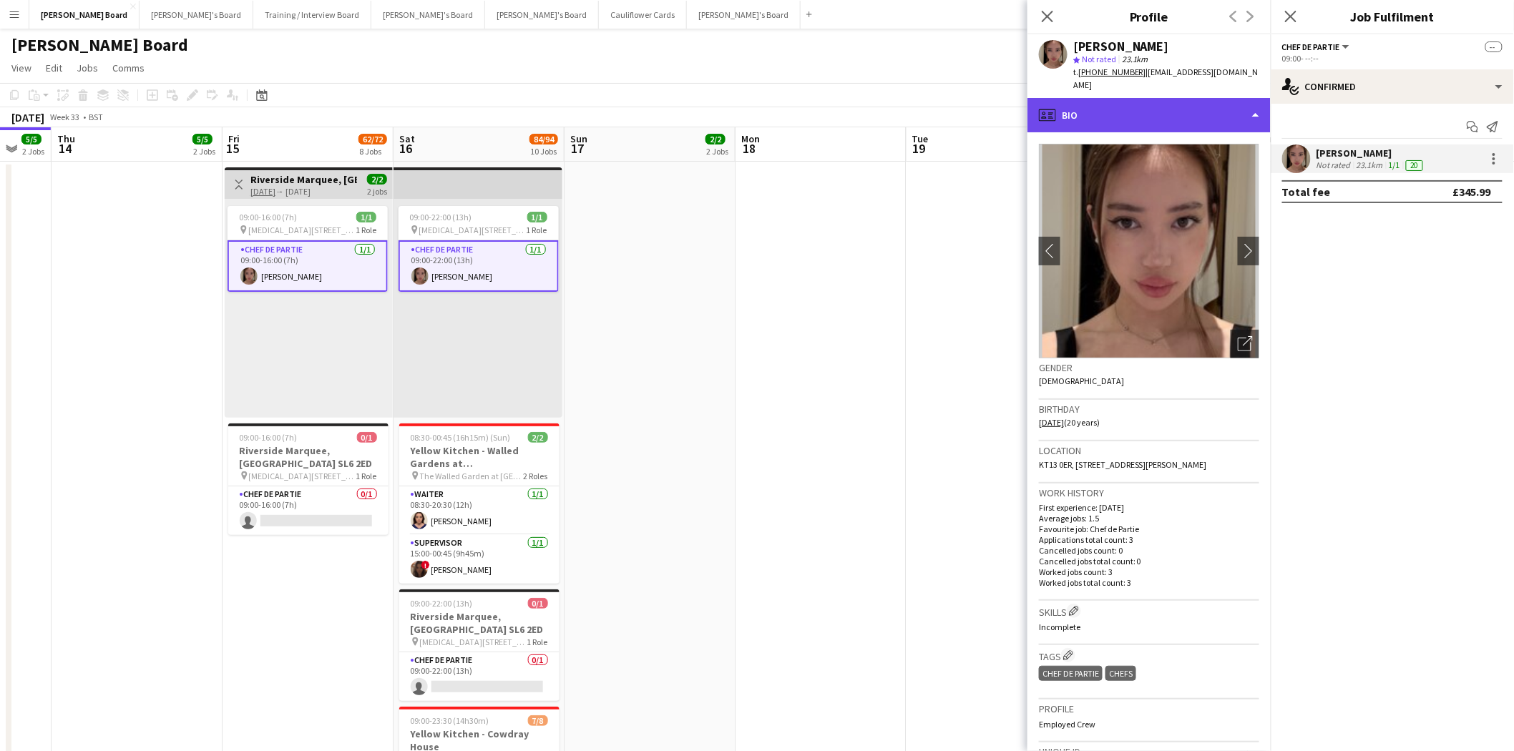
drag, startPoint x: 1104, startPoint y: 103, endPoint x: 1105, endPoint y: 112, distance: 8.6
click at [1104, 103] on div "profile Bio" at bounding box center [1148, 115] width 243 height 34
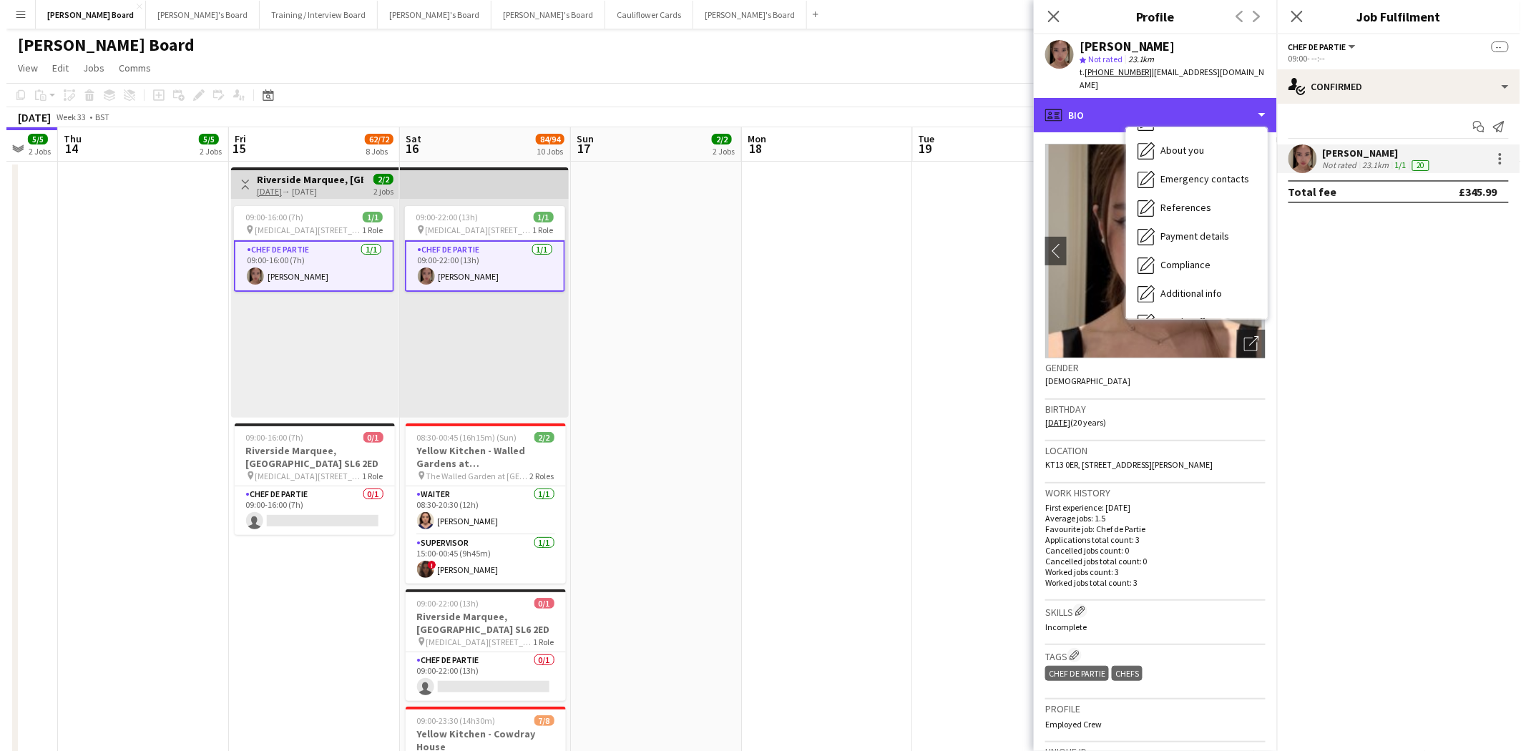
scroll to position [219, 0]
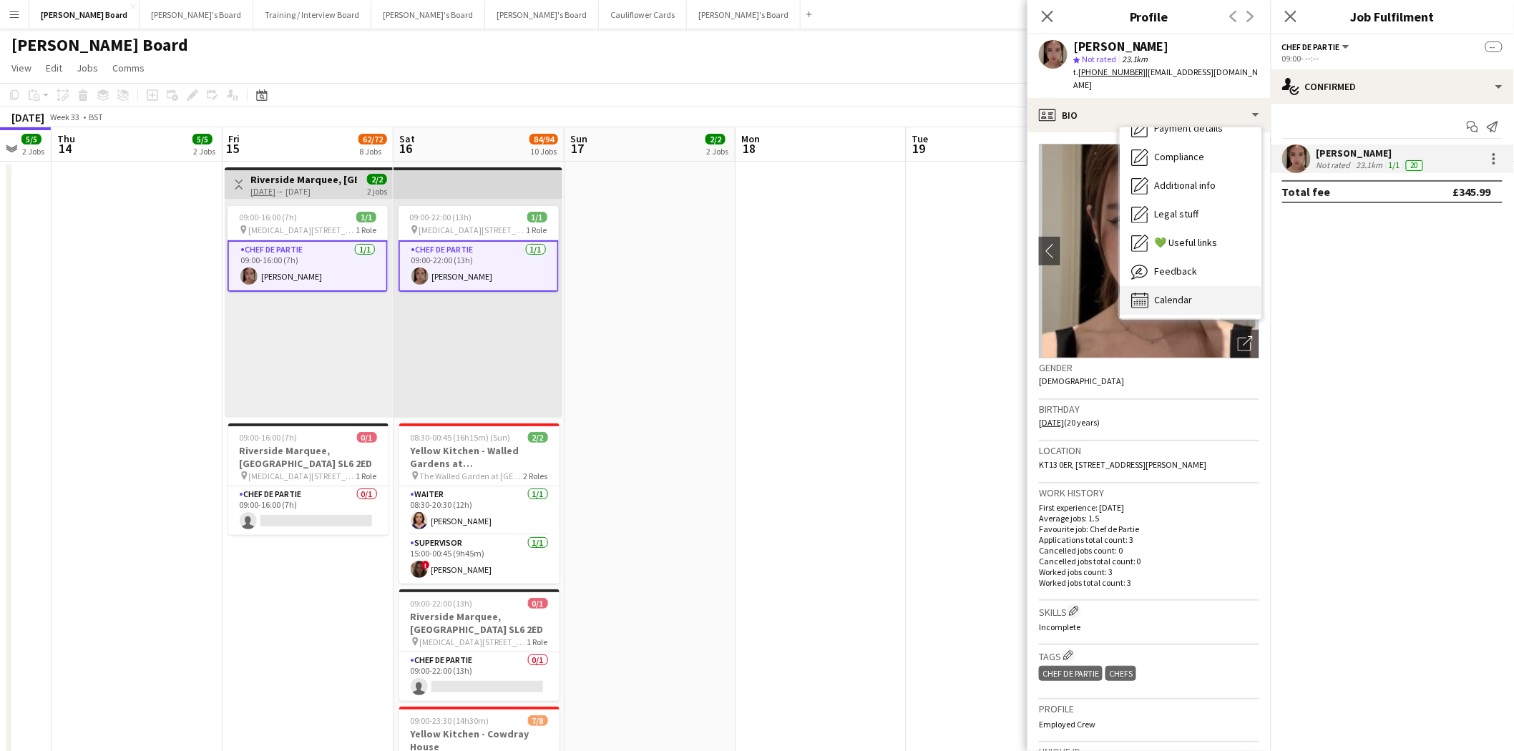
click at [1190, 293] on span "Calendar" at bounding box center [1173, 299] width 38 height 13
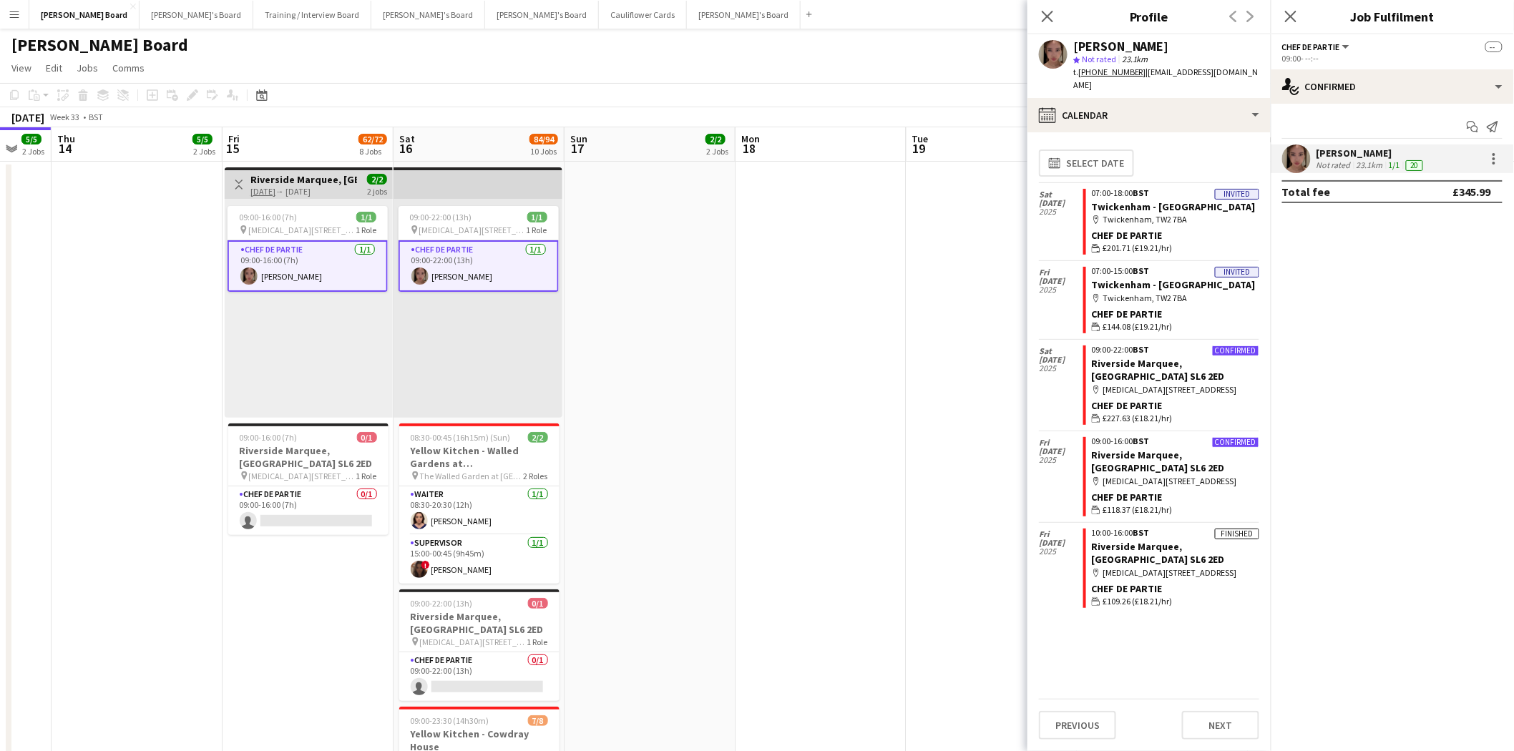
click at [14, 19] on app-icon "Menu" at bounding box center [14, 14] width 11 height 11
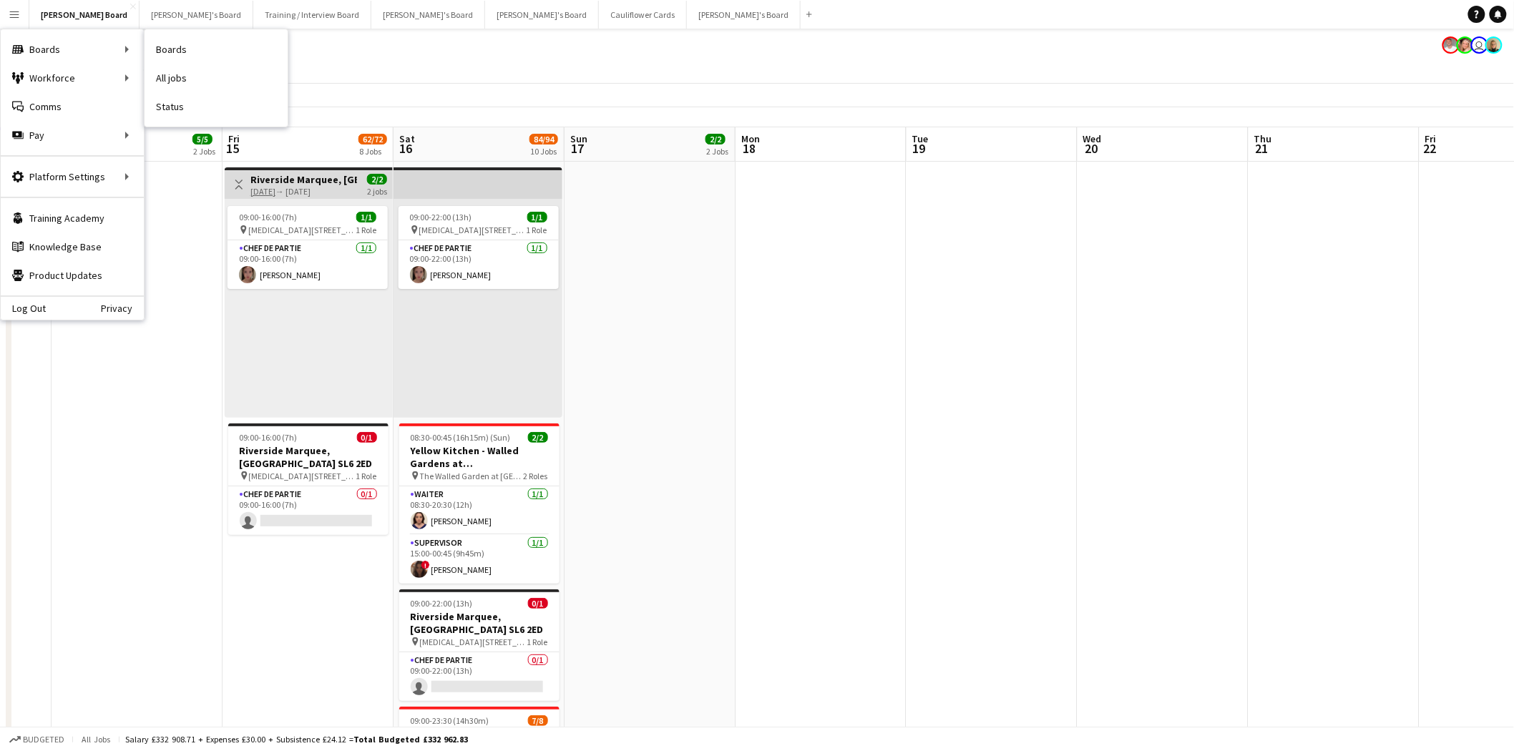
drag, startPoint x: 165, startPoint y: 104, endPoint x: 237, endPoint y: 141, distance: 80.9
click at [165, 104] on link "Status" at bounding box center [215, 106] width 143 height 29
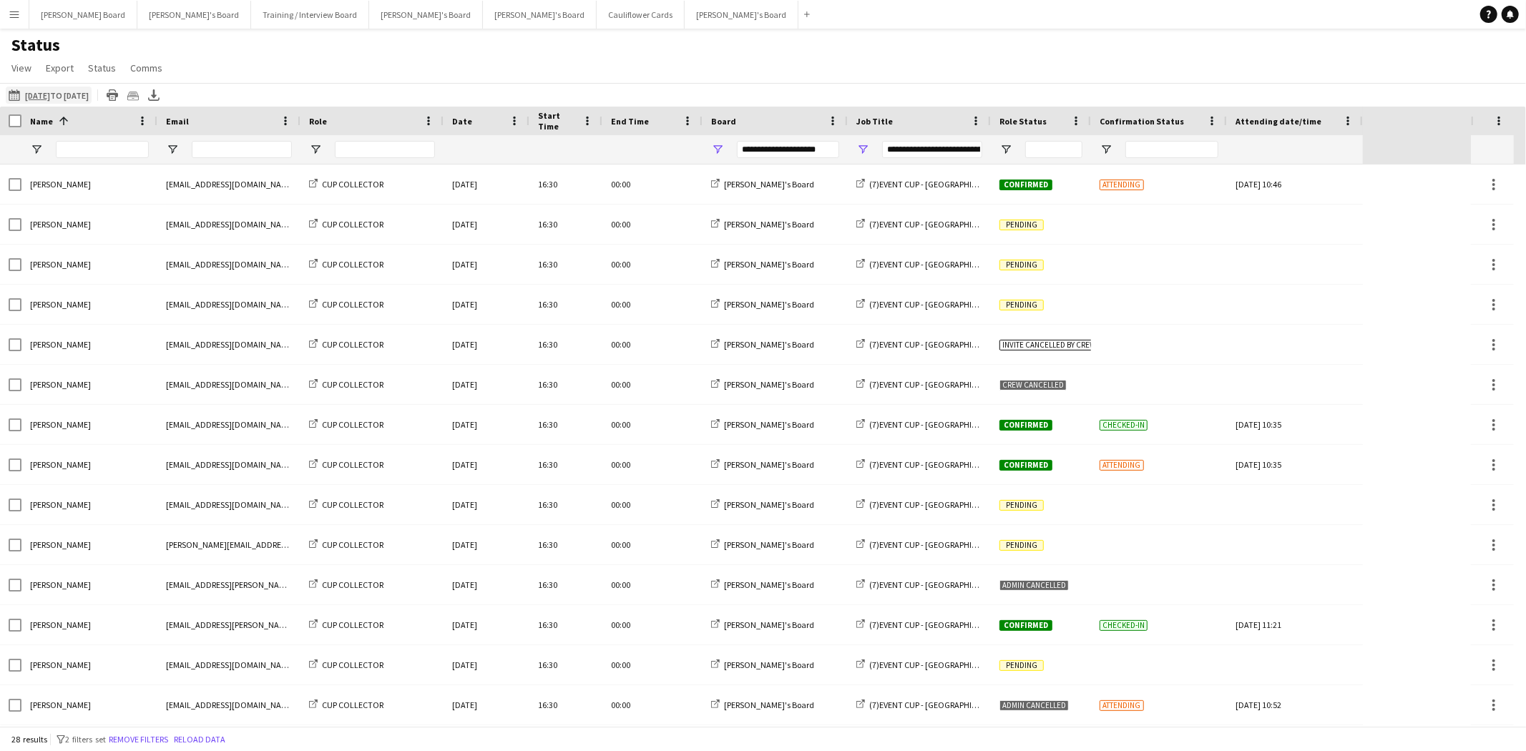
click at [13, 102] on button "[DATE] to [DATE] [DATE] to [DATE]" at bounding box center [49, 95] width 86 height 17
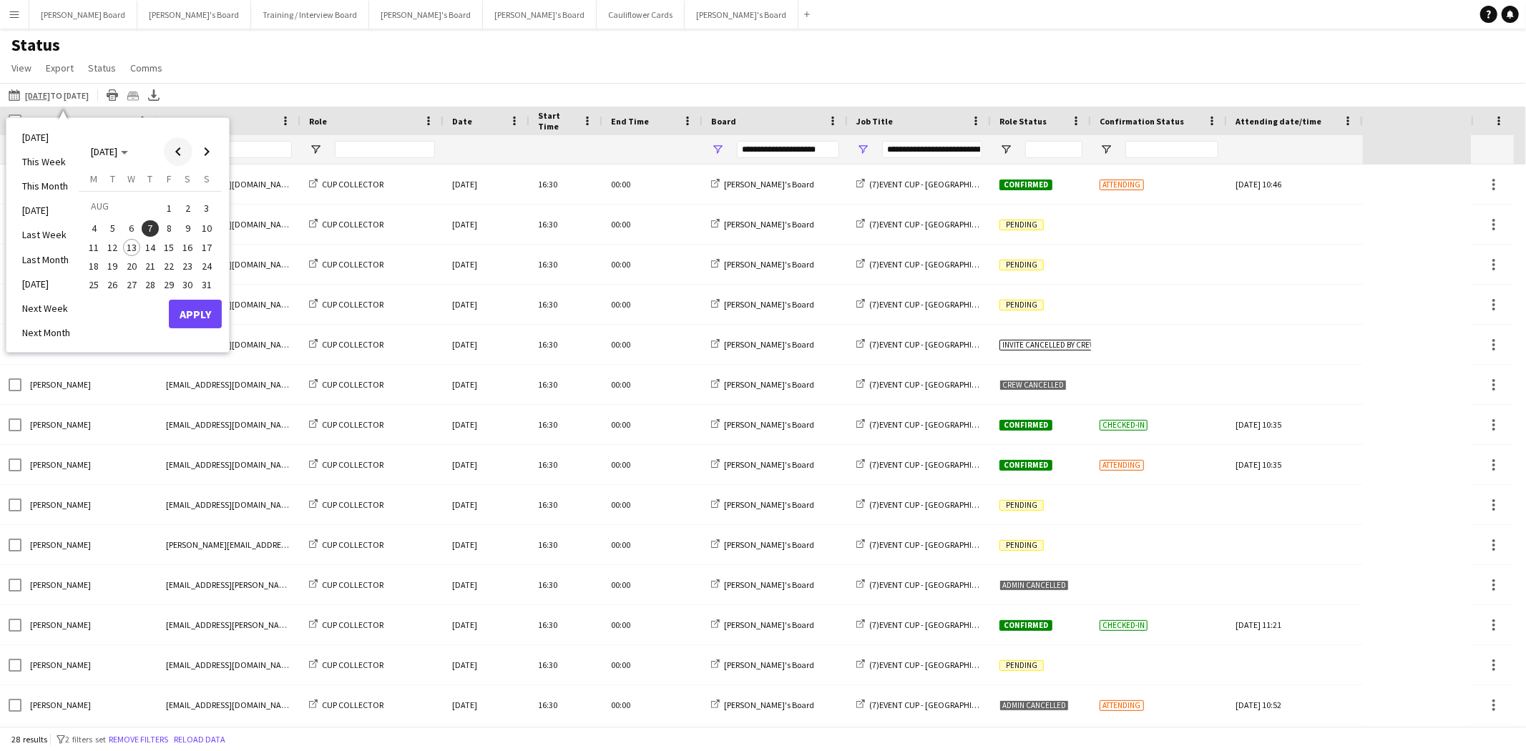
drag, startPoint x: 181, startPoint y: 147, endPoint x: 166, endPoint y: 152, distance: 16.1
click at [180, 147] on span "Previous month" at bounding box center [178, 151] width 29 height 29
click at [172, 225] on span "4" at bounding box center [168, 225] width 17 height 17
click at [202, 328] on button "Apply" at bounding box center [195, 329] width 53 height 29
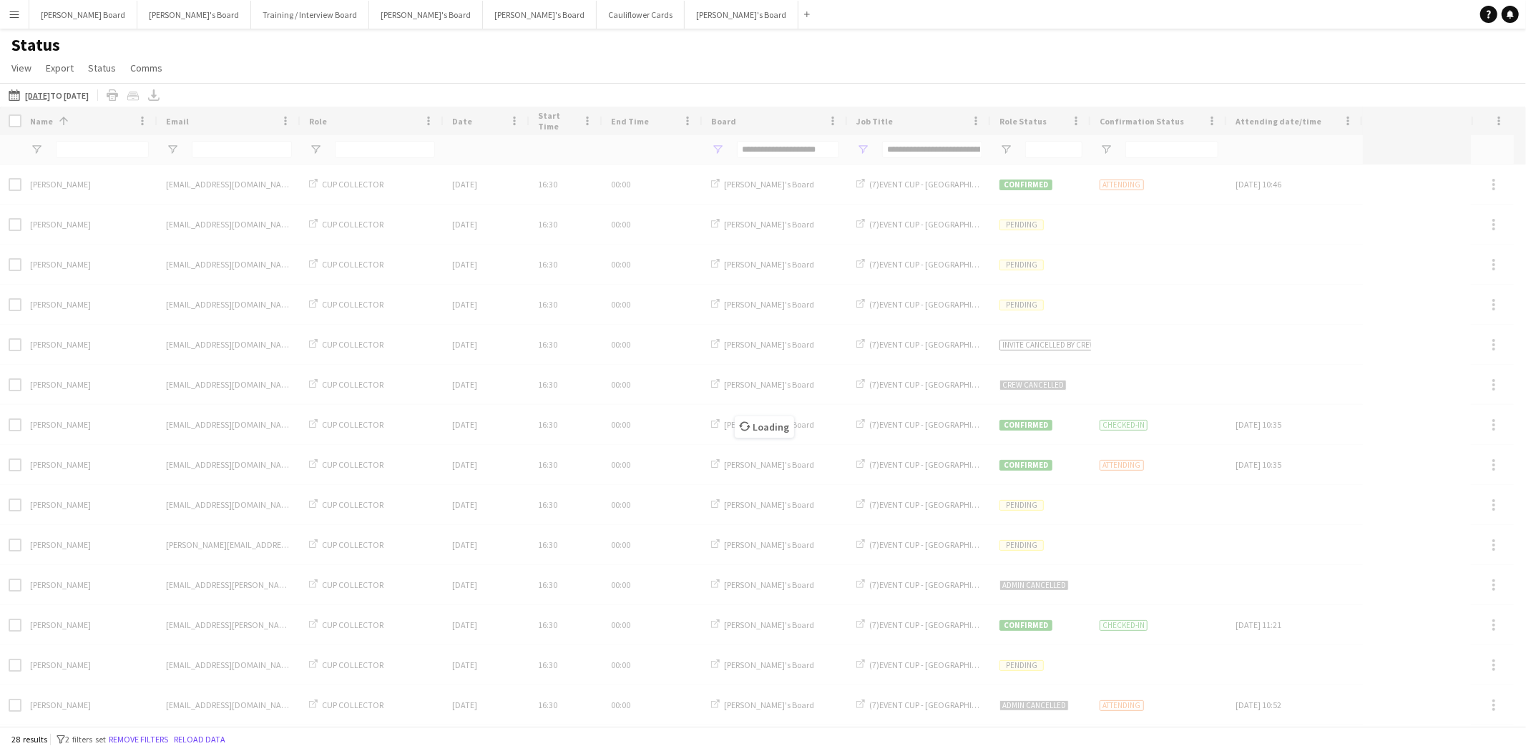
type input "***"
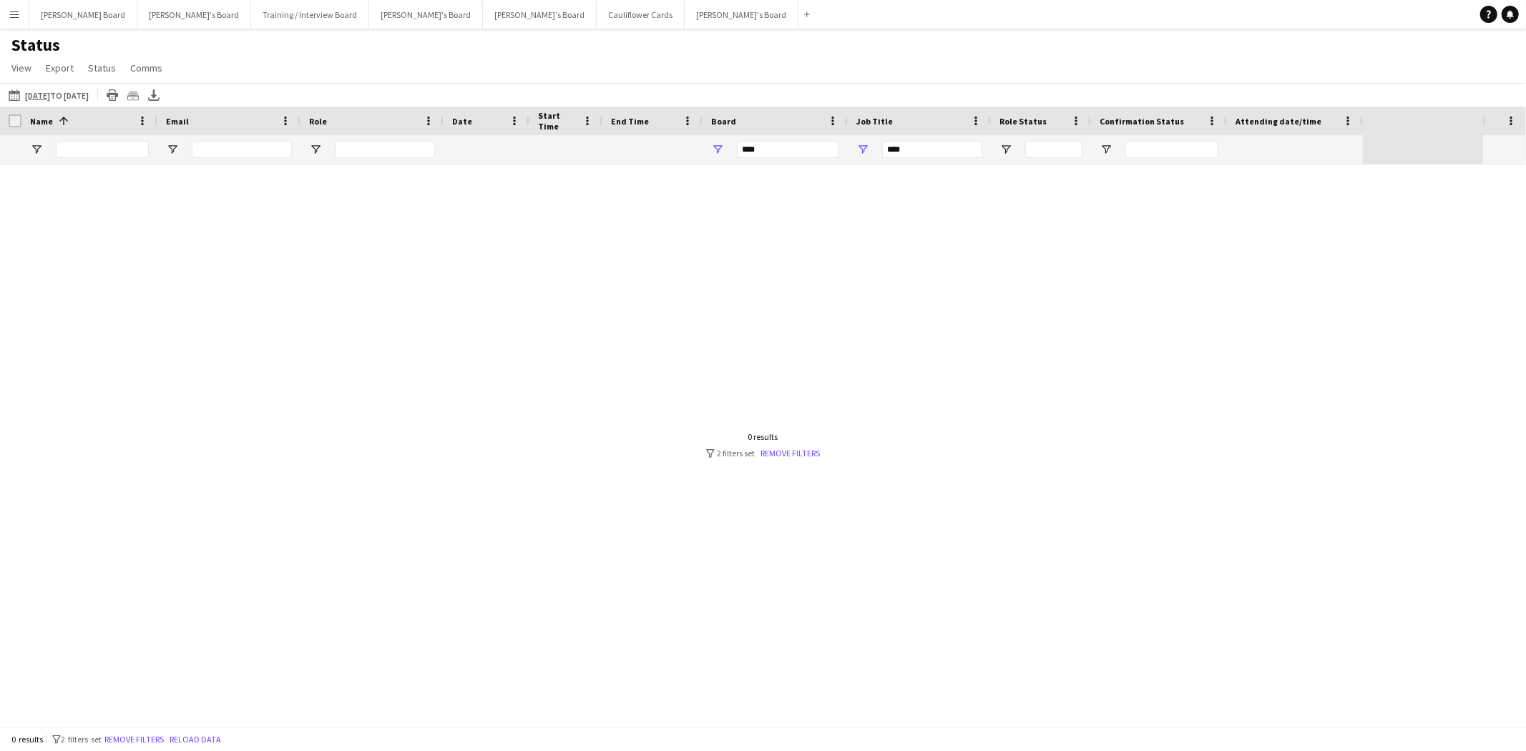
drag, startPoint x: 146, startPoint y: 735, endPoint x: 156, endPoint y: 730, distance: 10.9
click at [147, 735] on button "Remove filters" at bounding box center [134, 740] width 65 height 16
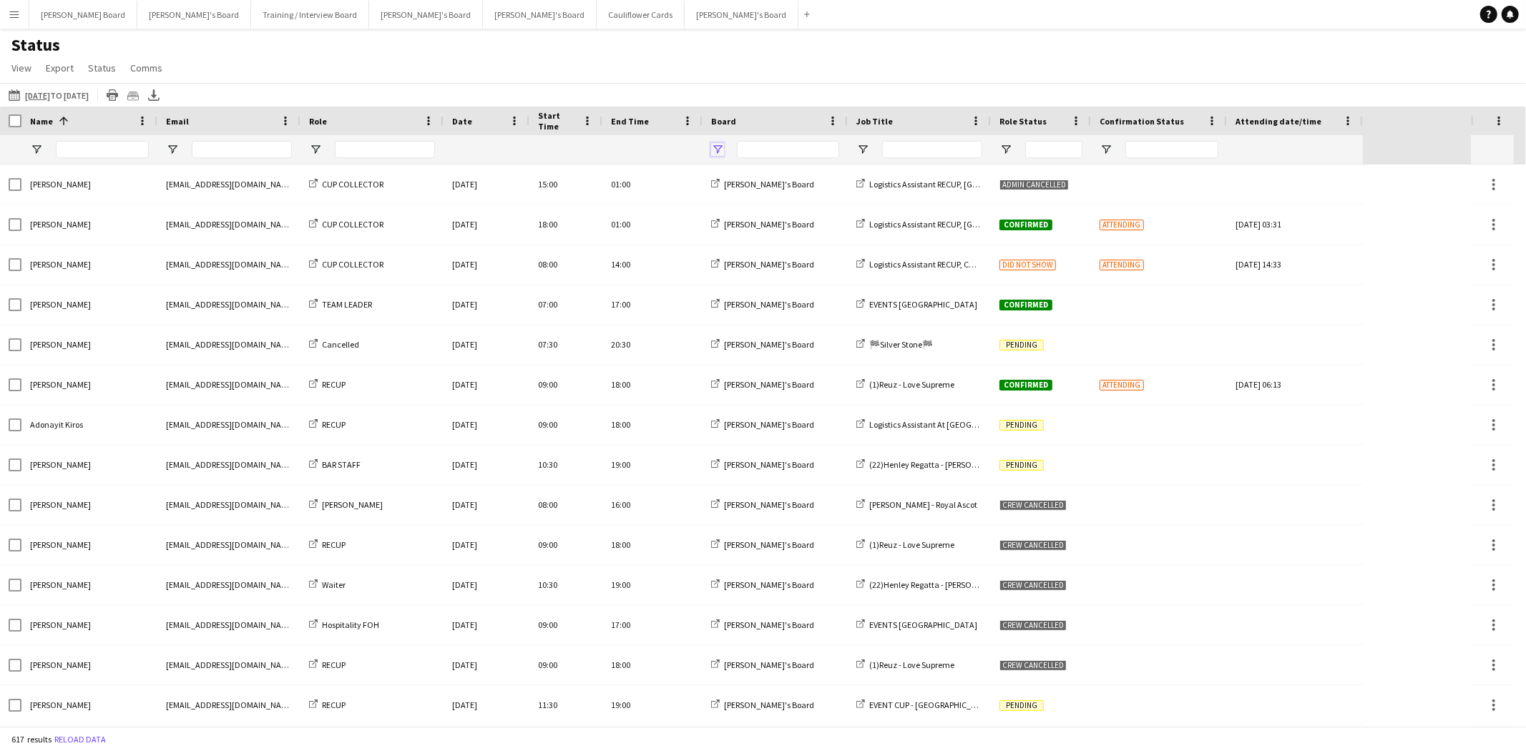
click at [720, 150] on span "Open Filter Menu" at bounding box center [717, 149] width 13 height 13
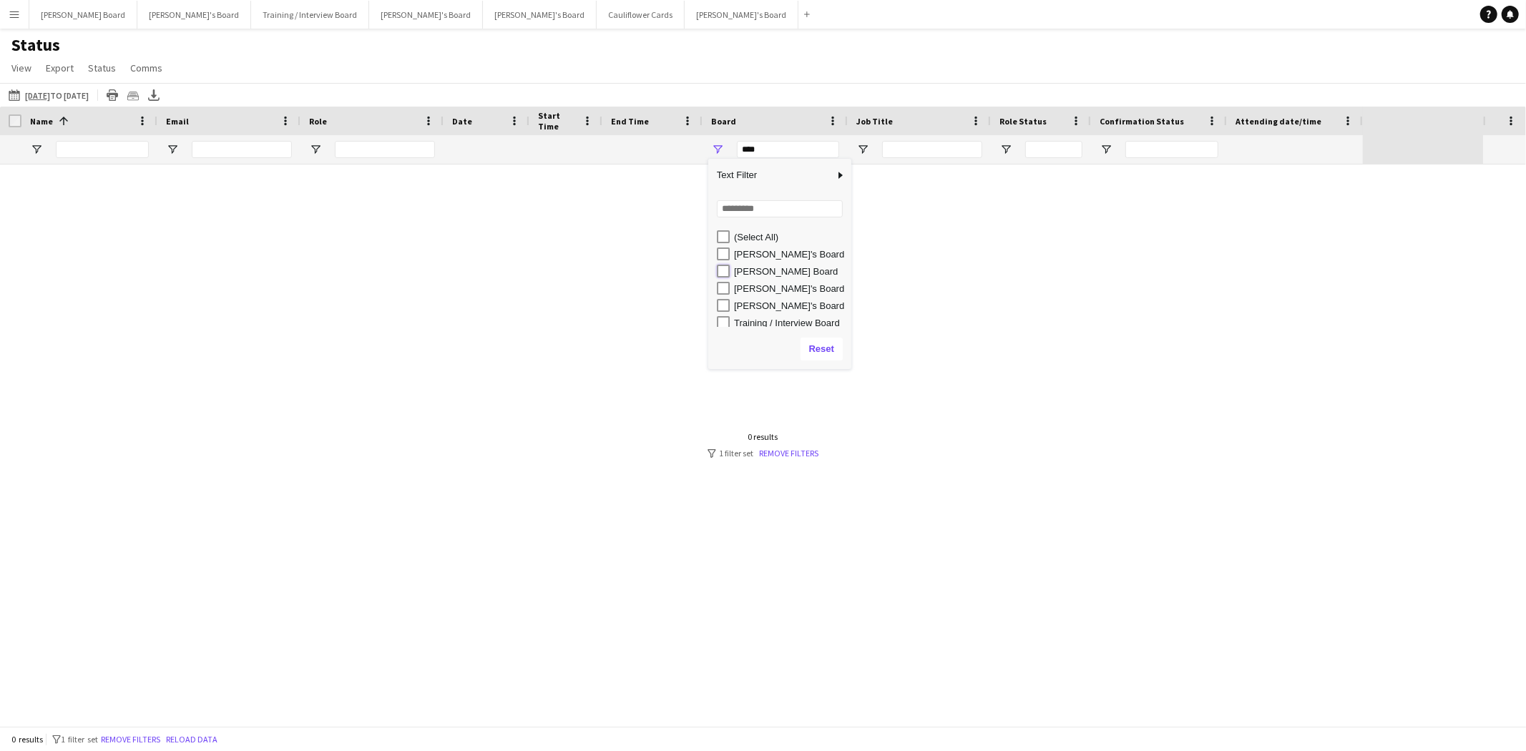
type input "**********"
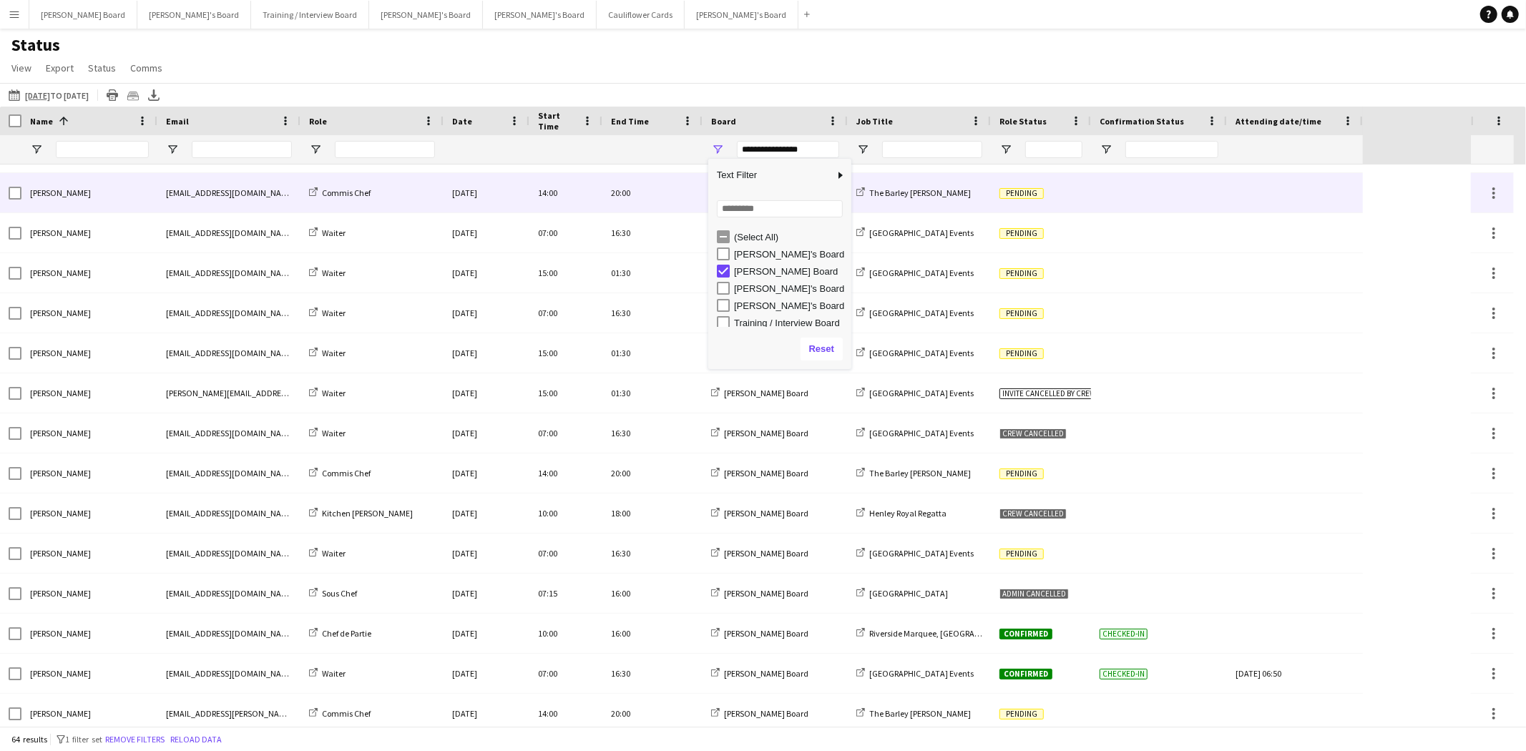
scroll to position [874, 0]
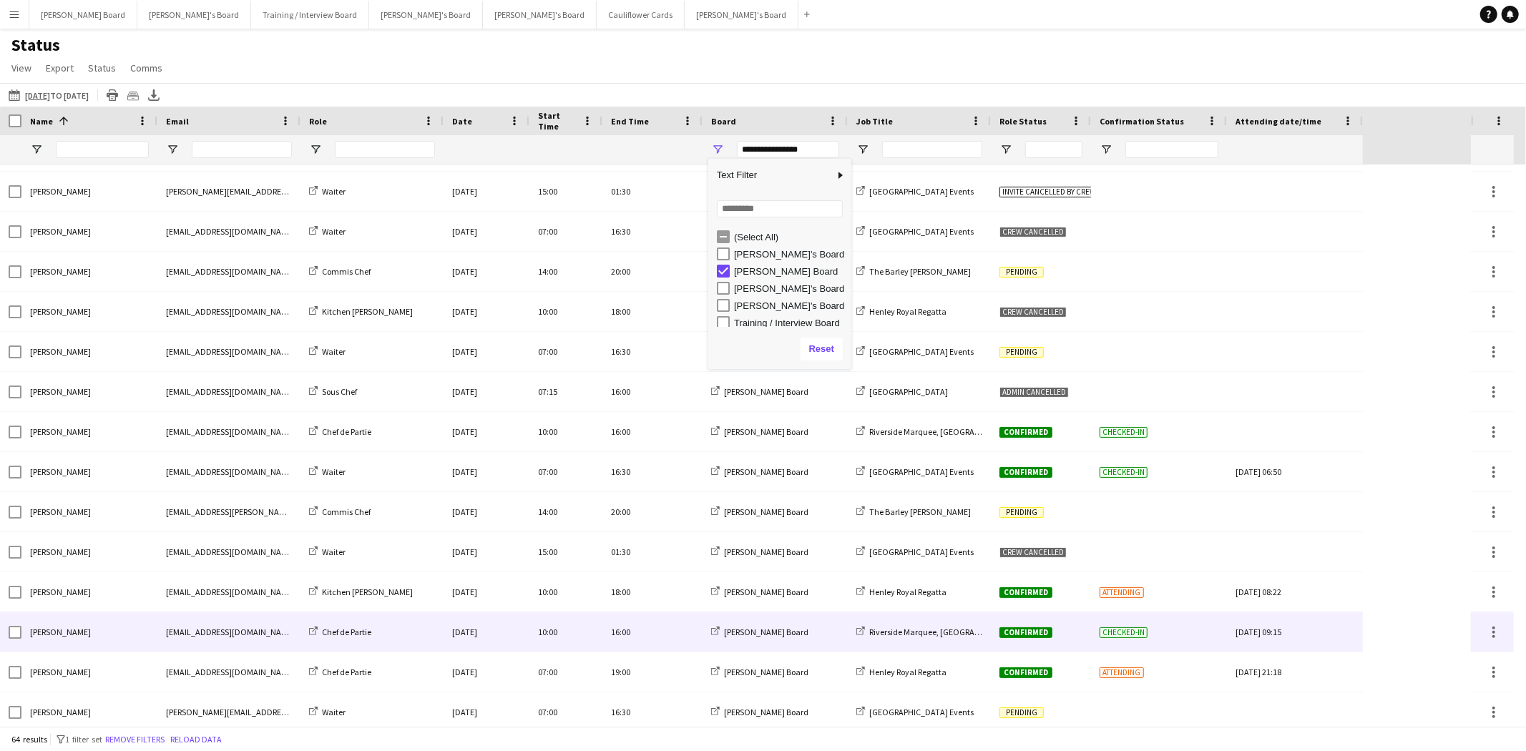
click at [59, 634] on span "[PERSON_NAME]" at bounding box center [60, 632] width 61 height 11
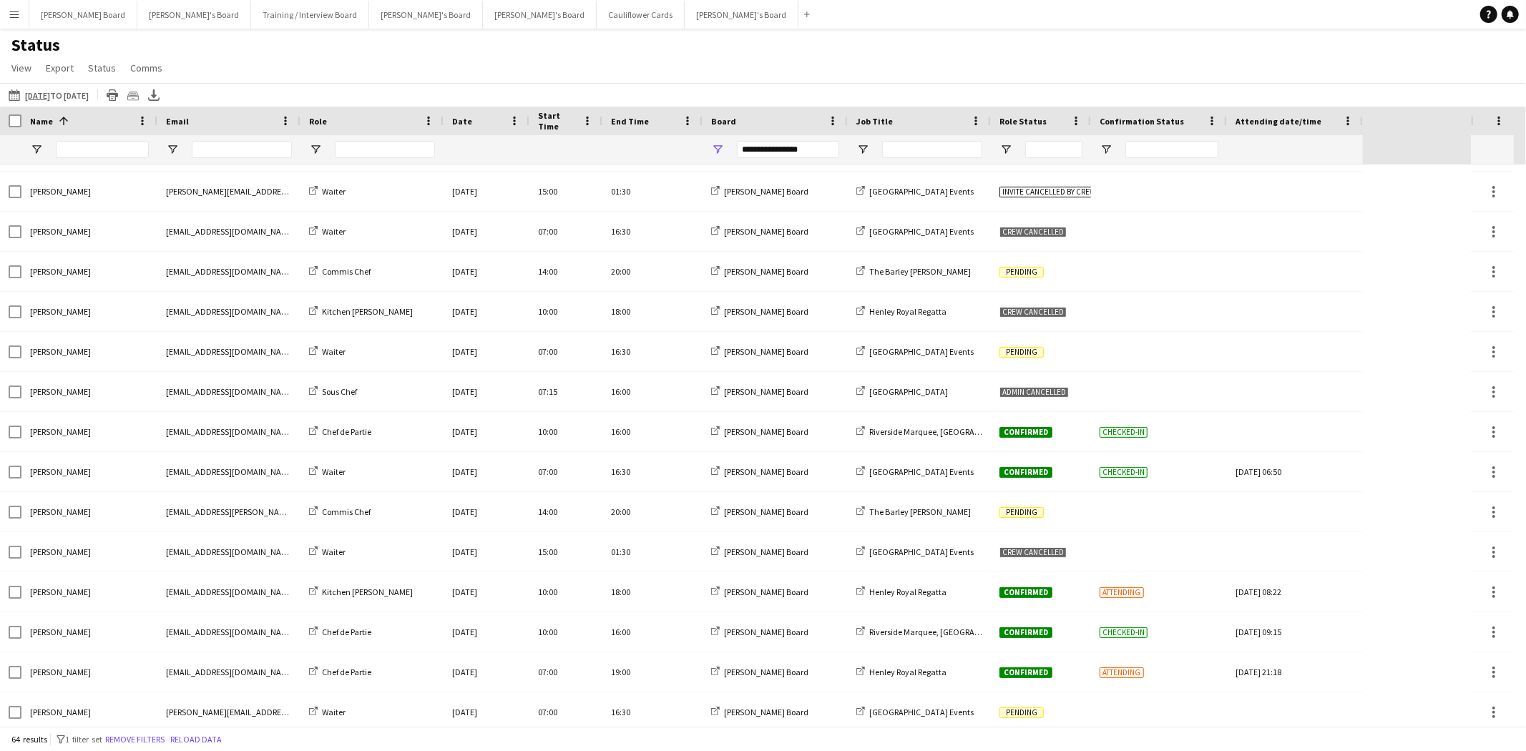
click at [16, 12] on app-icon "Menu" at bounding box center [14, 14] width 11 height 11
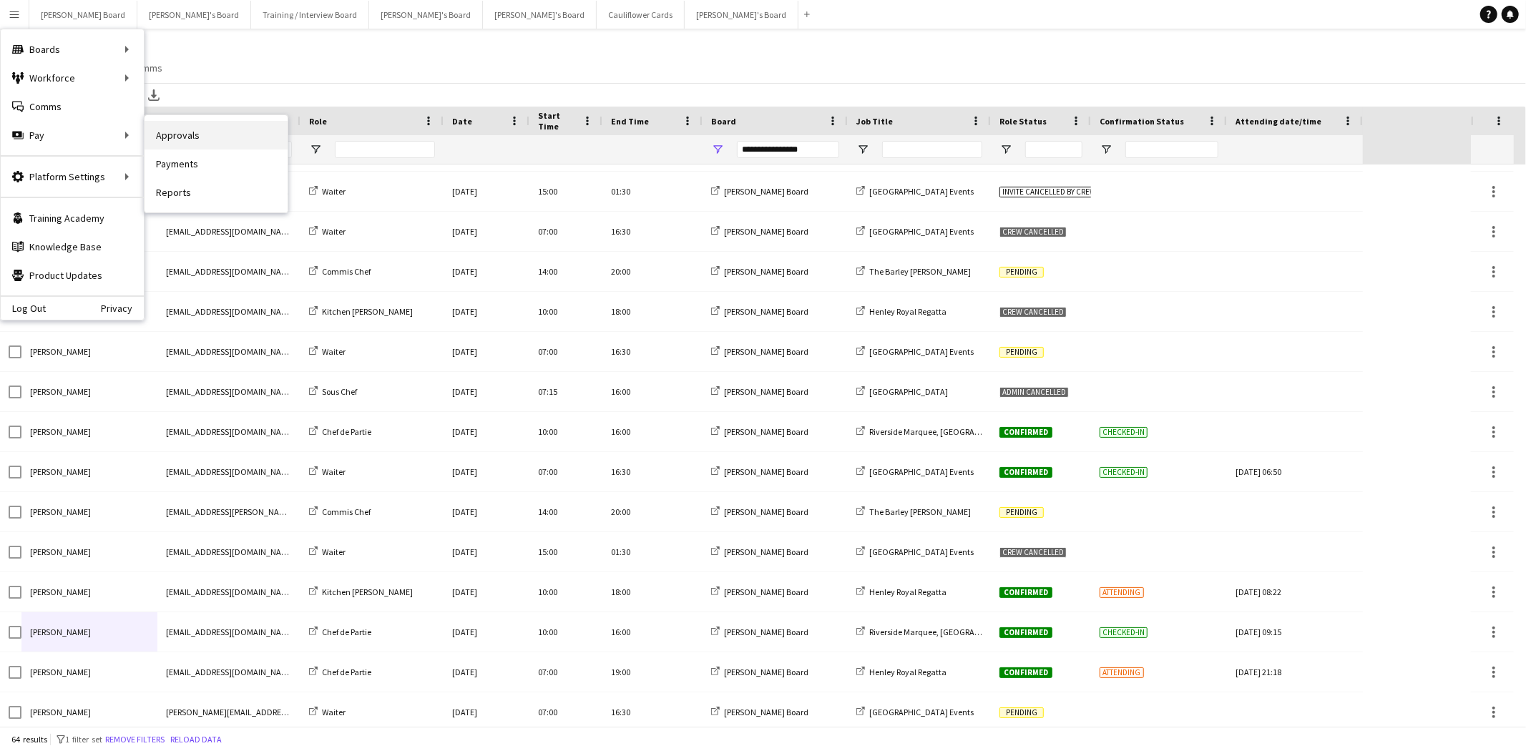
click at [212, 137] on link "Approvals" at bounding box center [215, 135] width 143 height 29
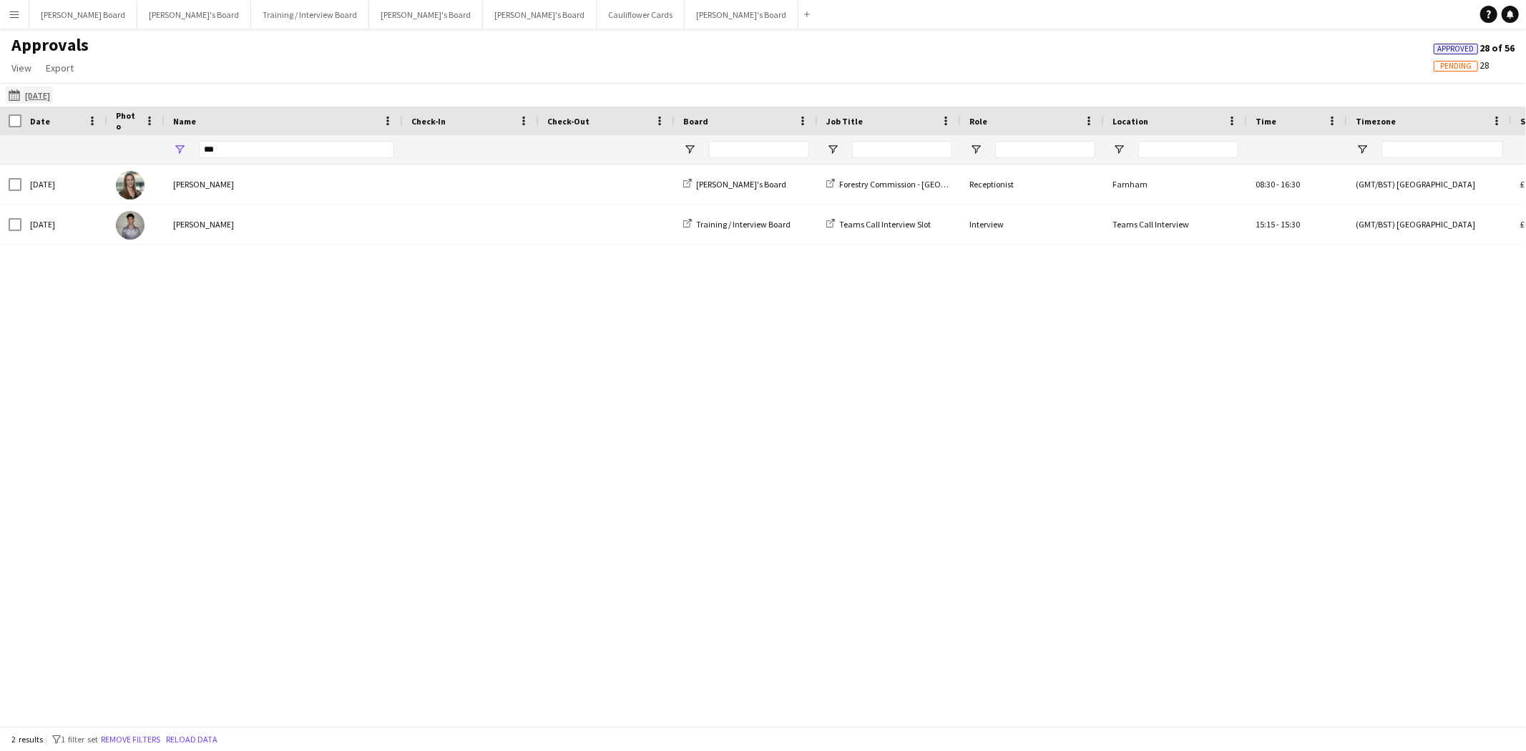
click at [14, 94] on app-icon "[DATE]" at bounding box center [17, 94] width 16 height 11
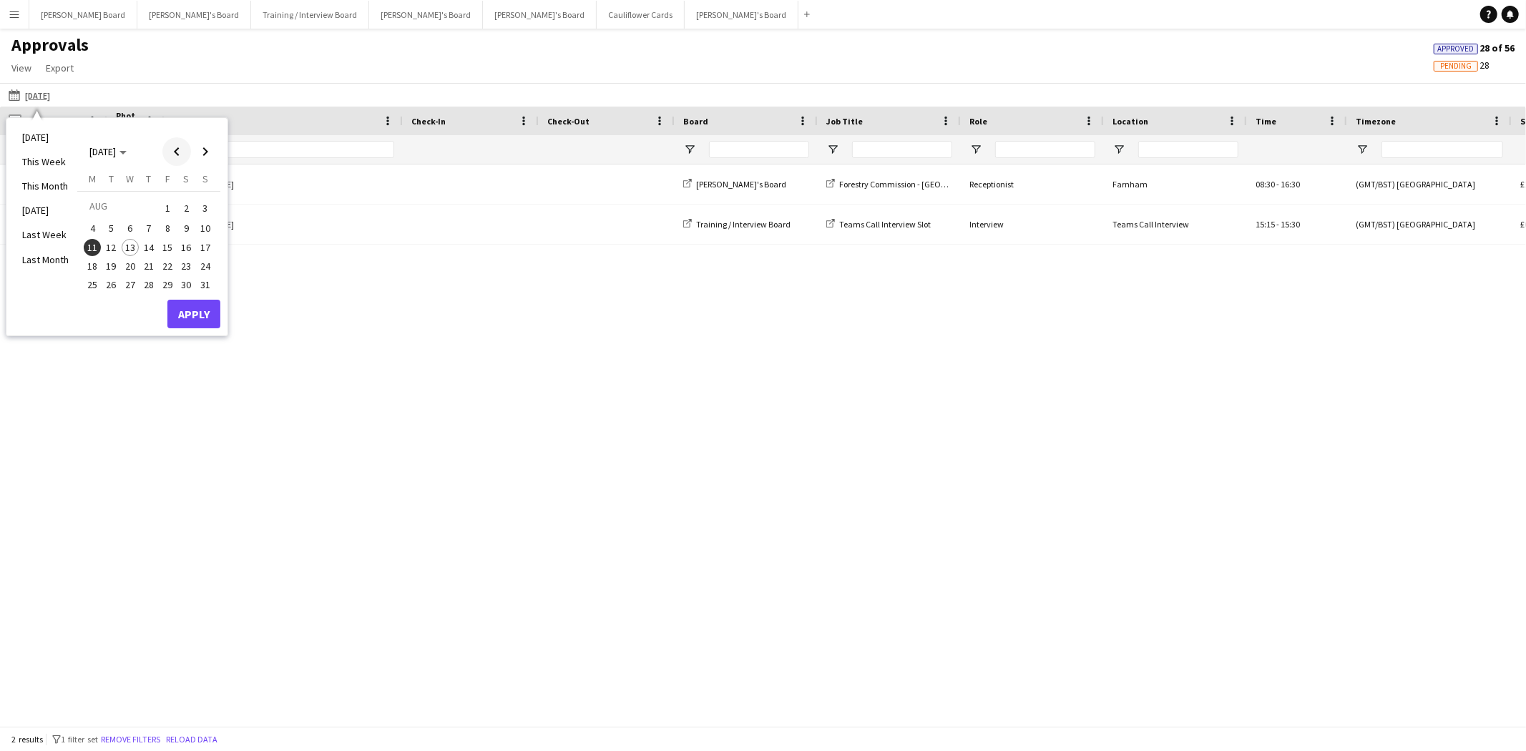
click at [175, 151] on span "Previous month" at bounding box center [176, 151] width 29 height 29
drag, startPoint x: 165, startPoint y: 227, endPoint x: 187, endPoint y: 287, distance: 63.8
click at [166, 227] on span "4" at bounding box center [167, 225] width 17 height 17
click at [197, 329] on button "Apply" at bounding box center [193, 329] width 53 height 29
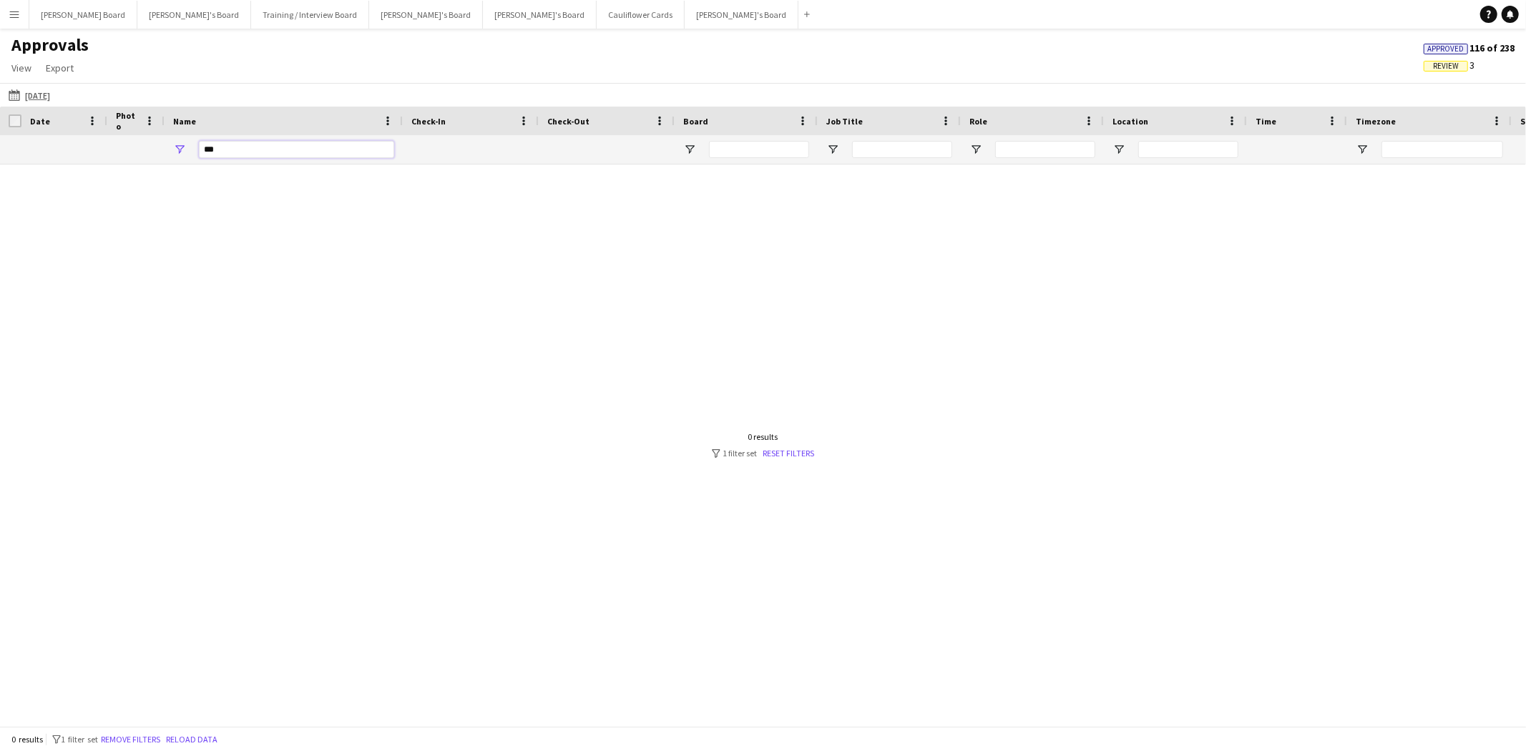
drag, startPoint x: 217, startPoint y: 151, endPoint x: 77, endPoint y: 152, distance: 140.9
click at [77, 152] on div "***" at bounding box center [1349, 149] width 2699 height 29
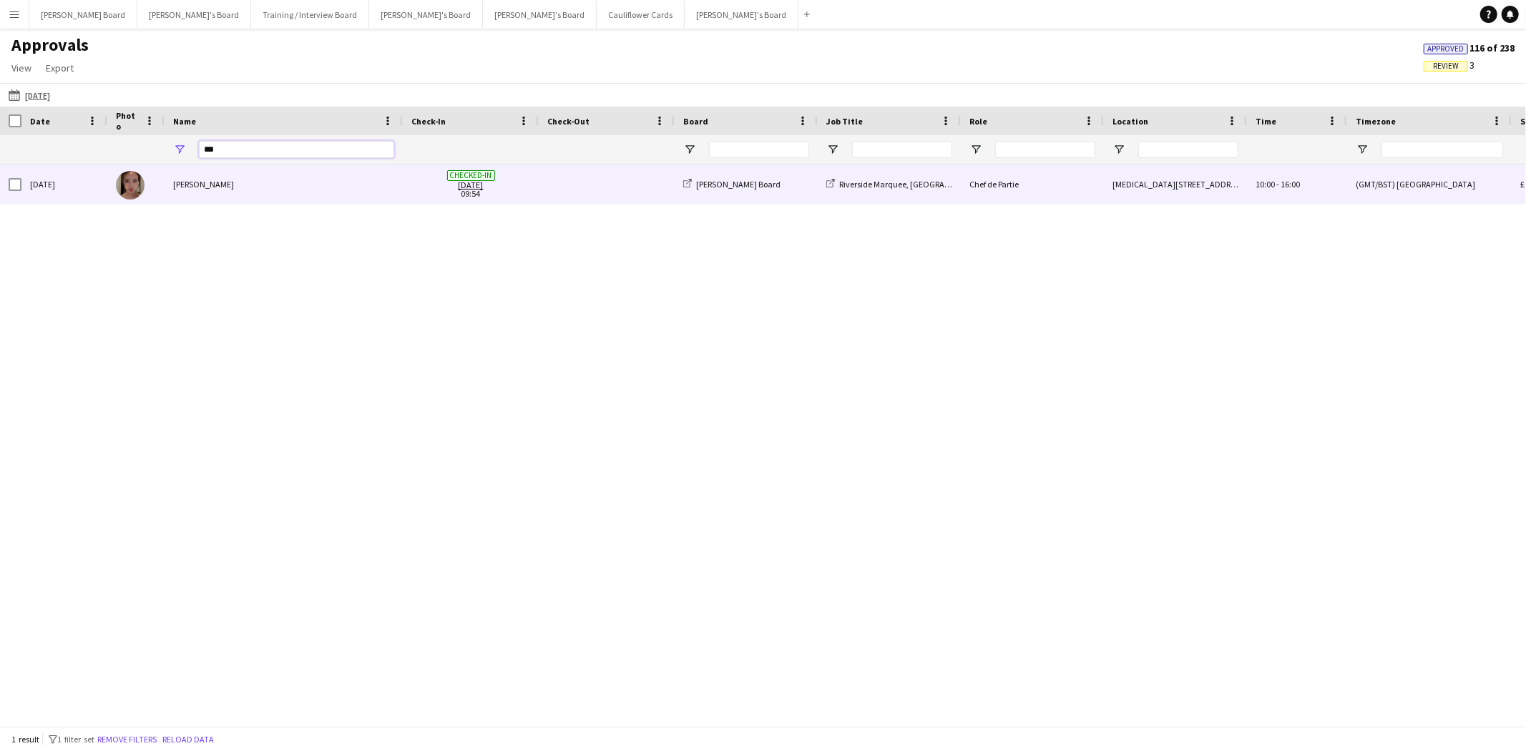
type input "***"
drag, startPoint x: 186, startPoint y: 188, endPoint x: 230, endPoint y: 197, distance: 44.6
click at [187, 188] on div "[PERSON_NAME]" at bounding box center [284, 184] width 238 height 39
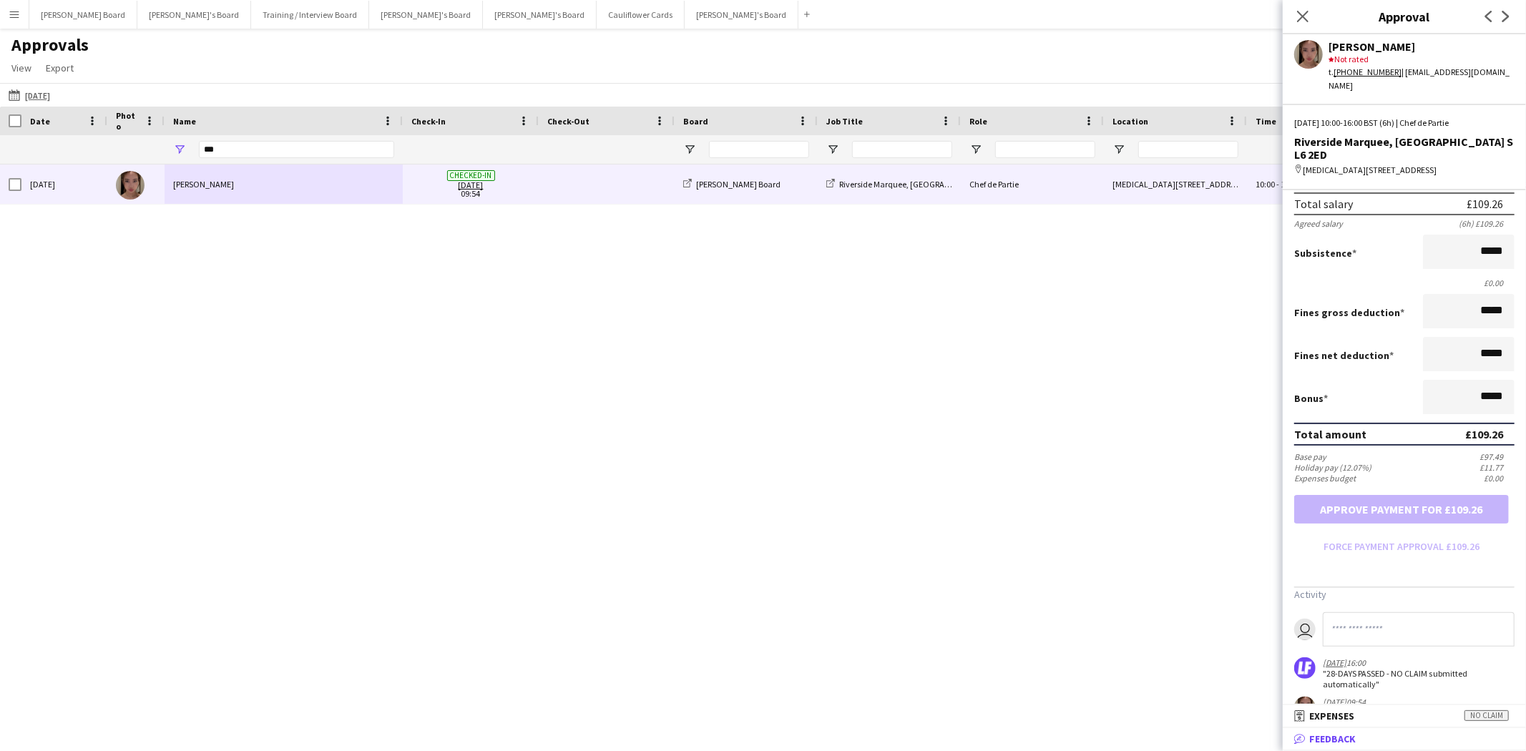
click at [1399, 739] on mat-panel-title "bubble-pencil Feedback" at bounding box center [1401, 738] width 237 height 13
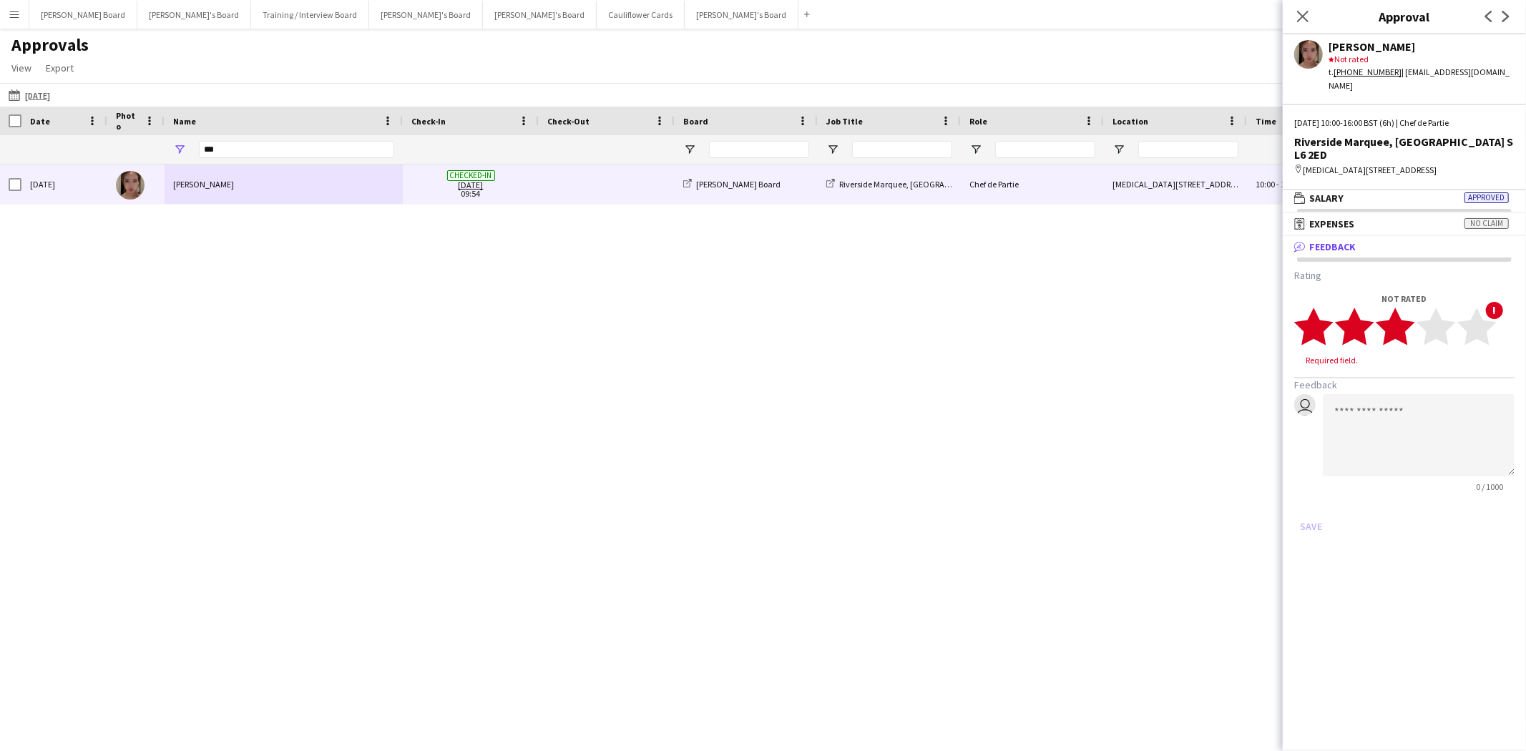
click at [1403, 308] on polygon at bounding box center [1395, 326] width 39 height 37
click at [1395, 381] on textarea at bounding box center [1419, 422] width 192 height 82
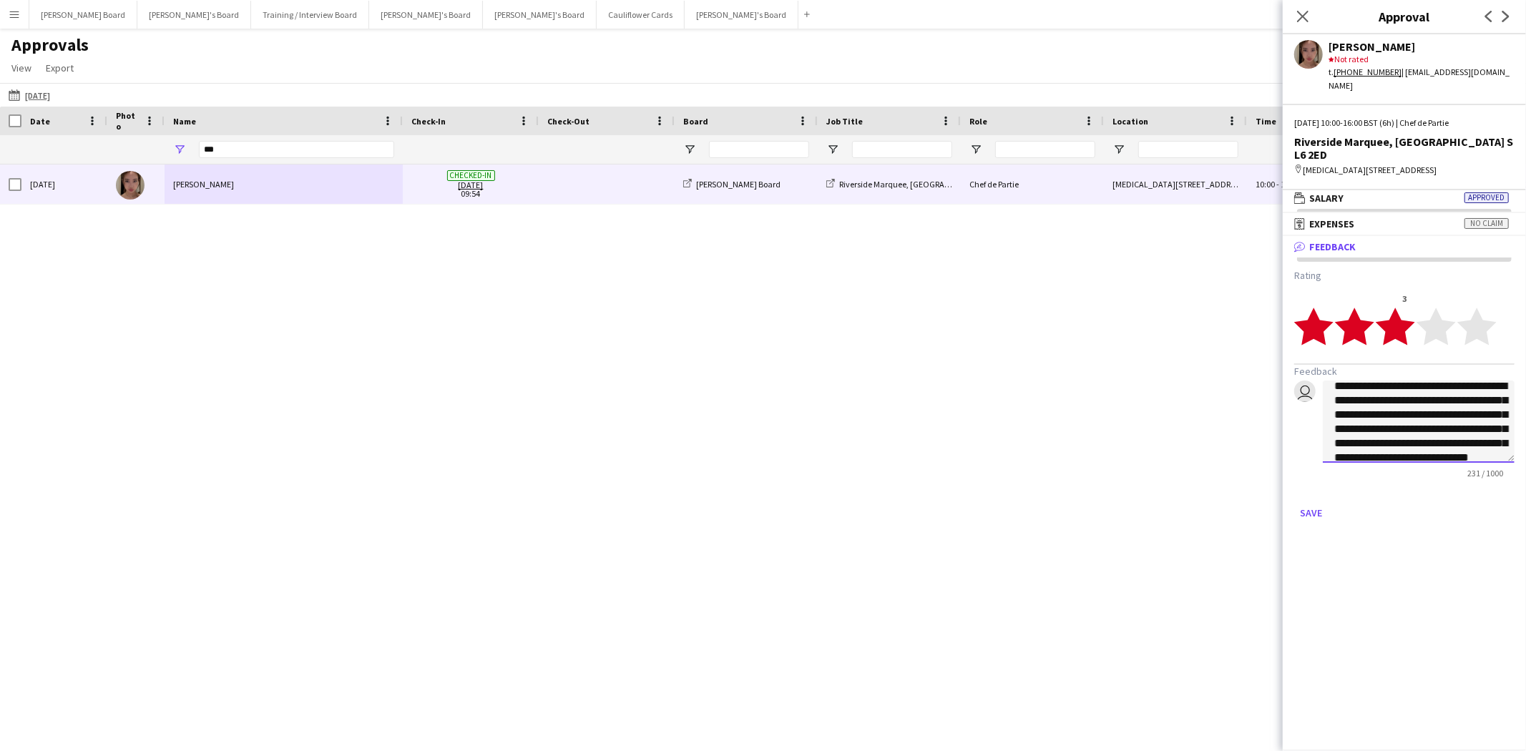
scroll to position [0, 0]
drag, startPoint x: 1376, startPoint y: 396, endPoint x: 1441, endPoint y: 387, distance: 65.8
click at [1441, 387] on textarea "**********" at bounding box center [1419, 422] width 192 height 82
drag, startPoint x: 1379, startPoint y: 398, endPoint x: 1414, endPoint y: 349, distance: 60.0
click at [1415, 348] on form "**********" at bounding box center [1404, 396] width 220 height 255
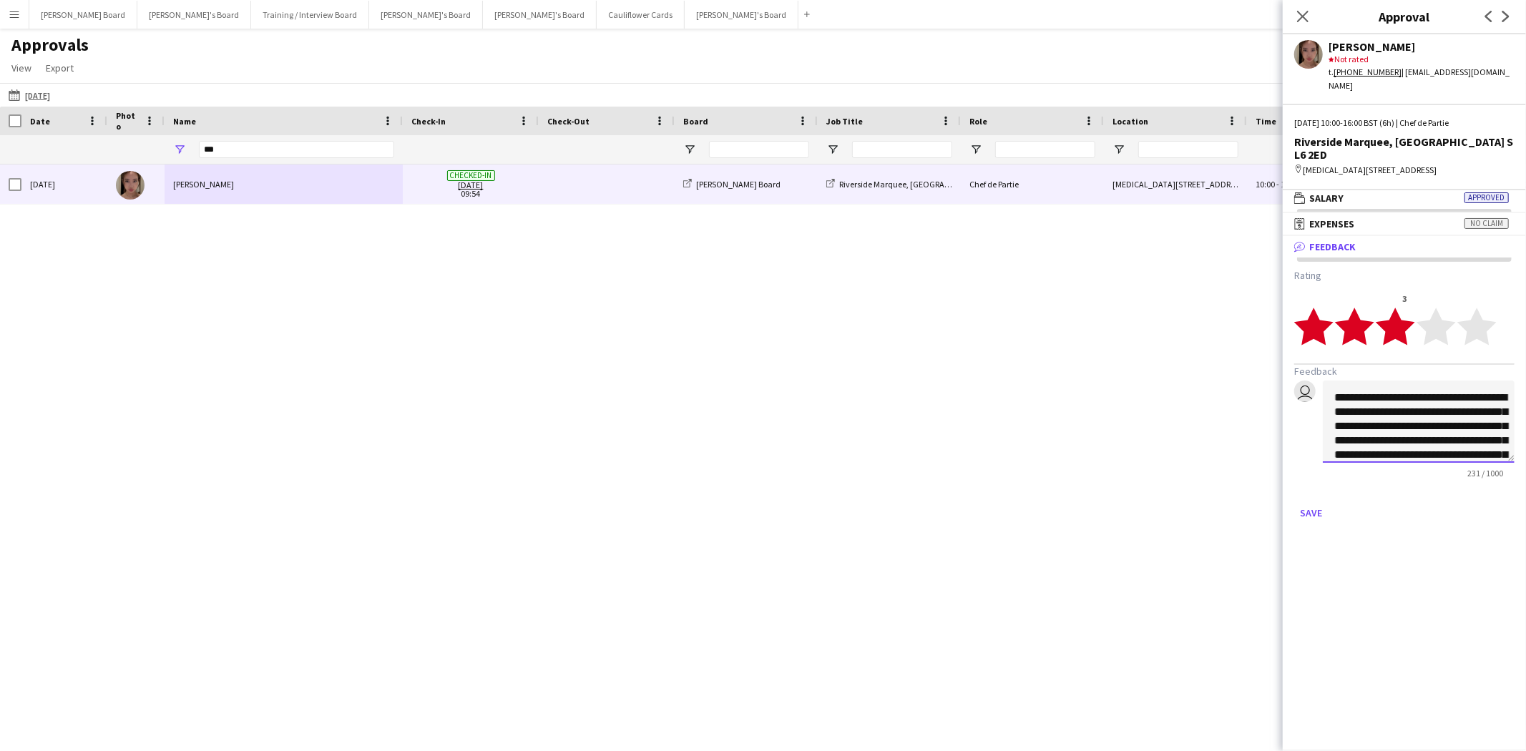
click at [1376, 395] on textarea "**********" at bounding box center [1419, 422] width 192 height 82
drag, startPoint x: 1465, startPoint y: 386, endPoint x: 1494, endPoint y: 386, distance: 28.6
click at [1494, 386] on textarea "**********" at bounding box center [1419, 422] width 192 height 82
click at [1469, 418] on textarea "**********" at bounding box center [1419, 422] width 192 height 82
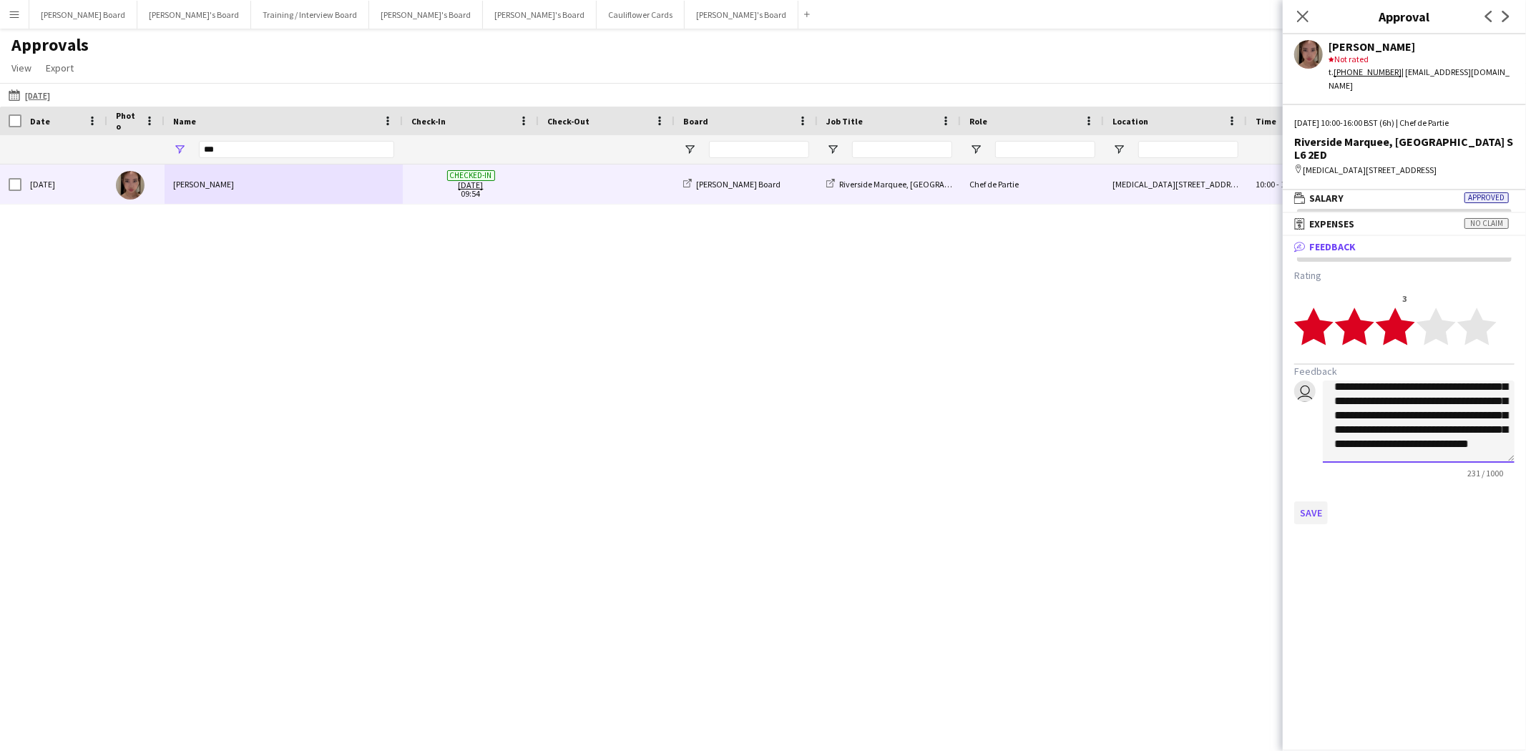
type textarea "**********"
click at [1310, 501] on button "Save" at bounding box center [1311, 512] width 34 height 23
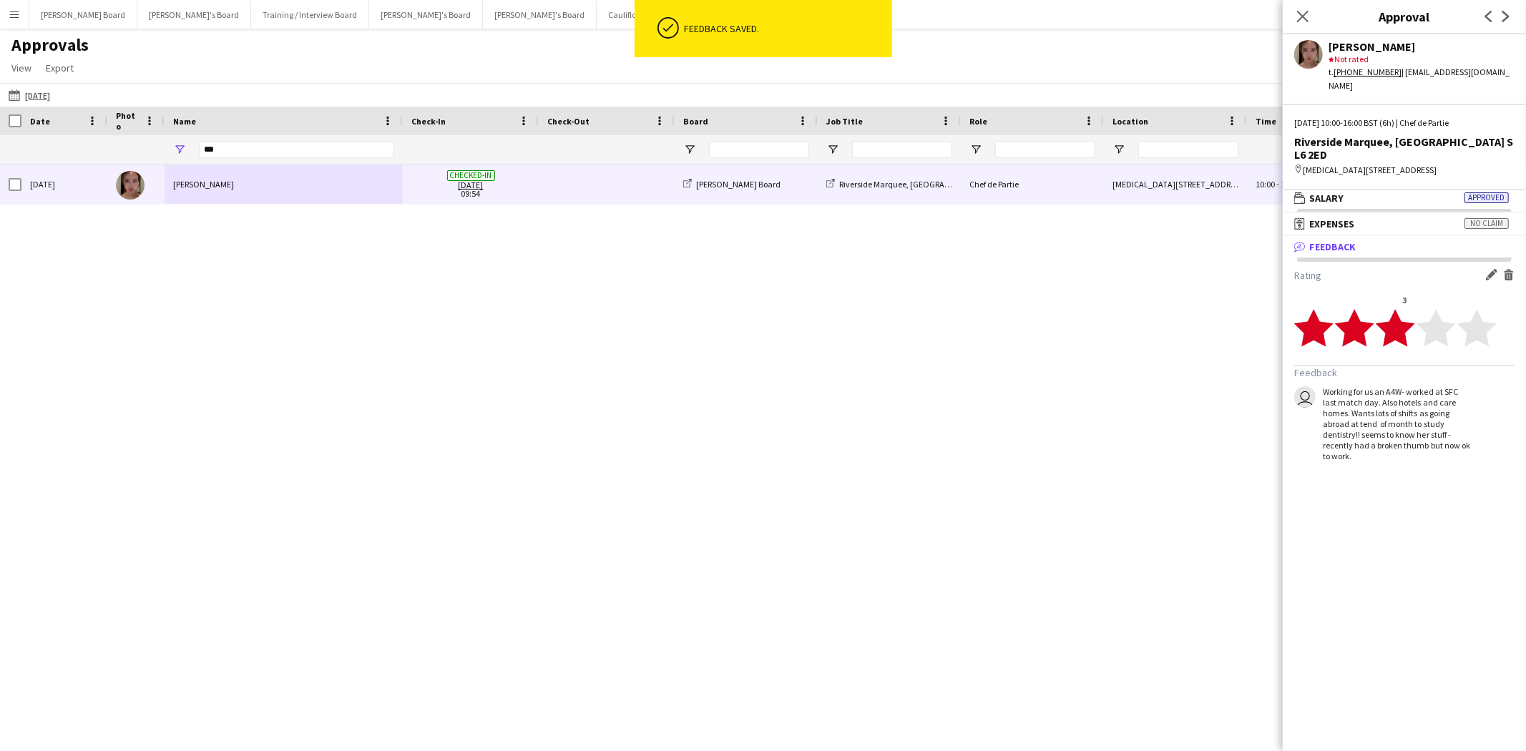
drag, startPoint x: 1298, startPoint y: 17, endPoint x: 1255, endPoint y: 34, distance: 46.6
click at [1298, 18] on icon "Close pop-in" at bounding box center [1302, 16] width 11 height 11
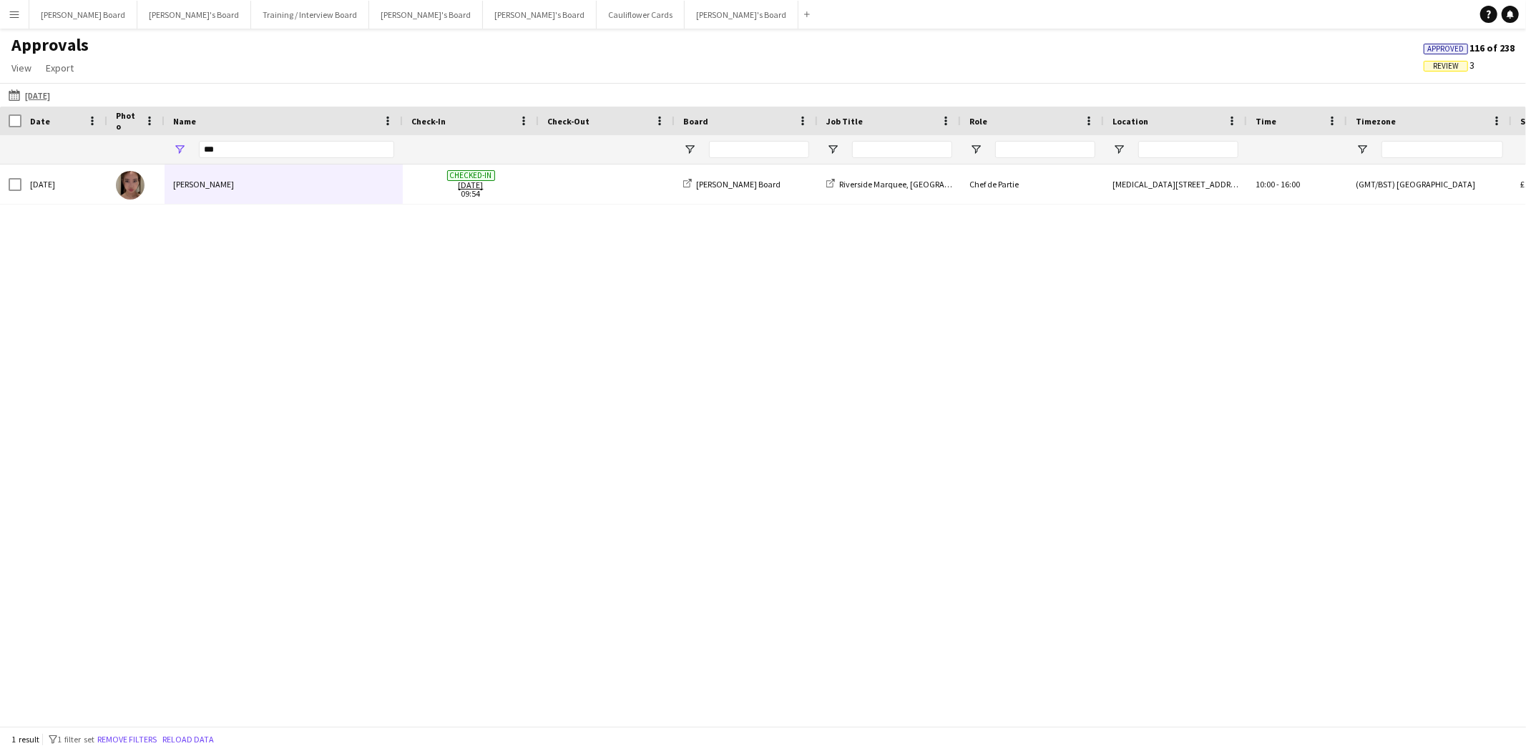
click at [14, 16] on app-icon "Menu" at bounding box center [14, 14] width 11 height 11
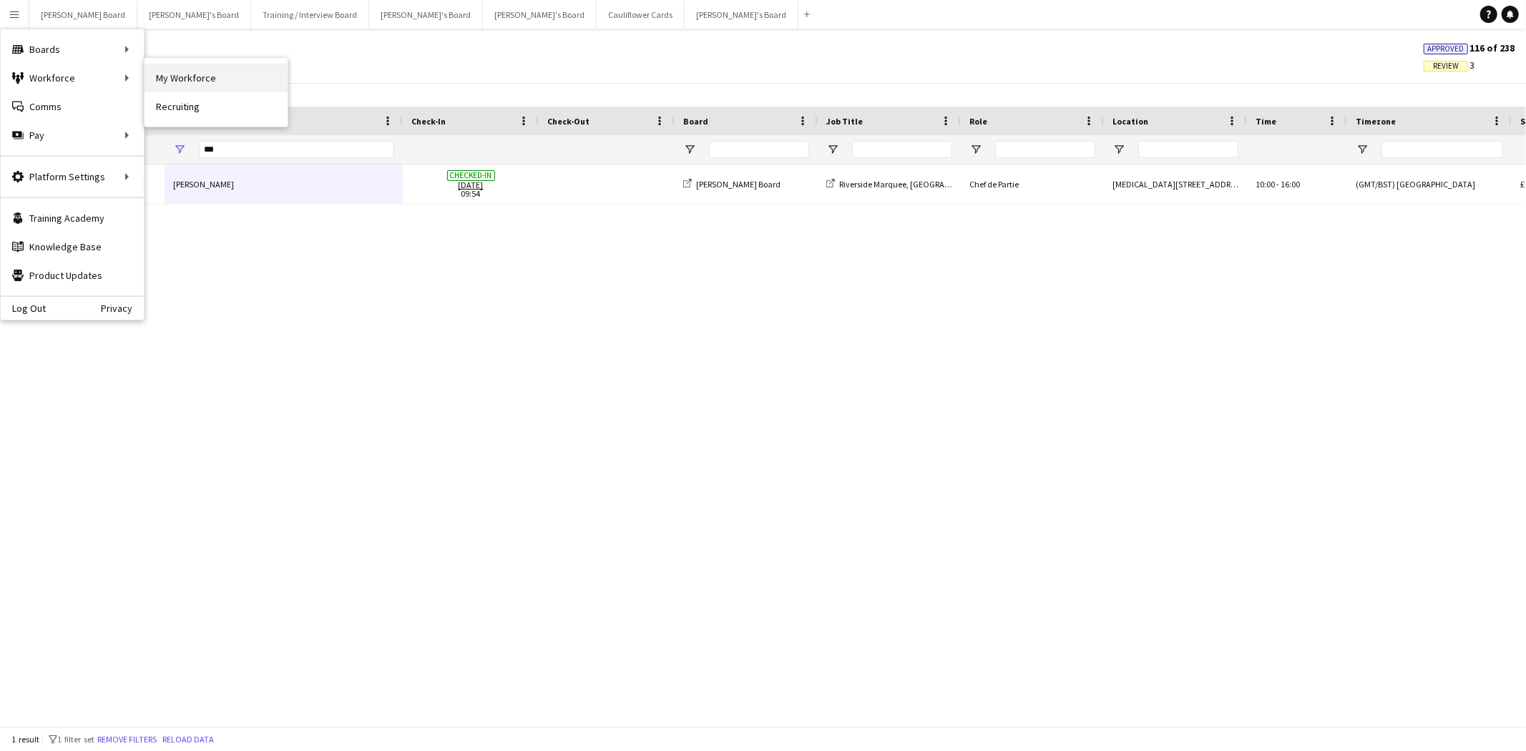
click at [208, 84] on link "My Workforce" at bounding box center [215, 78] width 143 height 29
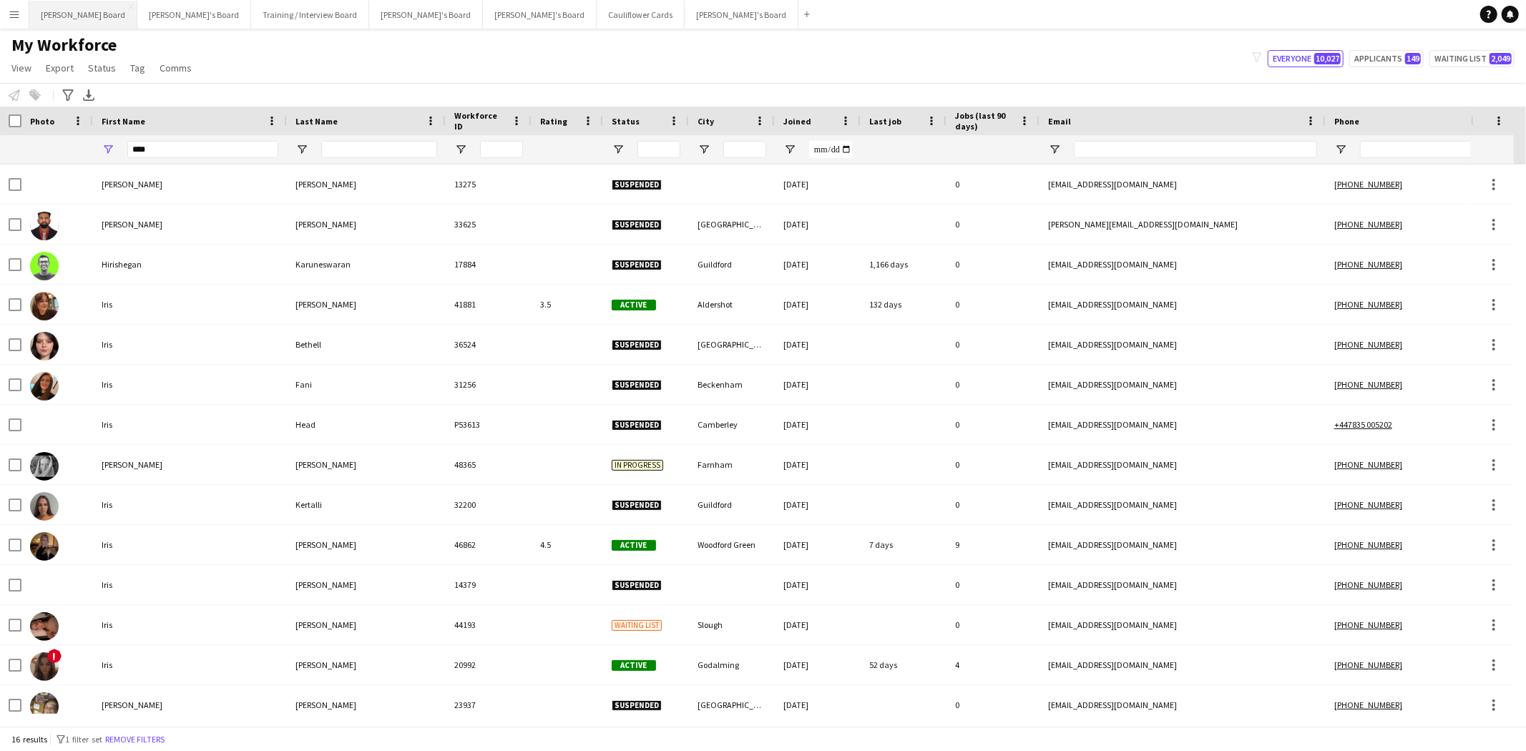
click at [68, 15] on button "[PERSON_NAME] Board Close" at bounding box center [83, 15] width 108 height 28
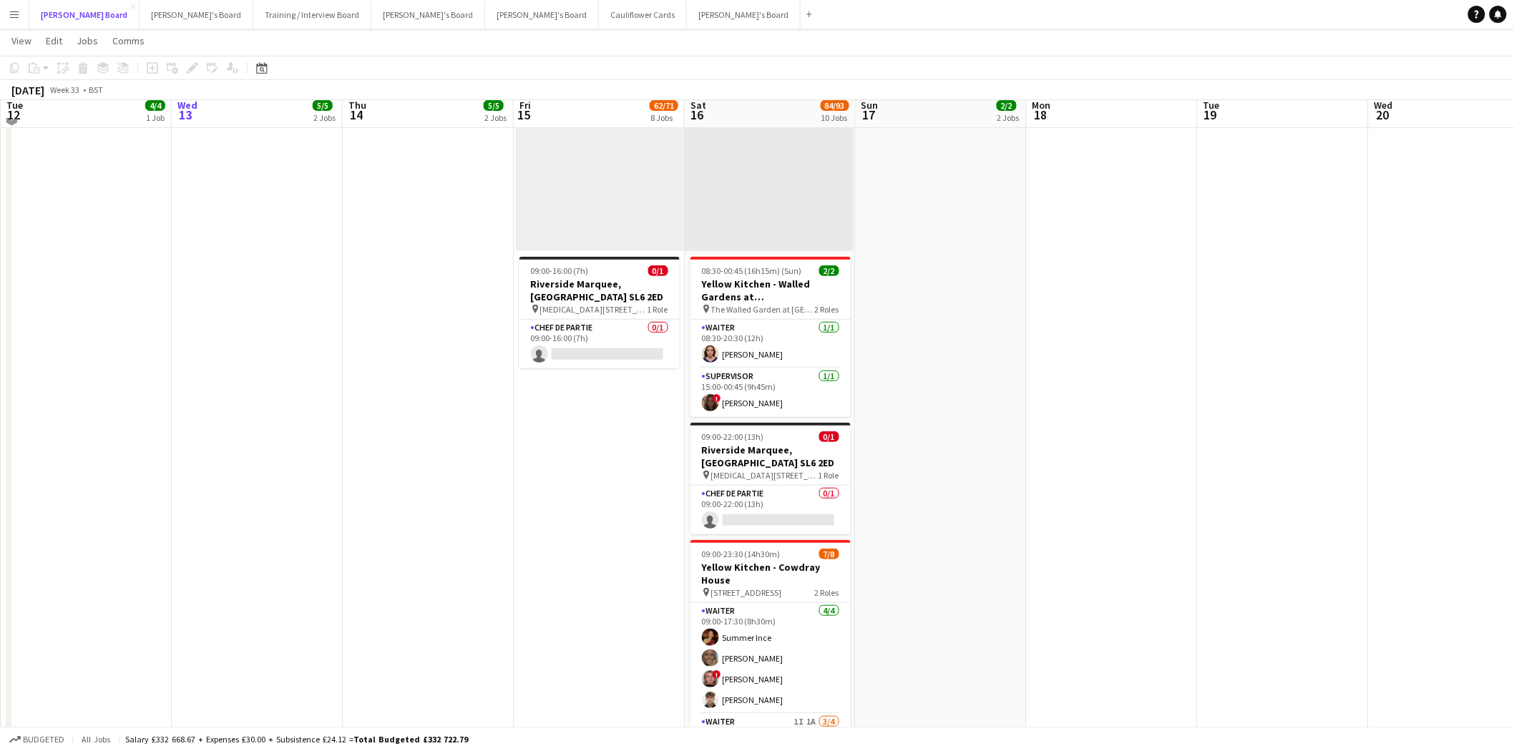
scroll to position [159, 0]
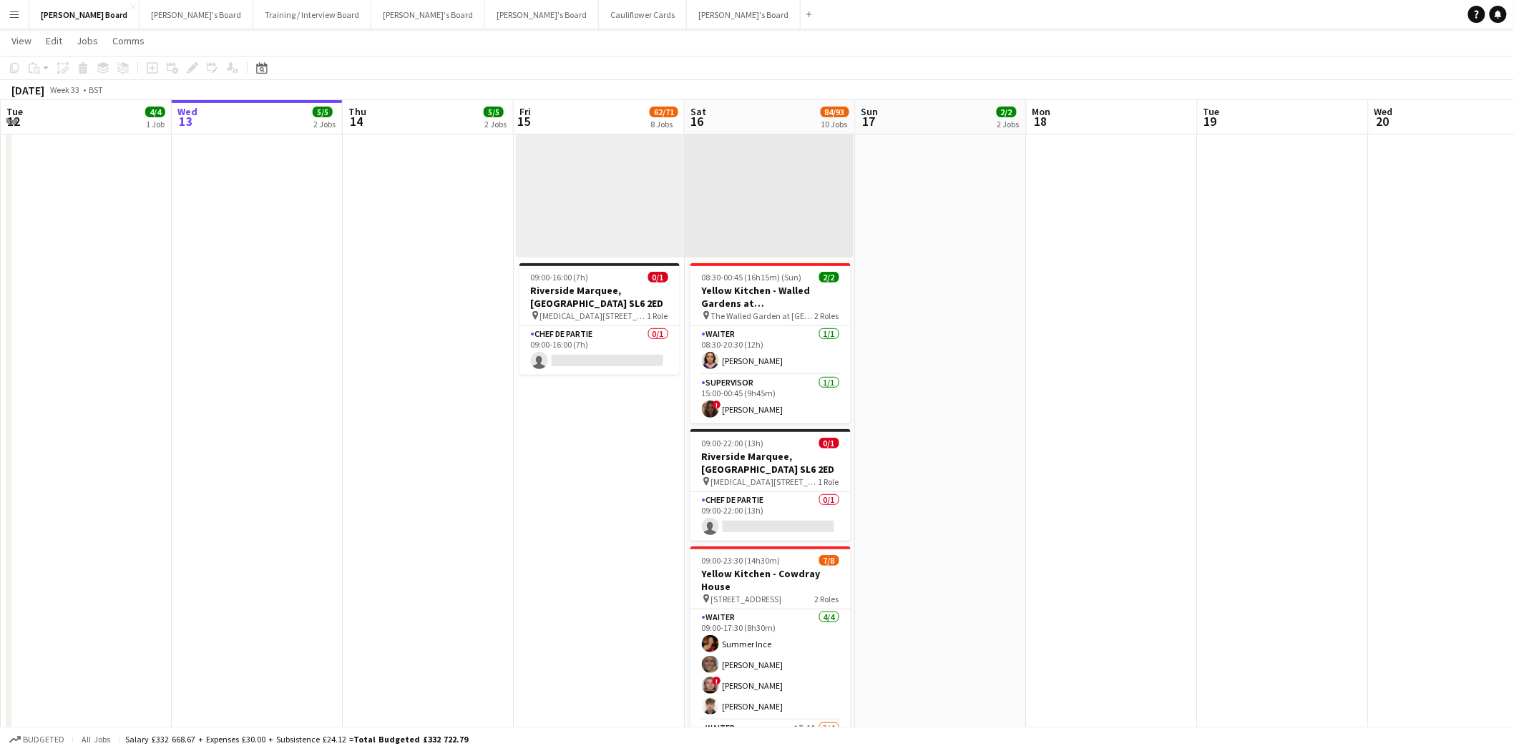
drag, startPoint x: 632, startPoint y: 345, endPoint x: 949, endPoint y: 299, distance: 321.0
click at [632, 345] on app-card-role "Chef de Partie 0/1 09:00-16:00 (7h) single-neutral-actions" at bounding box center [599, 350] width 160 height 49
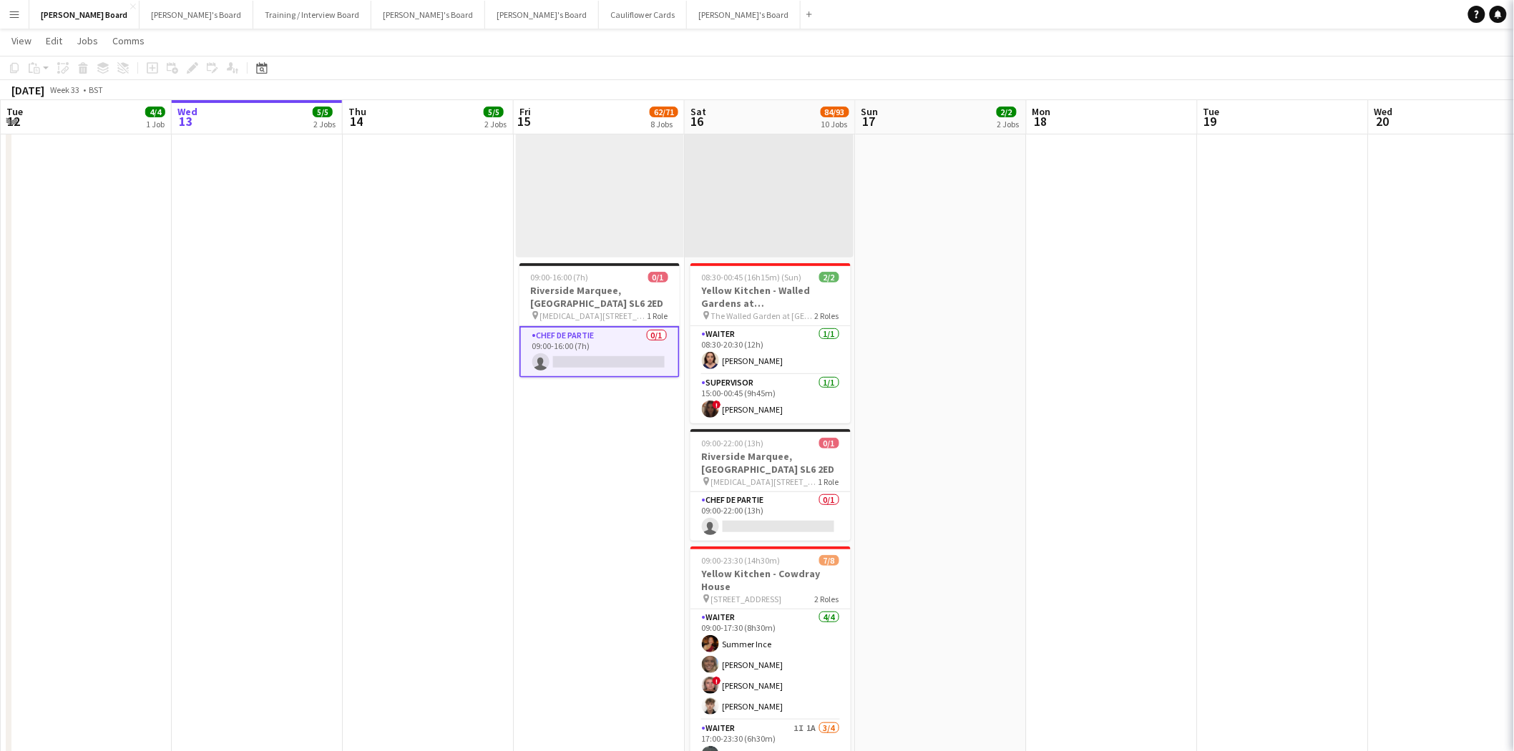
scroll to position [0, 340]
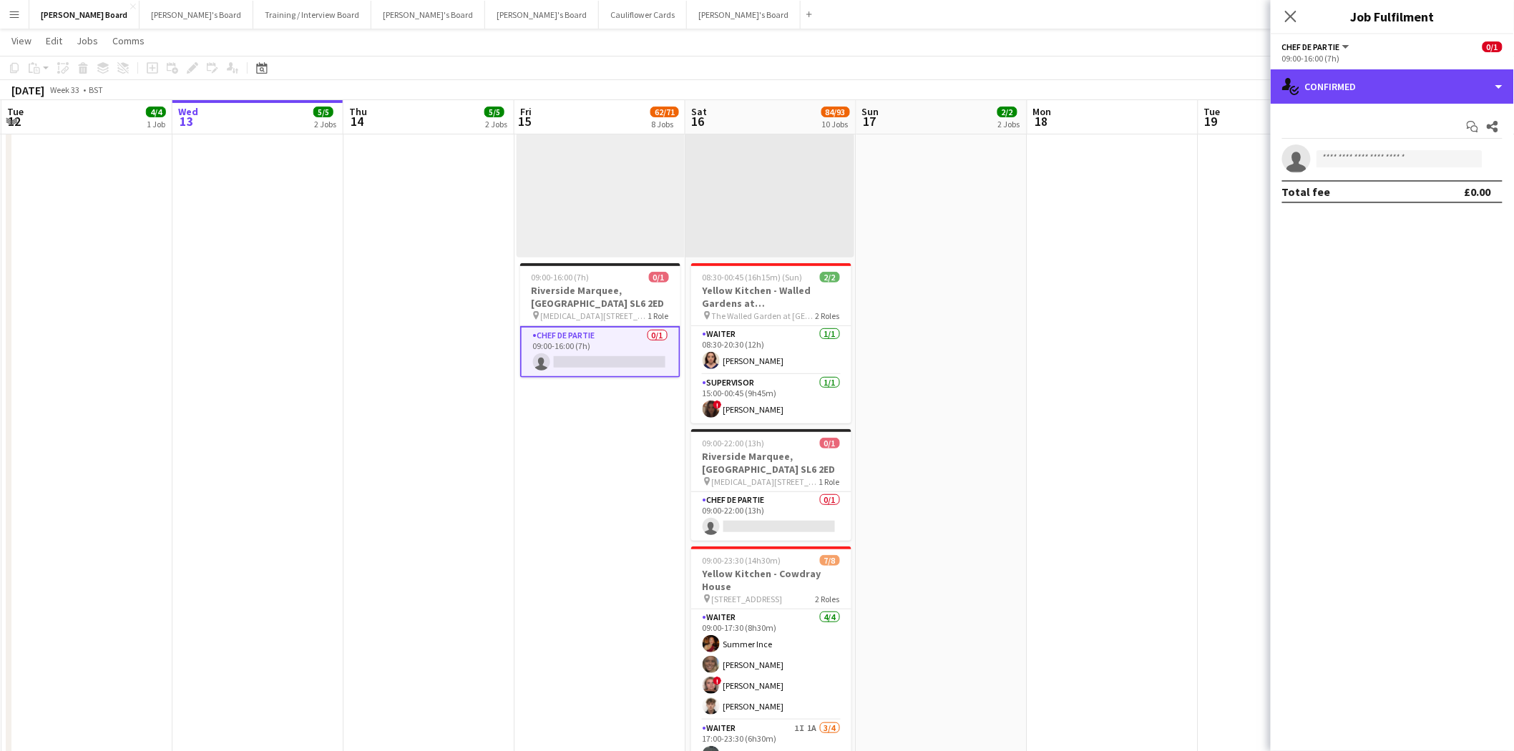
drag, startPoint x: 1409, startPoint y: 84, endPoint x: 1435, endPoint y: 203, distance: 122.2
click at [1409, 86] on div "single-neutral-actions-check-2 Confirmed" at bounding box center [1391, 86] width 243 height 34
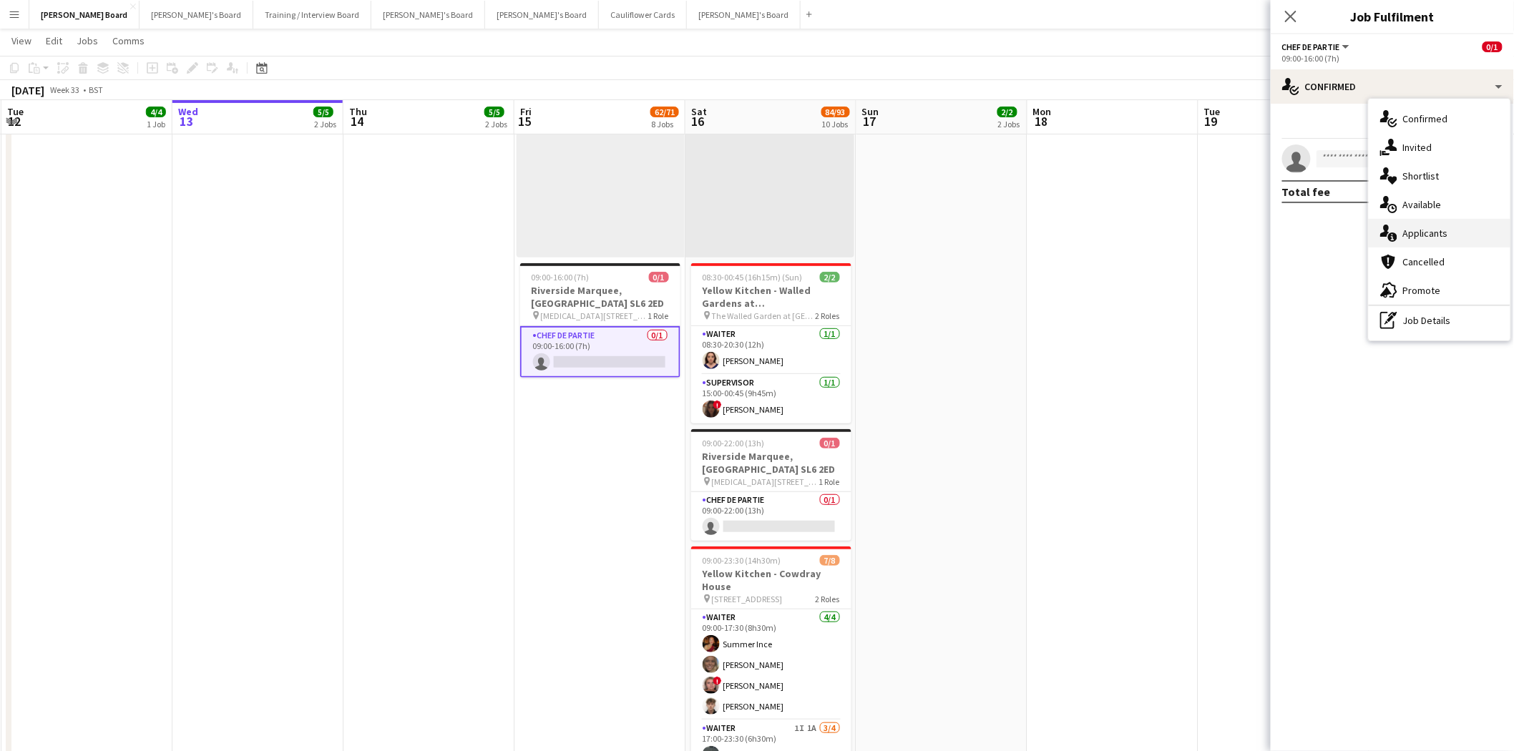
drag, startPoint x: 1432, startPoint y: 212, endPoint x: 1438, endPoint y: 235, distance: 23.8
click at [1438, 235] on div "single-neutral-actions-check-2 Confirmed single-neutral-actions-share-1 Invited…" at bounding box center [1439, 220] width 142 height 242
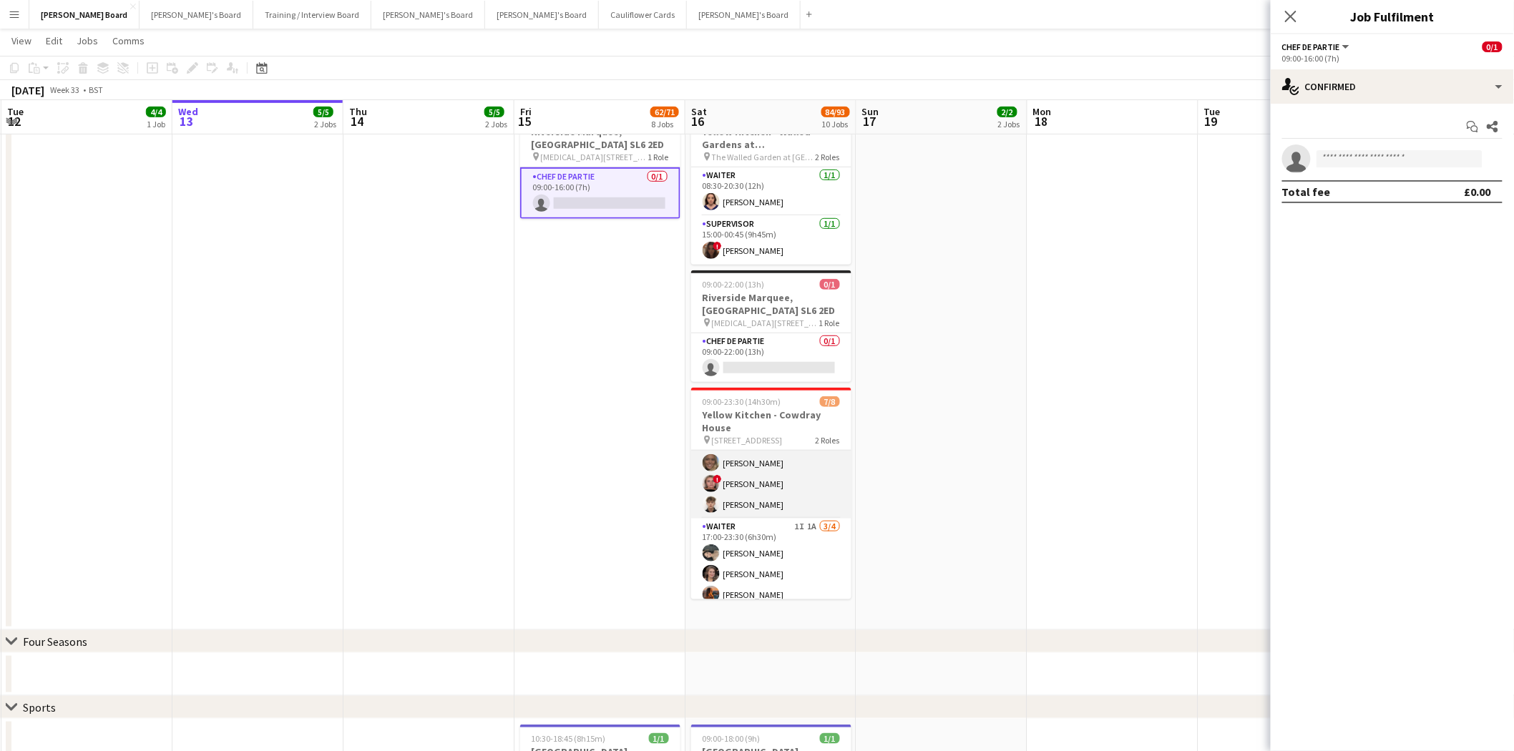
scroll to position [73, 0]
click at [788, 525] on app-card-role "Waiter 1I 1A [DATE] 17:00-23:30 (6h30m) Neo [PERSON_NAME] [PERSON_NAME] [PERSON…" at bounding box center [771, 544] width 160 height 111
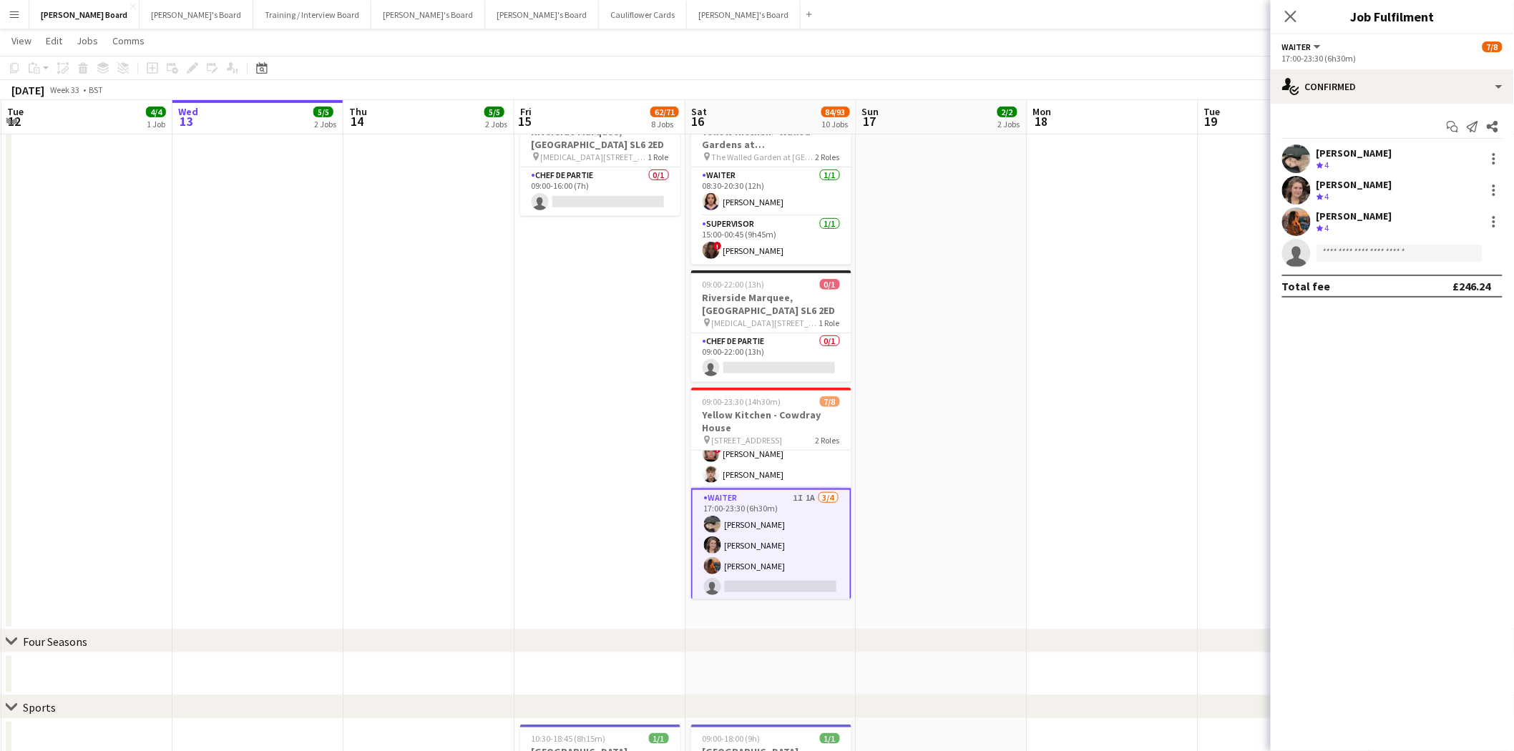
scroll to position [0, 340]
click at [1361, 83] on div "single-neutral-actions-check-2 Confirmed" at bounding box center [1391, 86] width 243 height 34
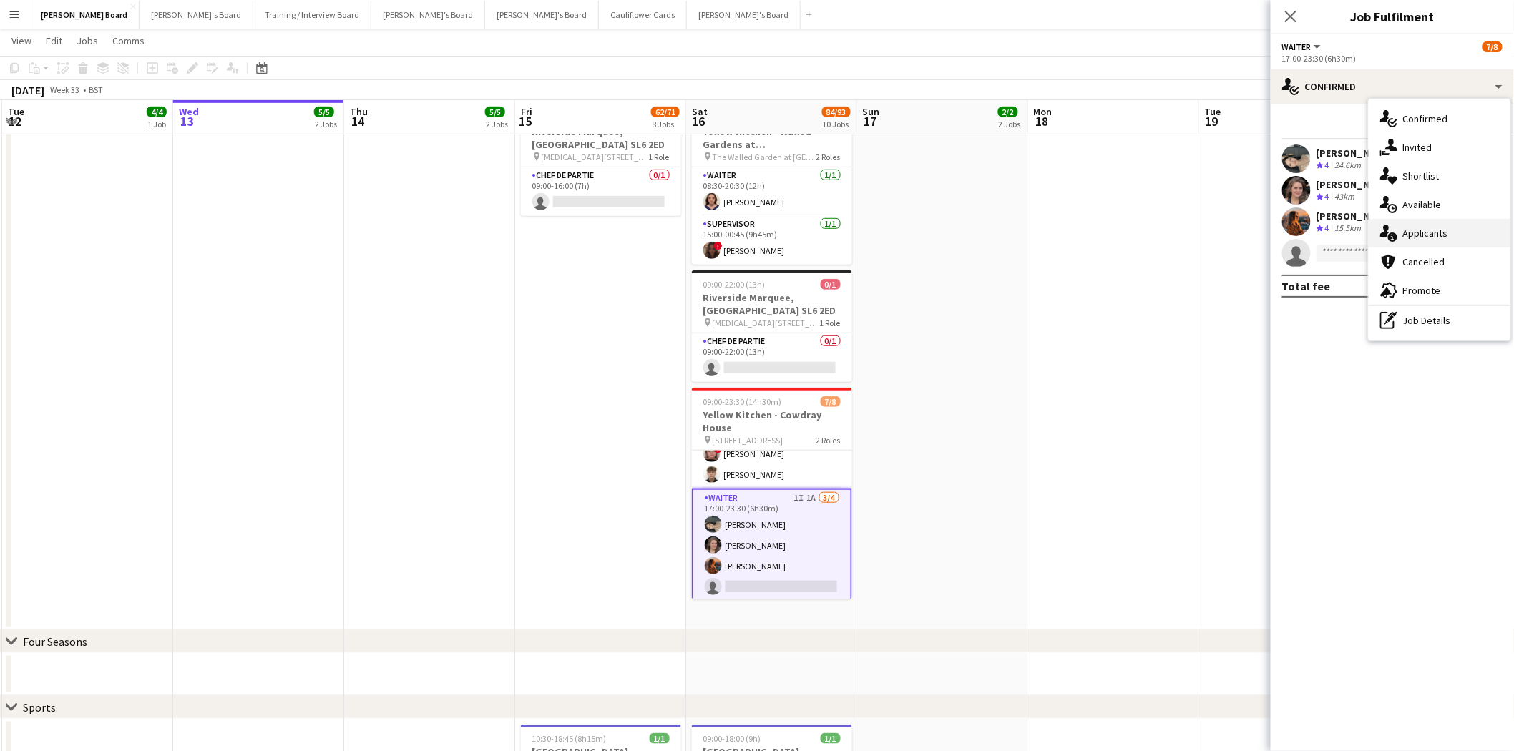
click at [1433, 232] on div "single-neutral-actions-information Applicants" at bounding box center [1439, 233] width 142 height 29
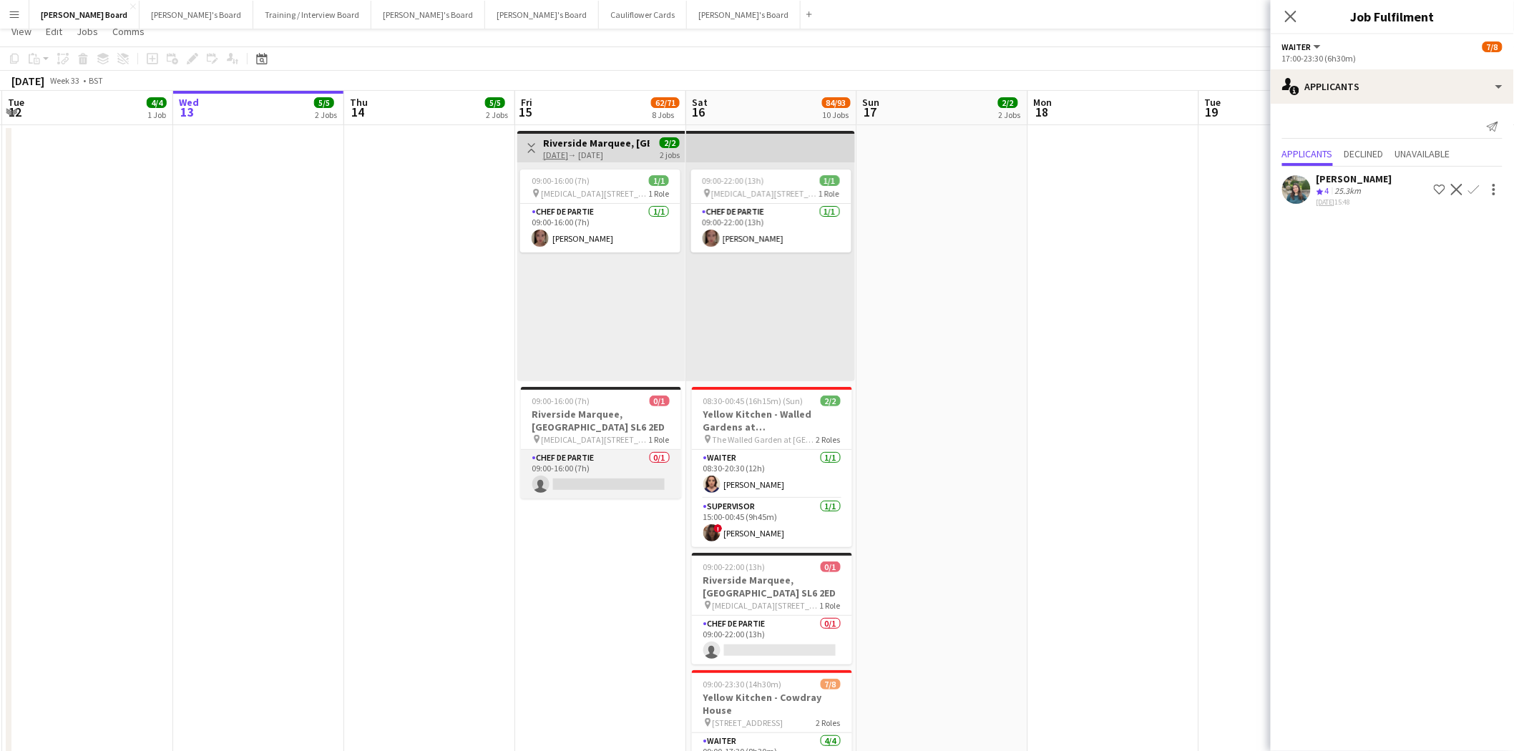
scroll to position [0, 0]
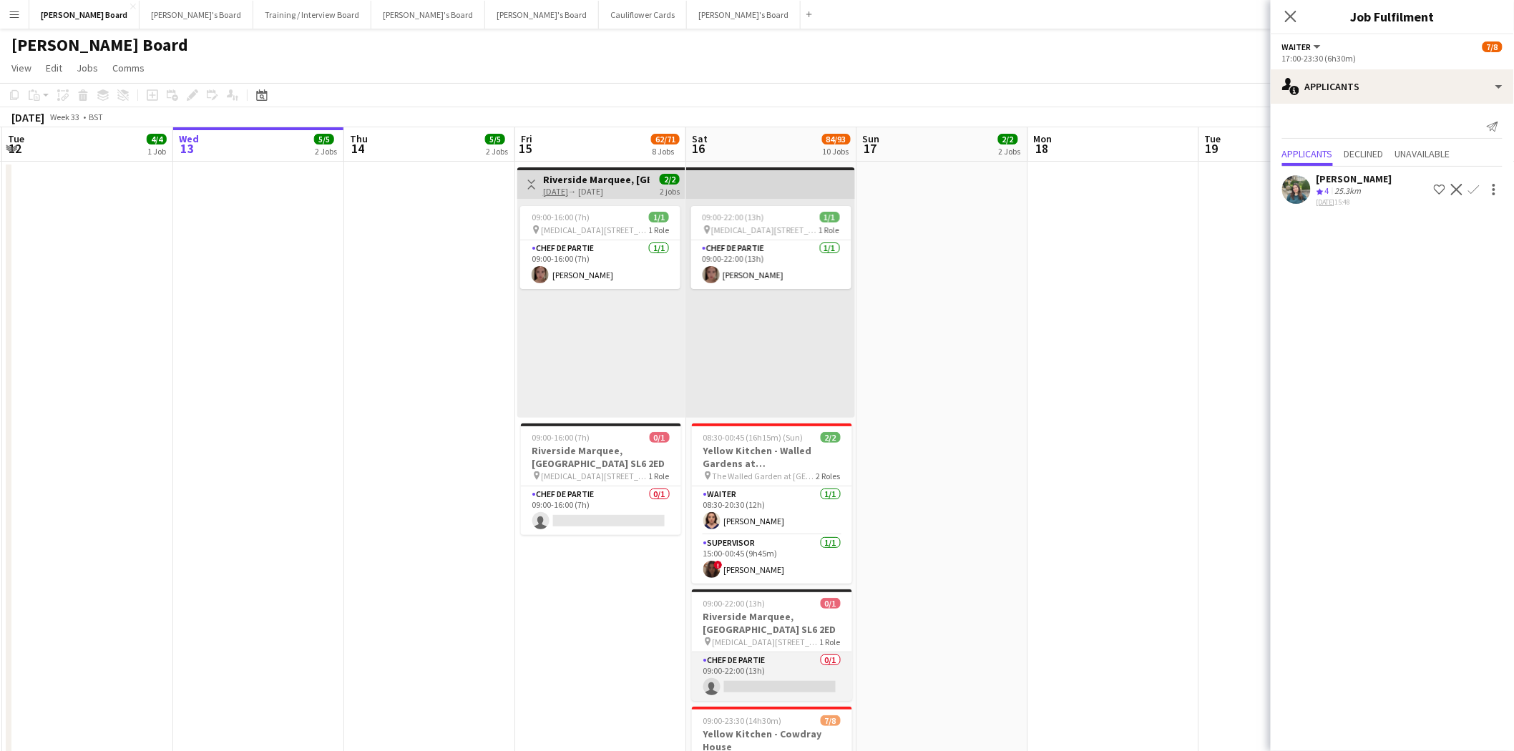
click at [753, 663] on app-card-role "Chef de Partie 0/1 09:00-22:00 (13h) single-neutral-actions" at bounding box center [772, 676] width 160 height 49
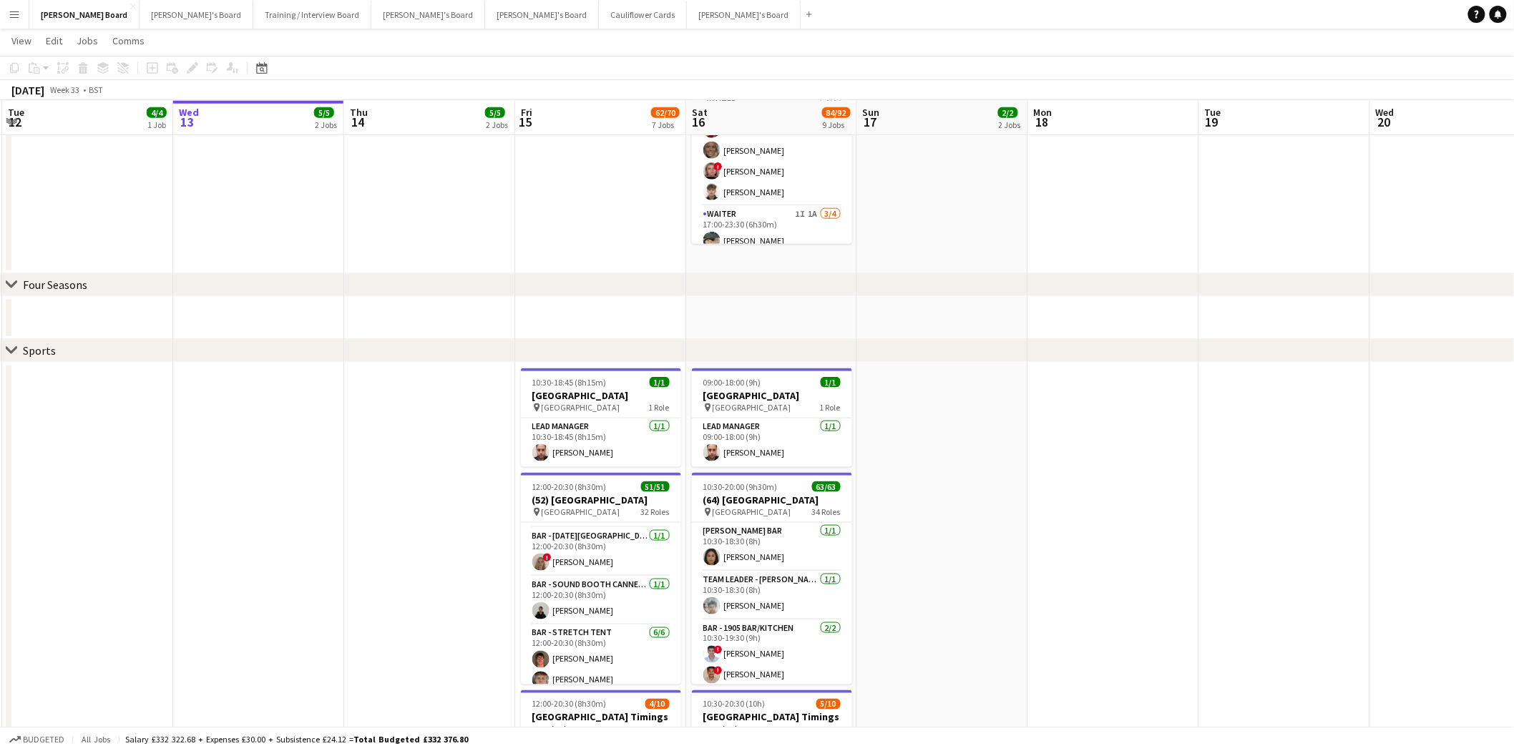
scroll to position [954, 0]
click at [19, 16] on app-icon "Menu" at bounding box center [14, 14] width 11 height 11
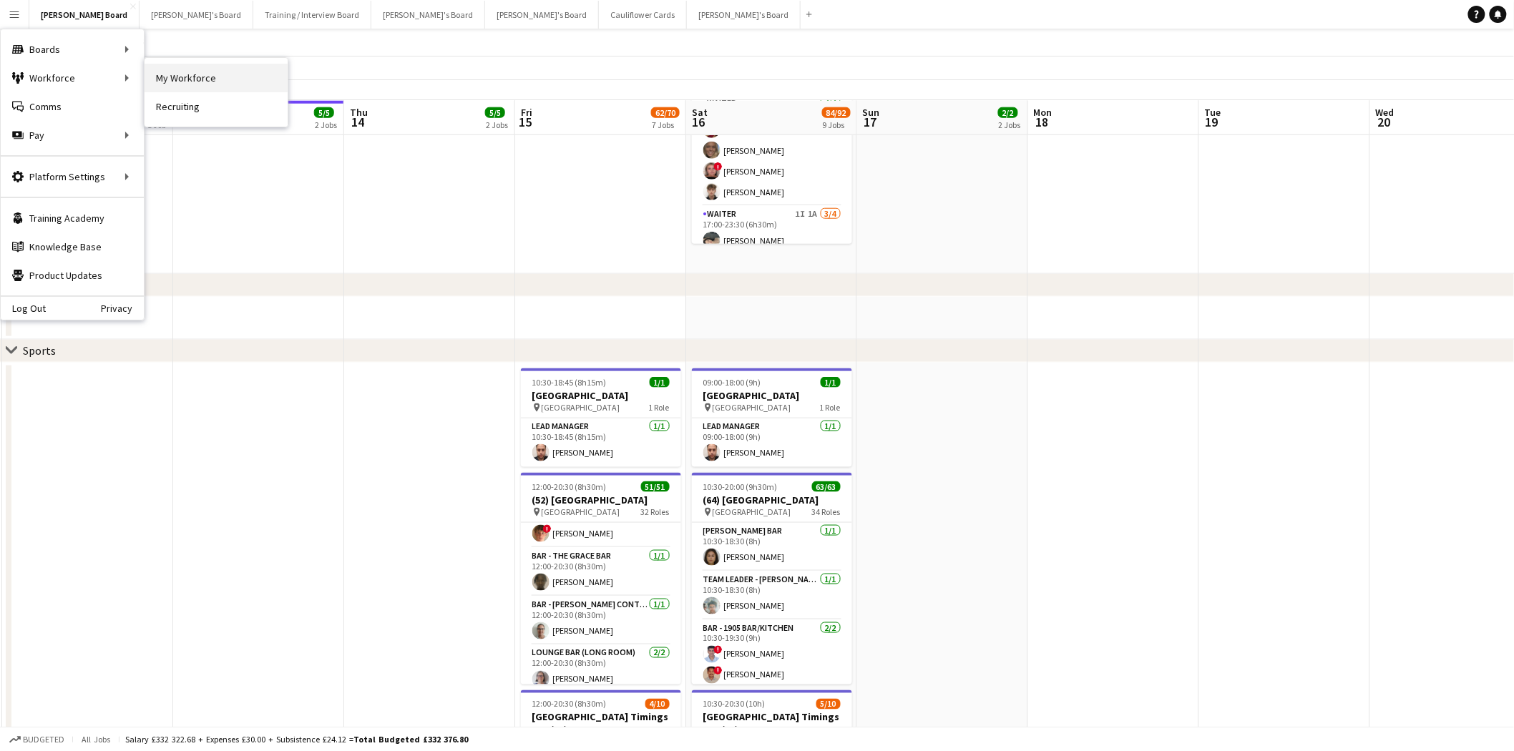
click at [161, 79] on link "My Workforce" at bounding box center [215, 78] width 143 height 29
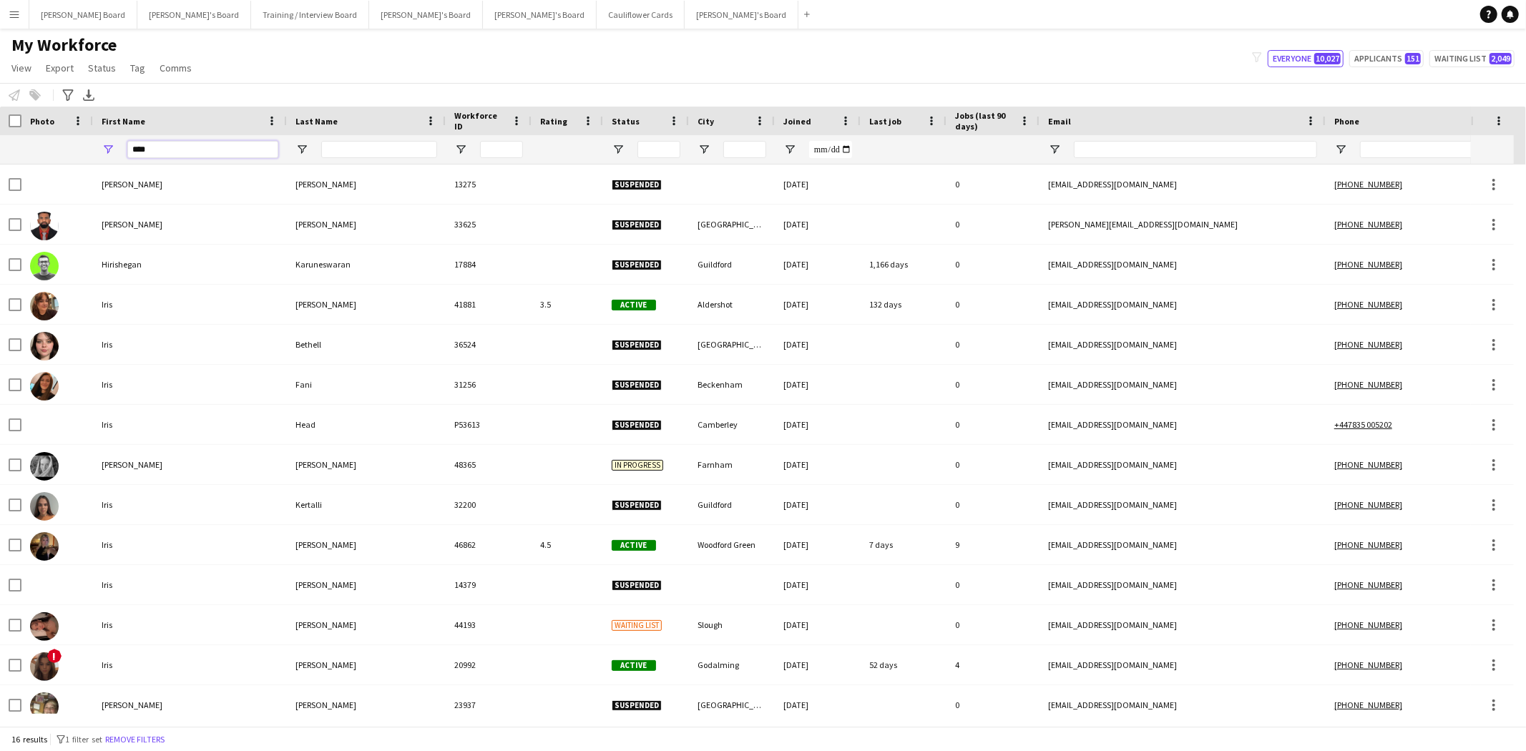
drag, startPoint x: 197, startPoint y: 152, endPoint x: 50, endPoint y: 136, distance: 148.2
click at [50, 136] on div "****" at bounding box center [873, 149] width 1746 height 29
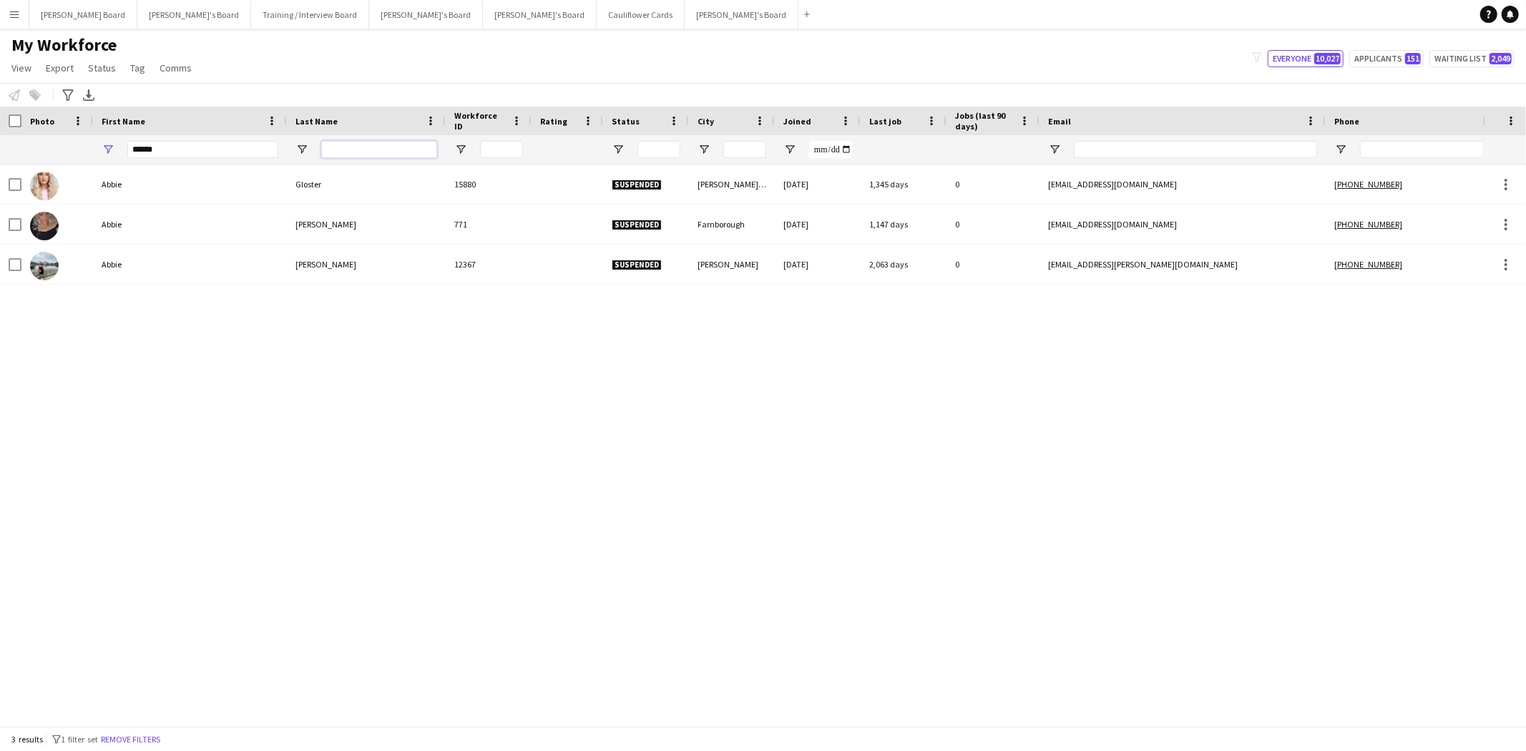
click at [373, 152] on input "Last Name Filter Input" at bounding box center [379, 149] width 116 height 17
click at [157, 147] on input "*****" at bounding box center [202, 149] width 151 height 17
type input "*****"
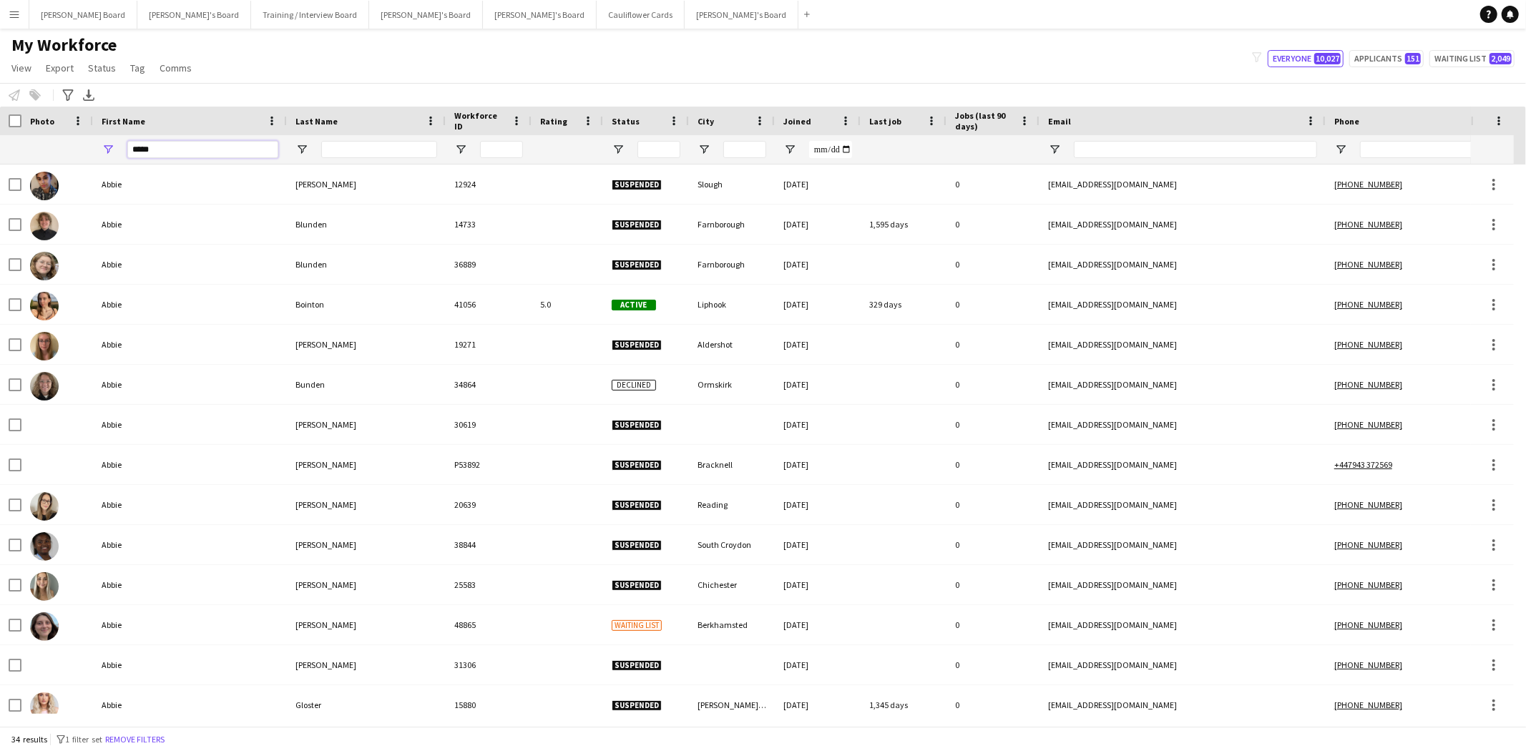
drag, startPoint x: 158, startPoint y: 147, endPoint x: 34, endPoint y: 140, distance: 124.0
click at [34, 140] on div "*****" at bounding box center [873, 149] width 1746 height 29
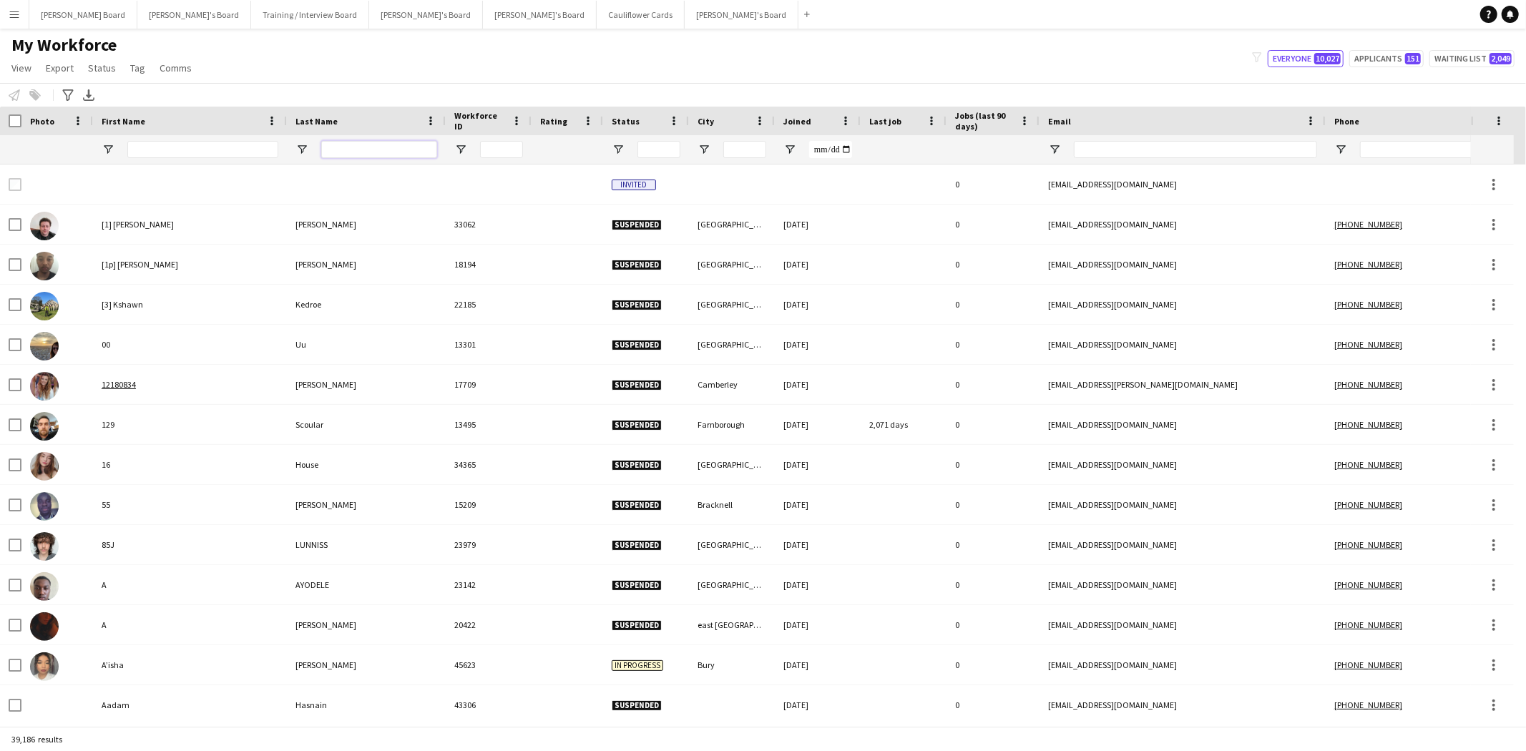
click at [369, 147] on input "Last Name Filter Input" at bounding box center [379, 149] width 116 height 17
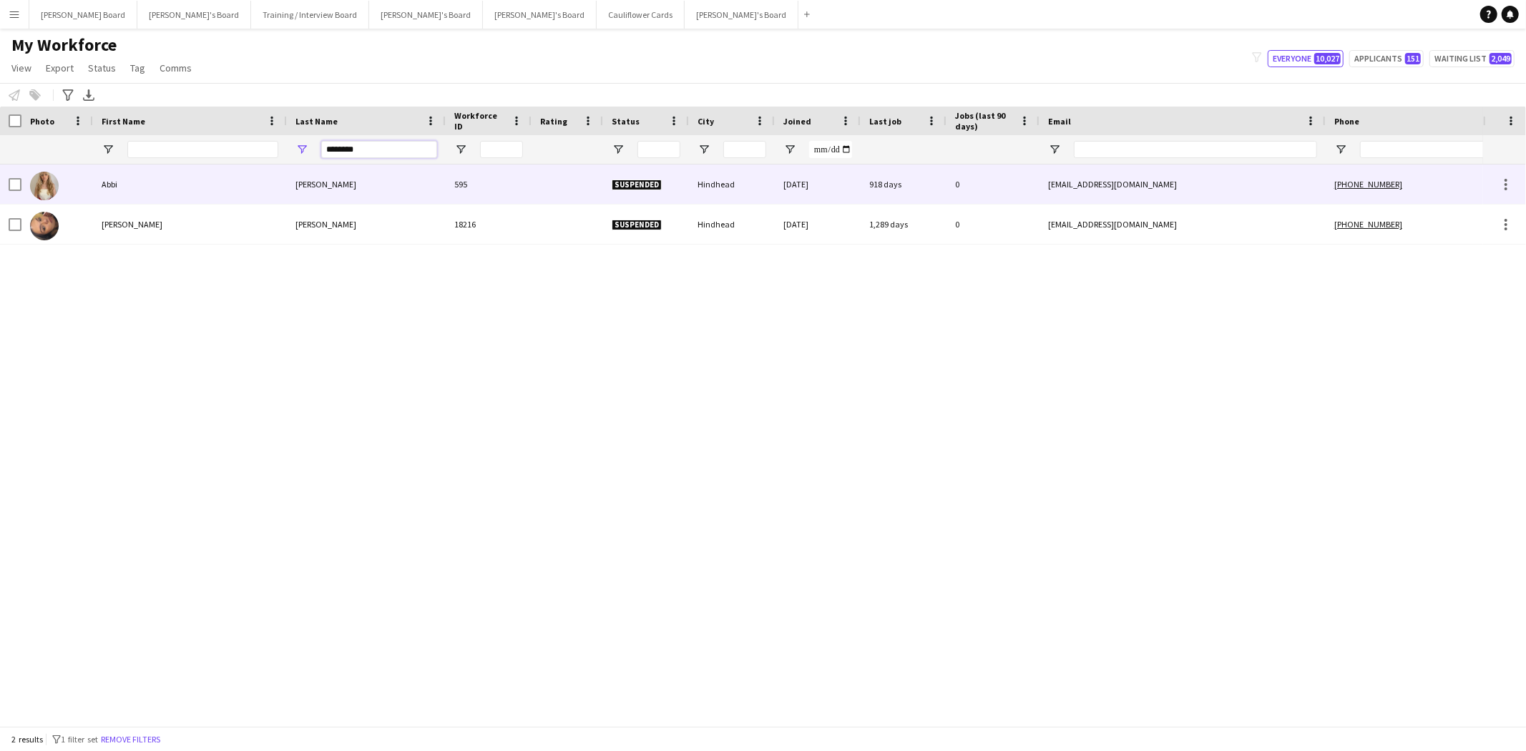
type input "********"
click at [319, 184] on div "[PERSON_NAME]" at bounding box center [366, 184] width 159 height 39
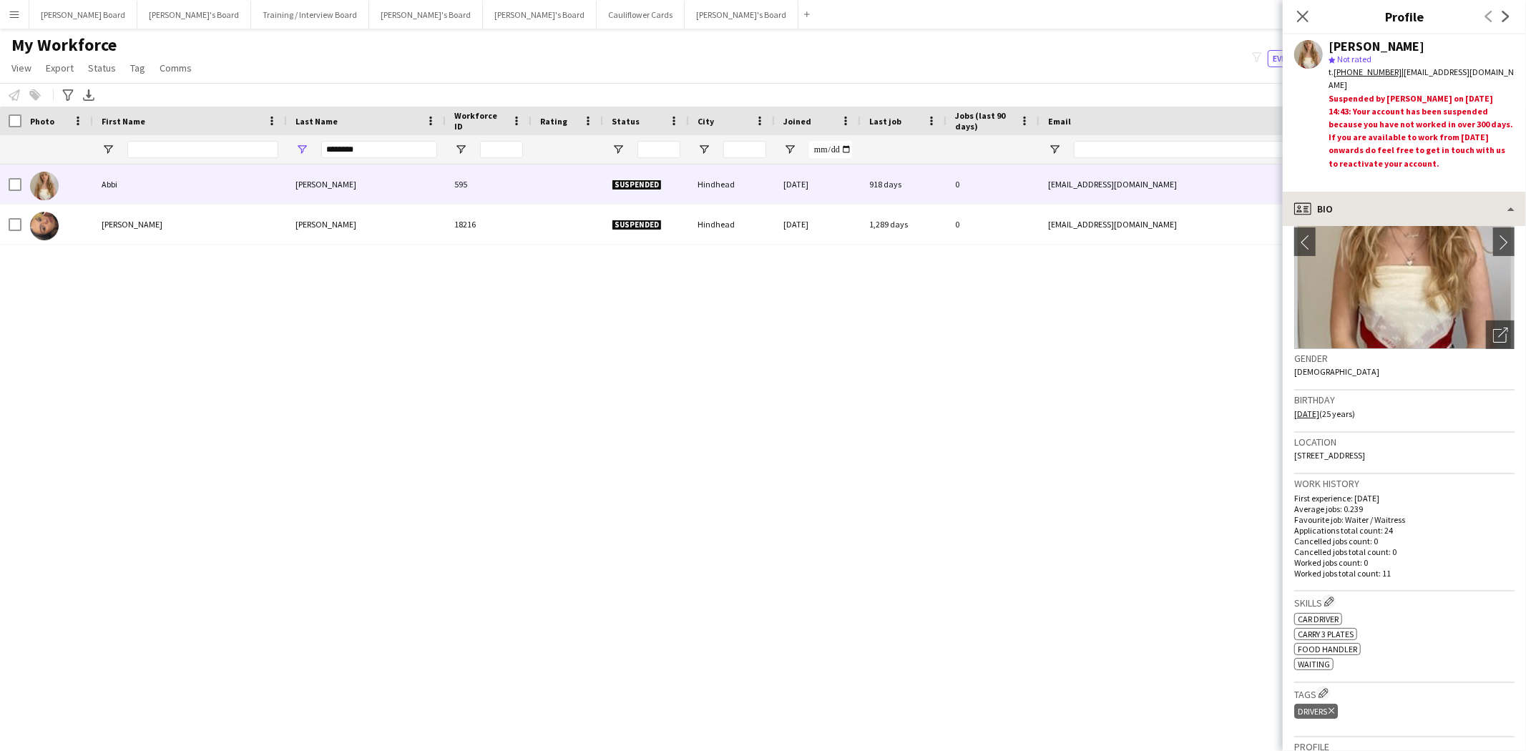
scroll to position [238, 0]
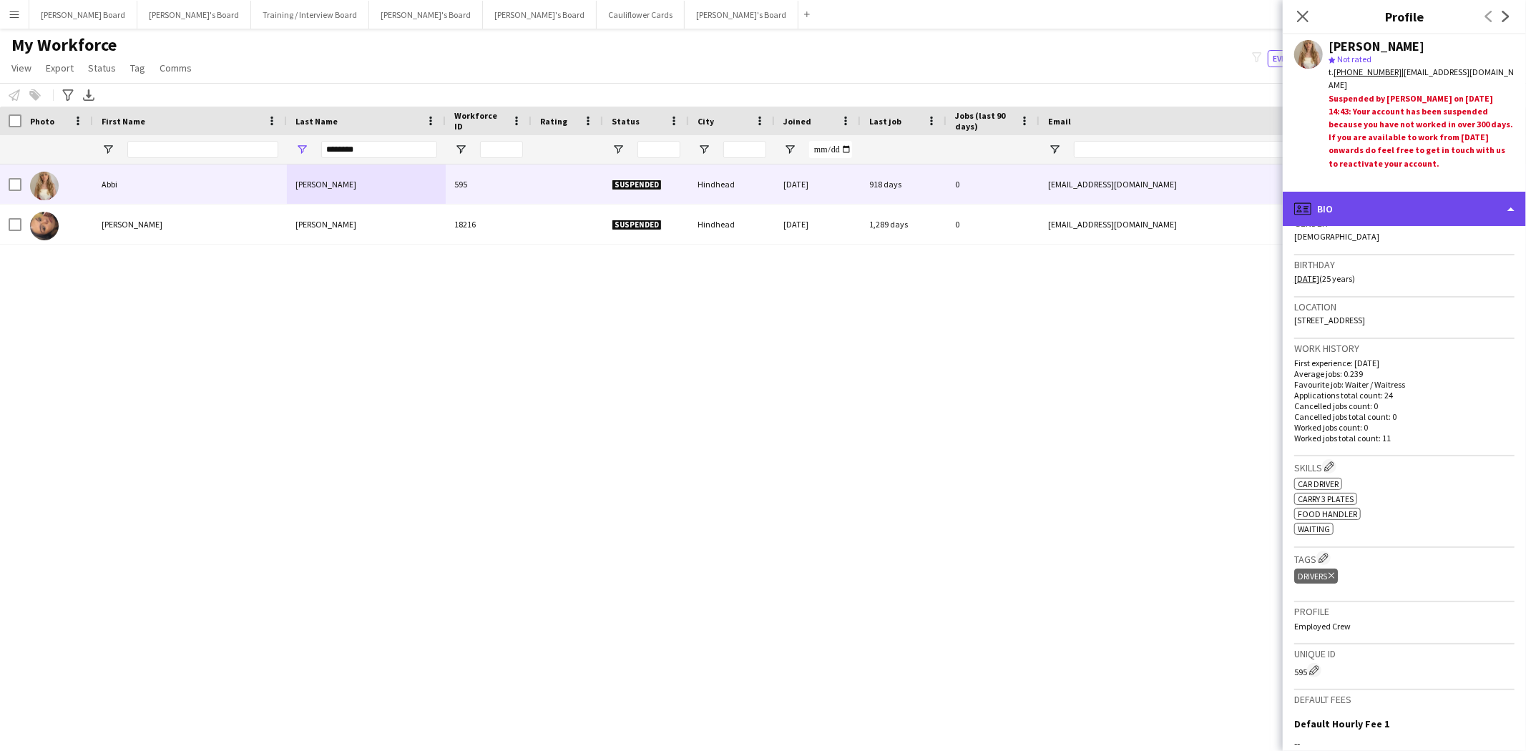
click at [1354, 202] on div "profile Bio" at bounding box center [1404, 209] width 243 height 34
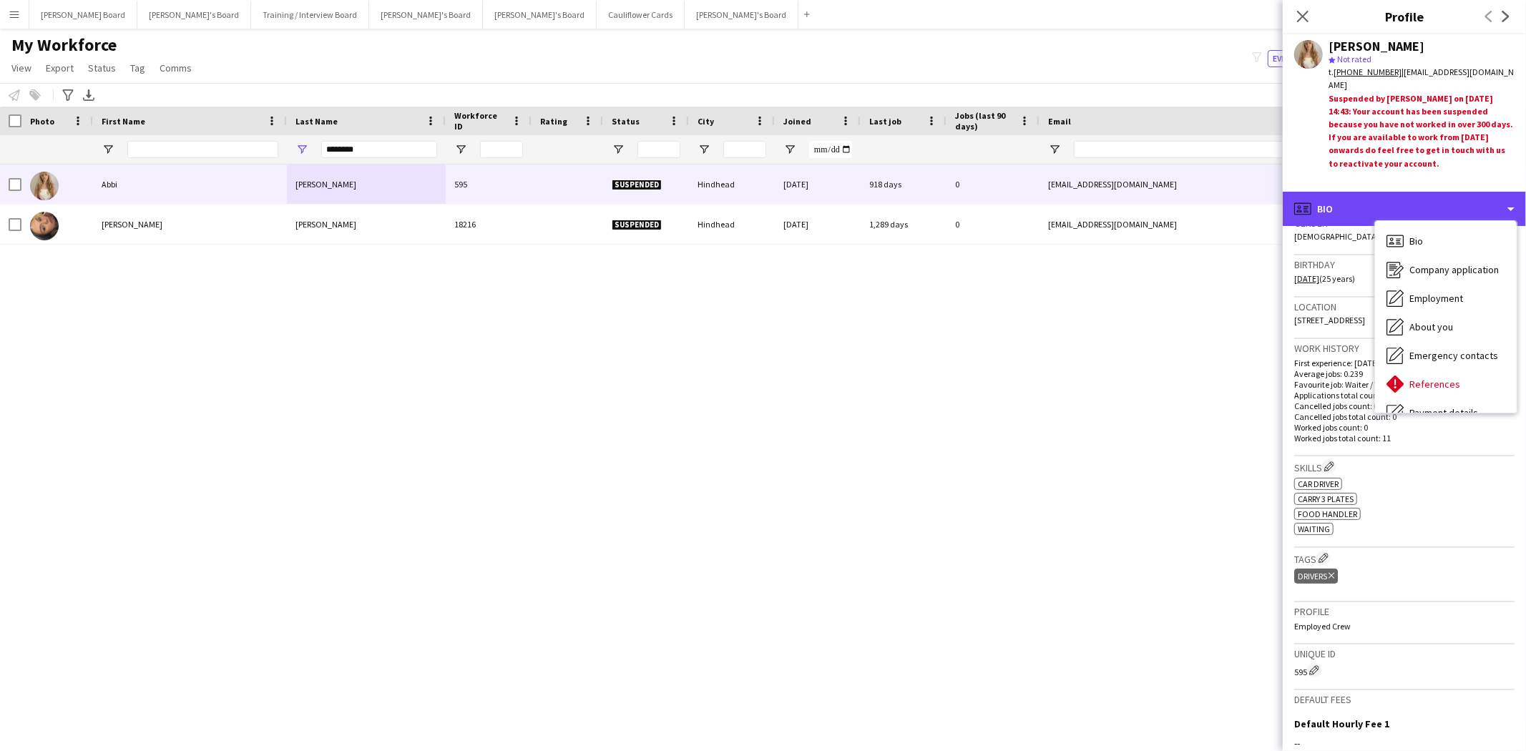
scroll to position [159, 0]
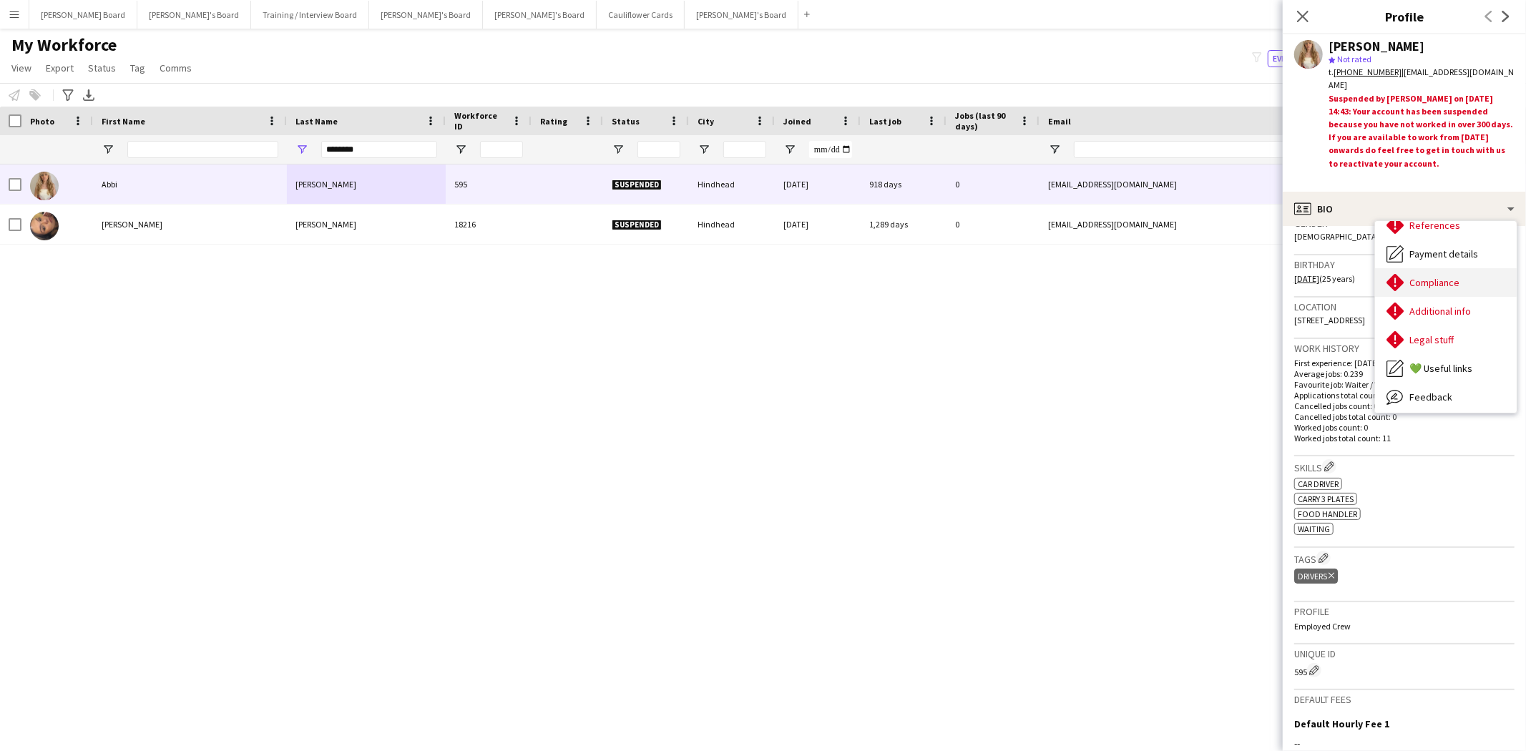
click at [1434, 283] on span "Compliance" at bounding box center [1434, 282] width 50 height 13
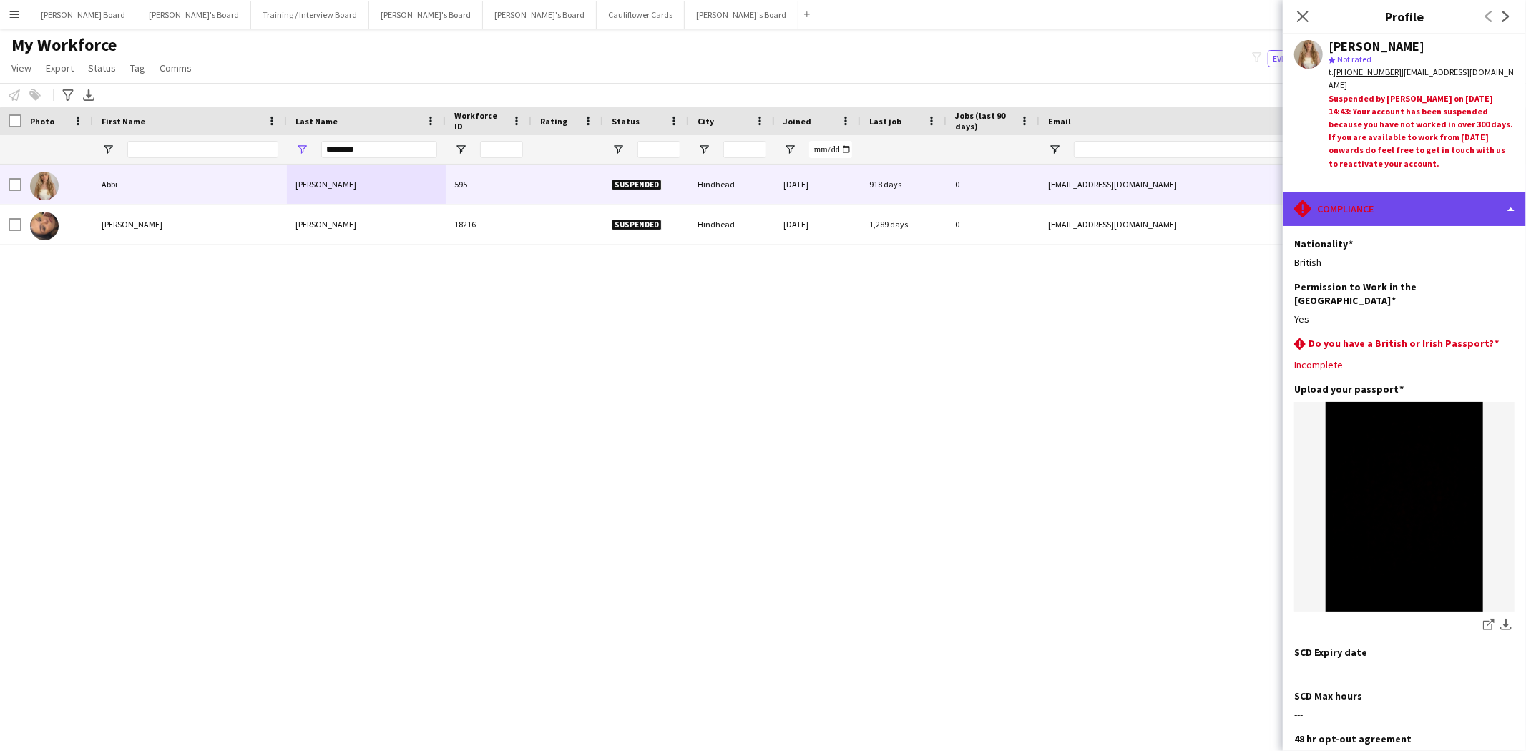
click at [1383, 205] on div "rhombus-alert Compliance" at bounding box center [1404, 209] width 243 height 34
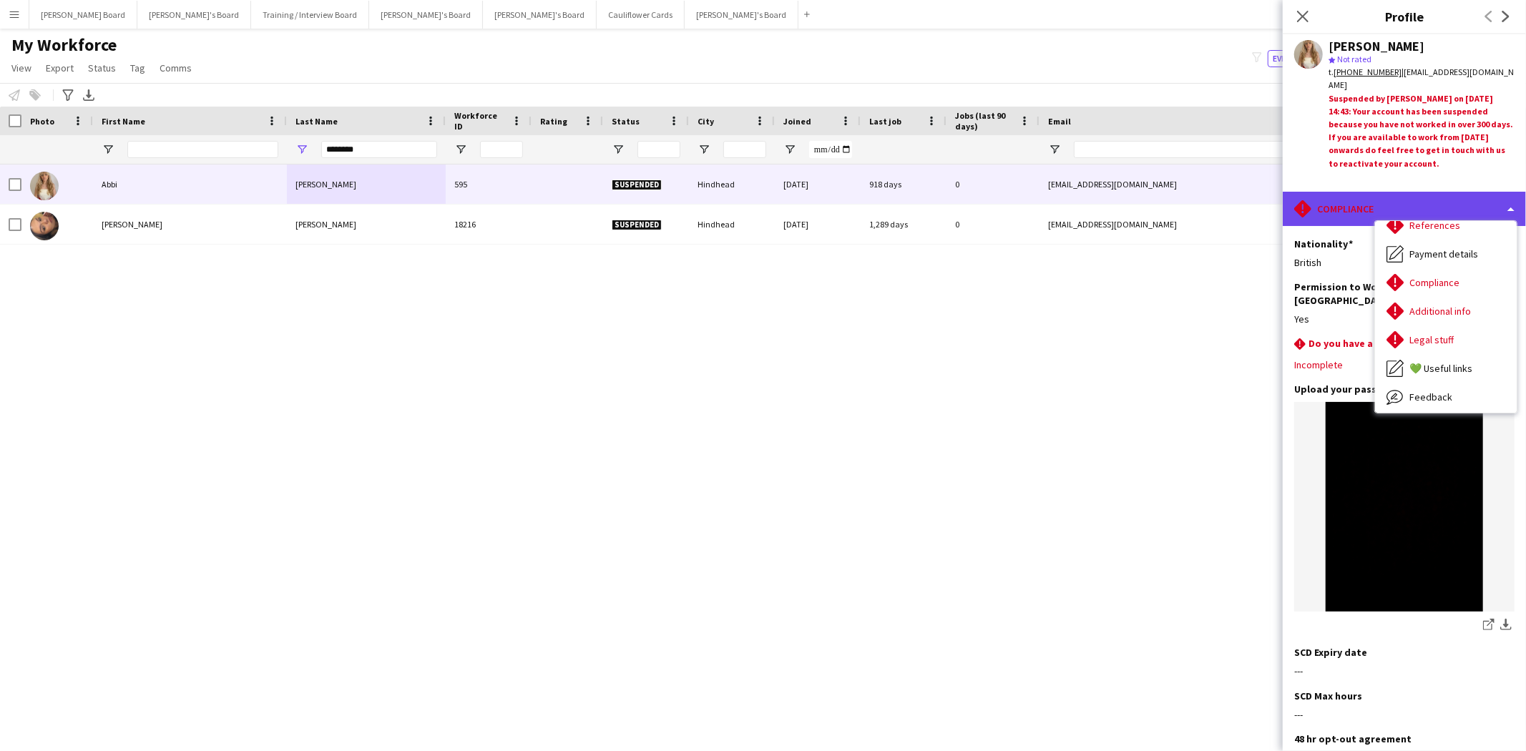
click at [1367, 204] on div "rhombus-alert Compliance" at bounding box center [1404, 209] width 243 height 34
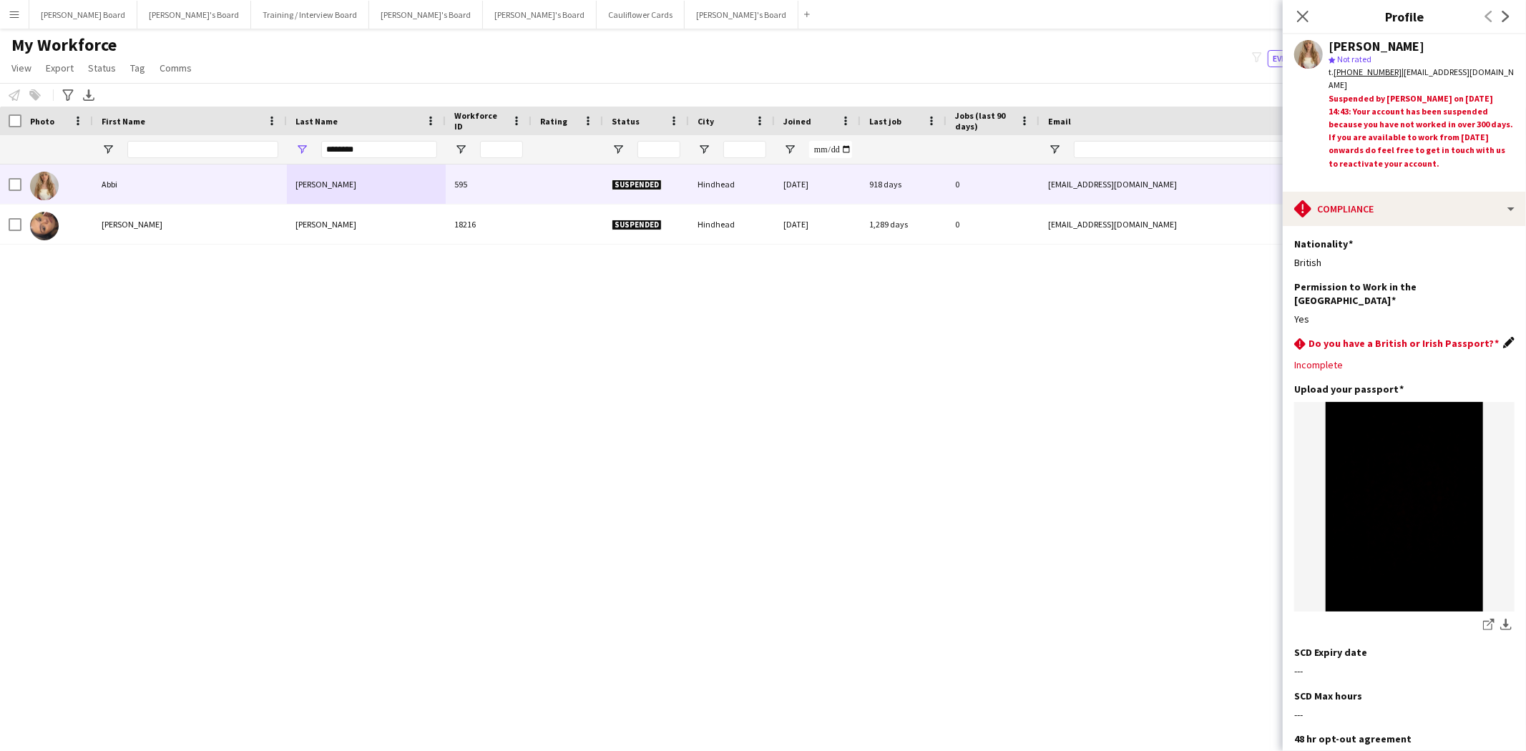
click at [1503, 337] on app-icon "Edit this field" at bounding box center [1508, 342] width 11 height 11
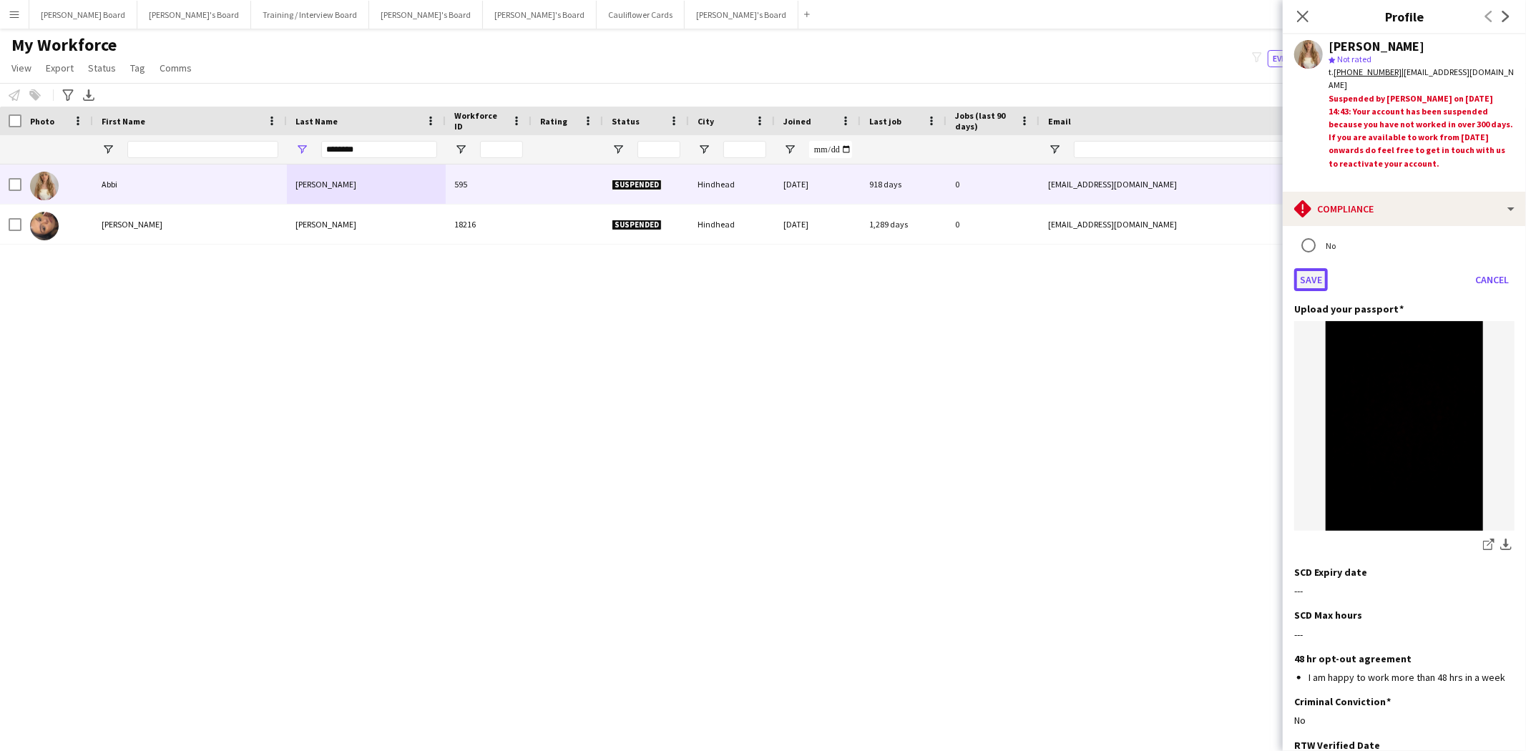
click at [1302, 268] on button "Save" at bounding box center [1311, 279] width 34 height 23
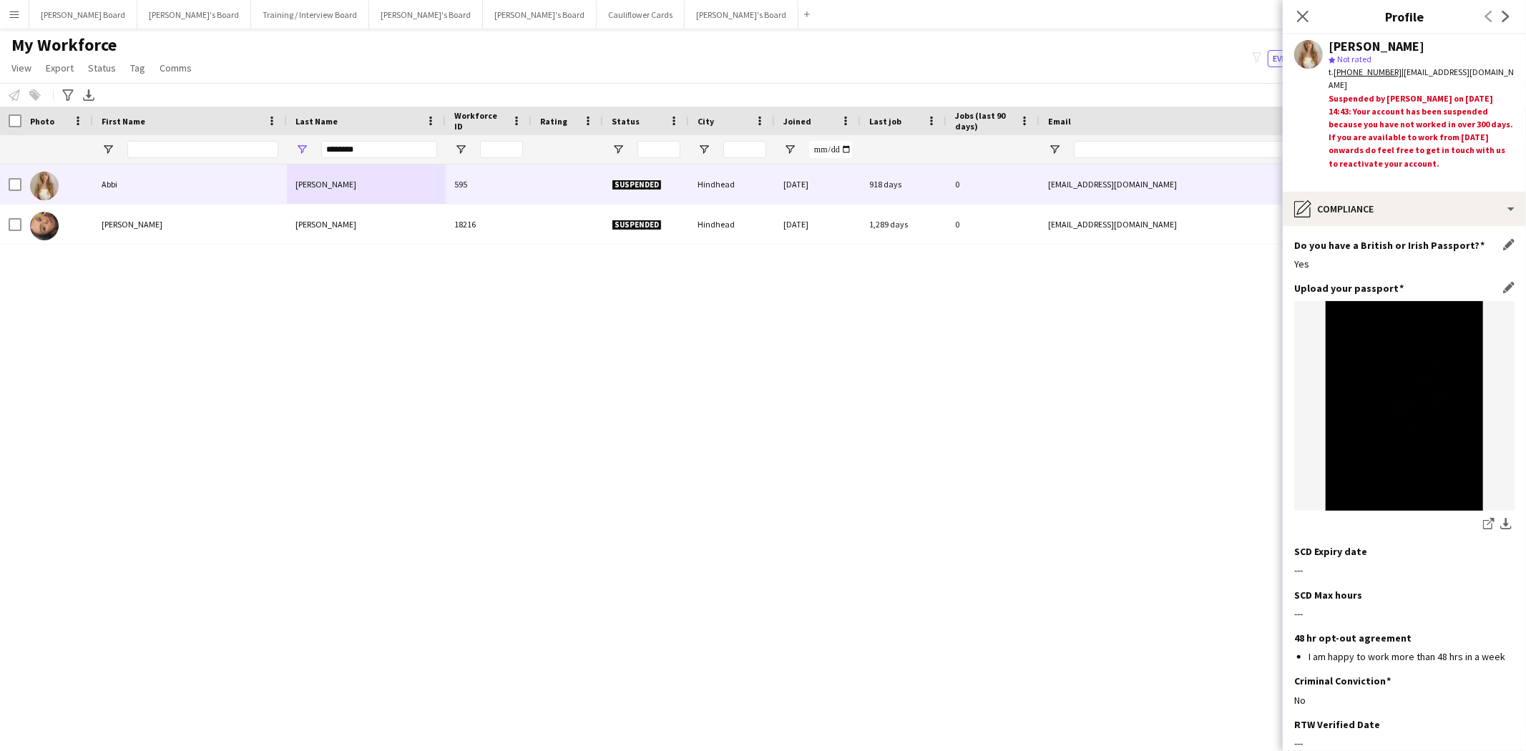
scroll to position [97, 0]
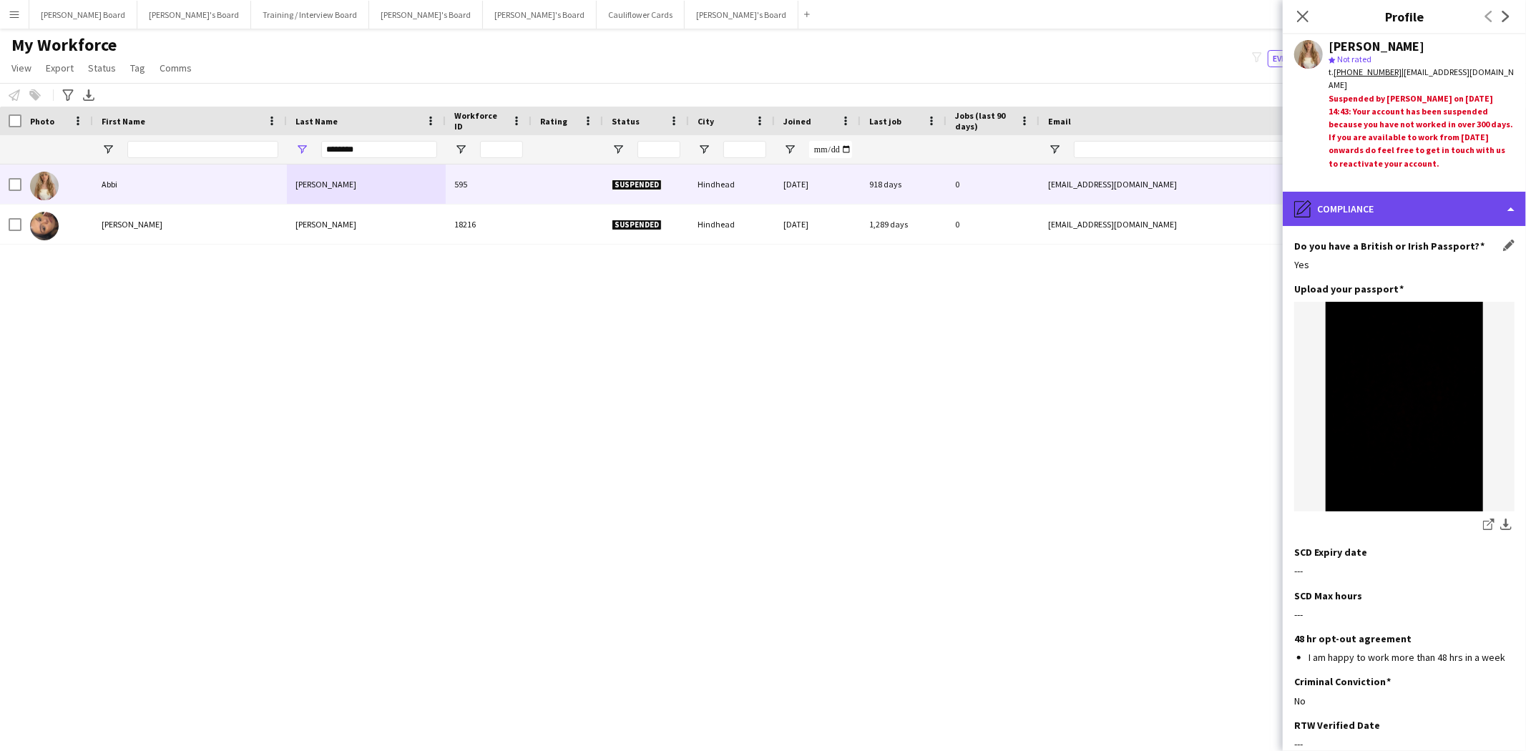
drag, startPoint x: 1391, startPoint y: 199, endPoint x: 1391, endPoint y: 211, distance: 12.2
click at [1391, 200] on div "pencil4 Compliance" at bounding box center [1404, 209] width 243 height 34
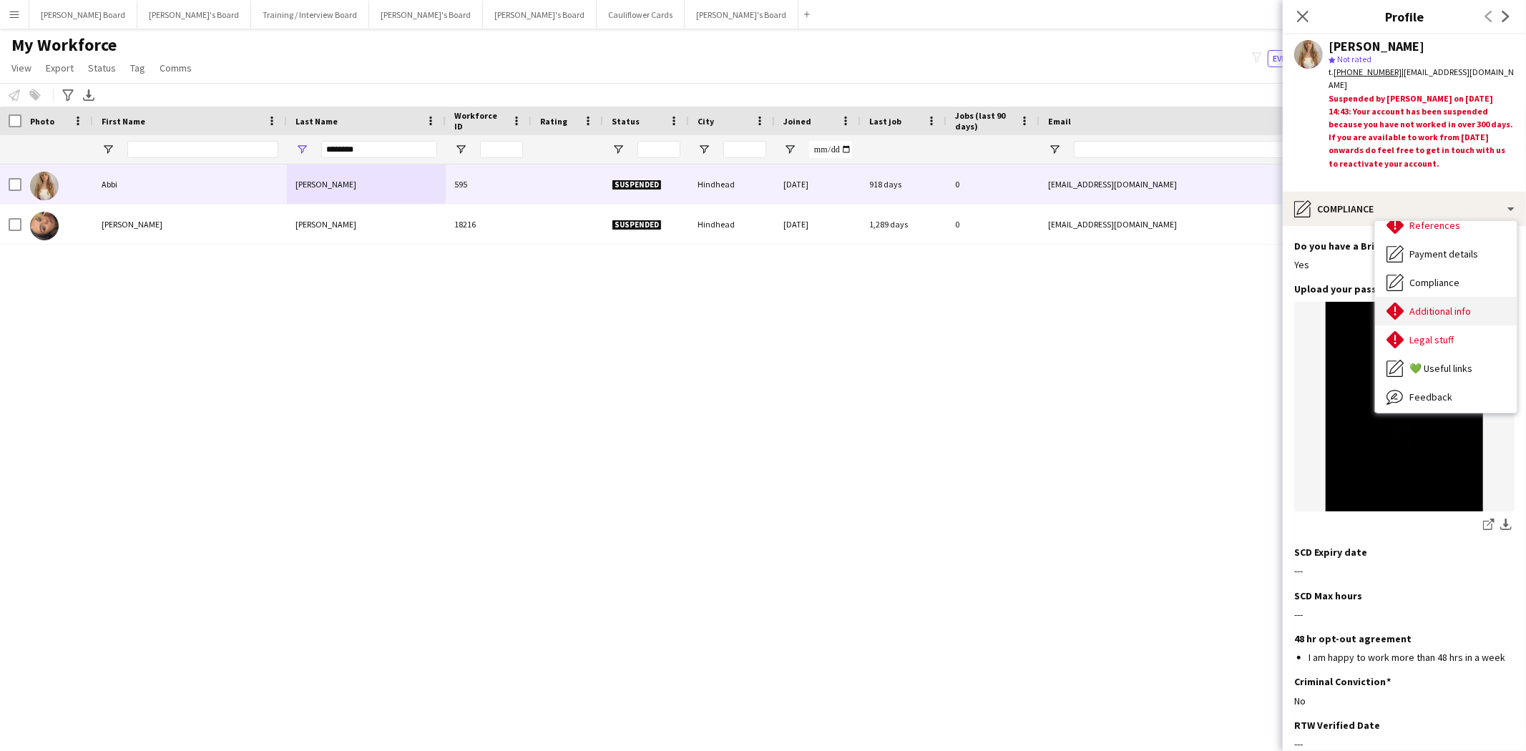
click at [1449, 306] on span "Additional info" at bounding box center [1440, 311] width 62 height 13
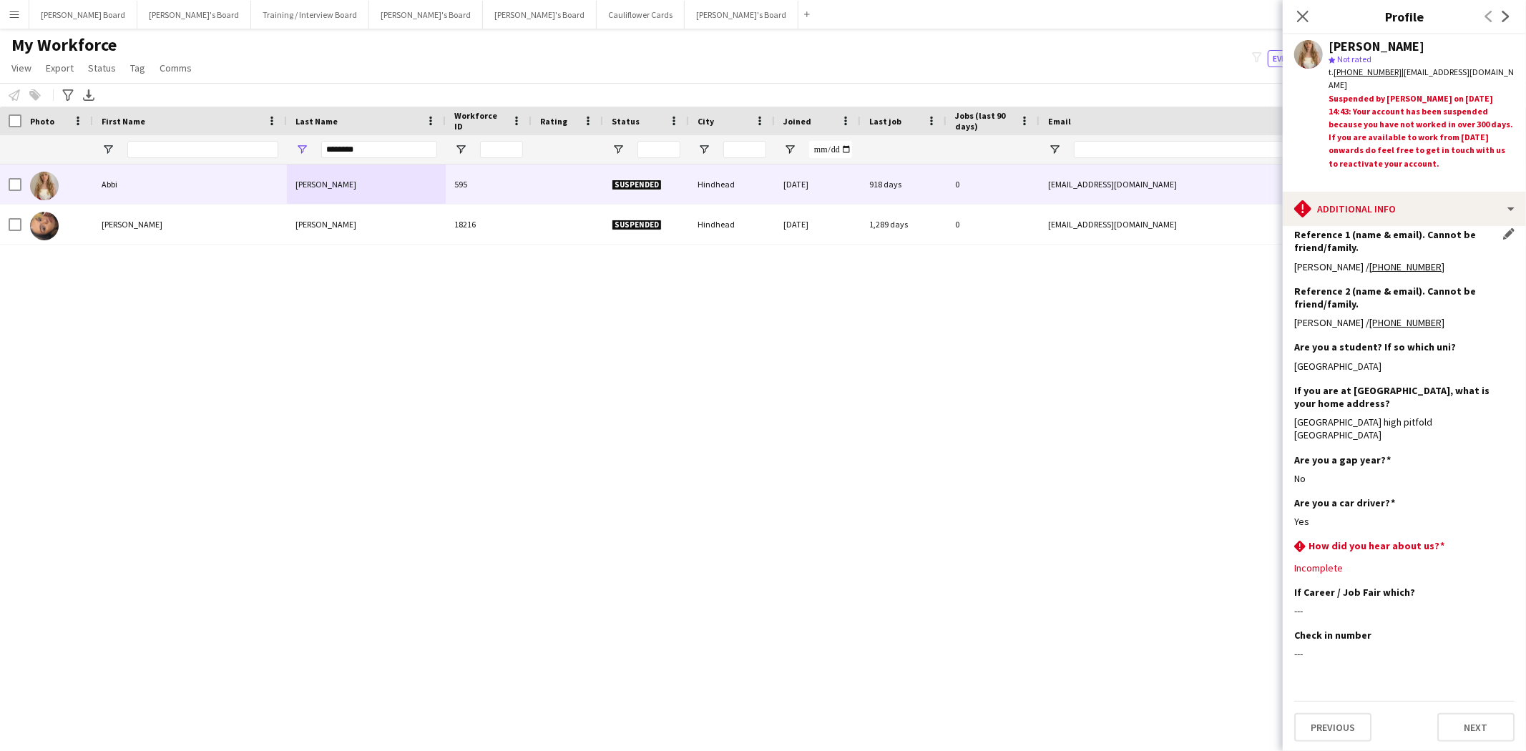
scroll to position [638, 0]
drag, startPoint x: 461, startPoint y: 329, endPoint x: 461, endPoint y: 313, distance: 15.7
click at [462, 326] on div "[PERSON_NAME] 595 Suspended Hindhead [DATE] 918 days 0 [EMAIL_ADDRESS][DOMAIN_N…" at bounding box center [741, 439] width 1483 height 549
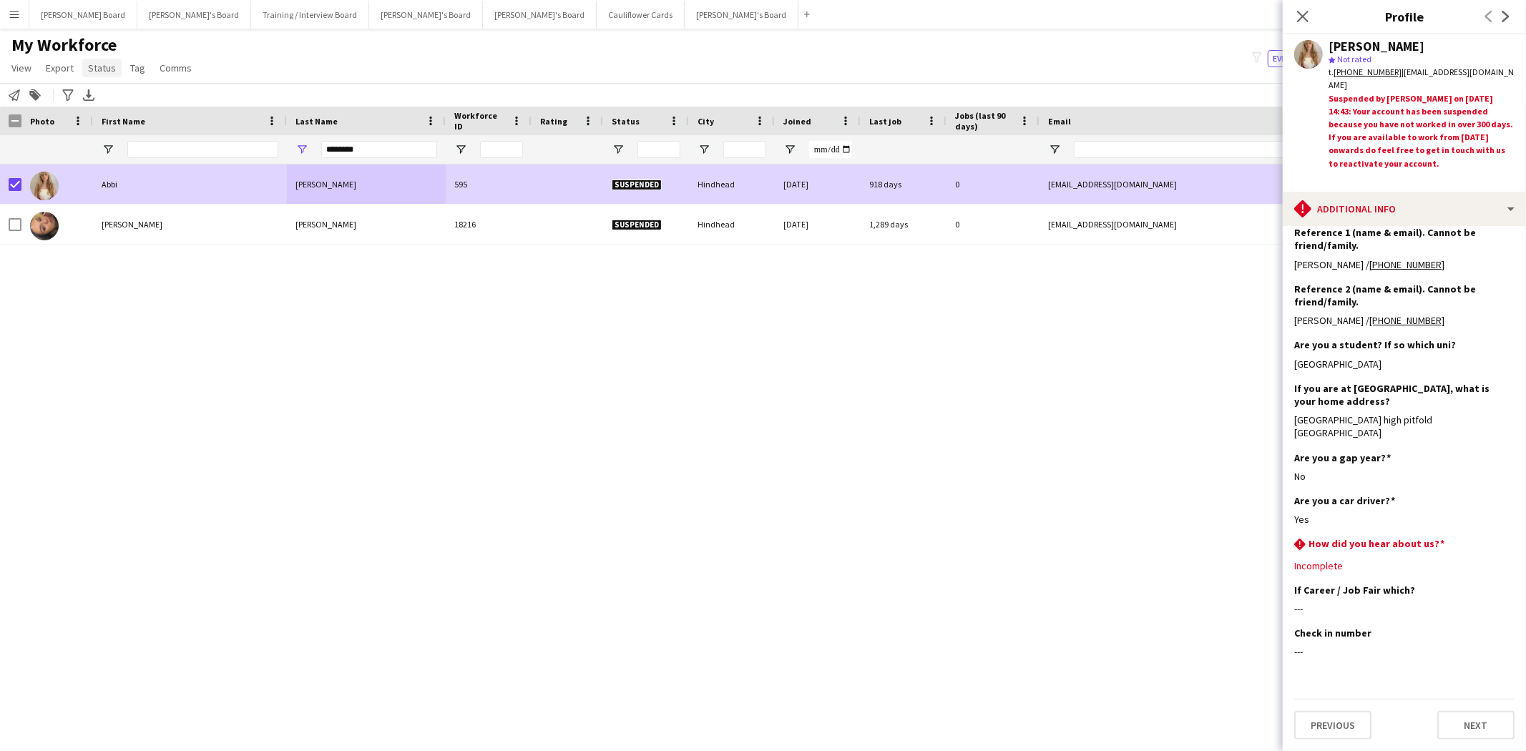
click at [92, 69] on span "Status" at bounding box center [102, 68] width 28 height 13
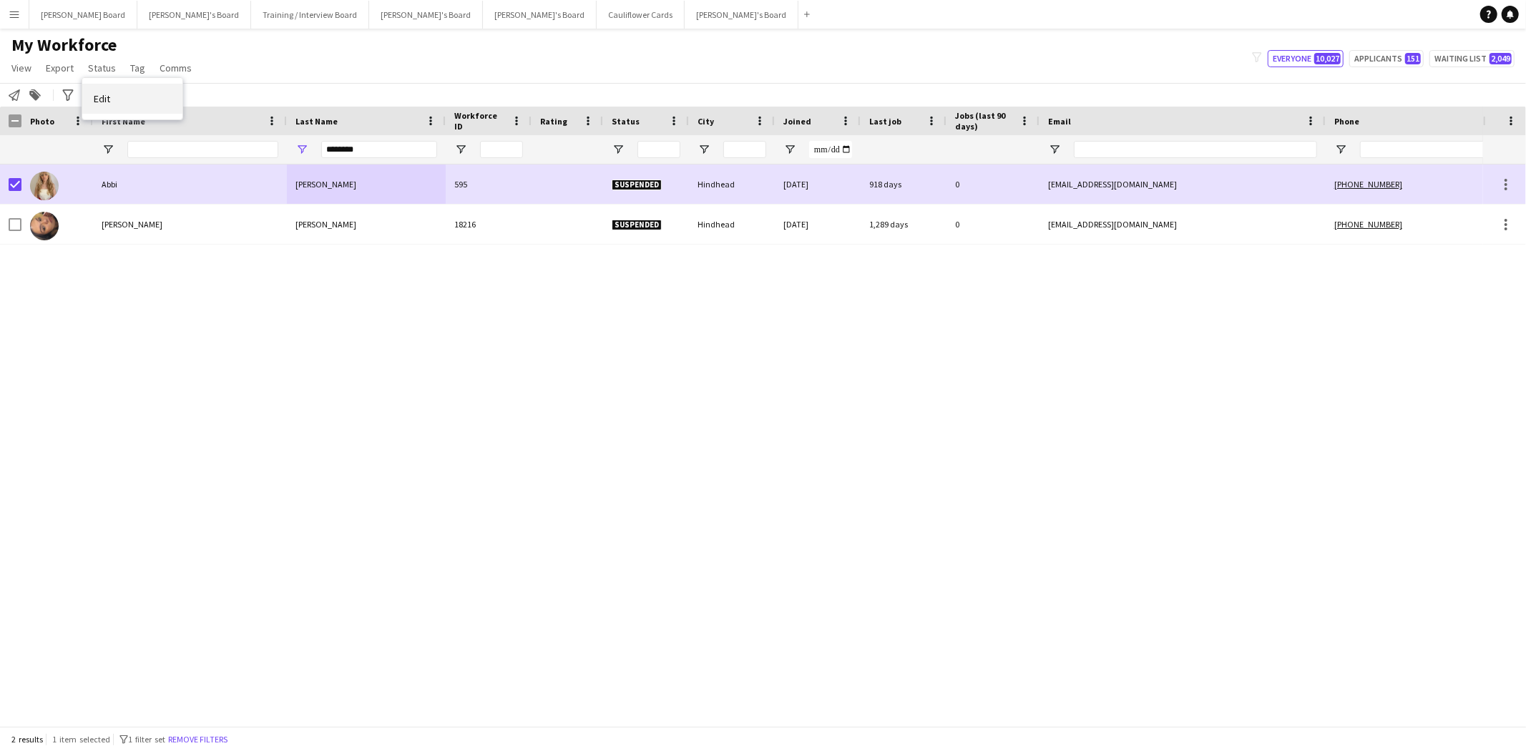
click at [117, 99] on link "Edit" at bounding box center [132, 99] width 100 height 30
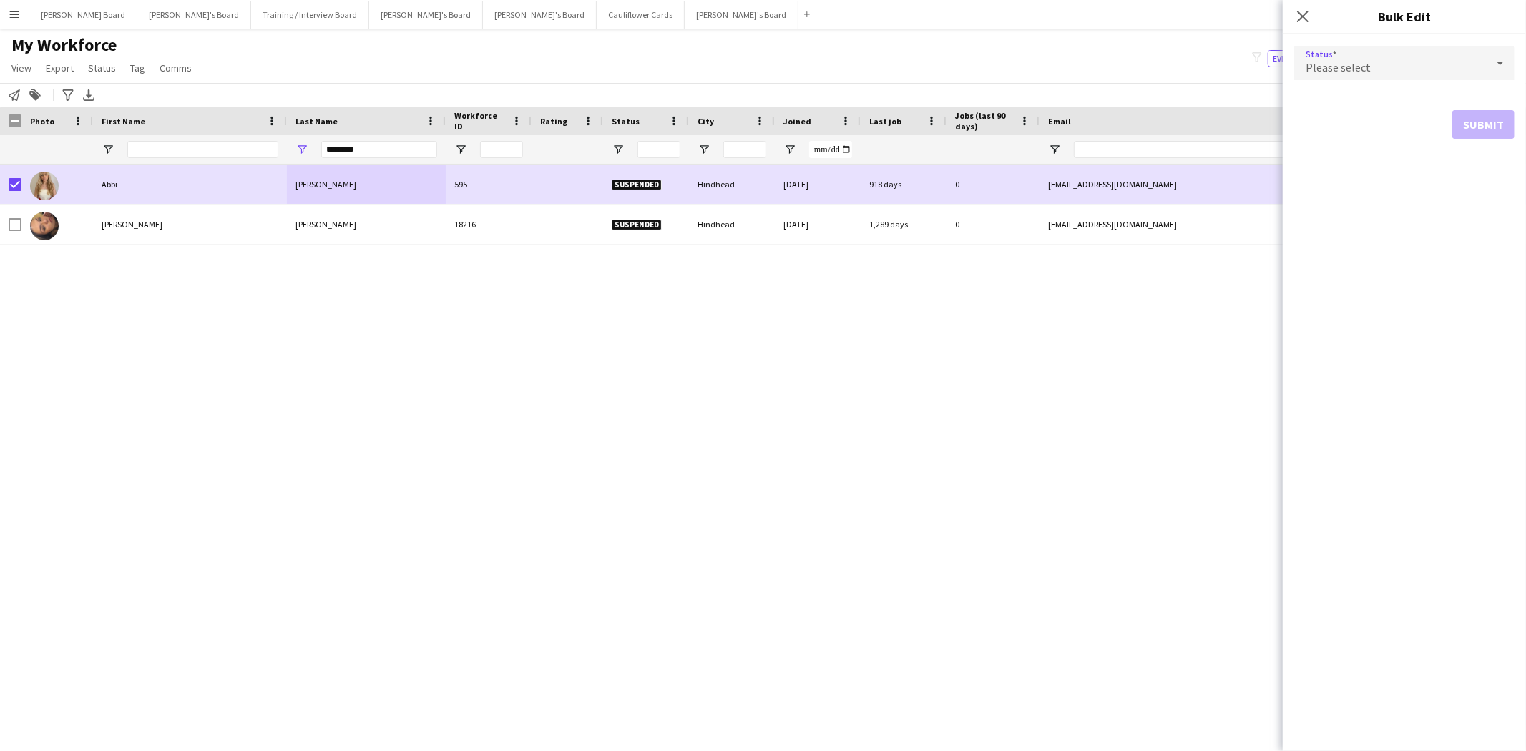
click at [1434, 69] on div "Please select" at bounding box center [1390, 63] width 192 height 34
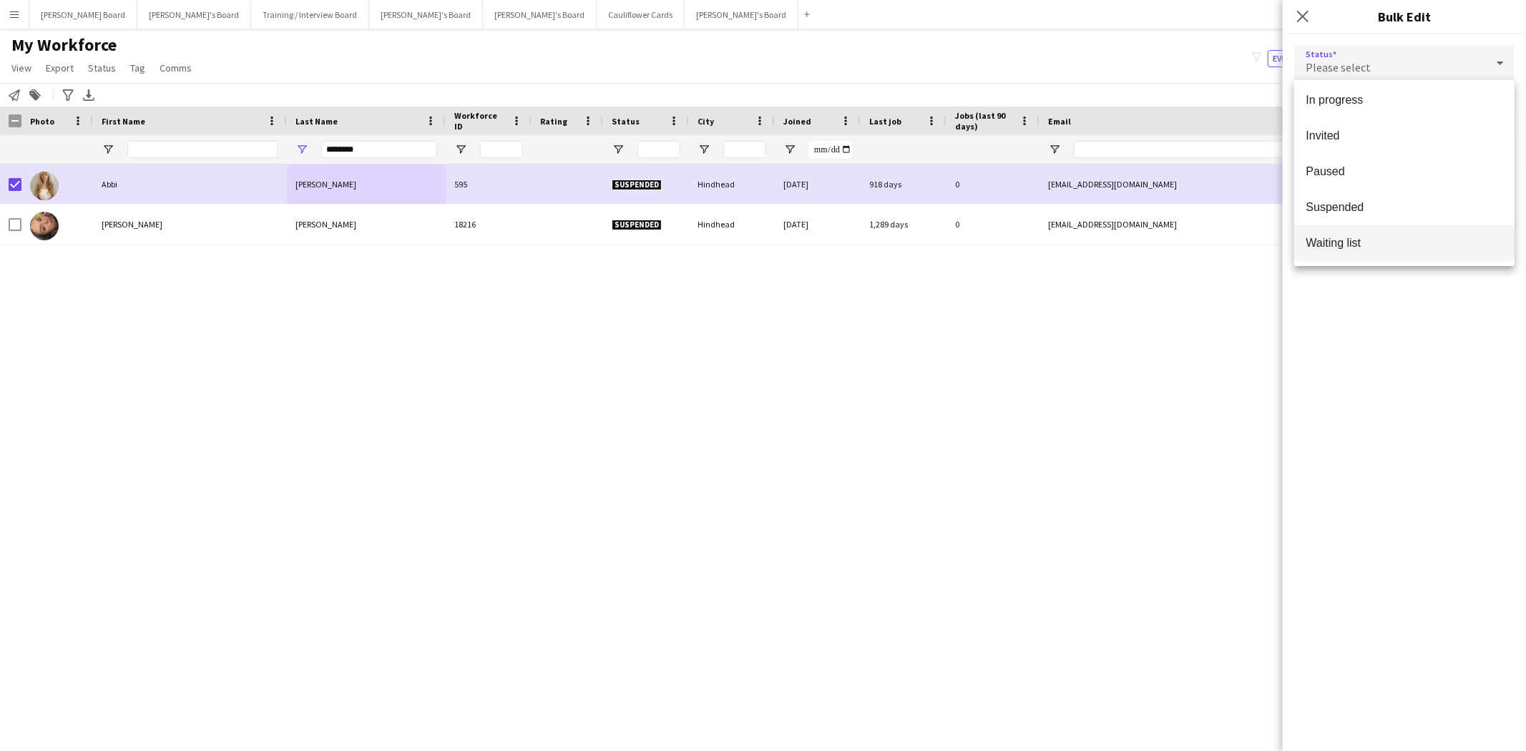
click at [1356, 239] on span "Waiting list" at bounding box center [1403, 243] width 197 height 14
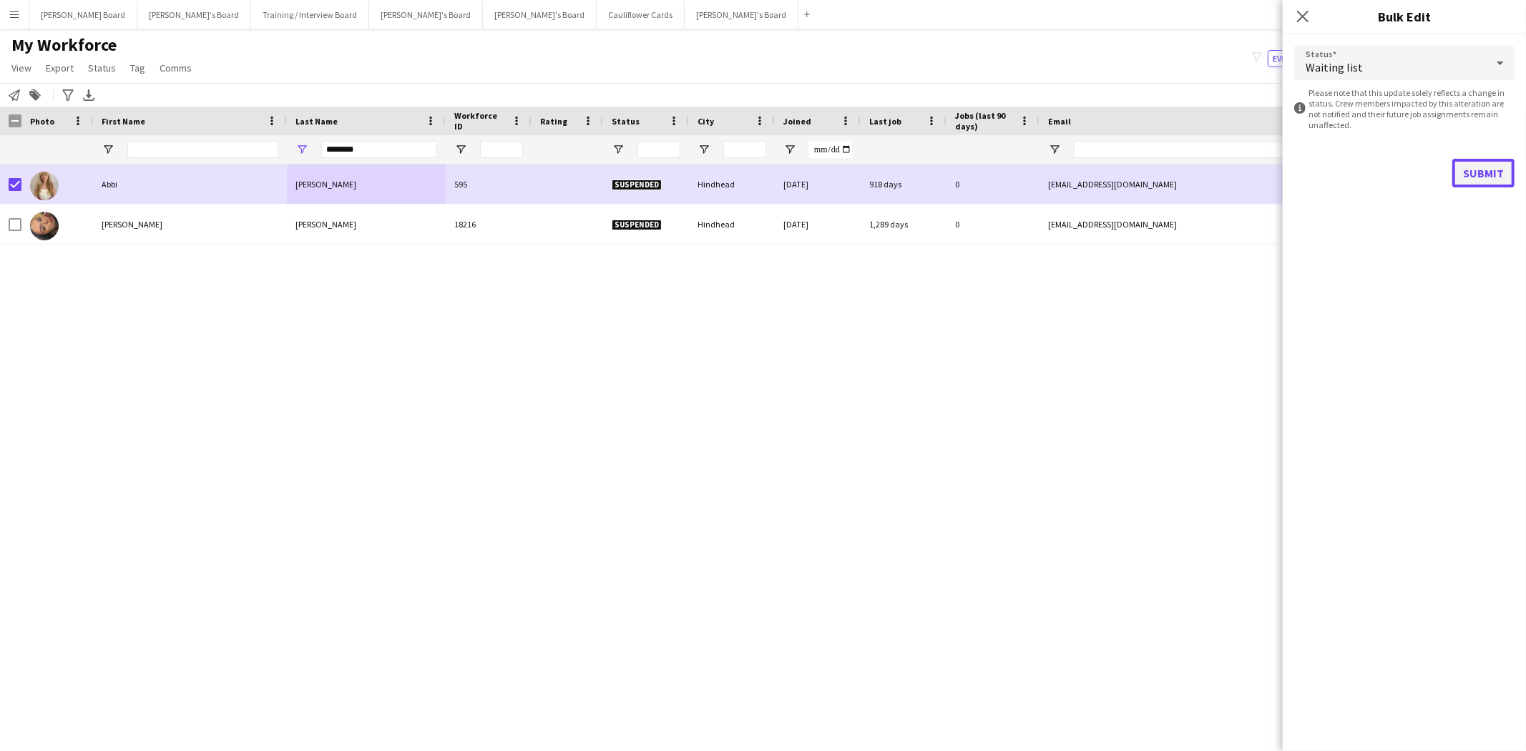
click at [1479, 172] on button "Submit" at bounding box center [1483, 173] width 62 height 29
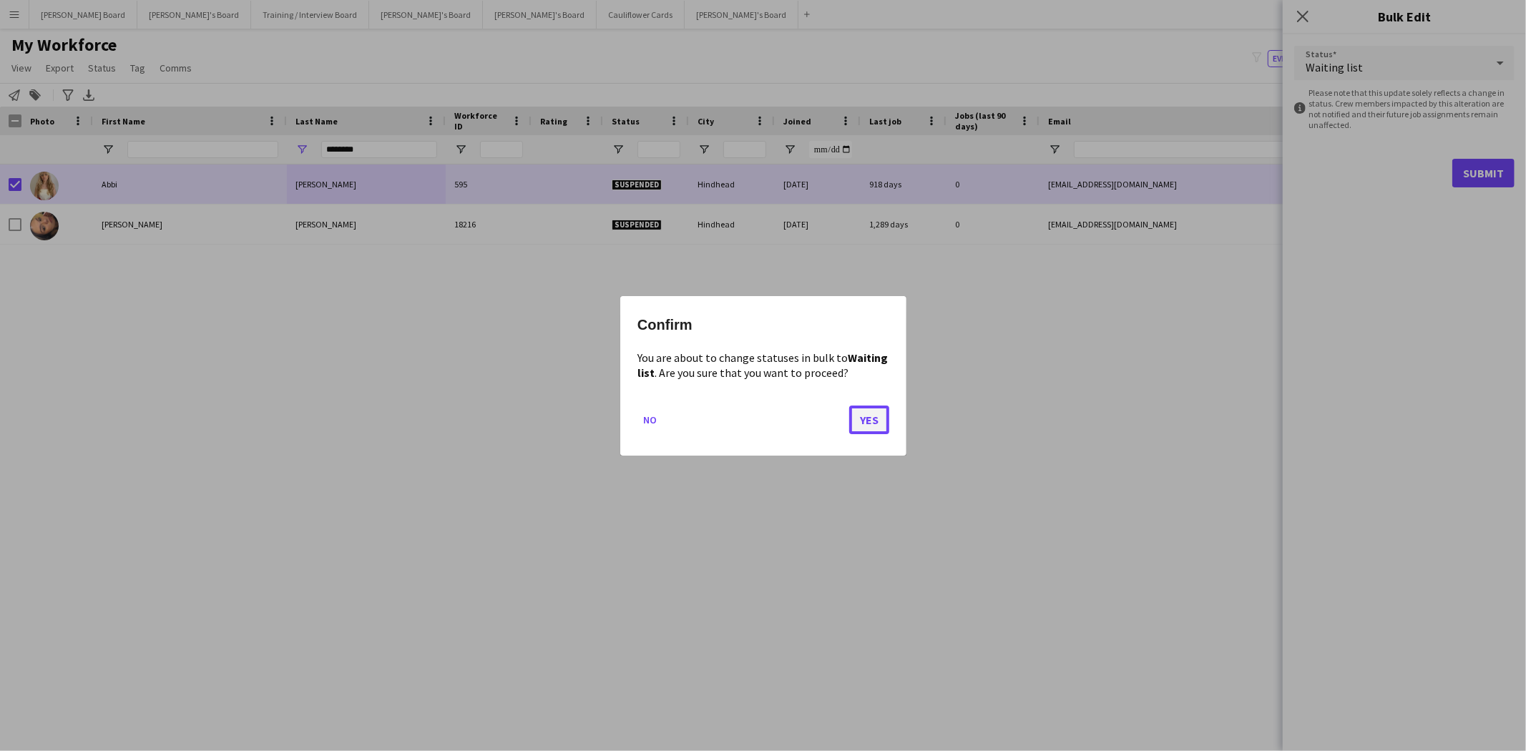
drag, startPoint x: 873, startPoint y: 413, endPoint x: 816, endPoint y: 393, distance: 59.7
click at [871, 413] on button "Yes" at bounding box center [869, 419] width 40 height 29
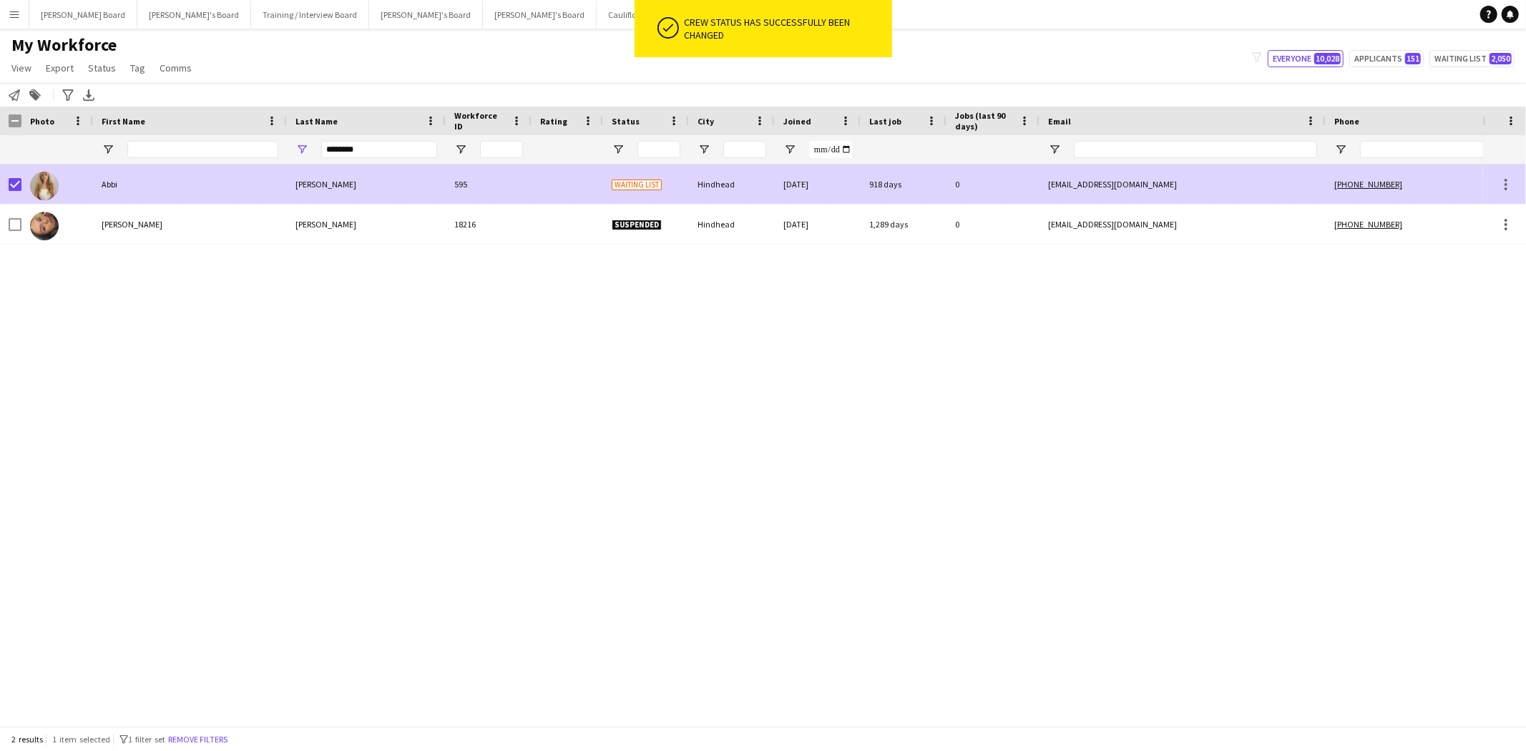
click at [108, 184] on div "Abbi" at bounding box center [190, 184] width 194 height 39
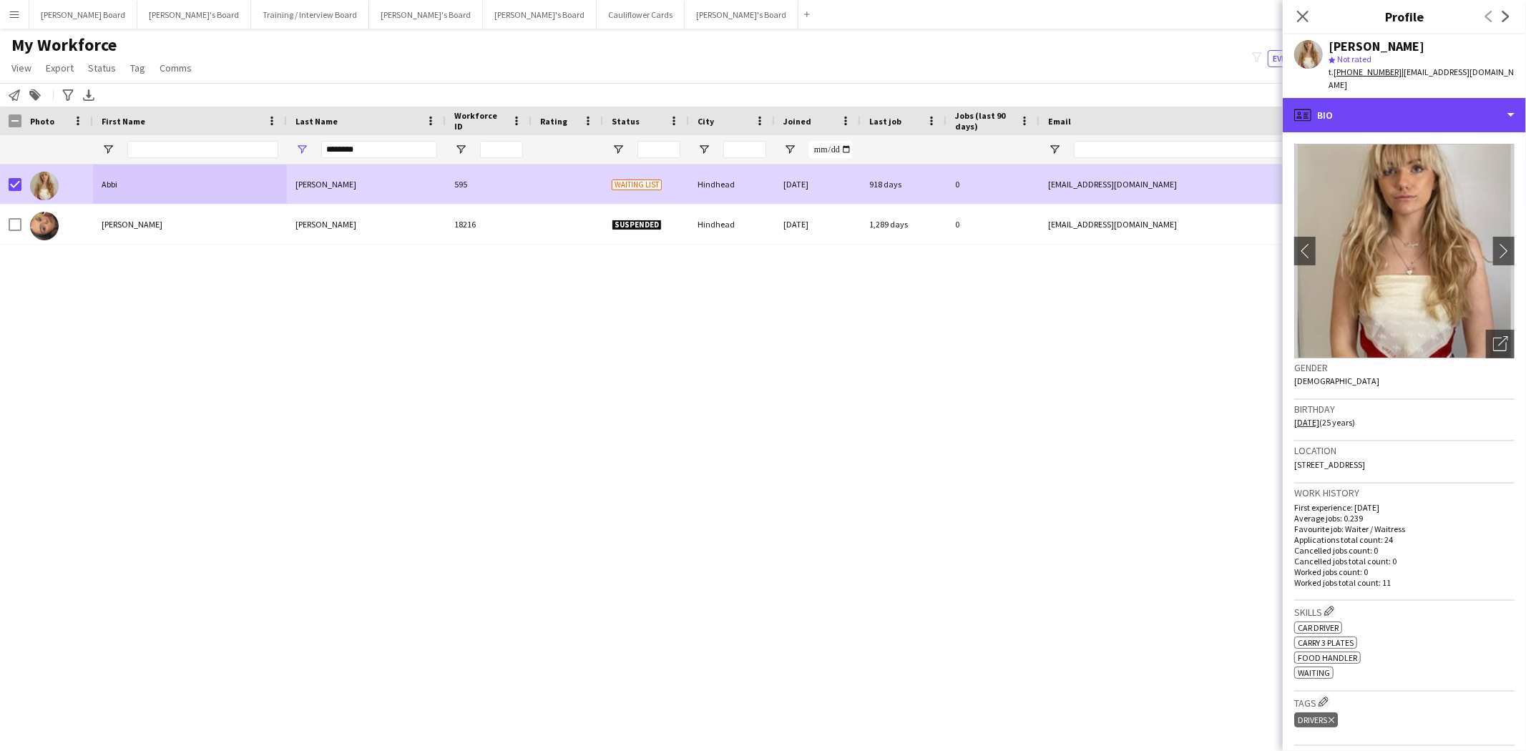
drag, startPoint x: 1398, startPoint y: 109, endPoint x: 1393, endPoint y: 125, distance: 16.3
click at [1398, 110] on div "profile Bio" at bounding box center [1404, 115] width 243 height 34
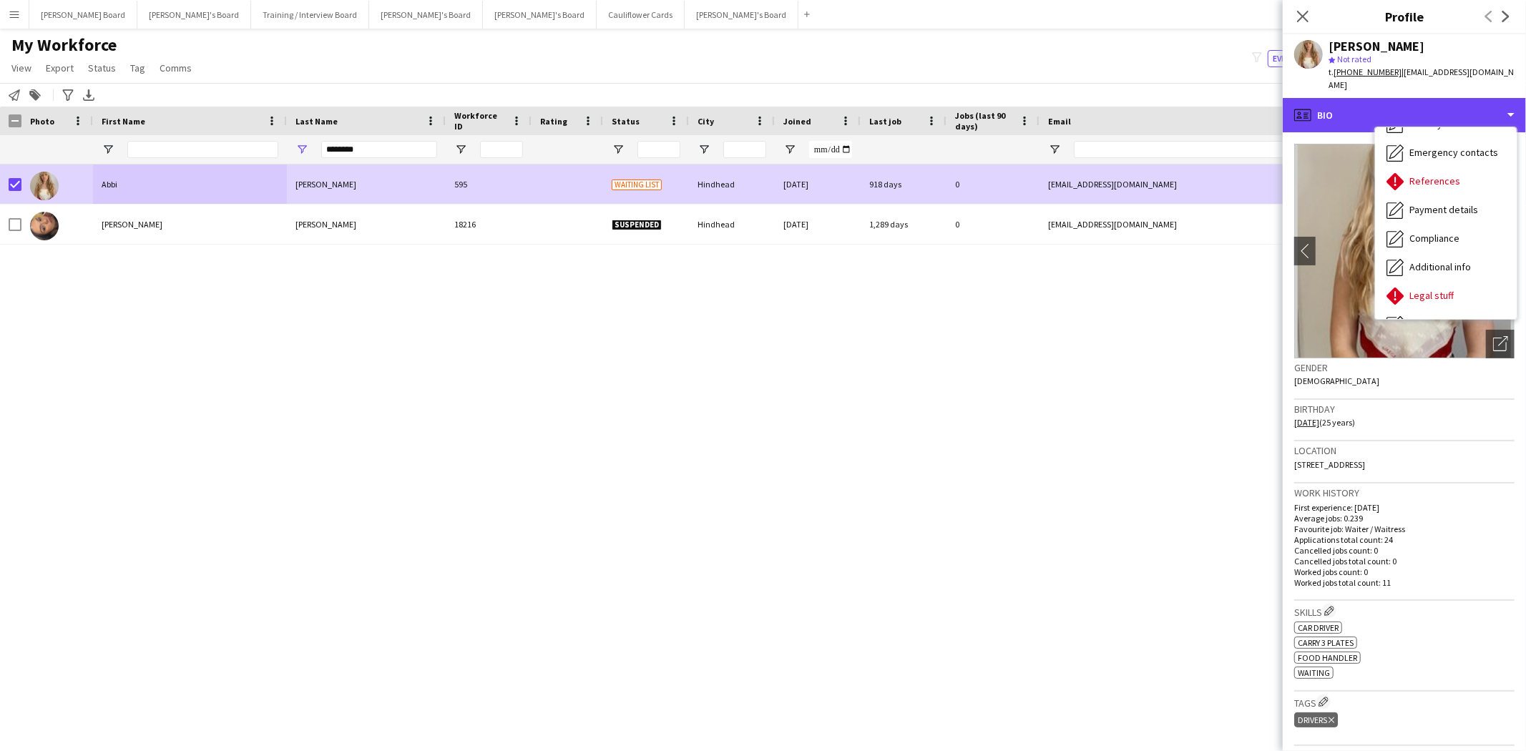
scroll to position [190, 0]
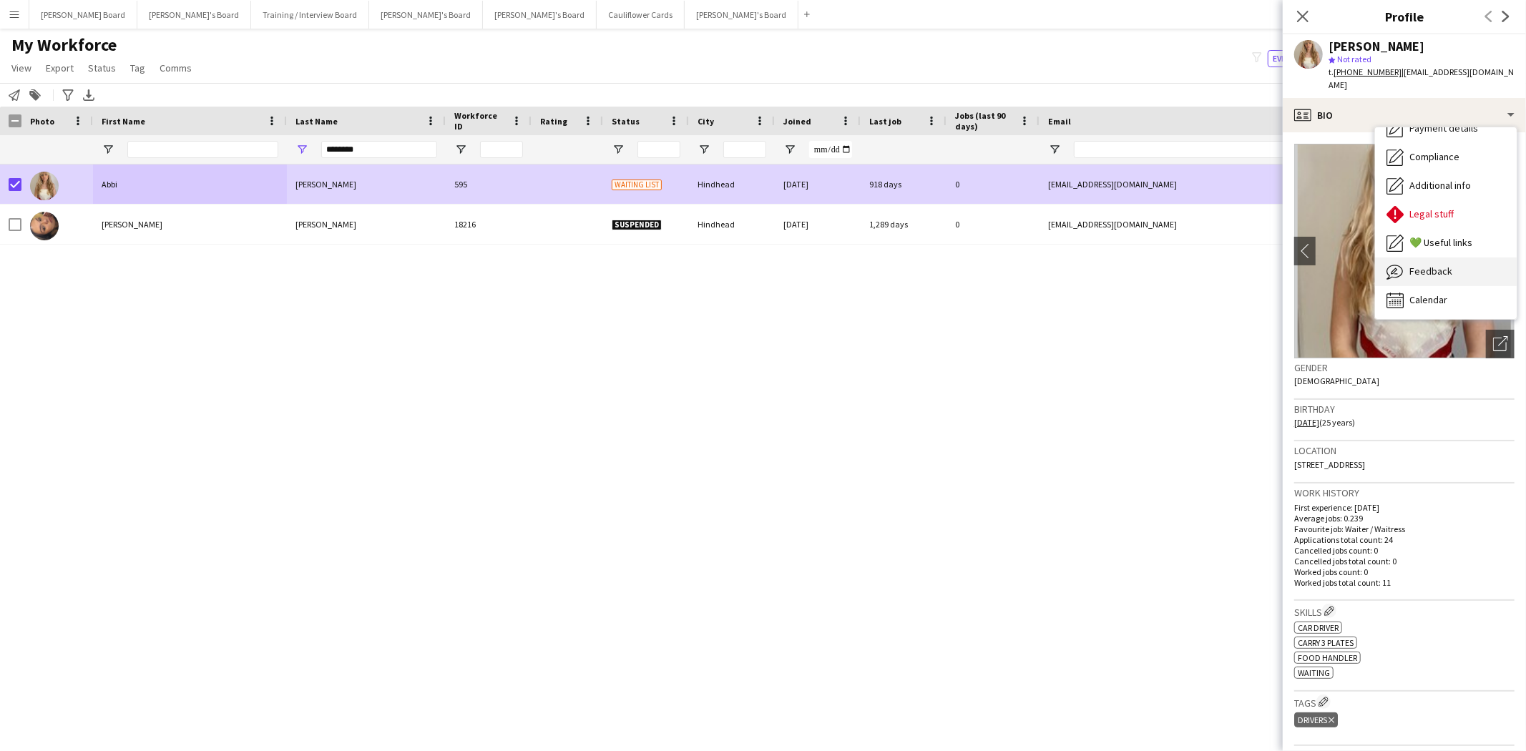
click at [1441, 265] on span "Feedback" at bounding box center [1430, 271] width 43 height 13
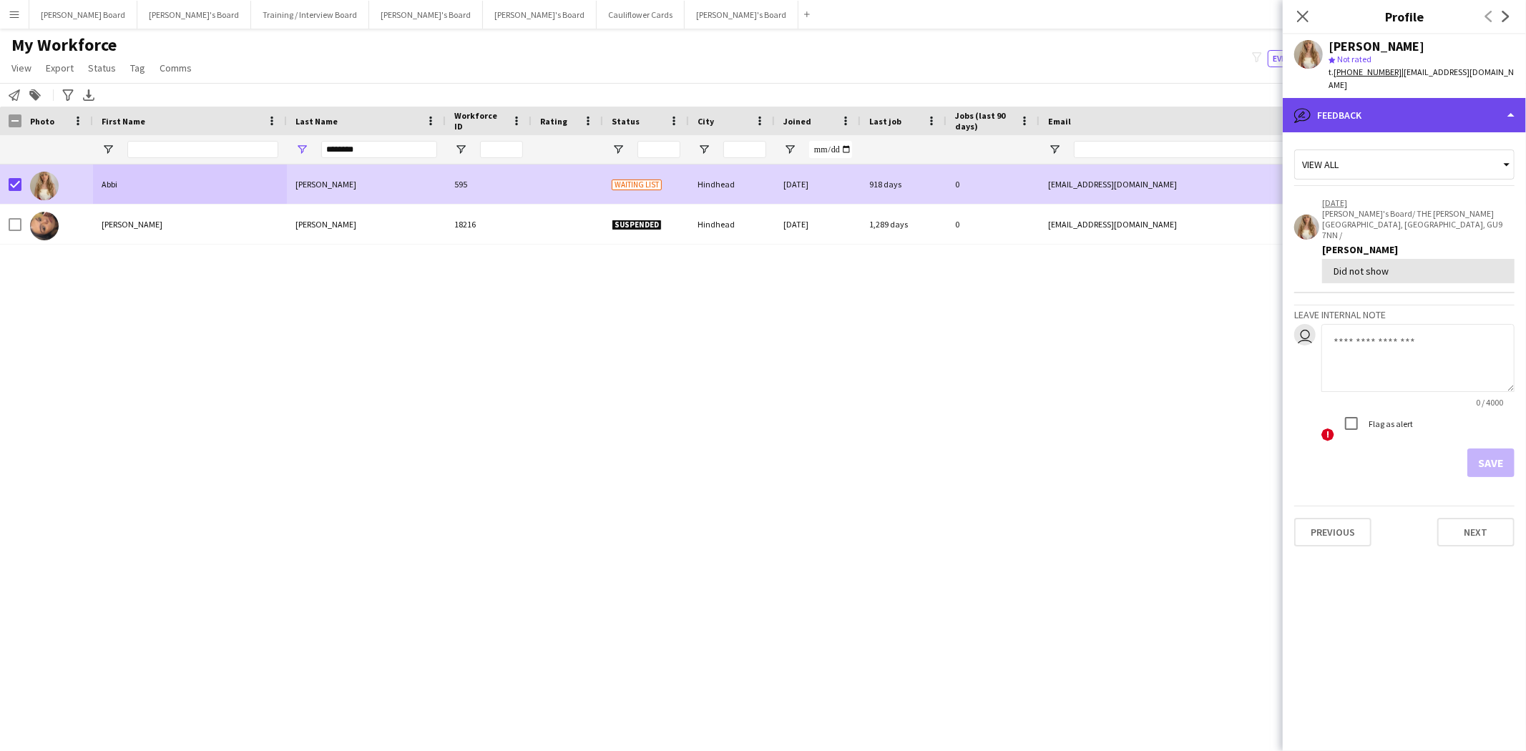
click at [1370, 98] on div "bubble-pencil Feedback" at bounding box center [1404, 115] width 243 height 34
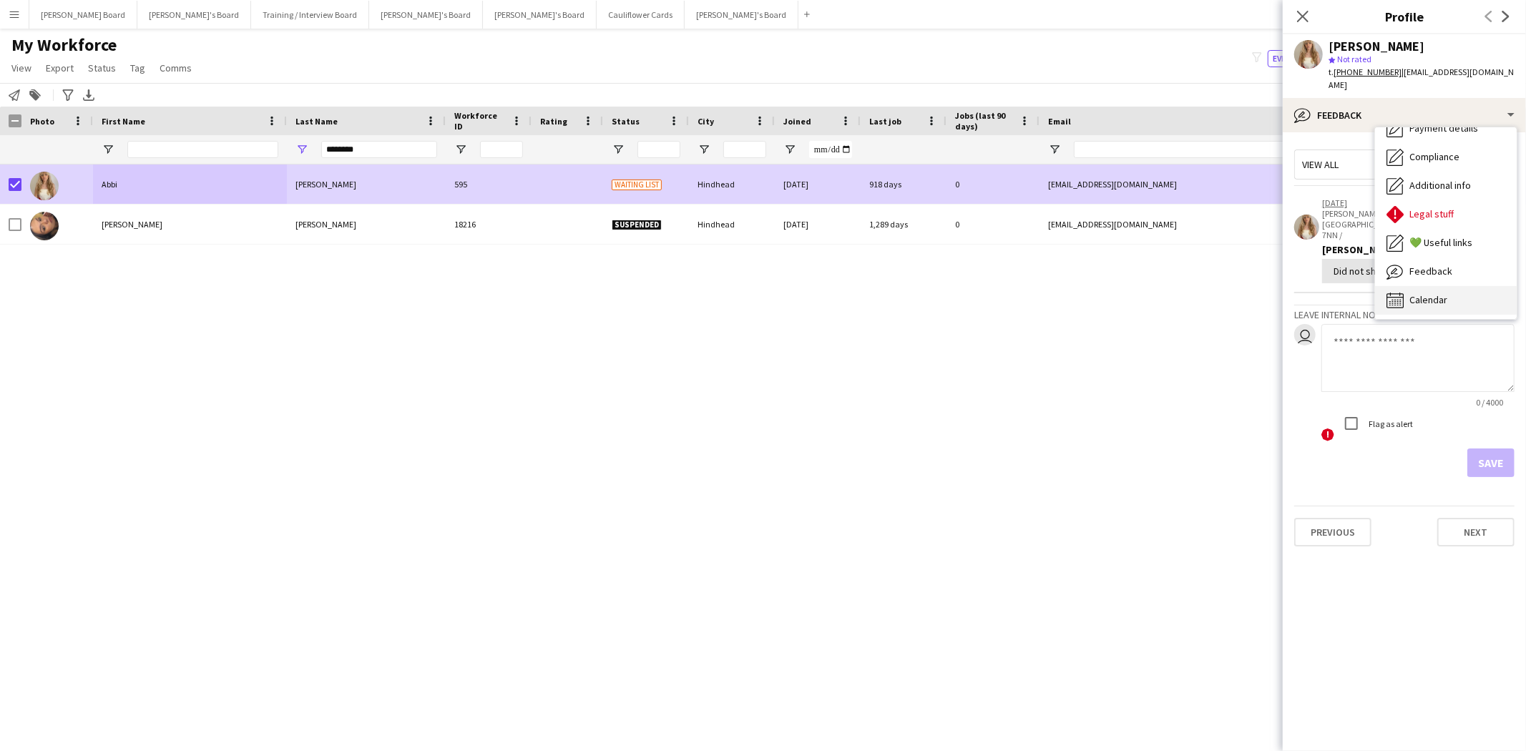
click at [1436, 293] on span "Calendar" at bounding box center [1428, 299] width 38 height 13
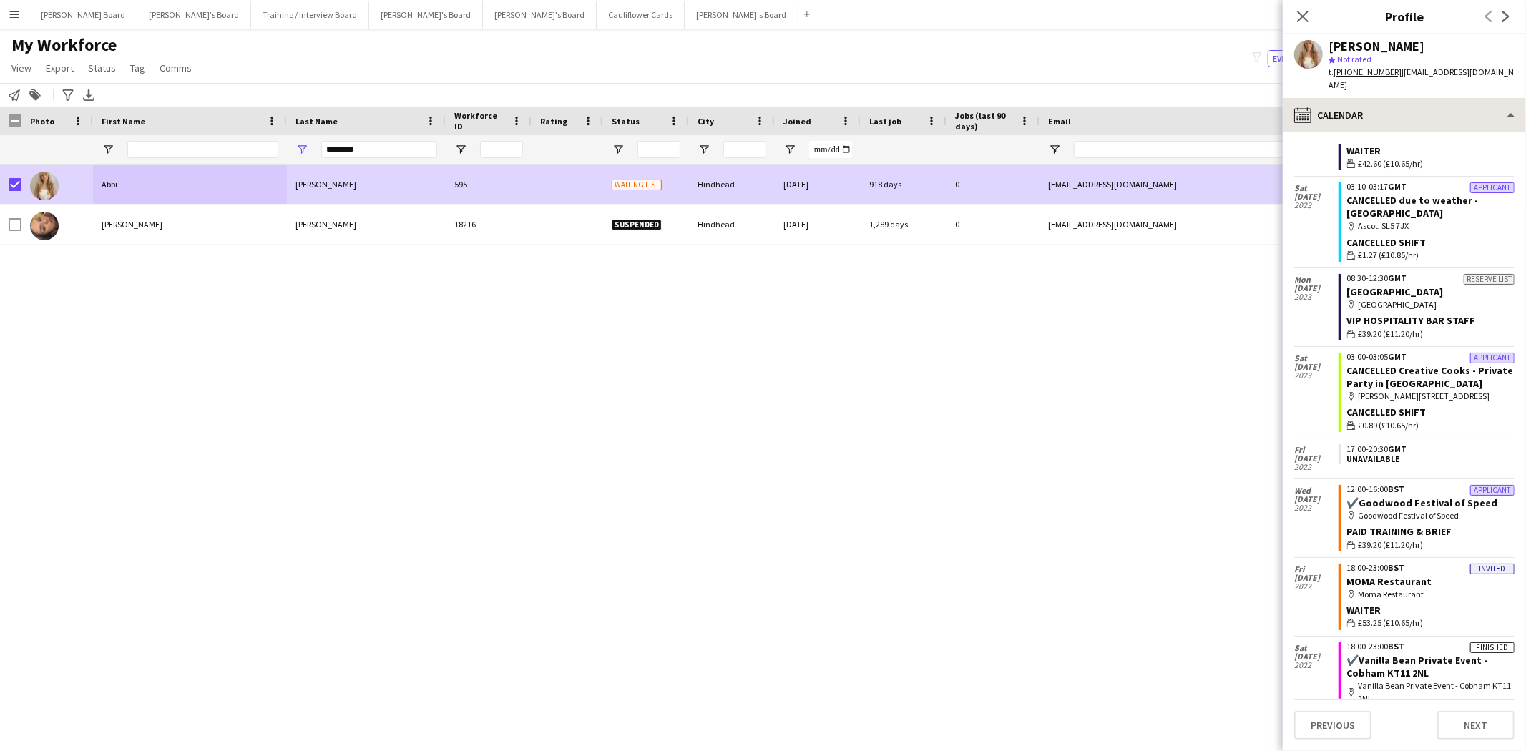
scroll to position [0, 0]
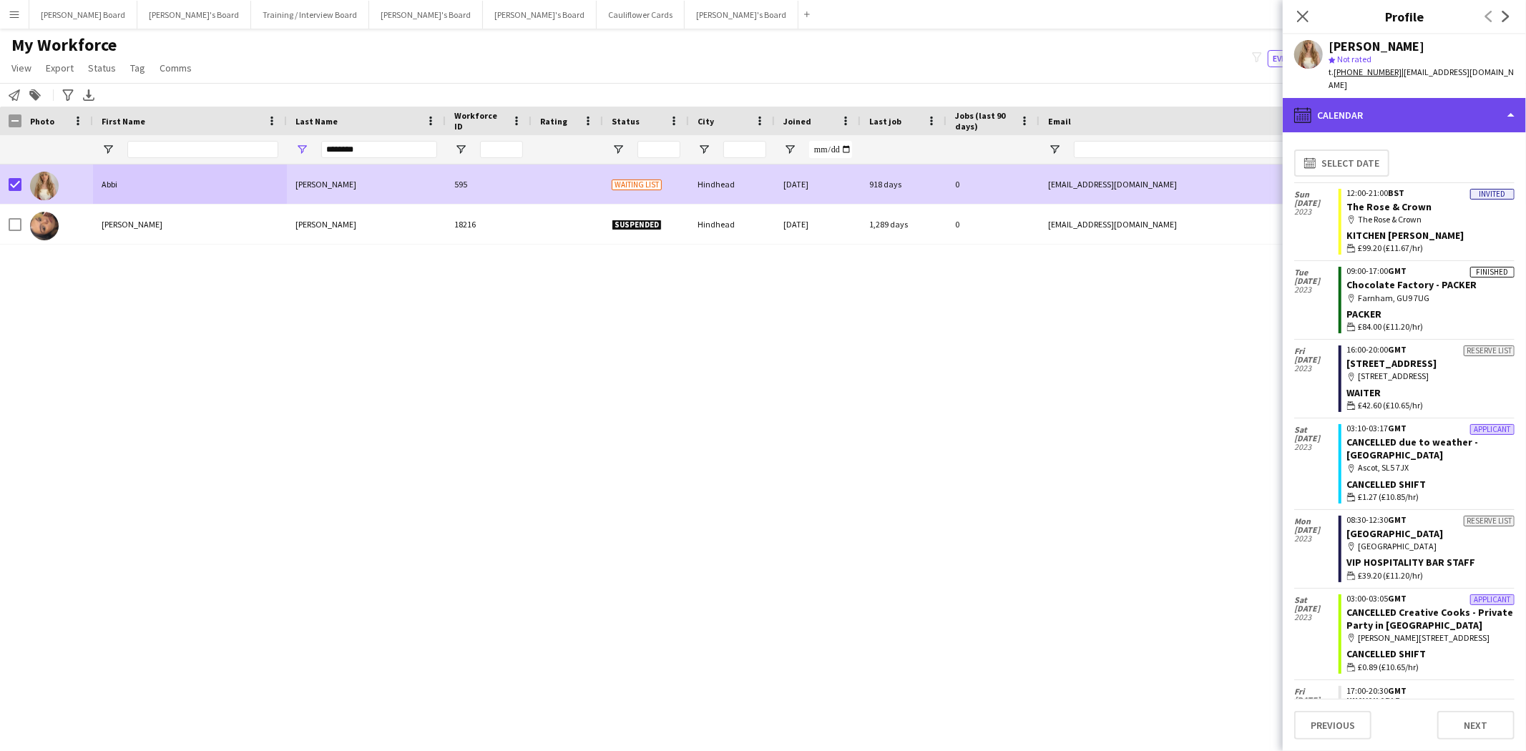
click at [1366, 106] on div "calendar-full Calendar" at bounding box center [1404, 115] width 243 height 34
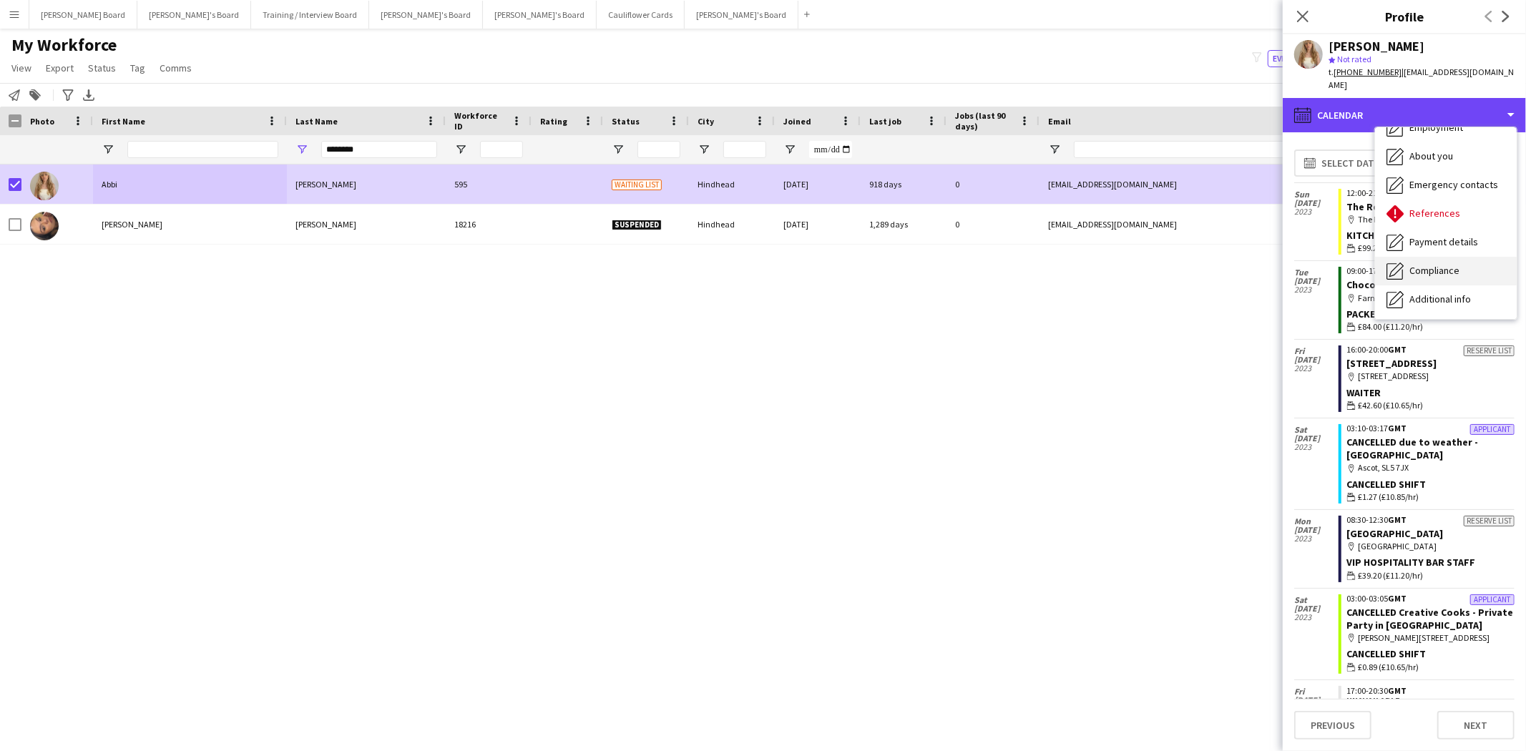
scroll to position [79, 0]
click at [1442, 261] on span "Compliance" at bounding box center [1434, 267] width 50 height 13
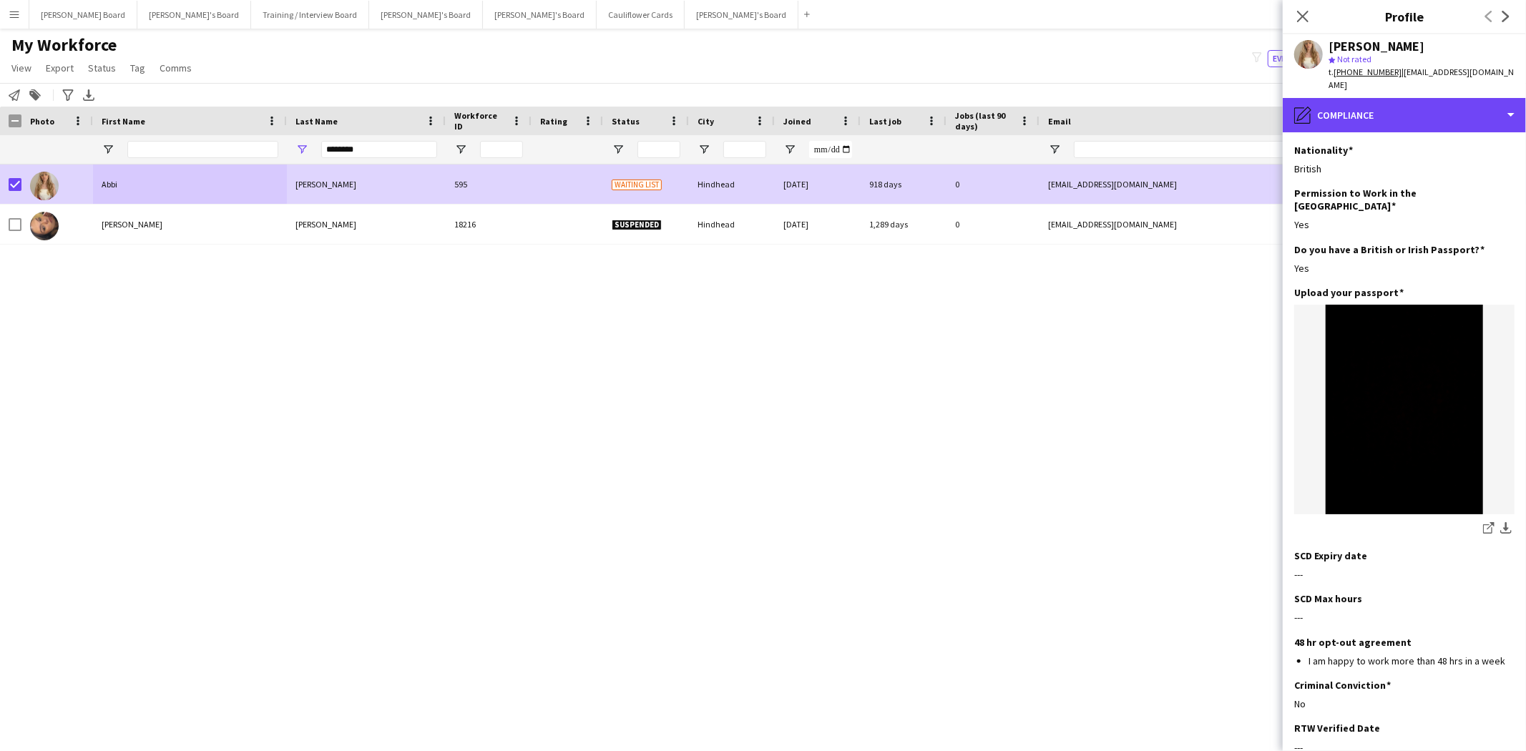
drag, startPoint x: 1356, startPoint y: 104, endPoint x: 1451, endPoint y: 193, distance: 129.5
click at [1358, 104] on div "pencil4 Compliance" at bounding box center [1404, 115] width 243 height 34
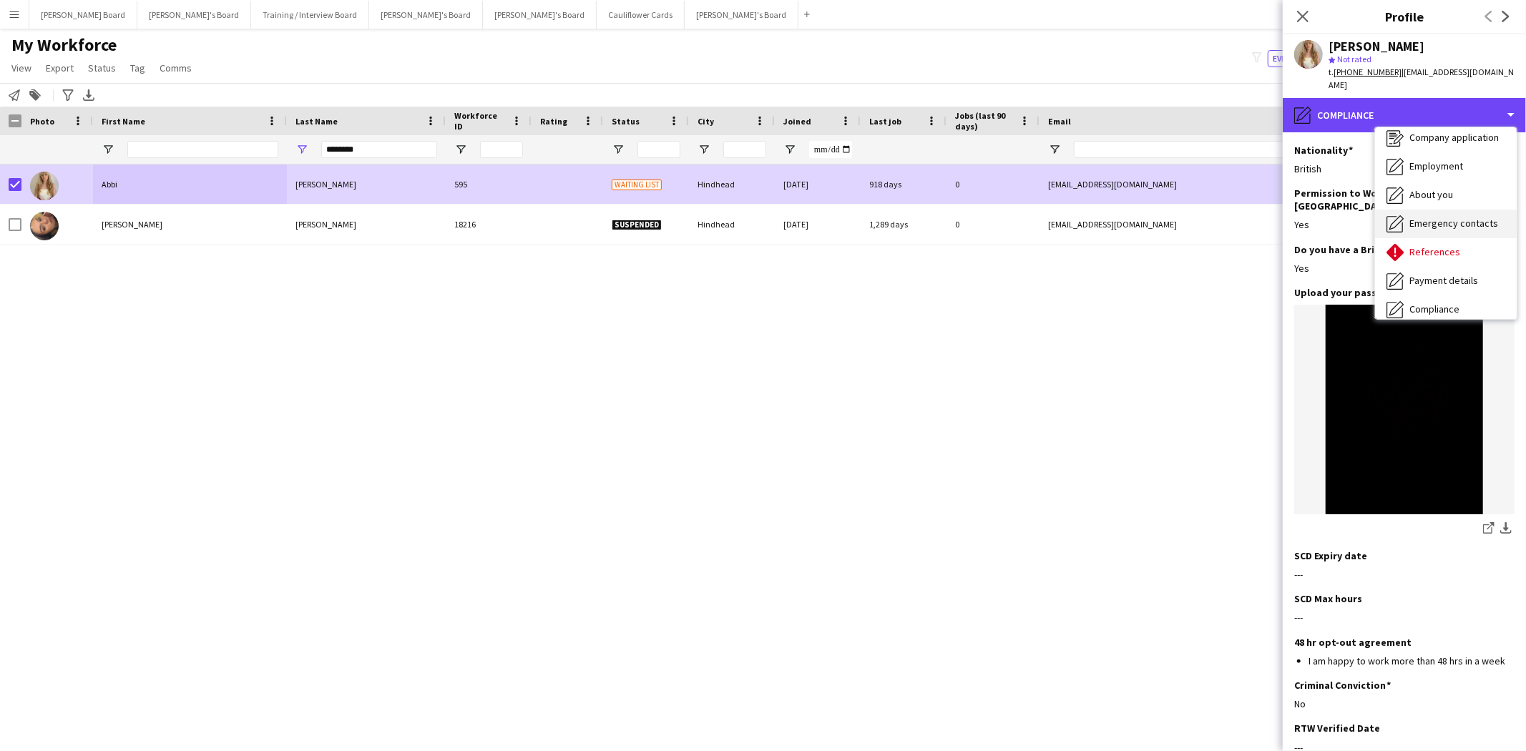
scroll to position [31, 0]
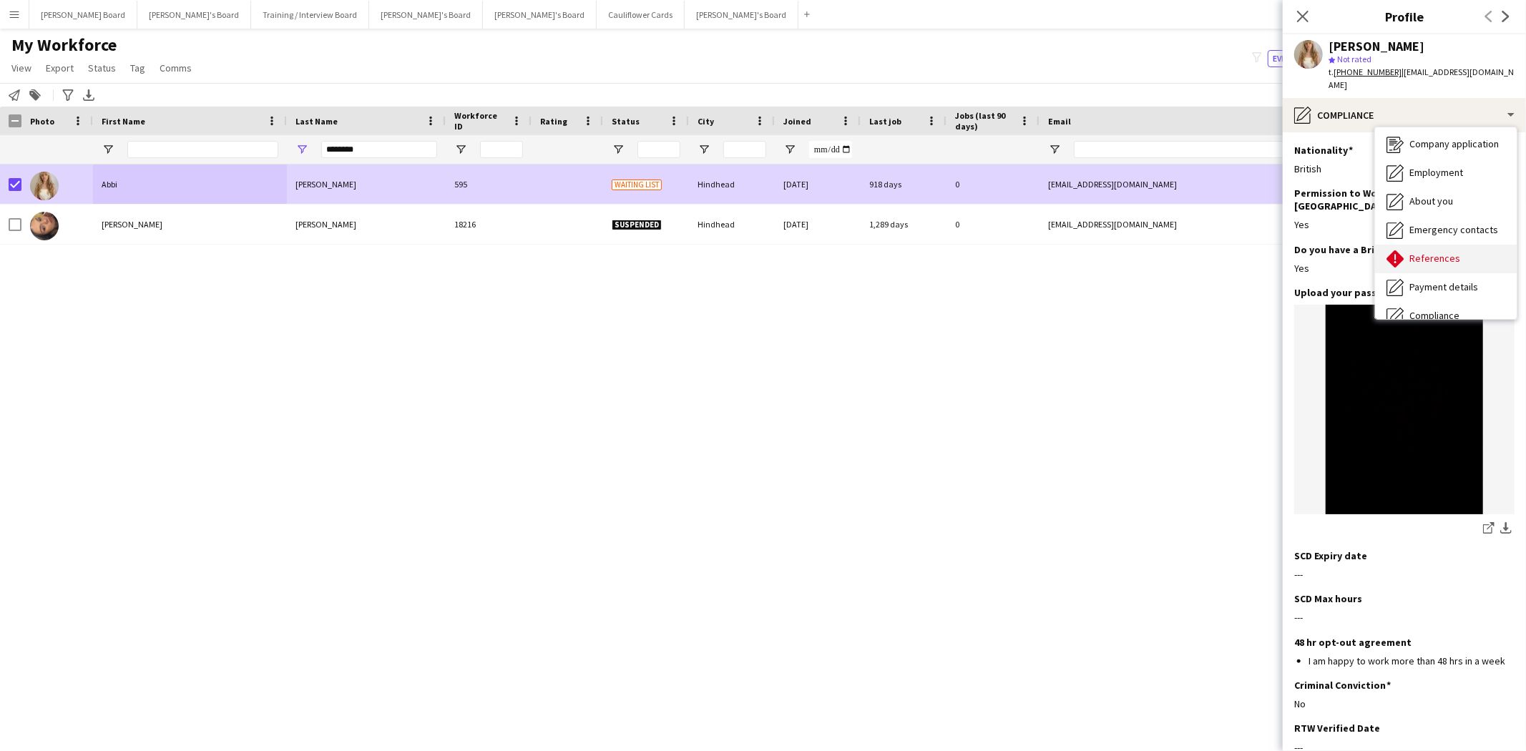
click at [1421, 252] on span "References" at bounding box center [1434, 258] width 51 height 13
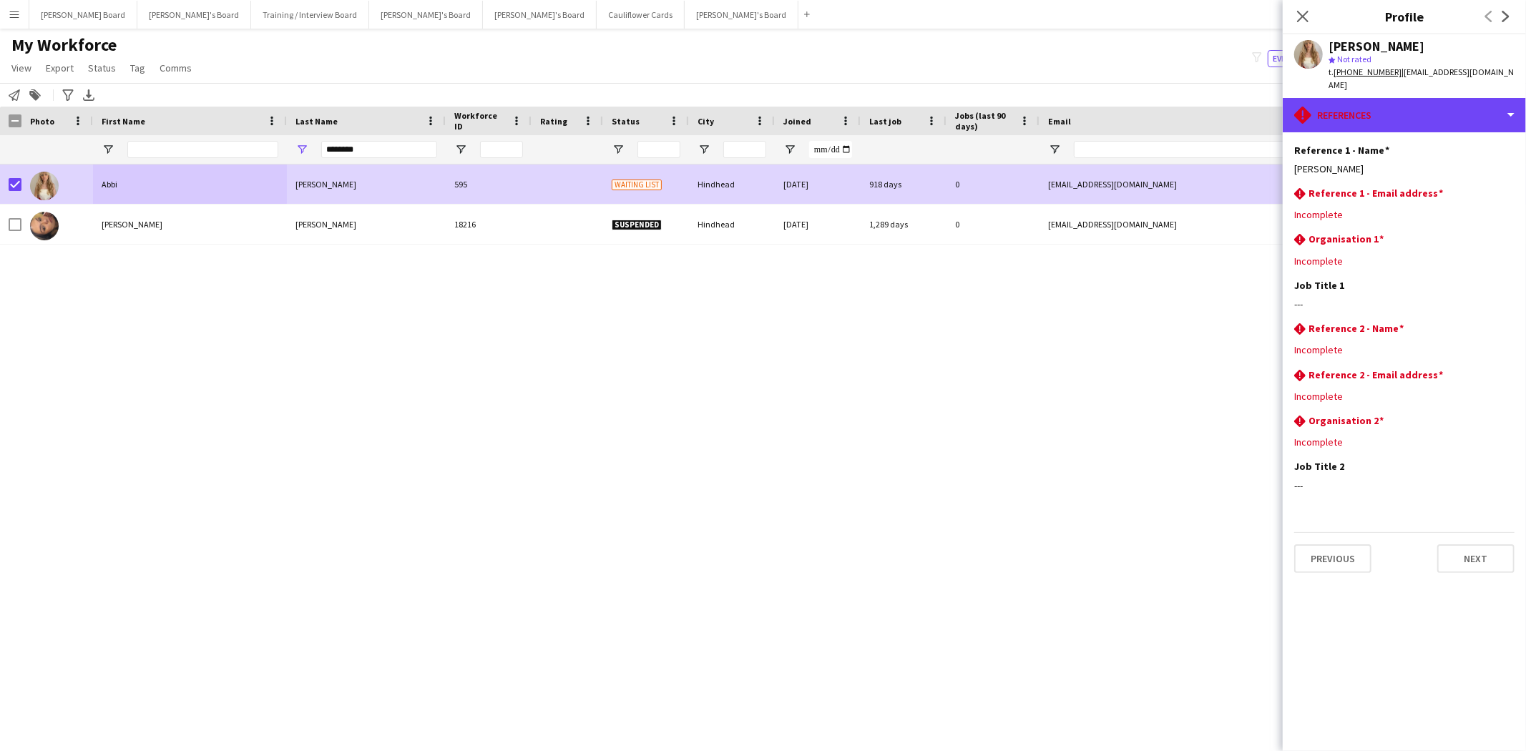
drag, startPoint x: 1412, startPoint y: 96, endPoint x: 1425, endPoint y: 148, distance: 53.8
click at [1412, 98] on div "rhombus-alert References" at bounding box center [1404, 115] width 243 height 34
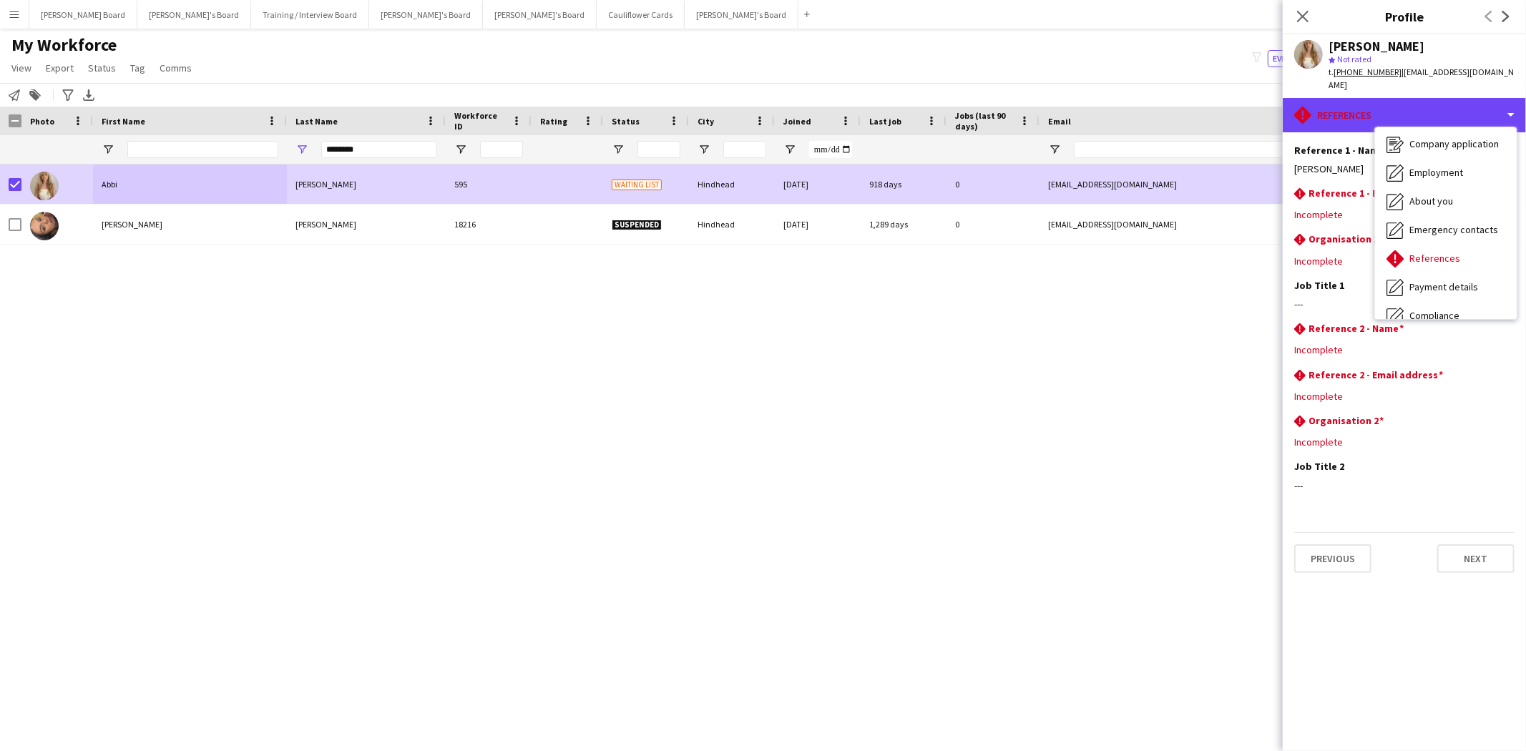
scroll to position [190, 0]
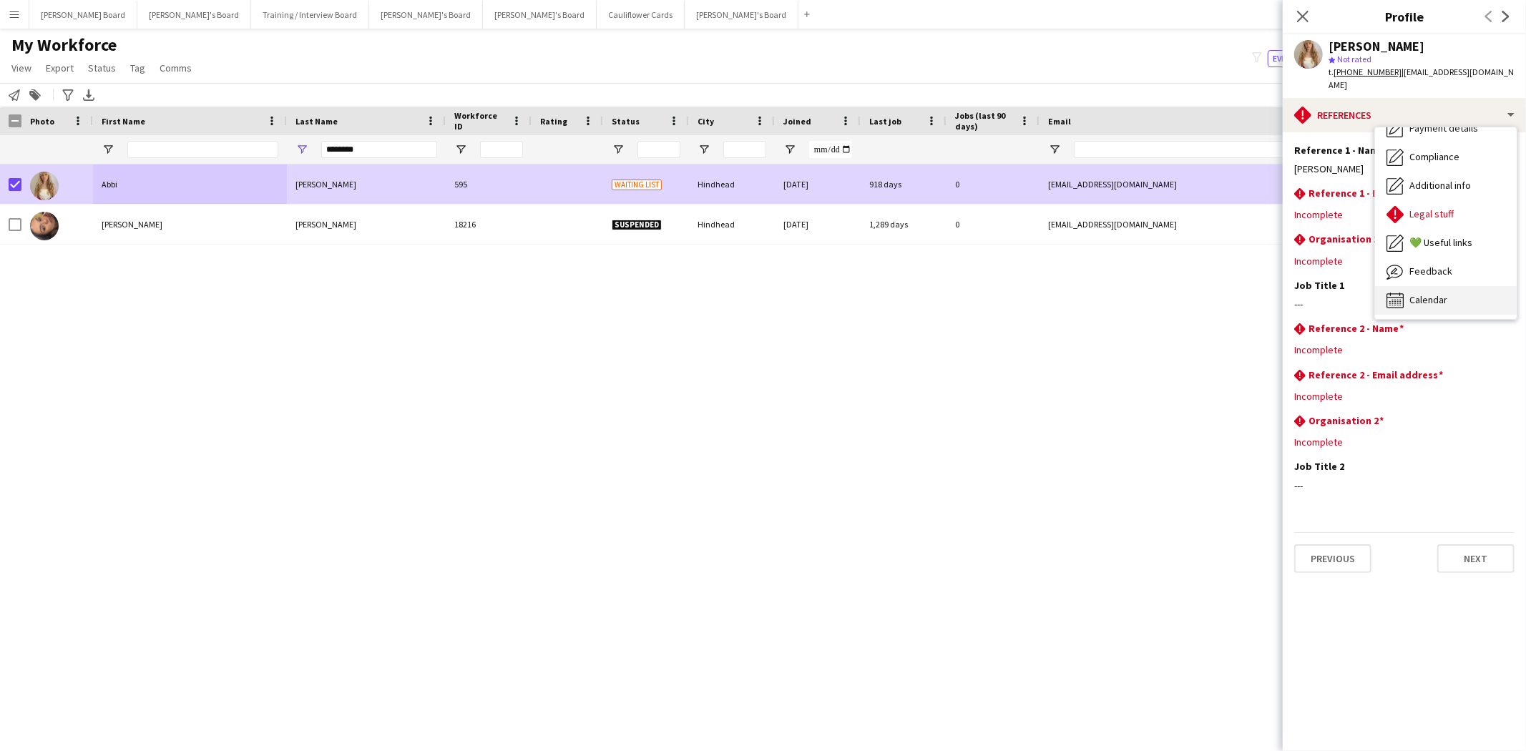
click at [1435, 293] on span "Calendar" at bounding box center [1428, 299] width 38 height 13
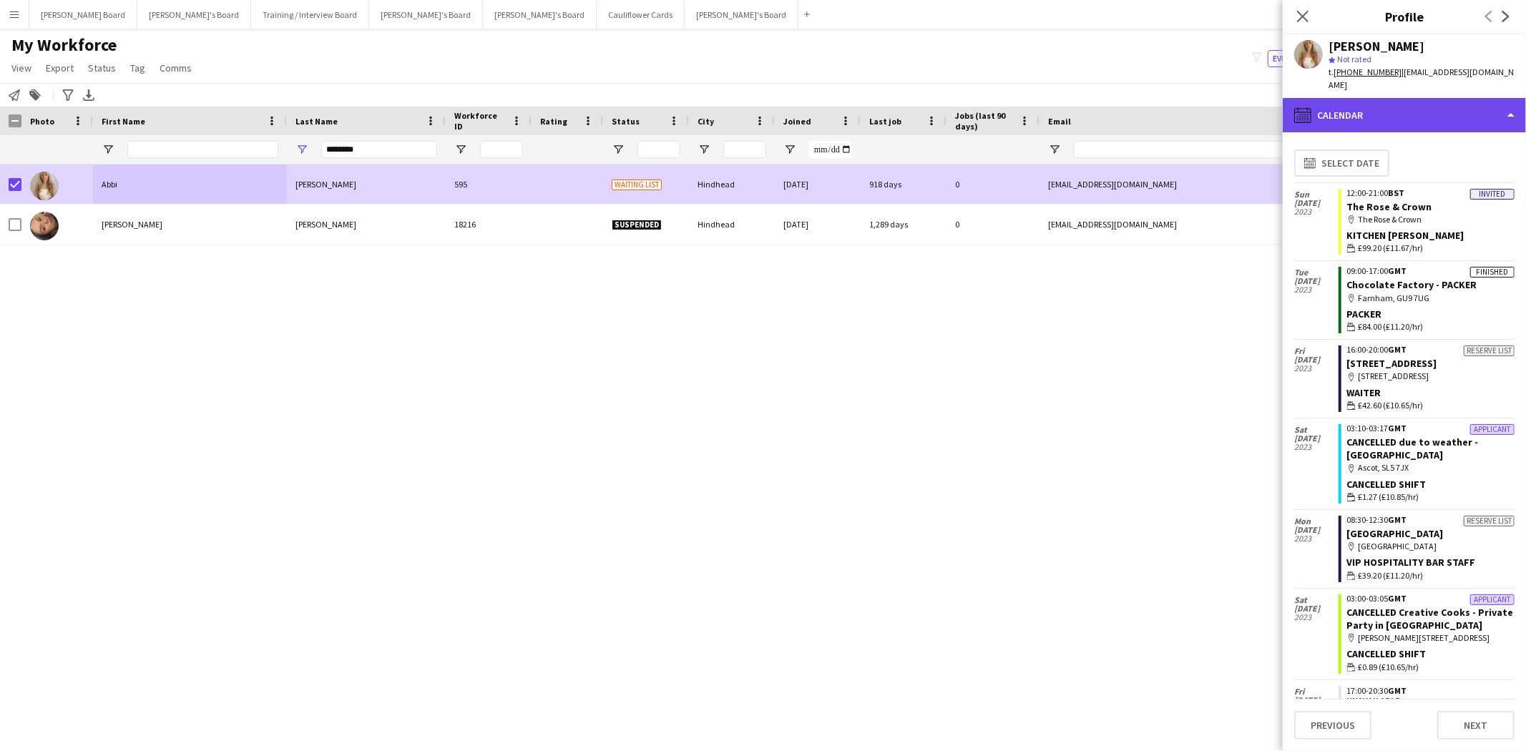
click at [1395, 104] on div "calendar-full Calendar" at bounding box center [1404, 115] width 243 height 34
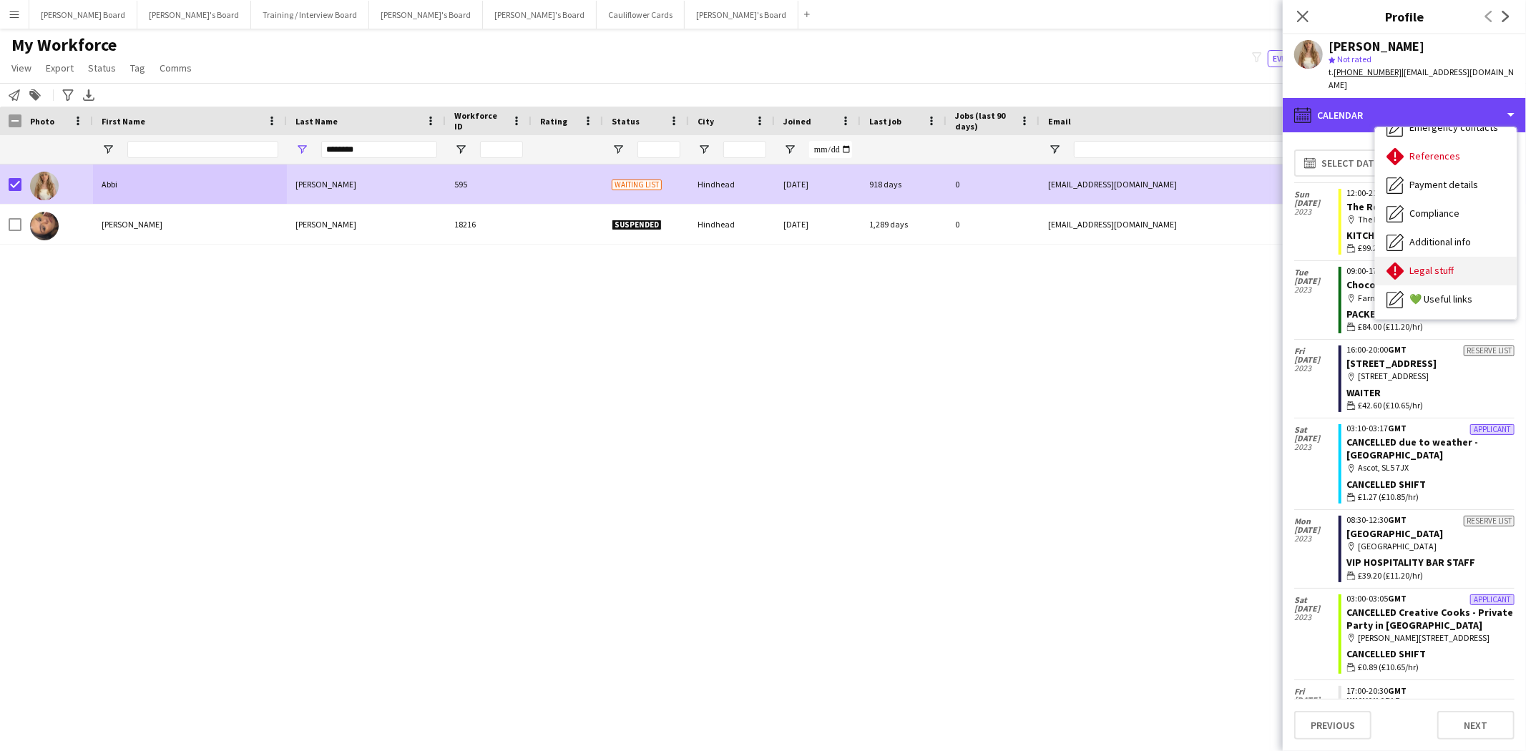
scroll to position [0, 0]
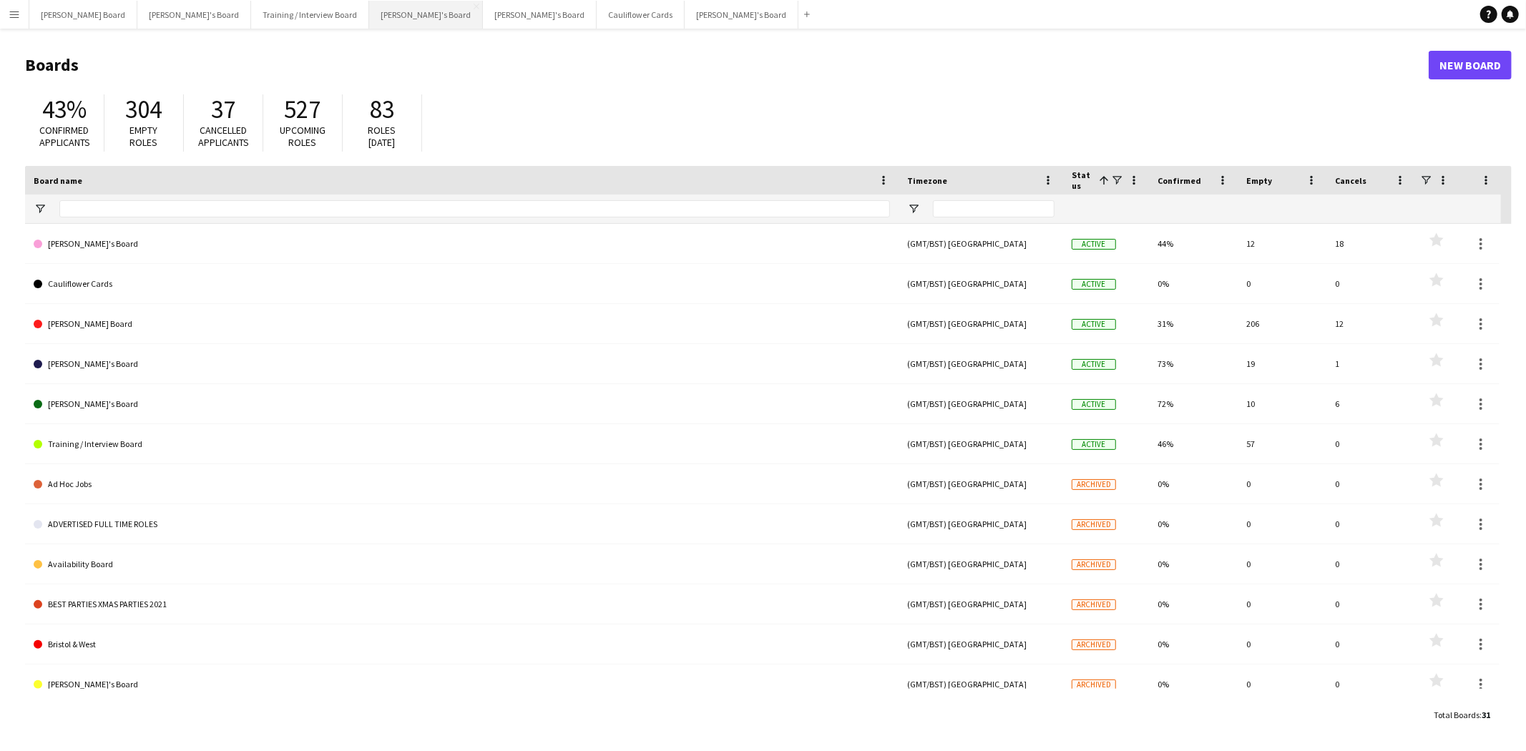
click at [369, 8] on button "[PERSON_NAME]'s Board Close" at bounding box center [426, 15] width 114 height 28
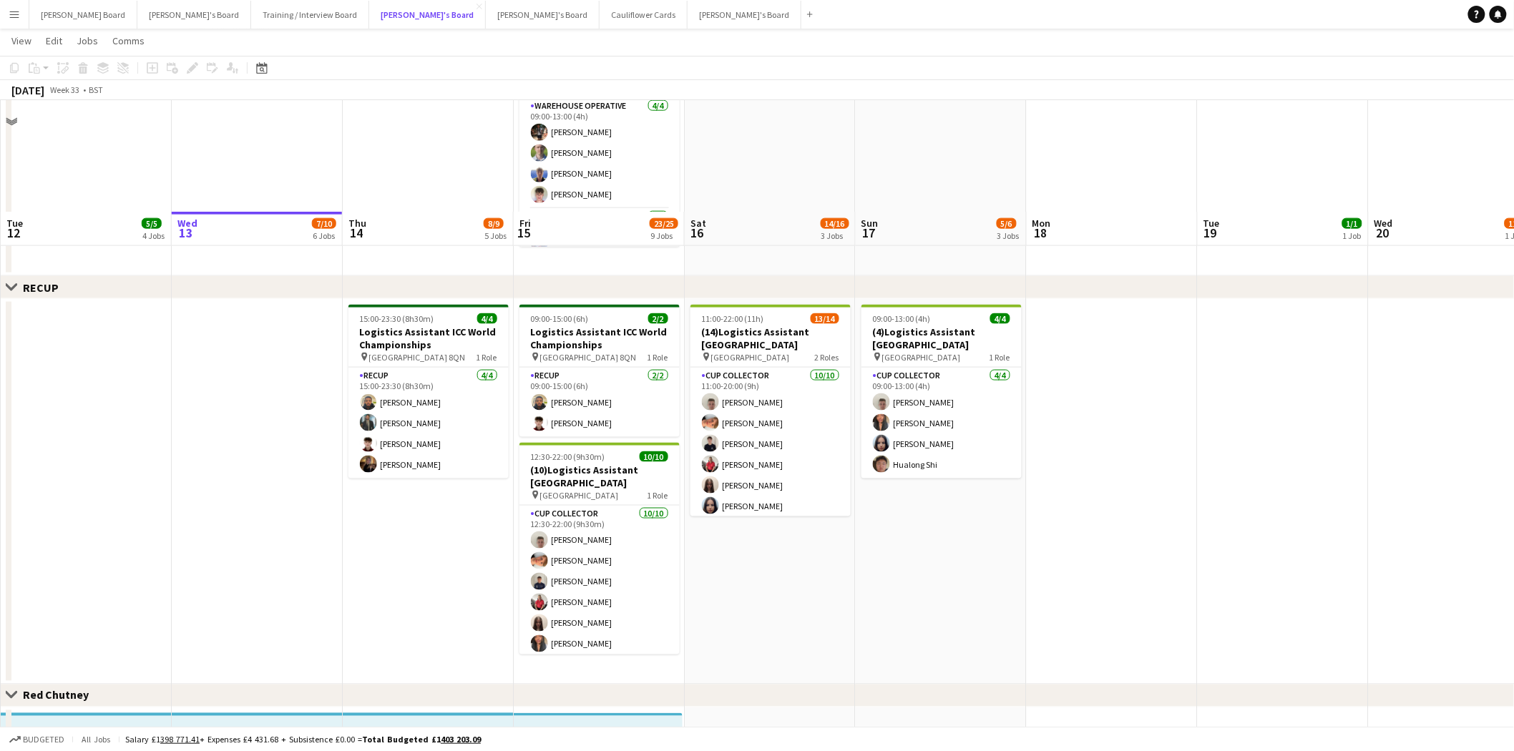
scroll to position [795, 0]
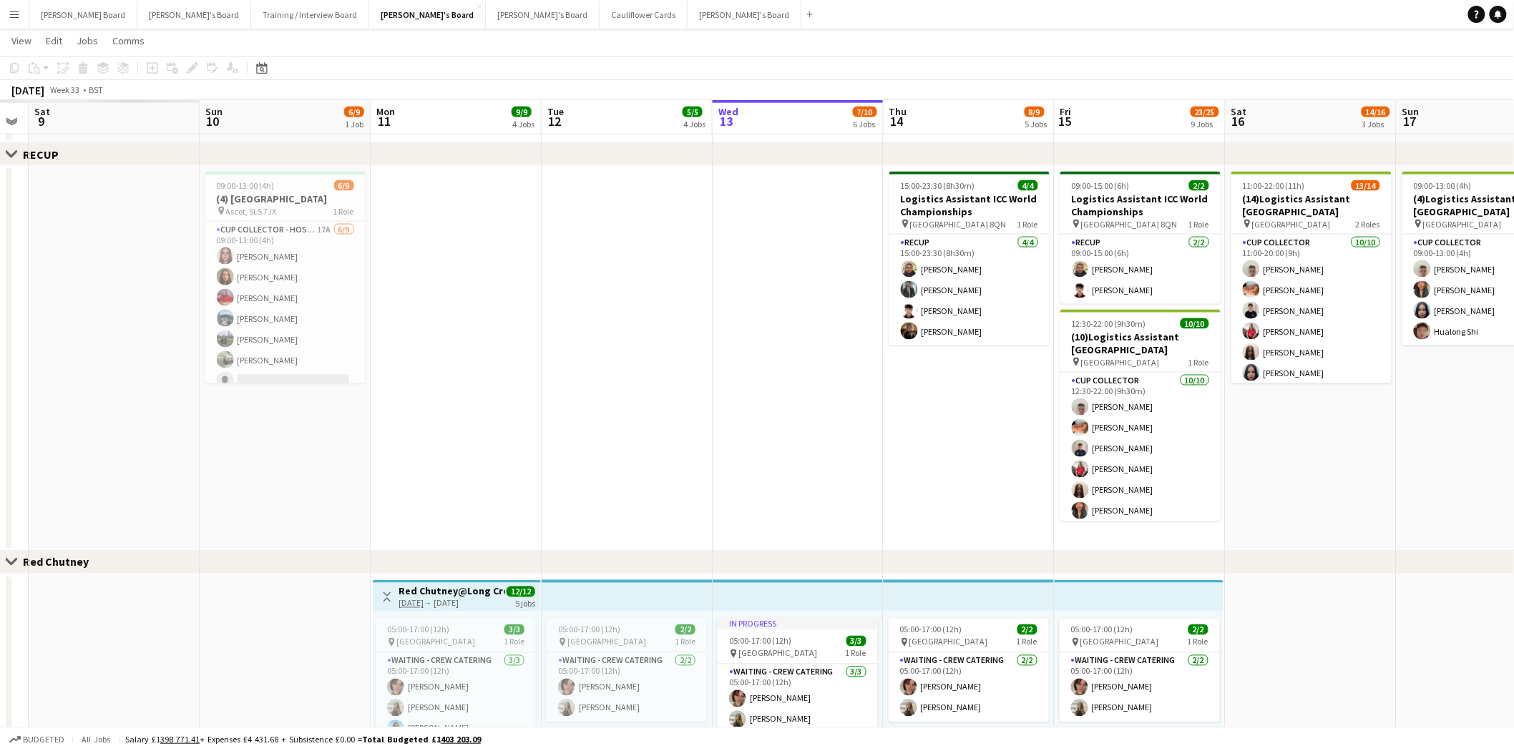
drag, startPoint x: 202, startPoint y: 474, endPoint x: 1288, endPoint y: 548, distance: 1087.6
click at [1288, 548] on app-calendar-viewport "Thu 7 Fri 8 Sat 9 Sun 10 6/9 1 Job Mon 11 9/9 4 Jobs Tue 12 5/5 4 Jobs Wed 13 7…" at bounding box center [757, 274] width 1514 height 2026
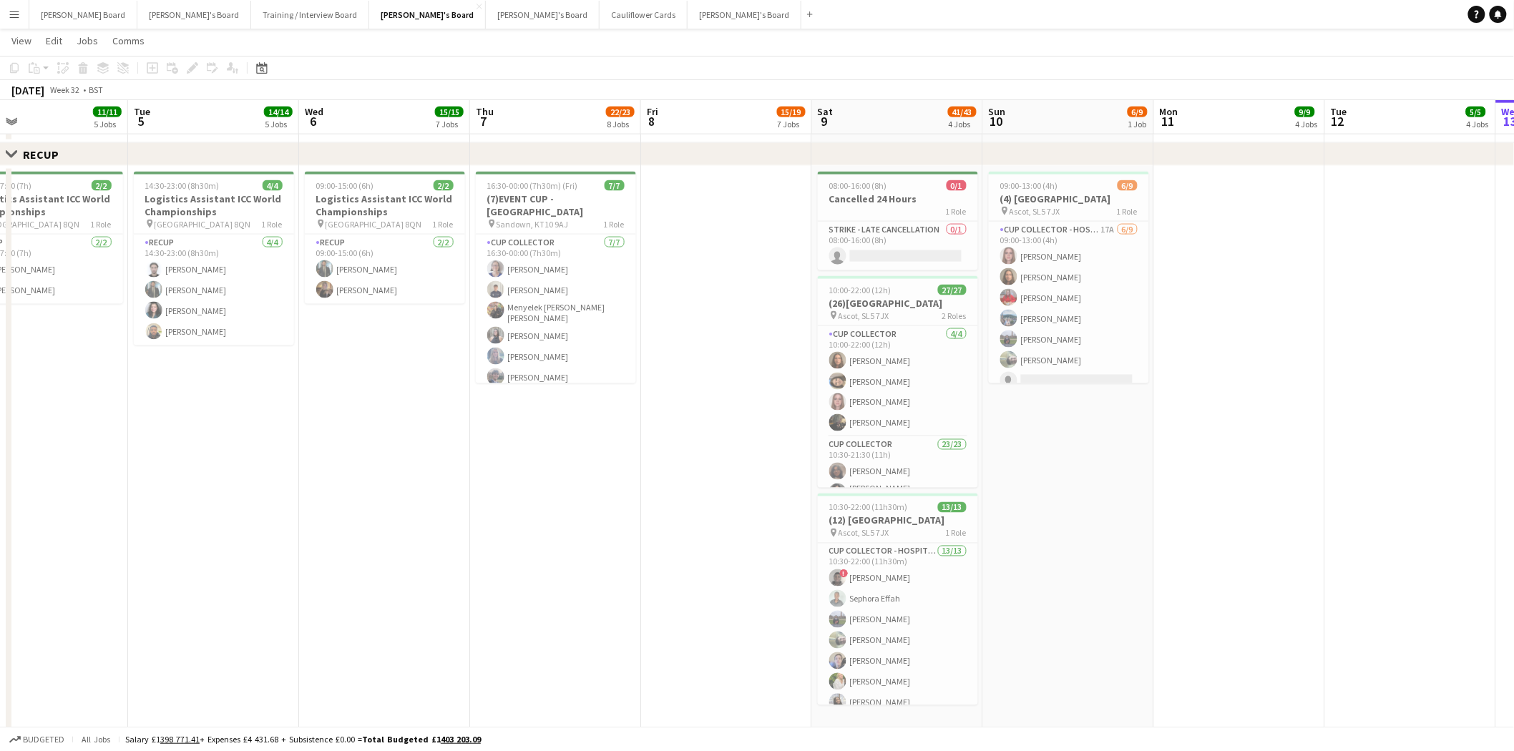
drag, startPoint x: 293, startPoint y: 528, endPoint x: 524, endPoint y: 591, distance: 238.8
click at [530, 609] on app-calendar-viewport "Sat 2 19/19 2 Jobs Sun 3 11/13 3 Jobs Mon 4 11/11 5 Jobs Tue 5 14/14 5 Jobs Wed…" at bounding box center [757, 403] width 1514 height 2285
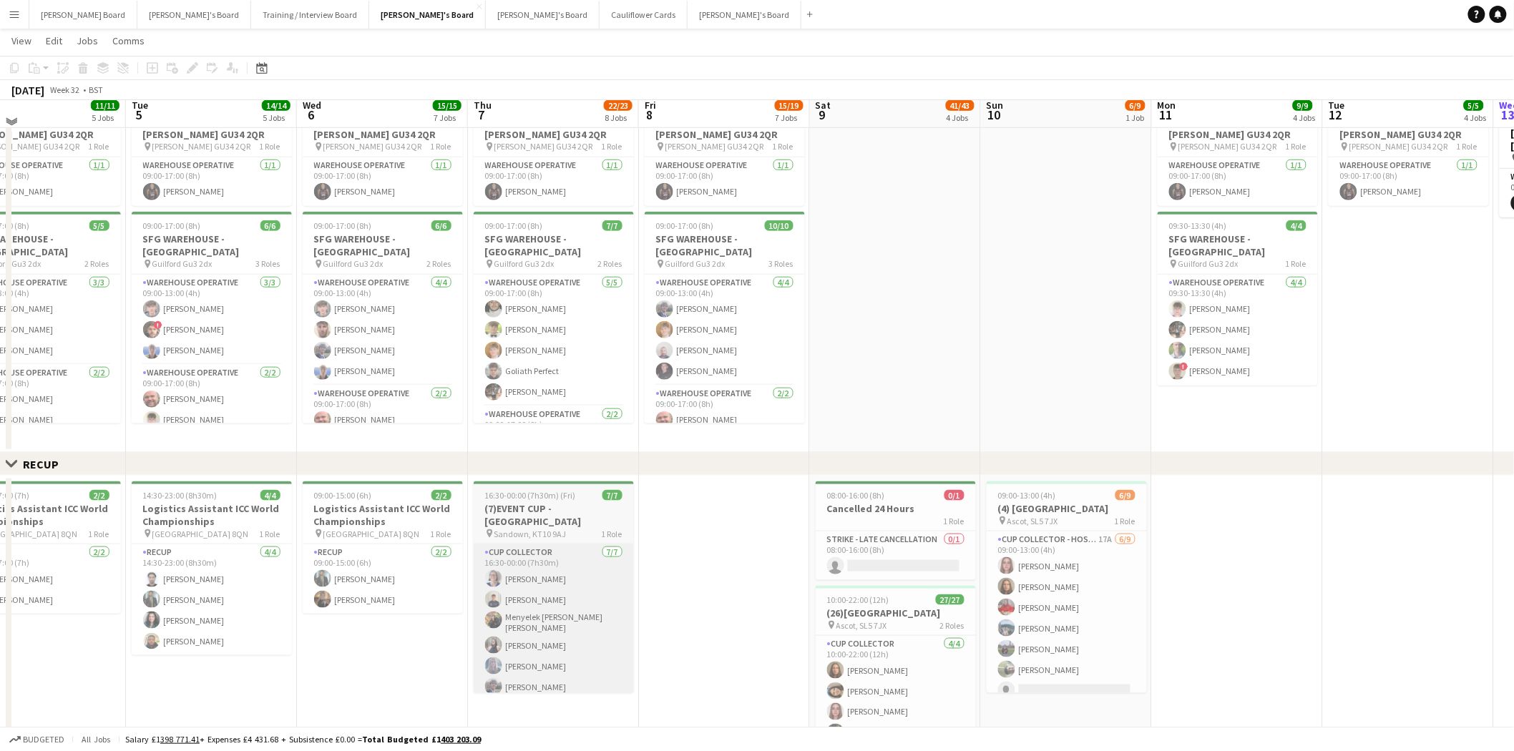
scroll to position [476, 0]
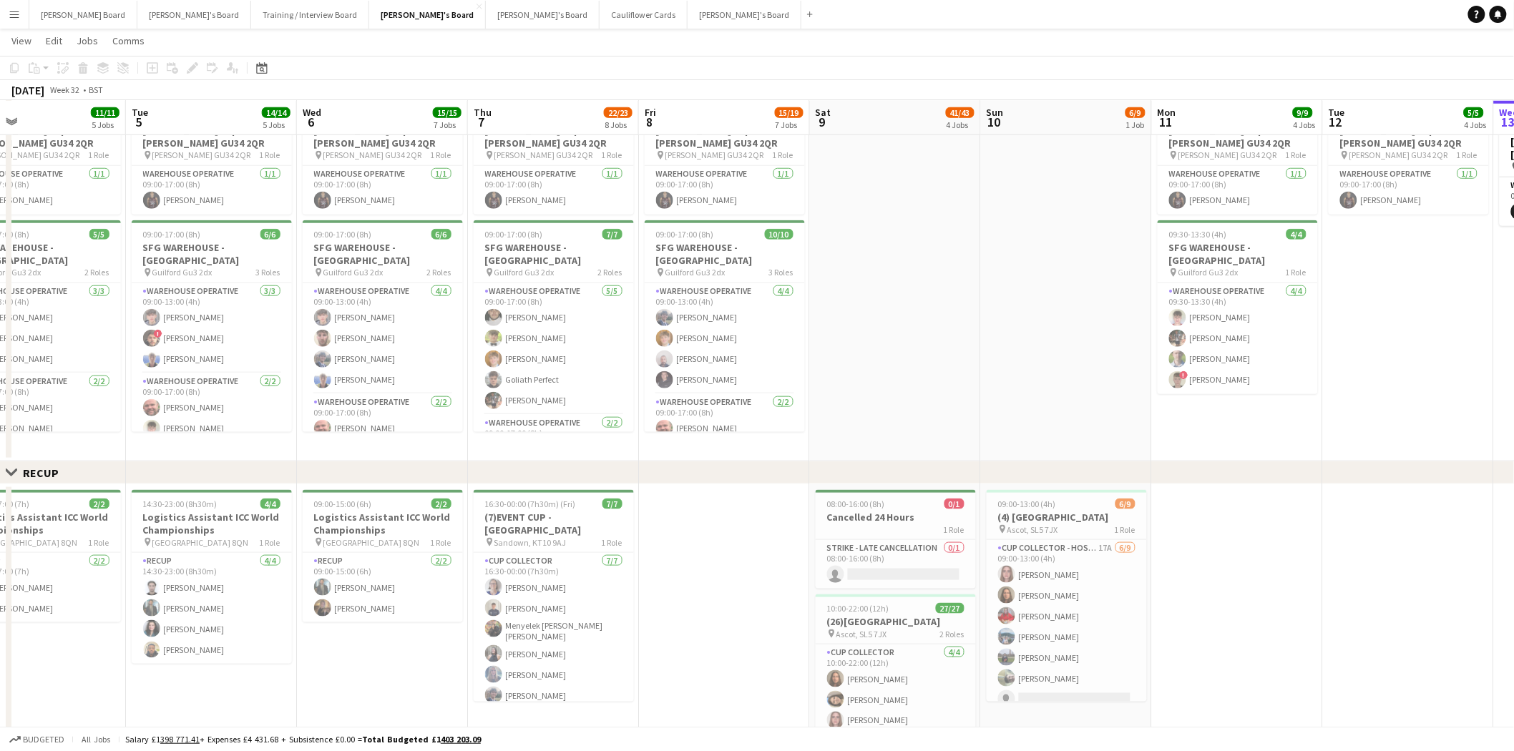
click at [9, 13] on app-icon "Menu" at bounding box center [14, 14] width 11 height 11
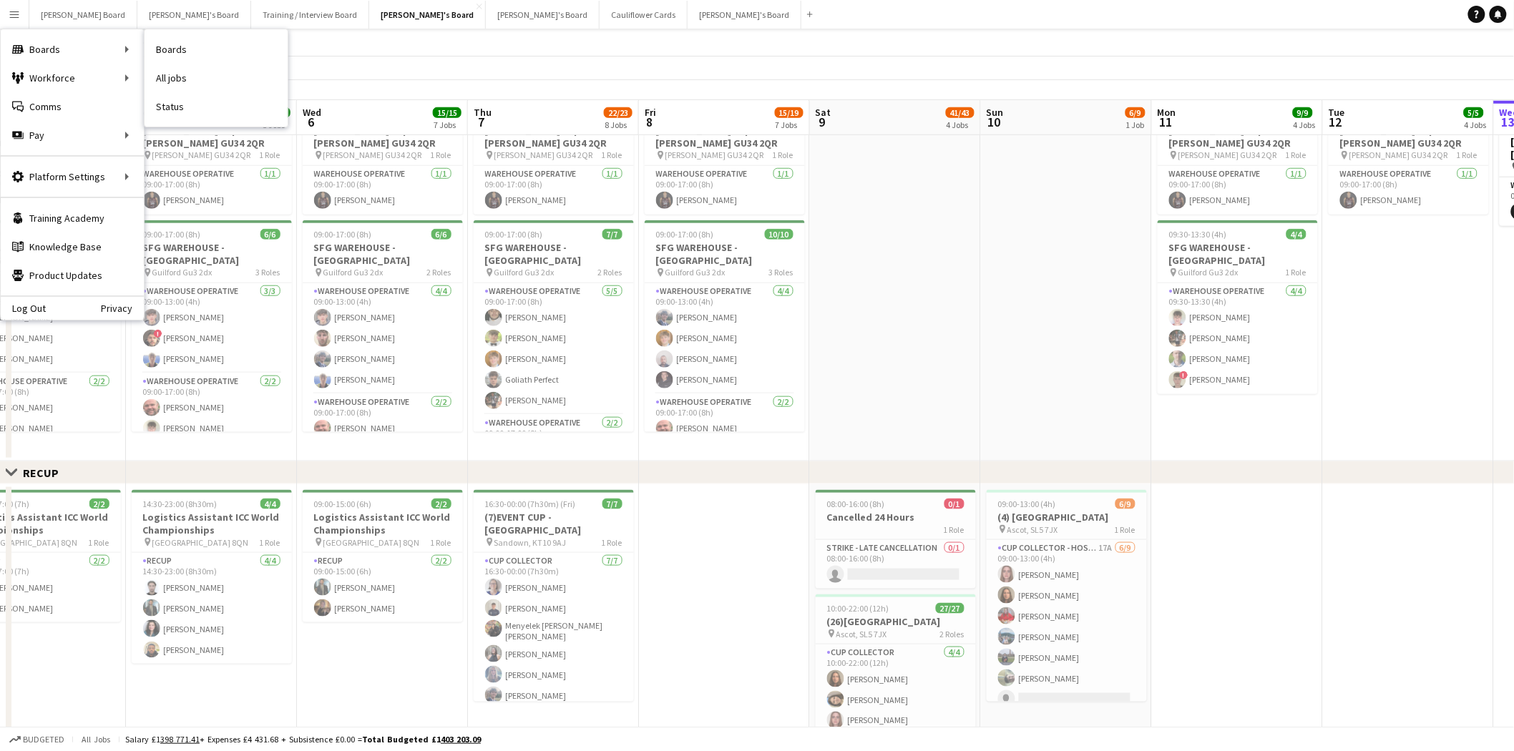
drag, startPoint x: 182, startPoint y: 112, endPoint x: 201, endPoint y: 115, distance: 18.9
click at [182, 110] on link "Status" at bounding box center [215, 106] width 143 height 29
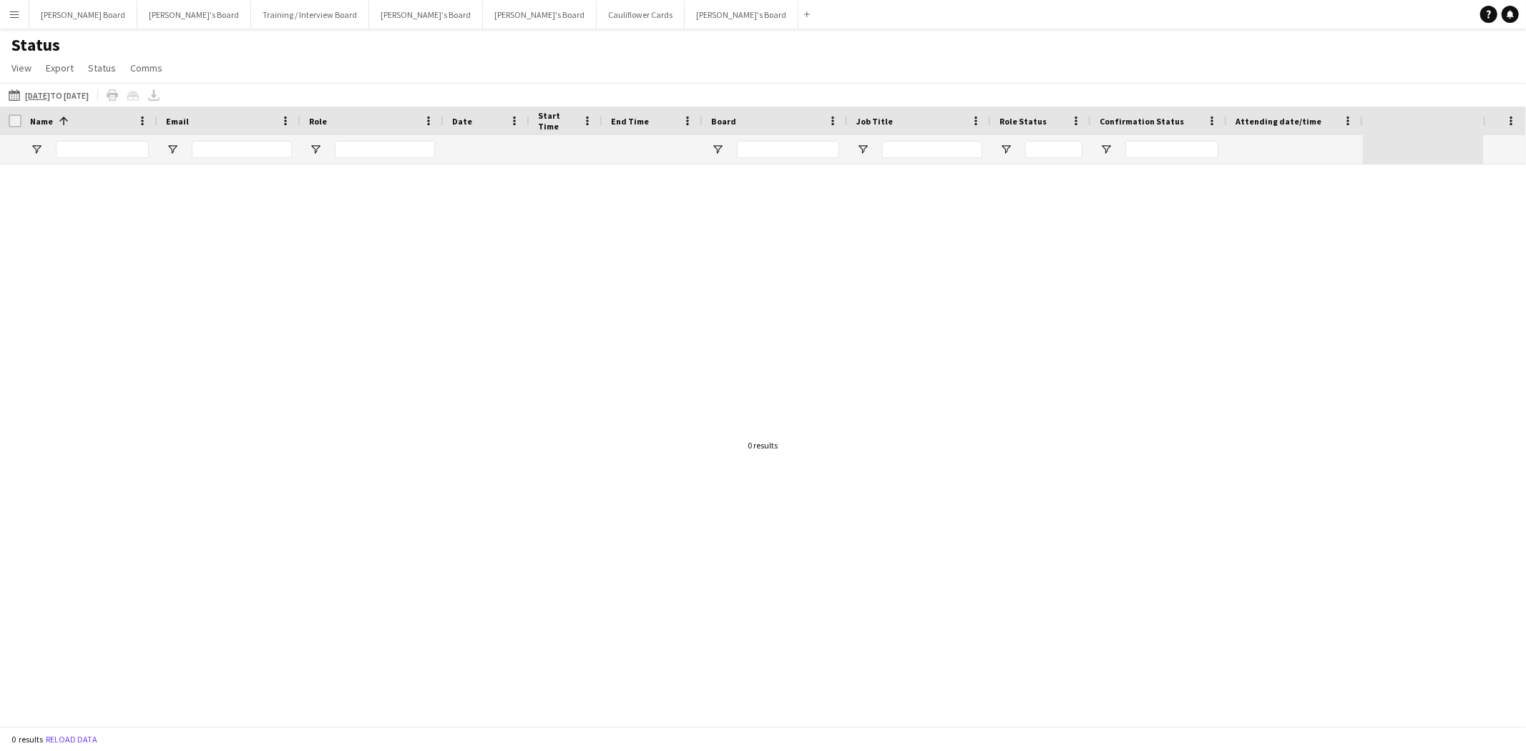
click at [20, 99] on app-icon "[DATE] to [DATE]" at bounding box center [17, 94] width 16 height 11
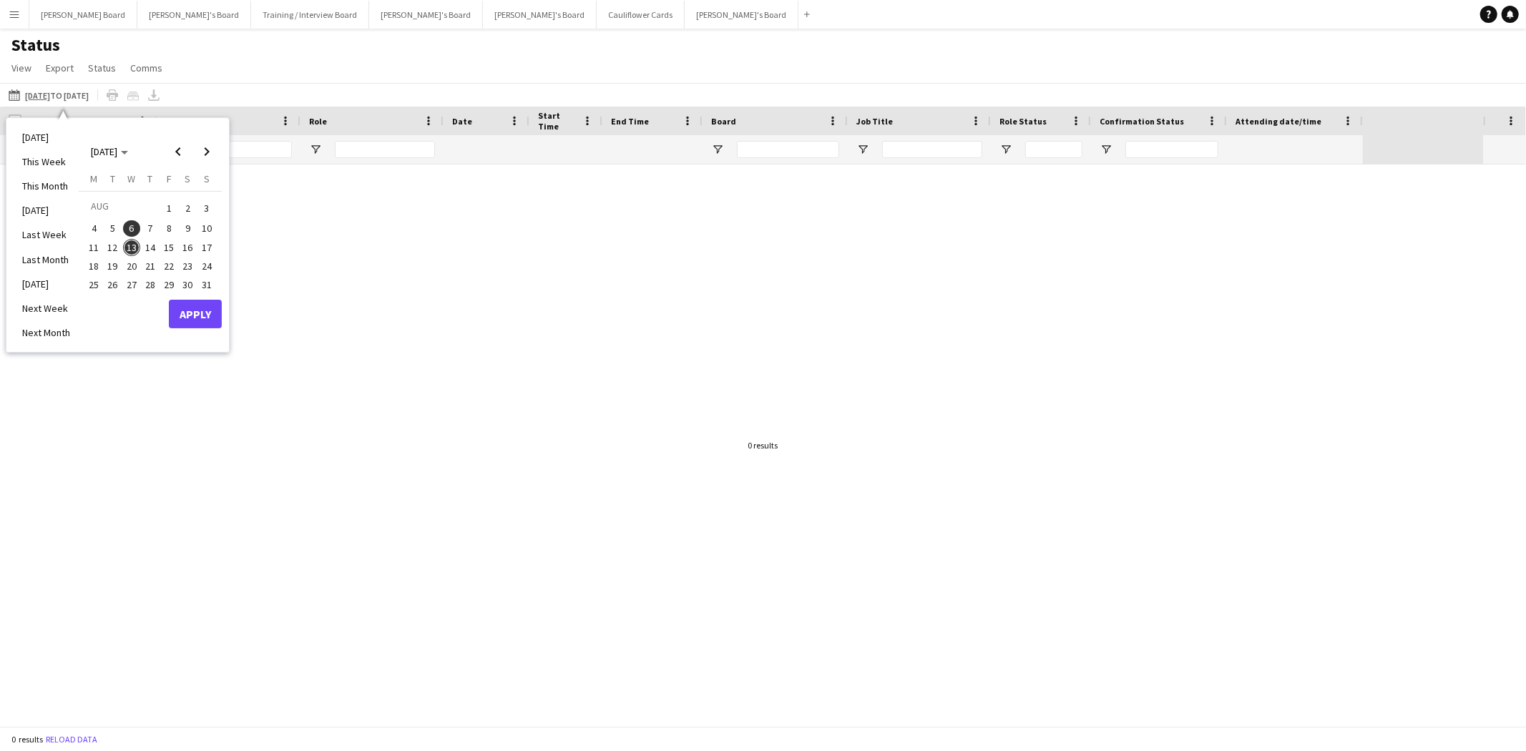
click at [144, 233] on button "7" at bounding box center [150, 228] width 19 height 19
drag, startPoint x: 203, startPoint y: 303, endPoint x: 217, endPoint y: 313, distance: 16.5
click at [203, 305] on button "Apply" at bounding box center [195, 314] width 53 height 29
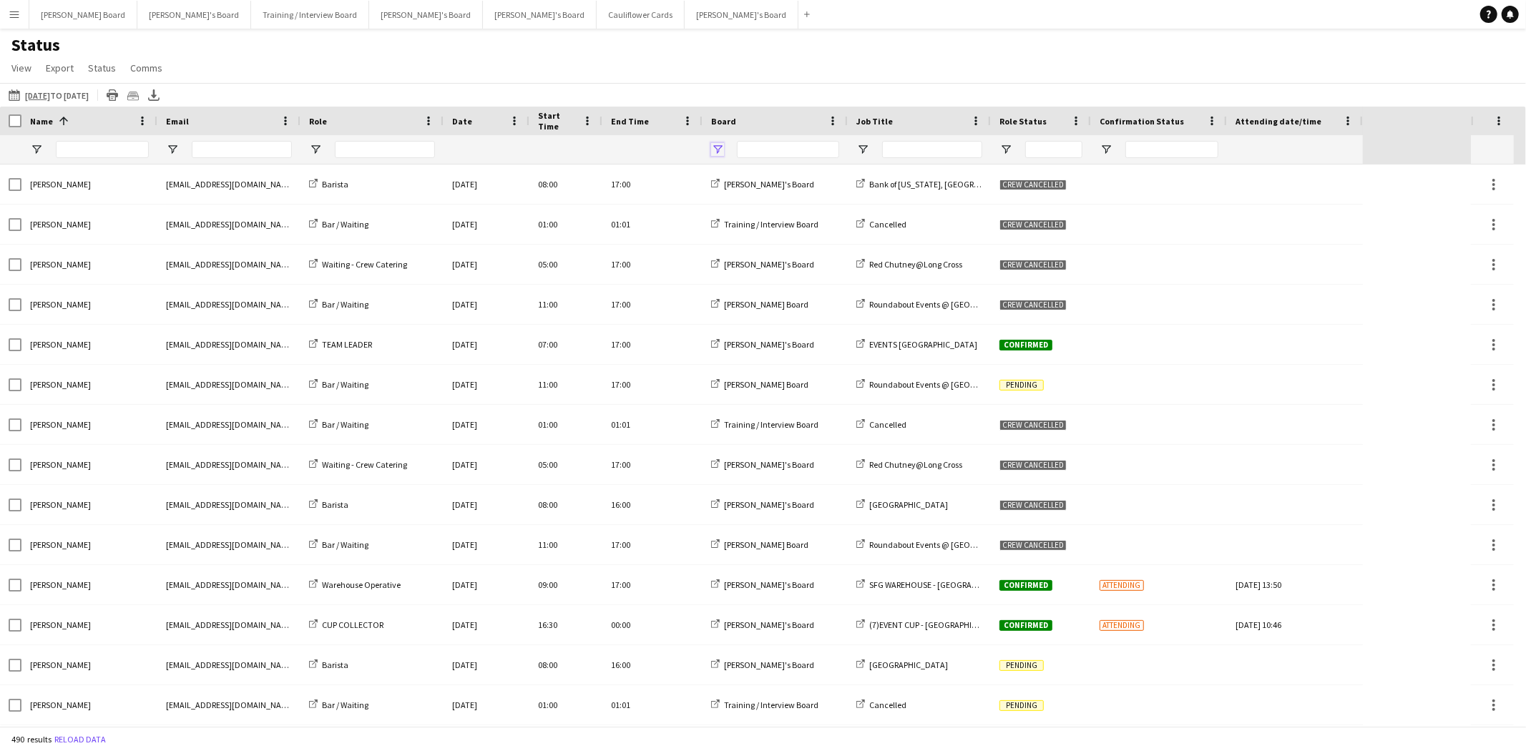
click at [721, 146] on span "Open Filter Menu" at bounding box center [717, 149] width 13 height 13
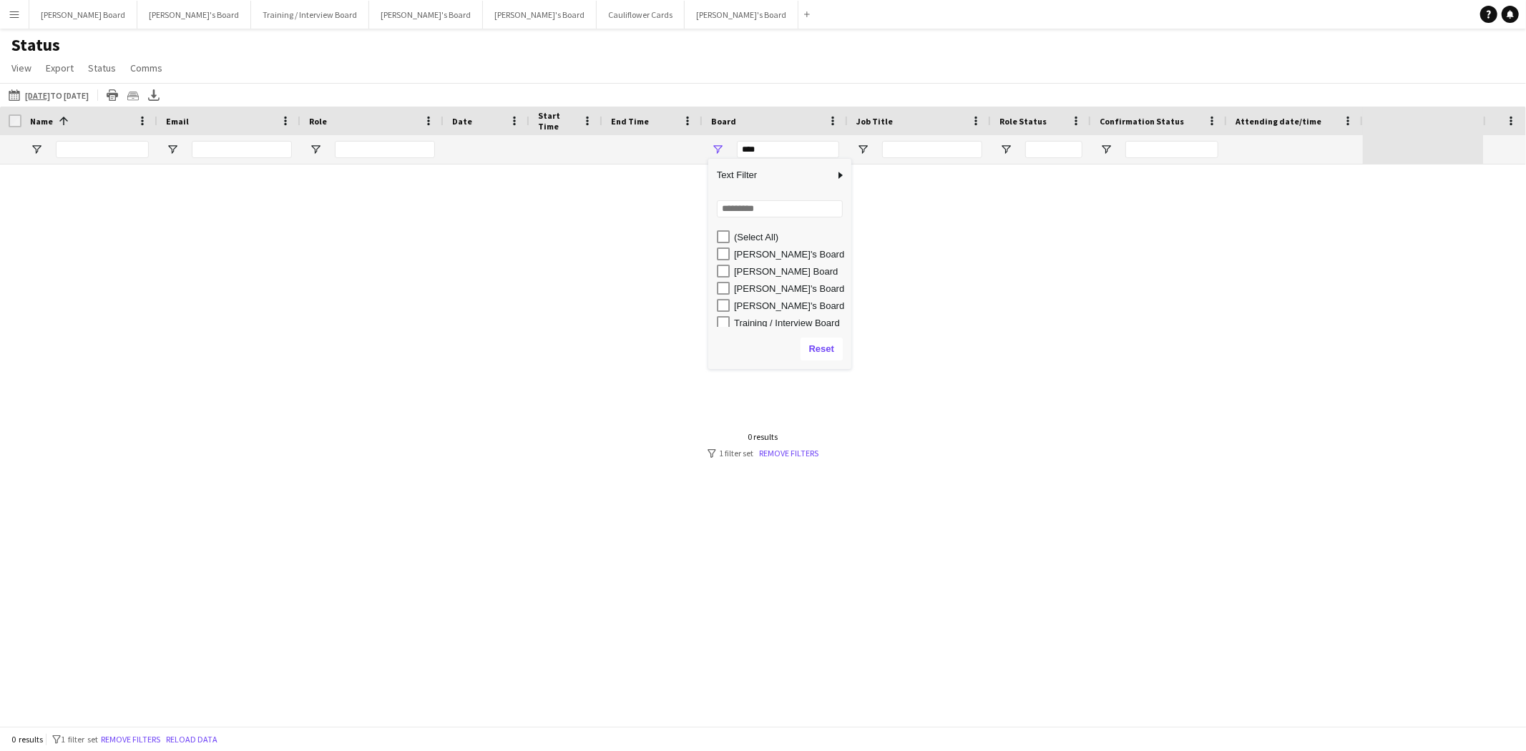
type input "**********"
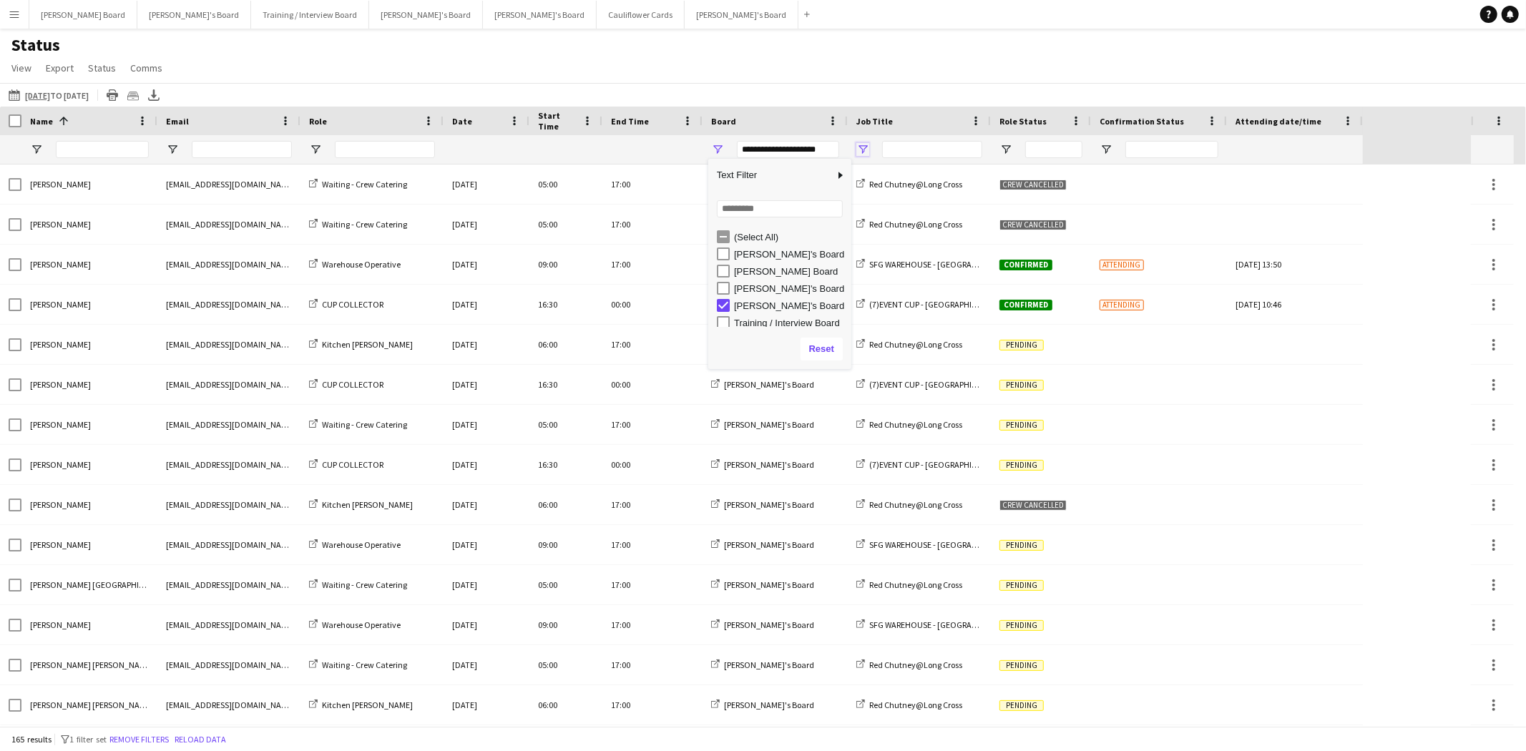
click at [862, 149] on span "Open Filter Menu" at bounding box center [862, 149] width 13 height 13
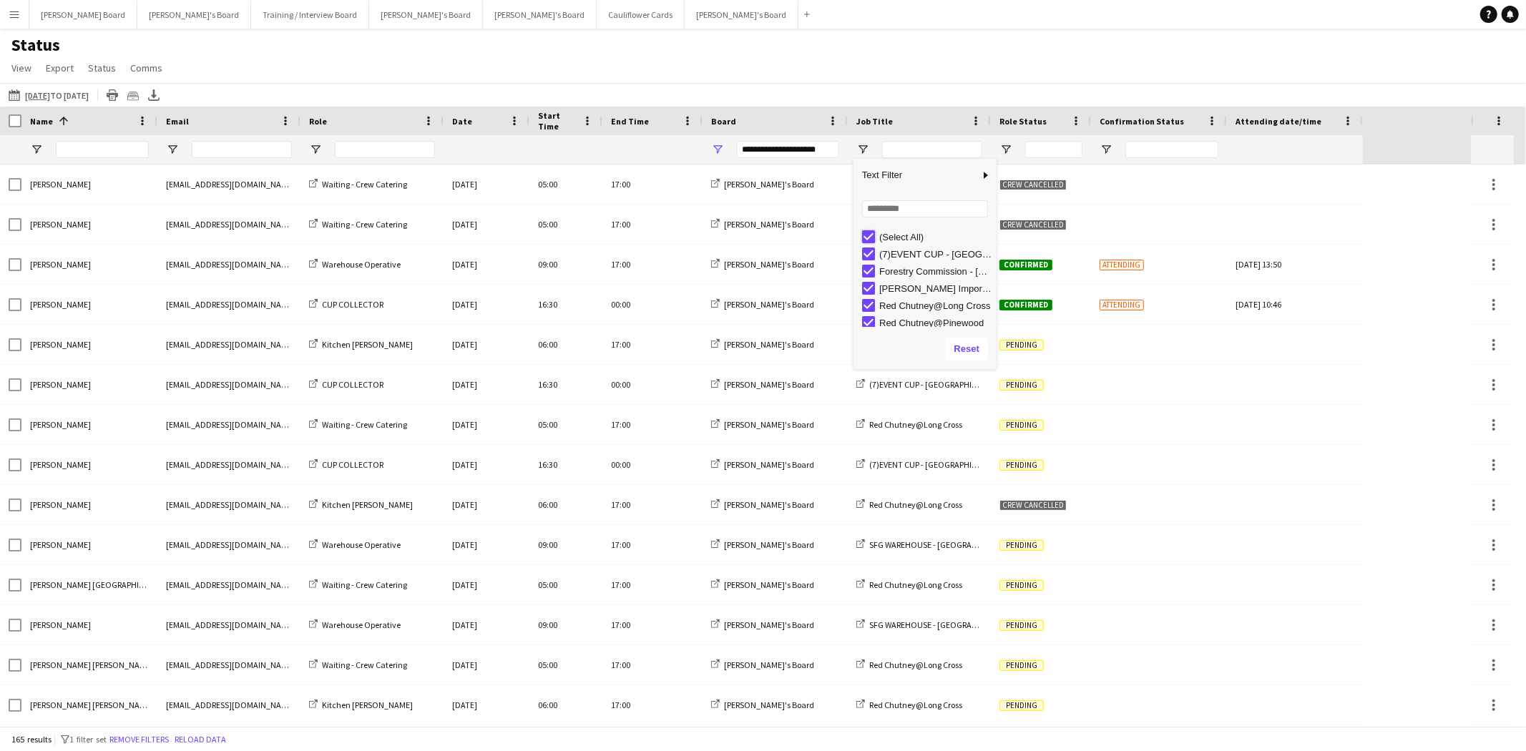
type input "***"
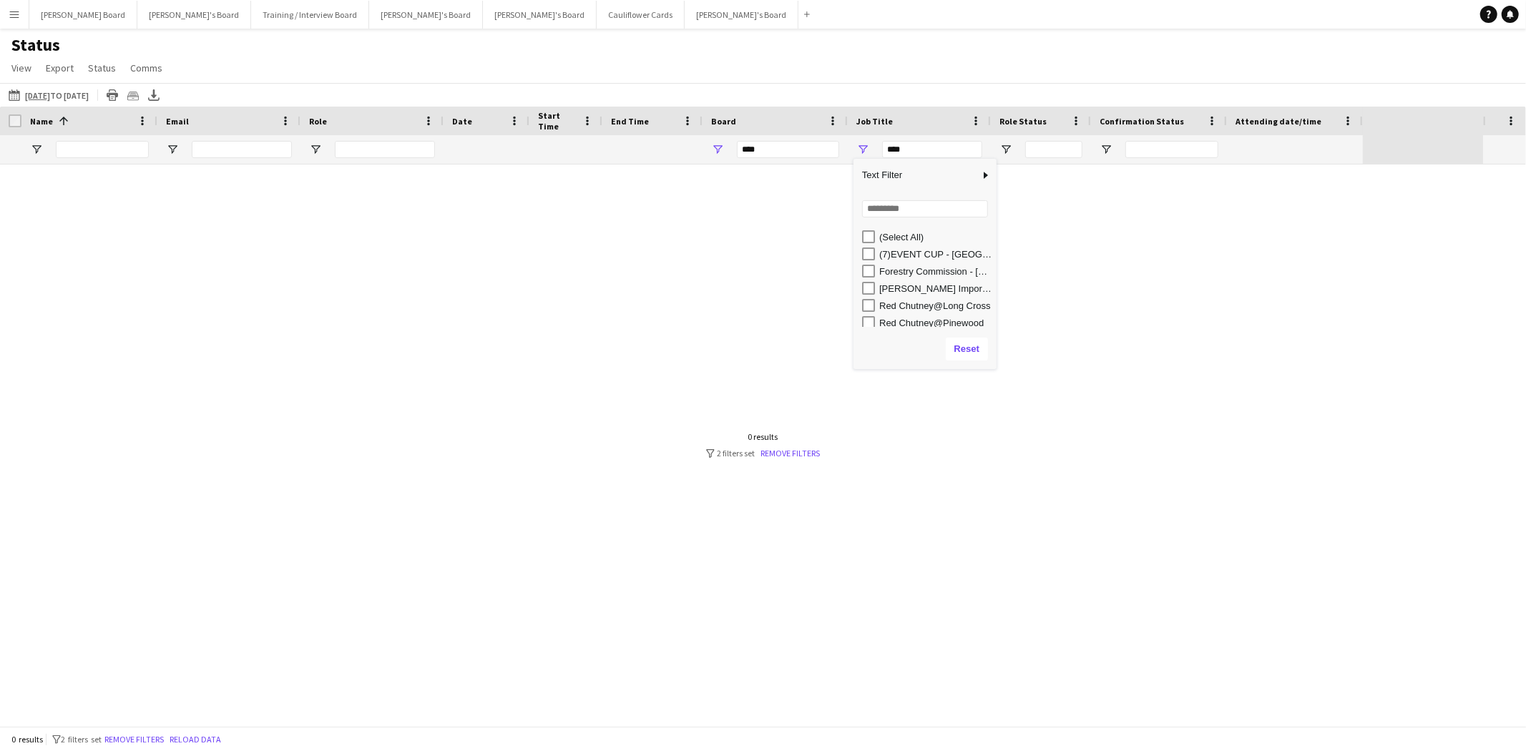
click at [876, 252] on div "(7)EVENT CUP - [GEOGRAPHIC_DATA]" at bounding box center [929, 253] width 134 height 17
type input "**********"
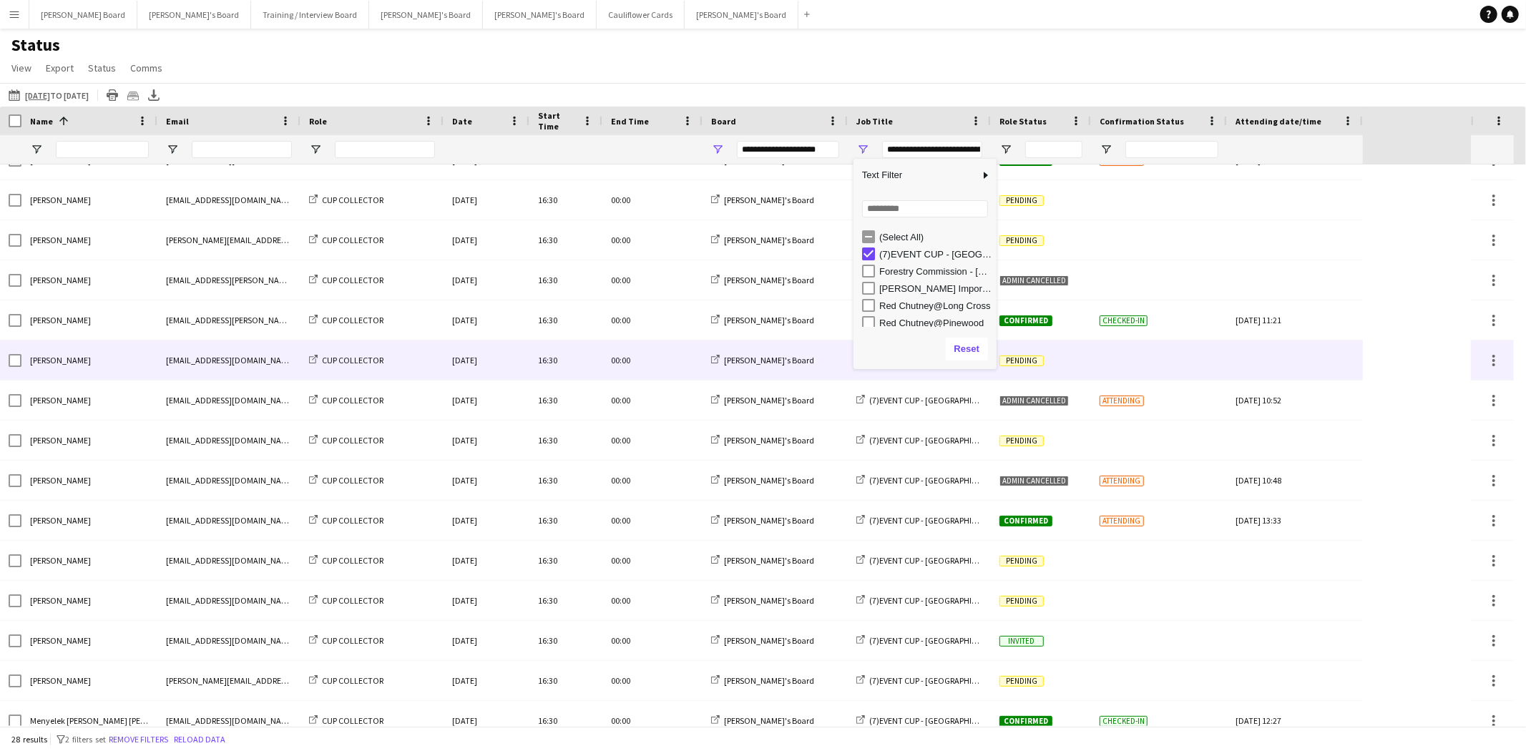
scroll to position [318, 0]
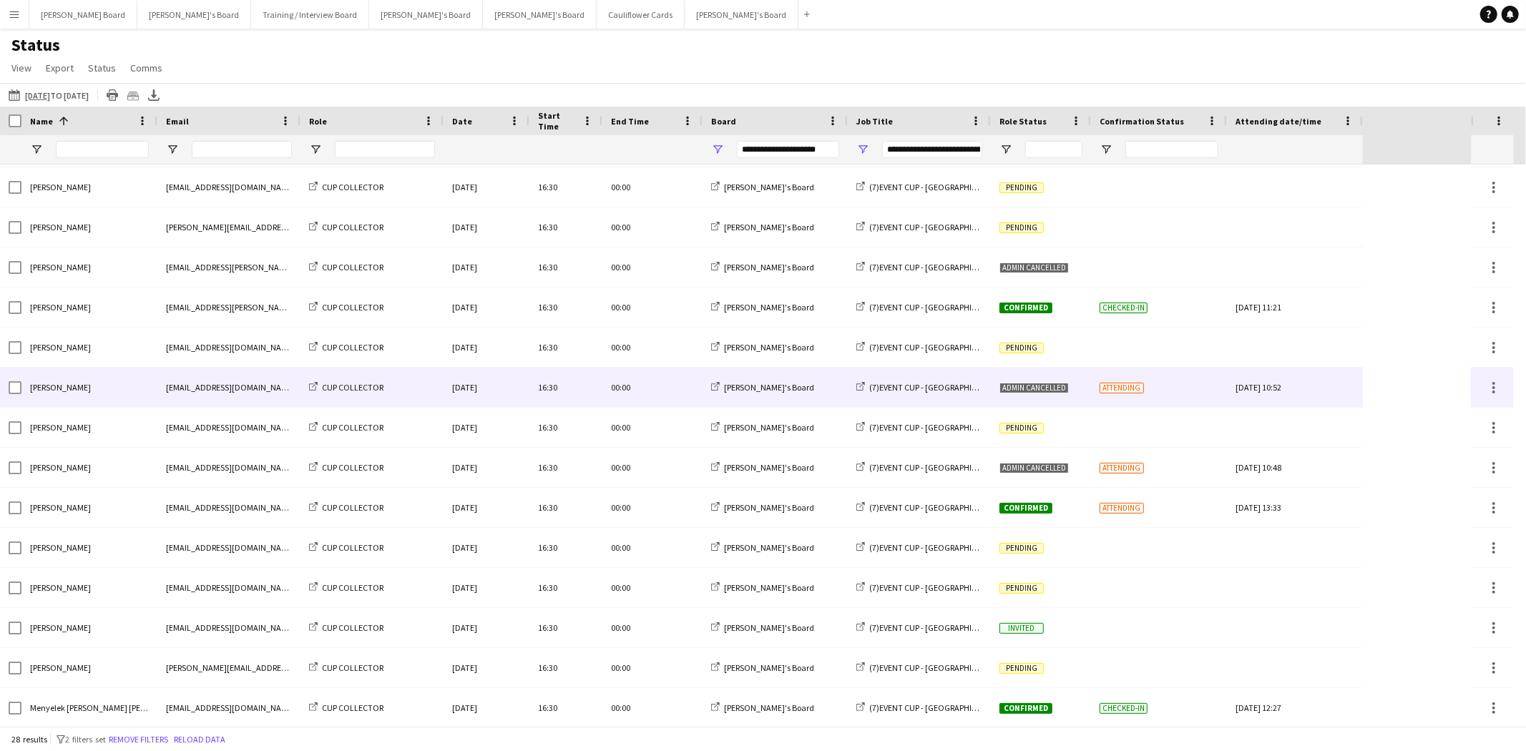
click at [77, 388] on span "[PERSON_NAME]" at bounding box center [60, 387] width 61 height 11
click at [197, 384] on div "[EMAIL_ADDRESS][DOMAIN_NAME]" at bounding box center [228, 387] width 143 height 39
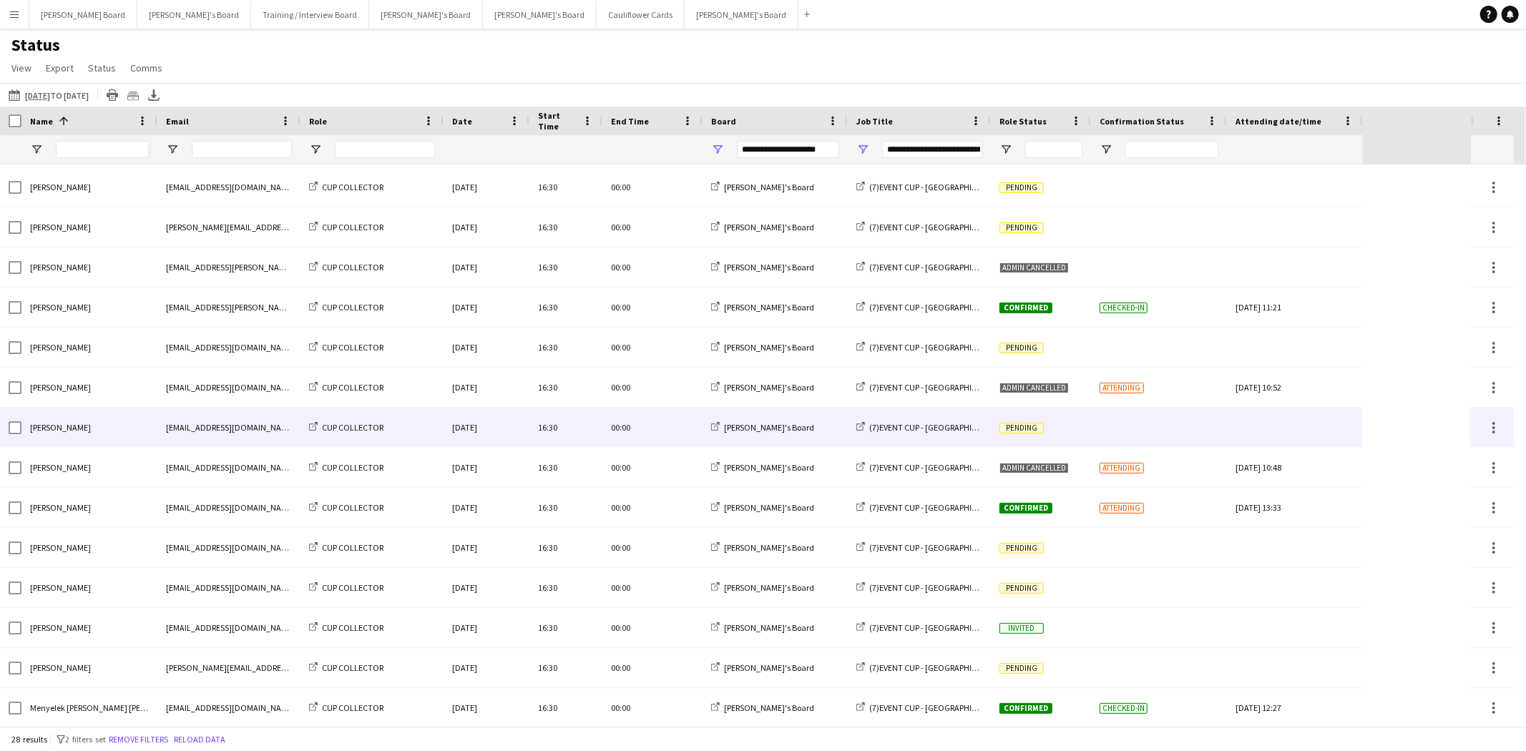
click at [181, 426] on div "[EMAIL_ADDRESS][DOMAIN_NAME]" at bounding box center [228, 427] width 143 height 39
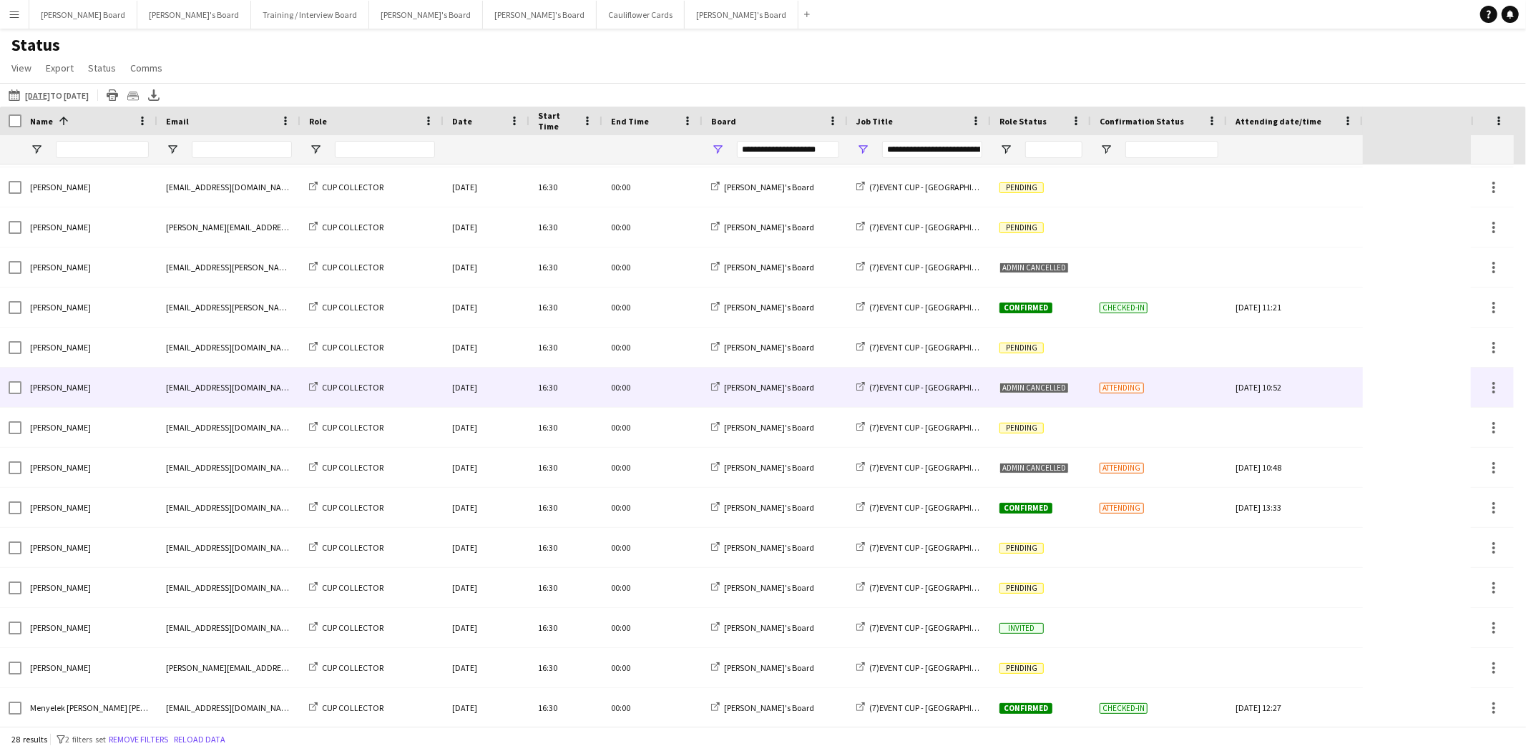
click at [183, 392] on div "[EMAIL_ADDRESS][DOMAIN_NAME]" at bounding box center [228, 387] width 143 height 39
